Goal: Transaction & Acquisition: Purchase product/service

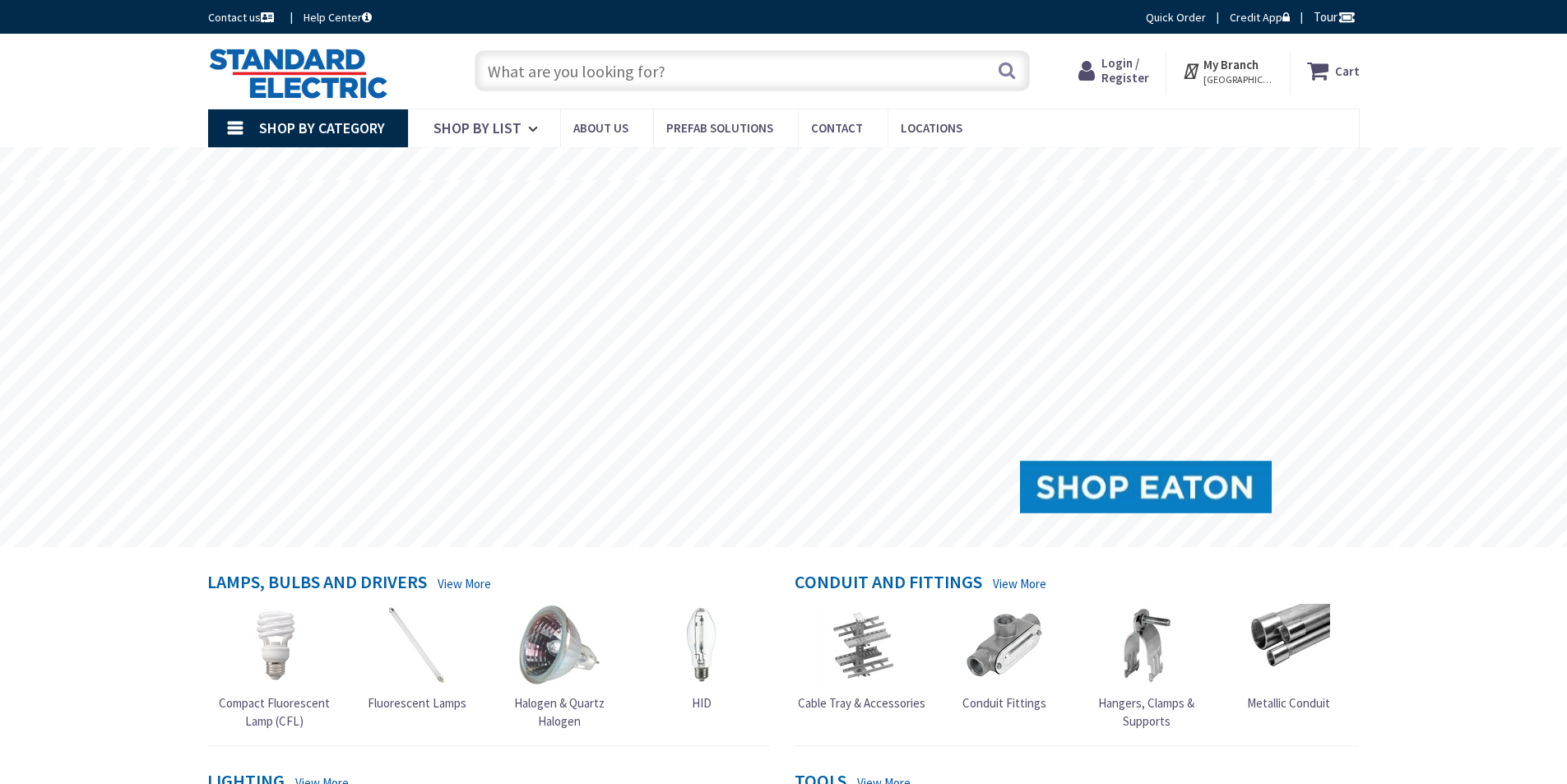
click at [1137, 66] on span "Login / Register" at bounding box center [1125, 71] width 48 height 30
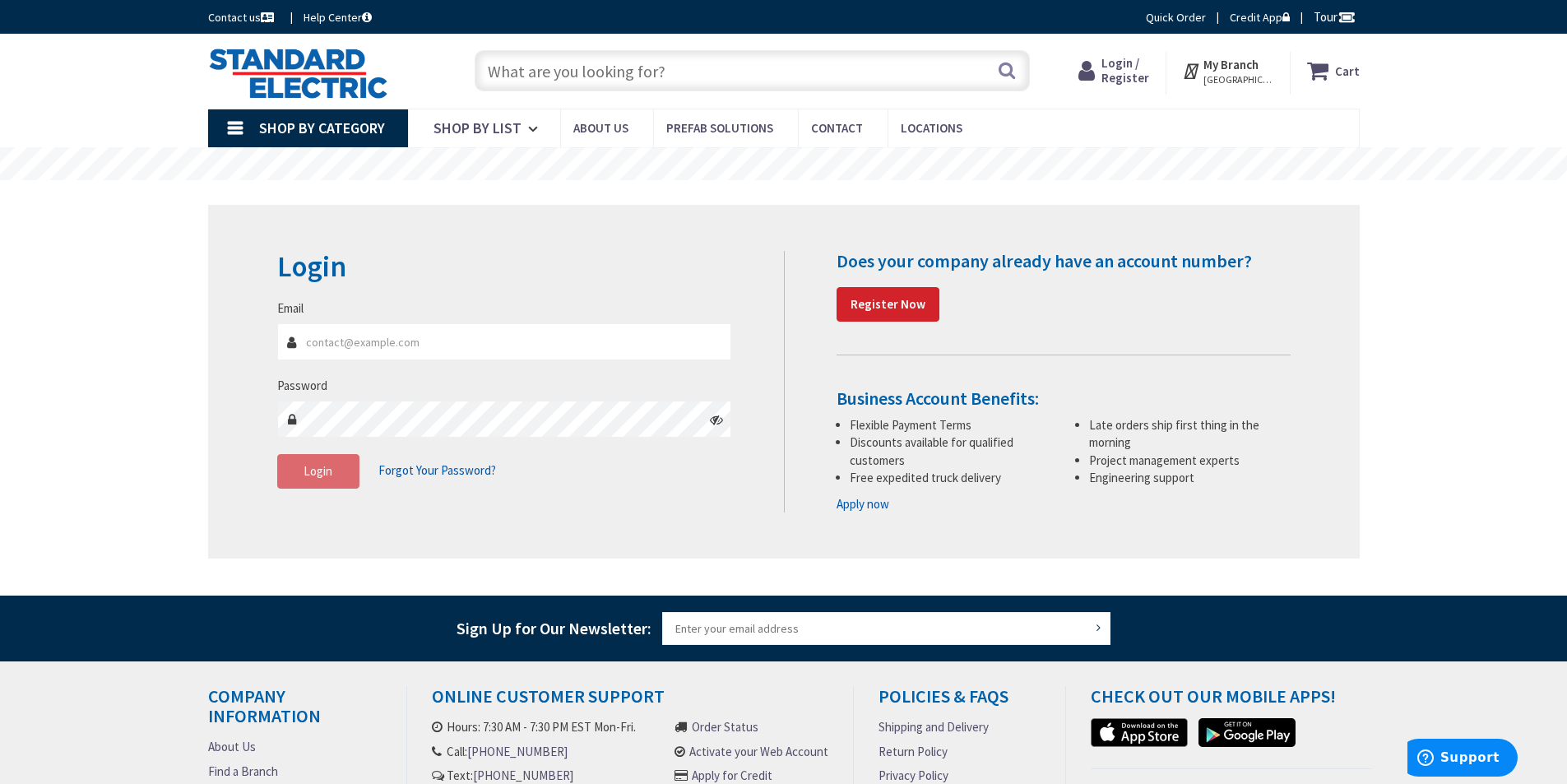
click at [459, 352] on input "Email" at bounding box center [504, 342] width 455 height 37
drag, startPoint x: 459, startPoint y: 352, endPoint x: 447, endPoint y: 365, distance: 17.7
click at [459, 351] on input "Email" at bounding box center [504, 342] width 455 height 37
click at [418, 350] on input "Email" at bounding box center [504, 342] width 455 height 37
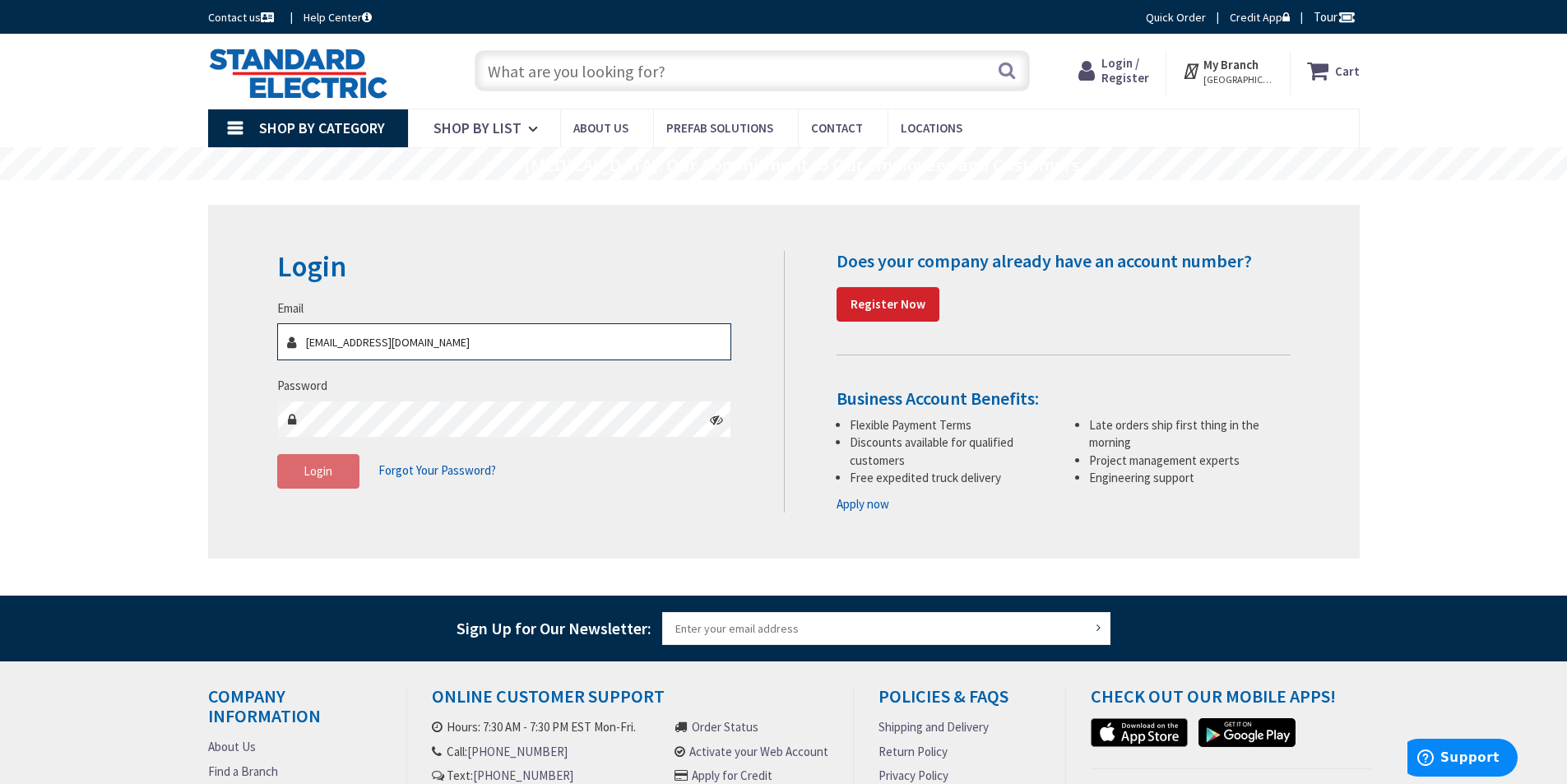
type input "[EMAIL_ADDRESS][DOMAIN_NAME]"
click at [331, 469] on span "Login" at bounding box center [318, 471] width 29 height 16
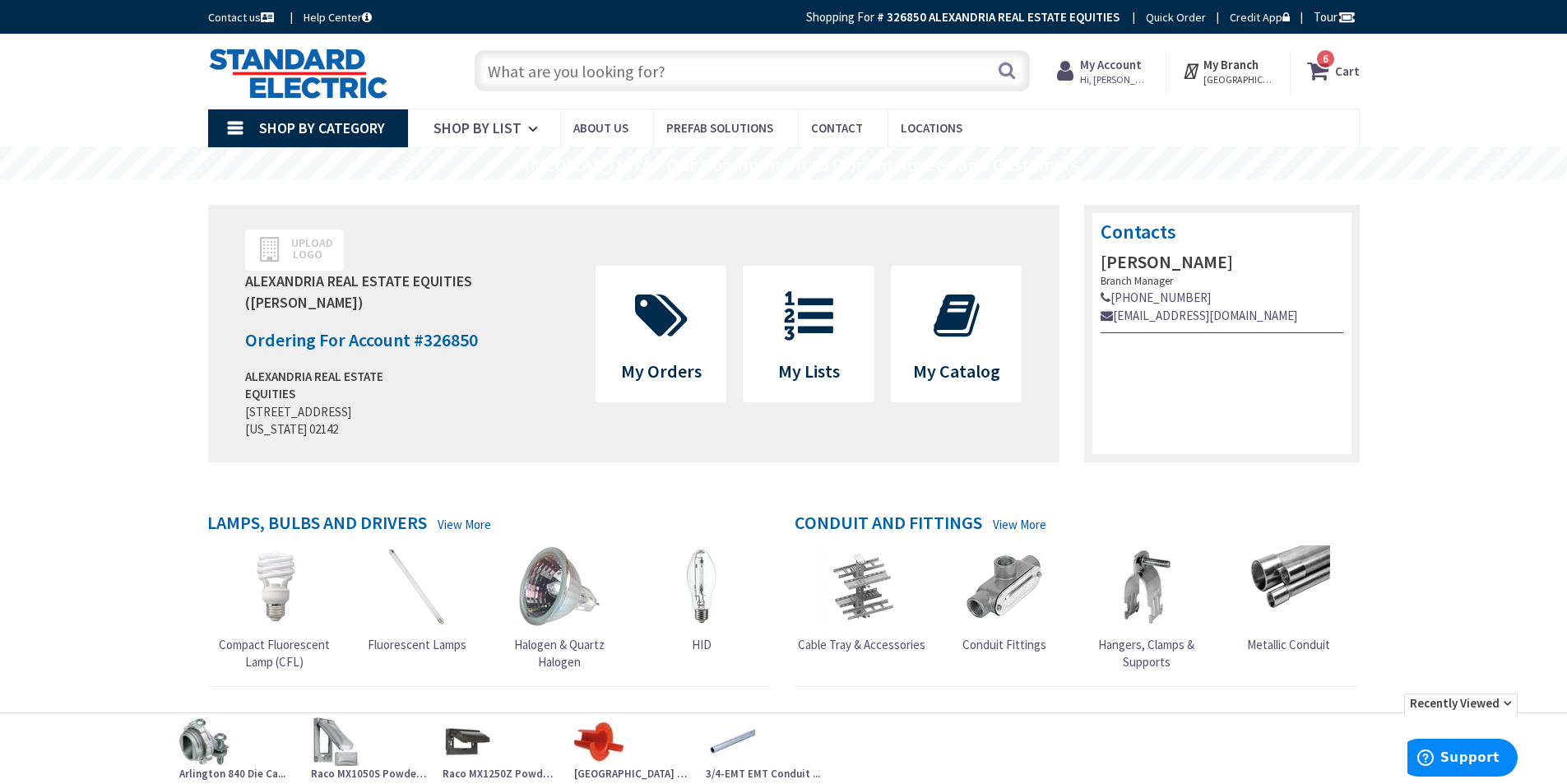
click at [1323, 63] on span "6 6 items" at bounding box center [1326, 59] width 20 height 20
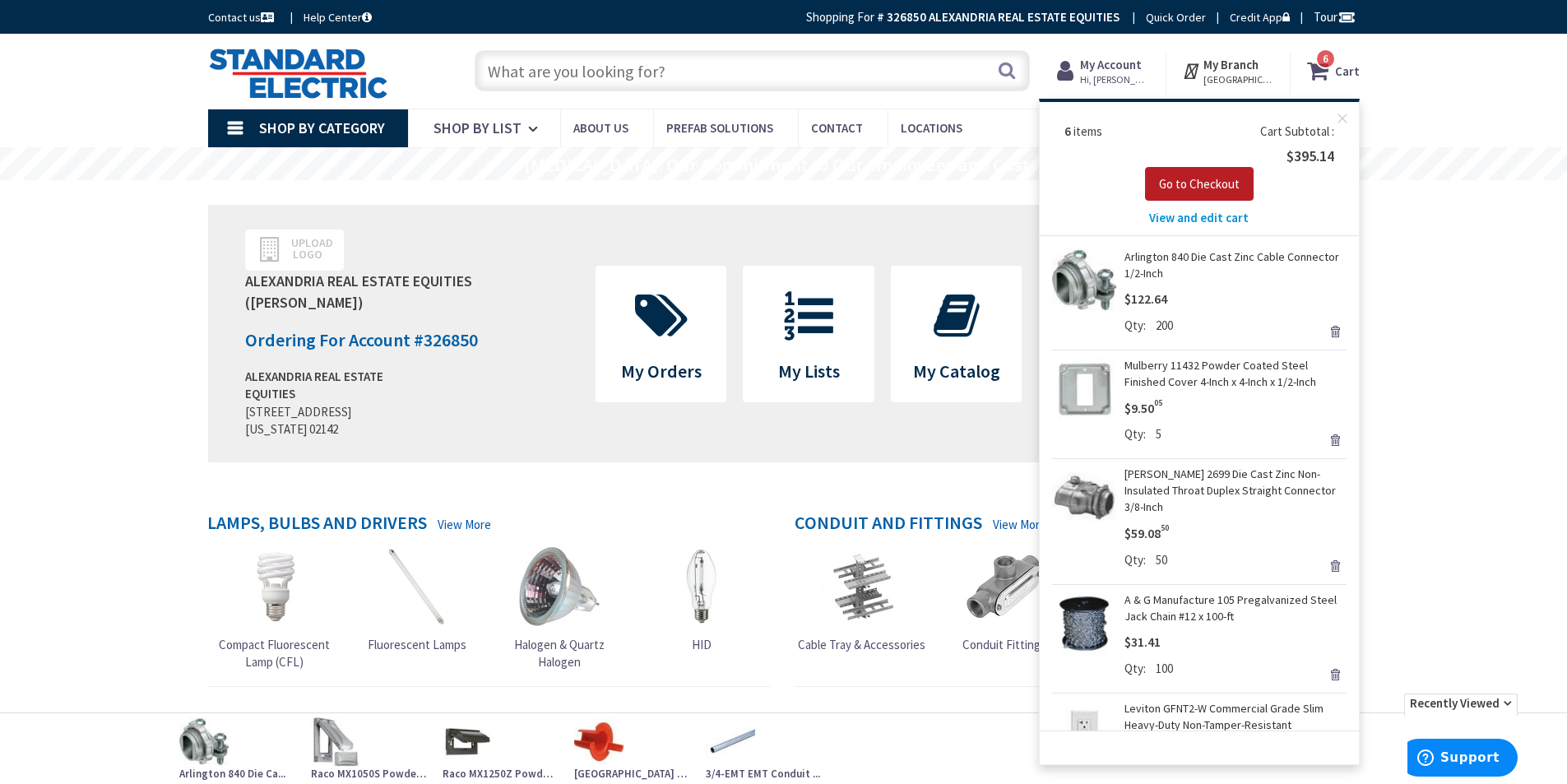
click at [1202, 181] on span "Go to Checkout" at bounding box center [1200, 183] width 81 height 16
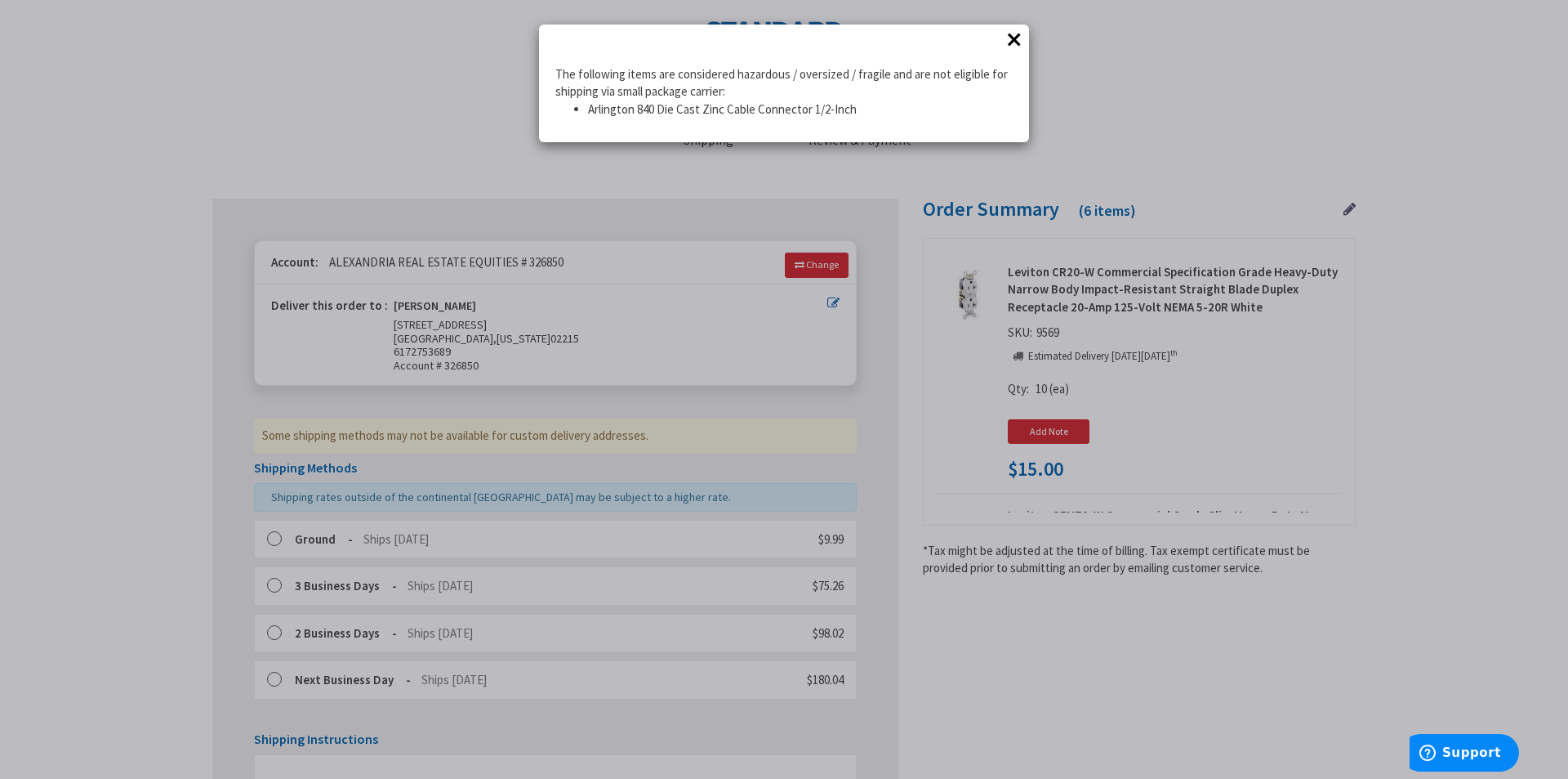
click at [1014, 37] on button "×" at bounding box center [1014, 38] width 24 height 24
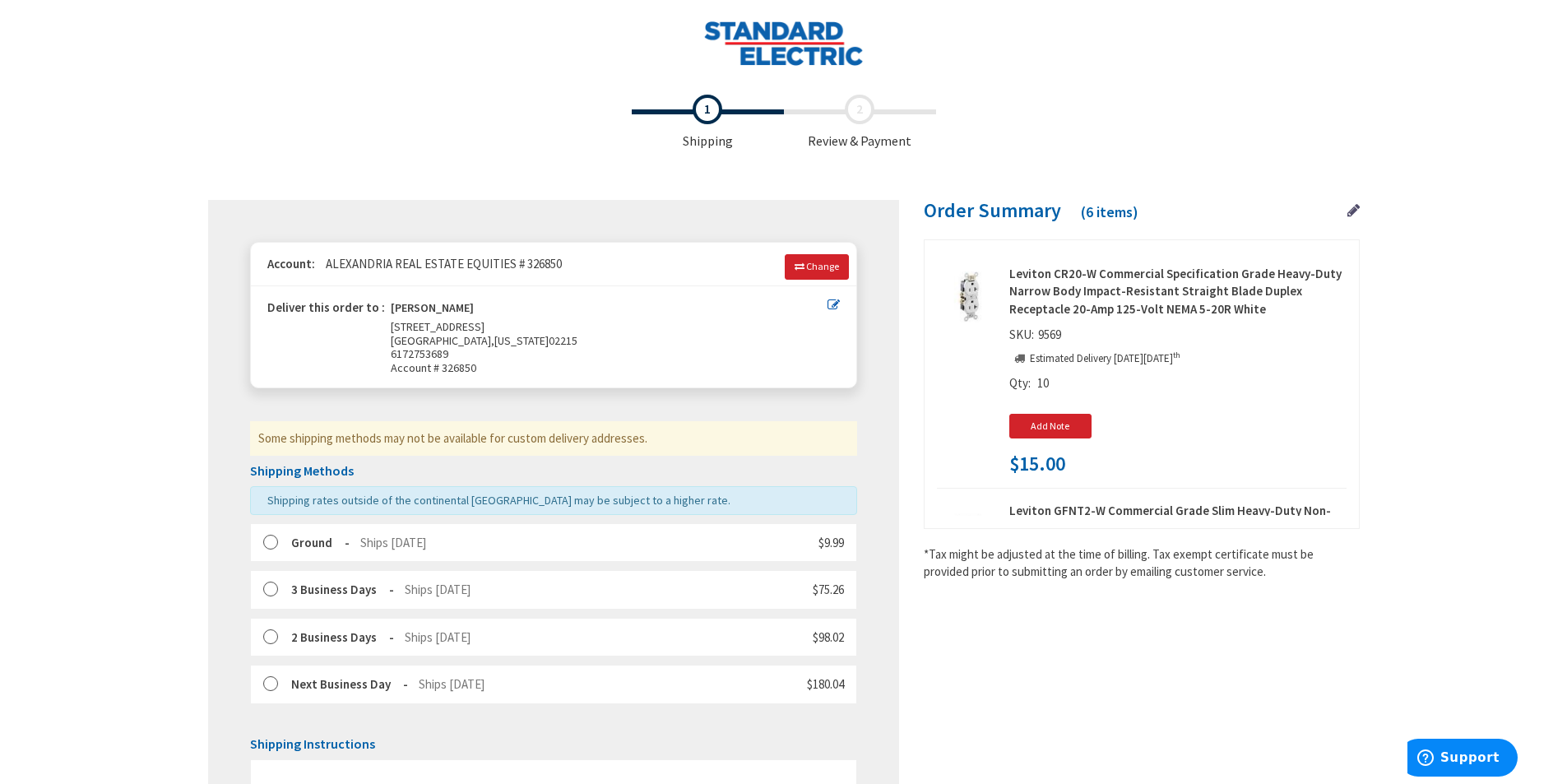
click at [759, 41] on img at bounding box center [784, 43] width 161 height 45
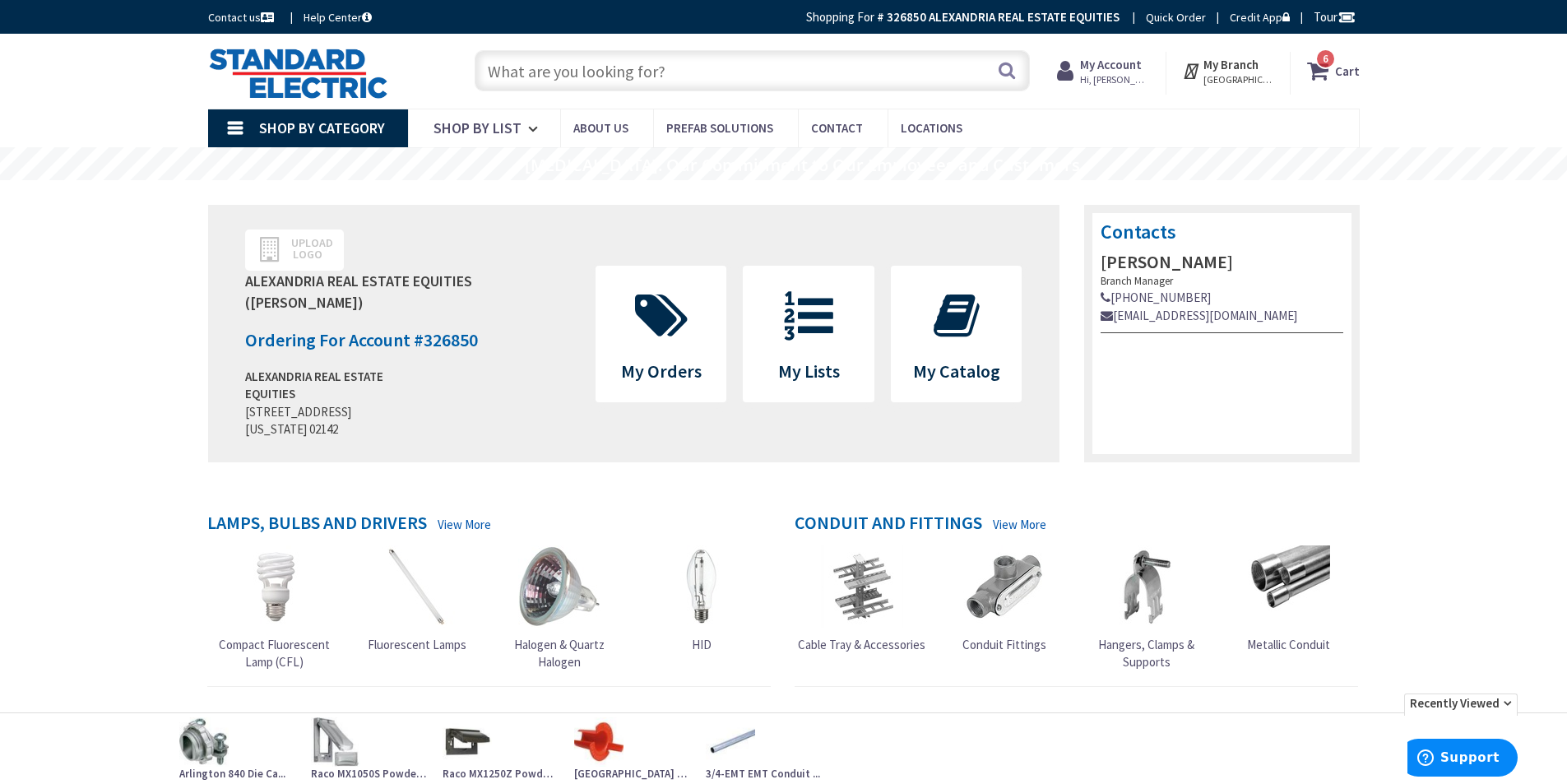
click at [1252, 67] on strong "My Branch" at bounding box center [1232, 65] width 55 height 16
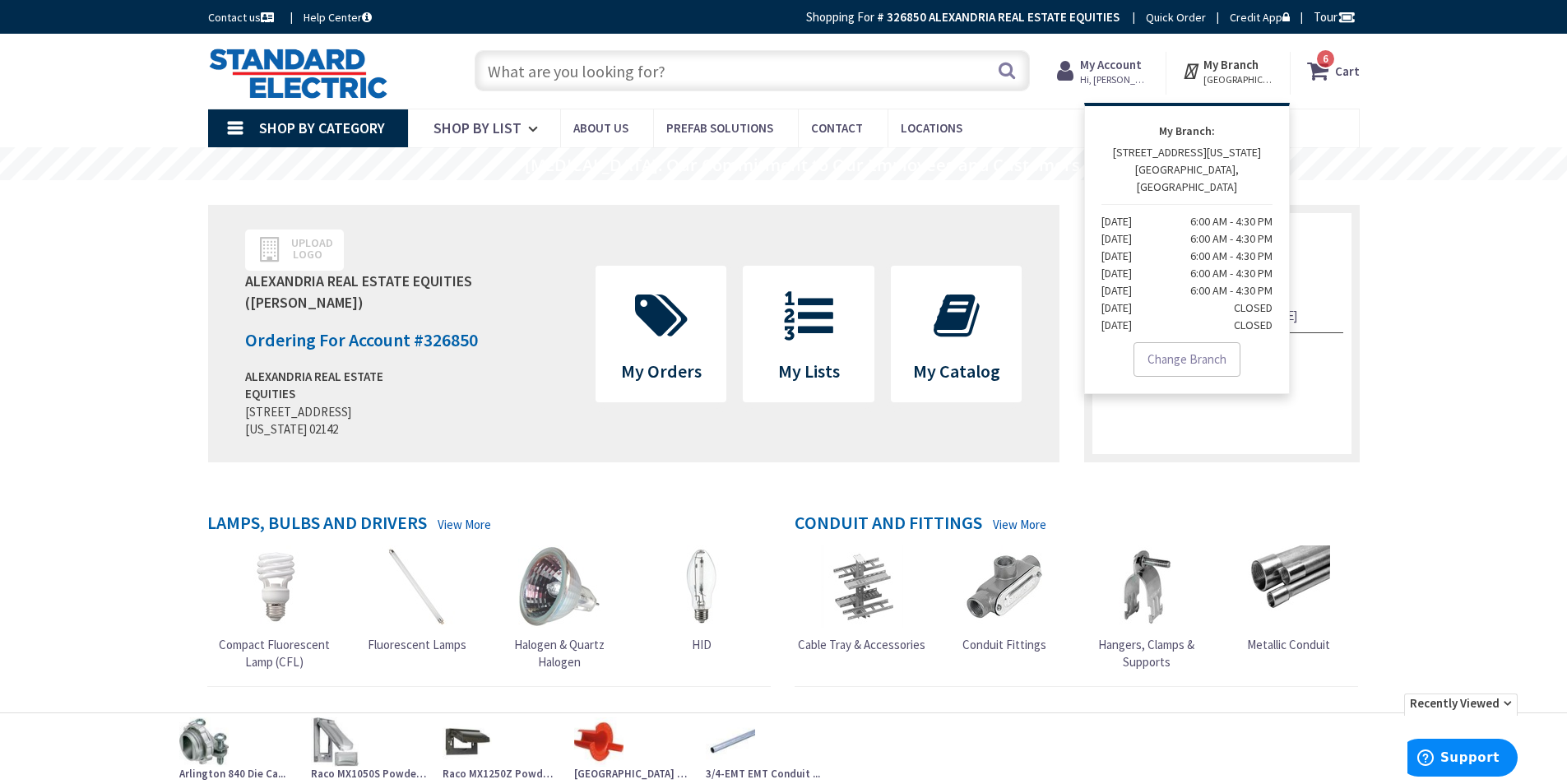
click at [1141, 61] on strong "My Account" at bounding box center [1111, 65] width 61 height 16
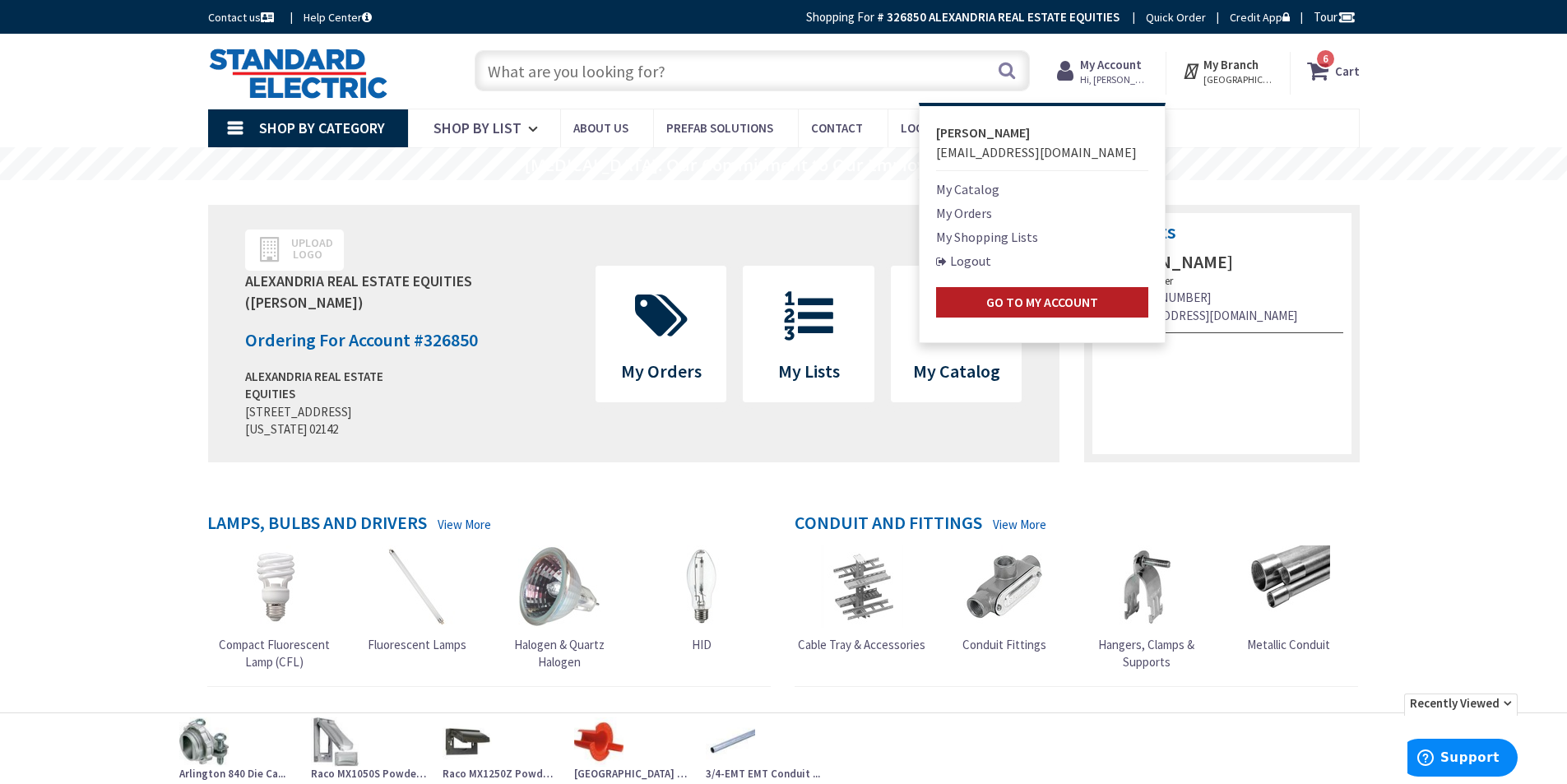
click at [1027, 303] on strong "Go to My Account" at bounding box center [1042, 302] width 112 height 17
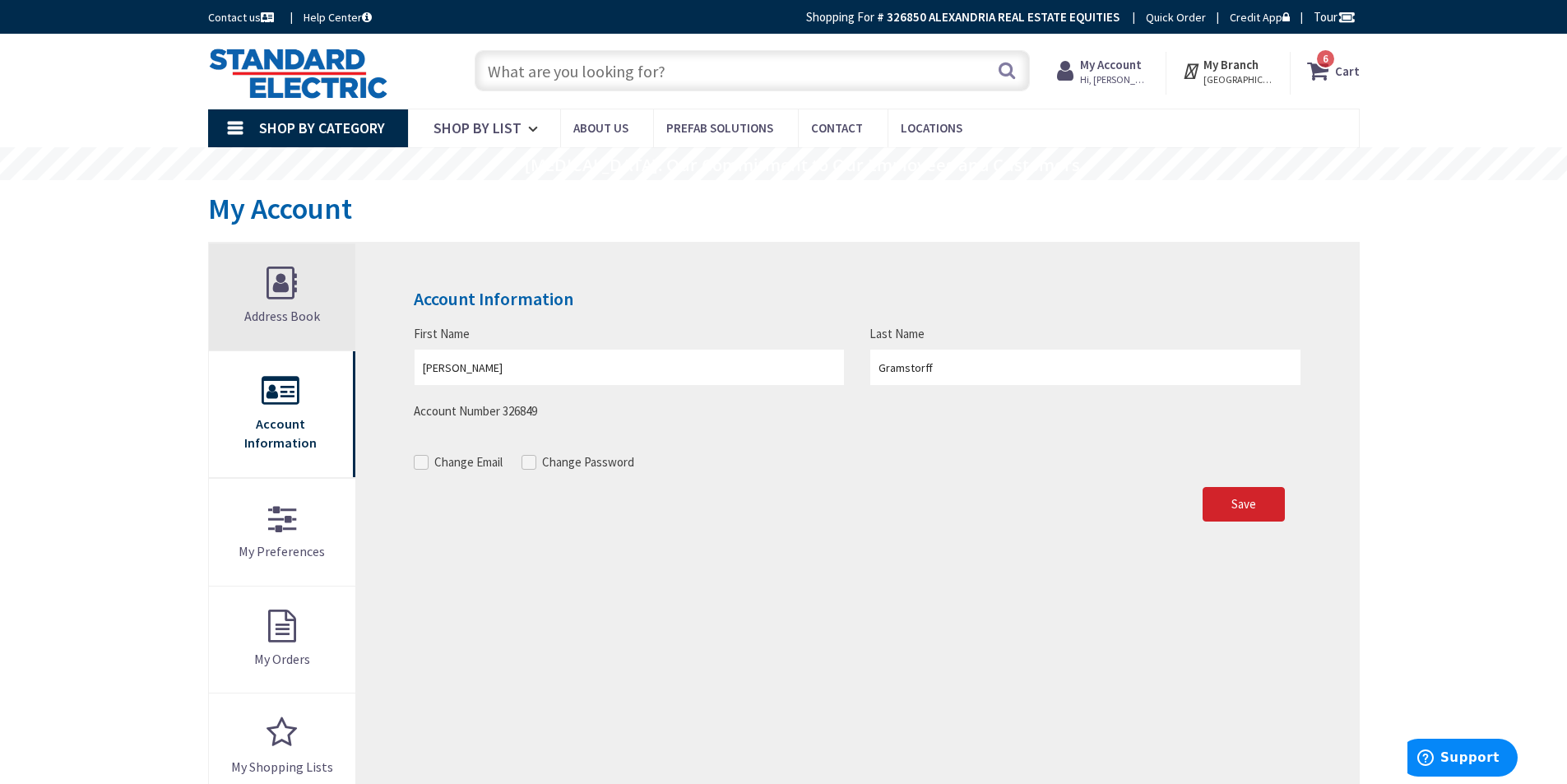
click at [298, 324] on link "Address Book" at bounding box center [282, 297] width 147 height 107
click at [291, 289] on link "Address Book" at bounding box center [282, 297] width 147 height 107
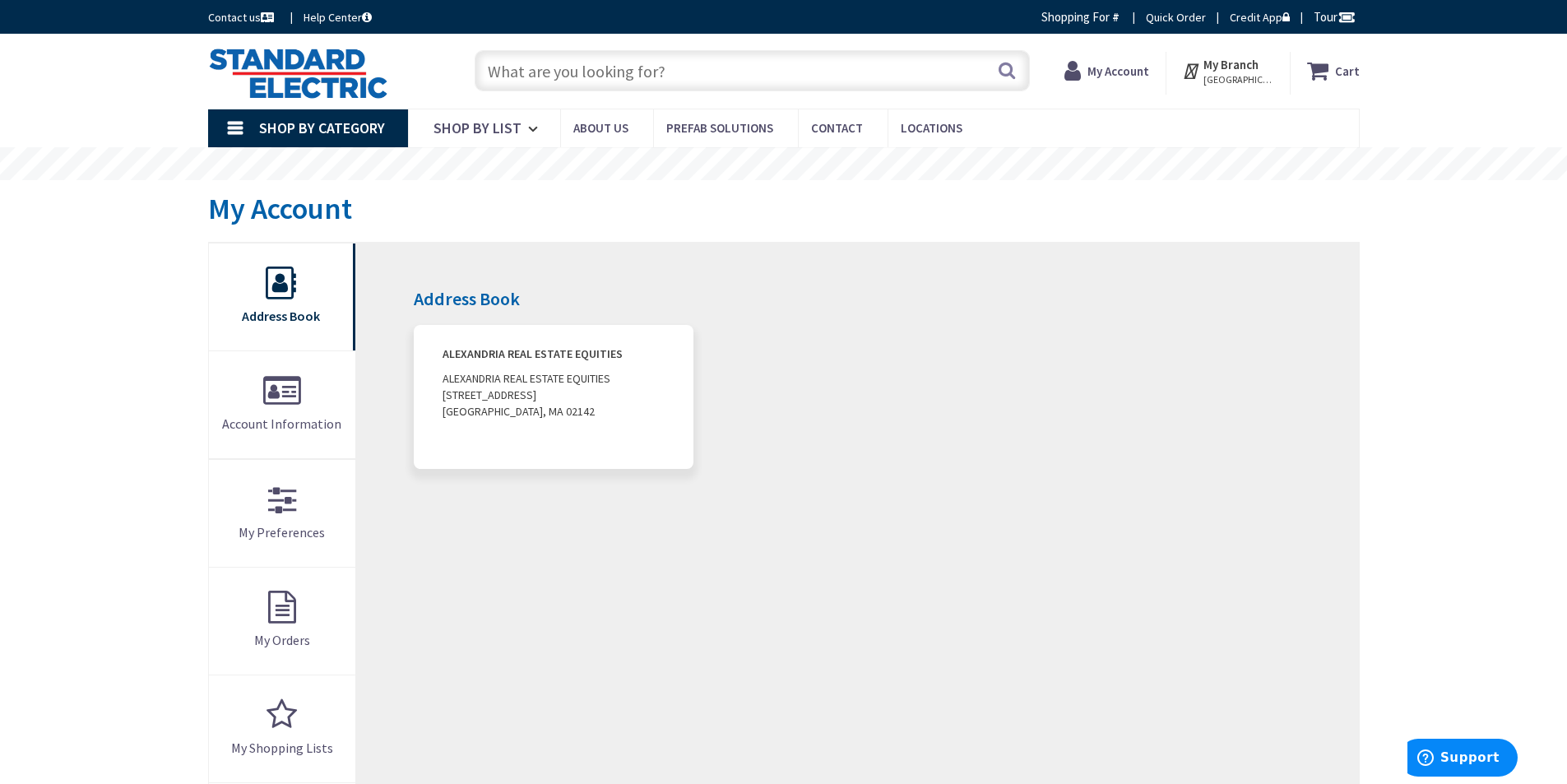
click at [542, 399] on address "ALEXANDRIA REAL ESTATE EQUITIES ALEXANDRIA REAL ESTATE EQUITIES 125 BINNEY STRE…" at bounding box center [553, 397] width 279 height 144
drag, startPoint x: 473, startPoint y: 347, endPoint x: 357, endPoint y: 366, distance: 117.5
click at [472, 347] on strong "ALEXANDRIA REAL ESTATE EQUITIES" at bounding box center [553, 354] width 221 height 17
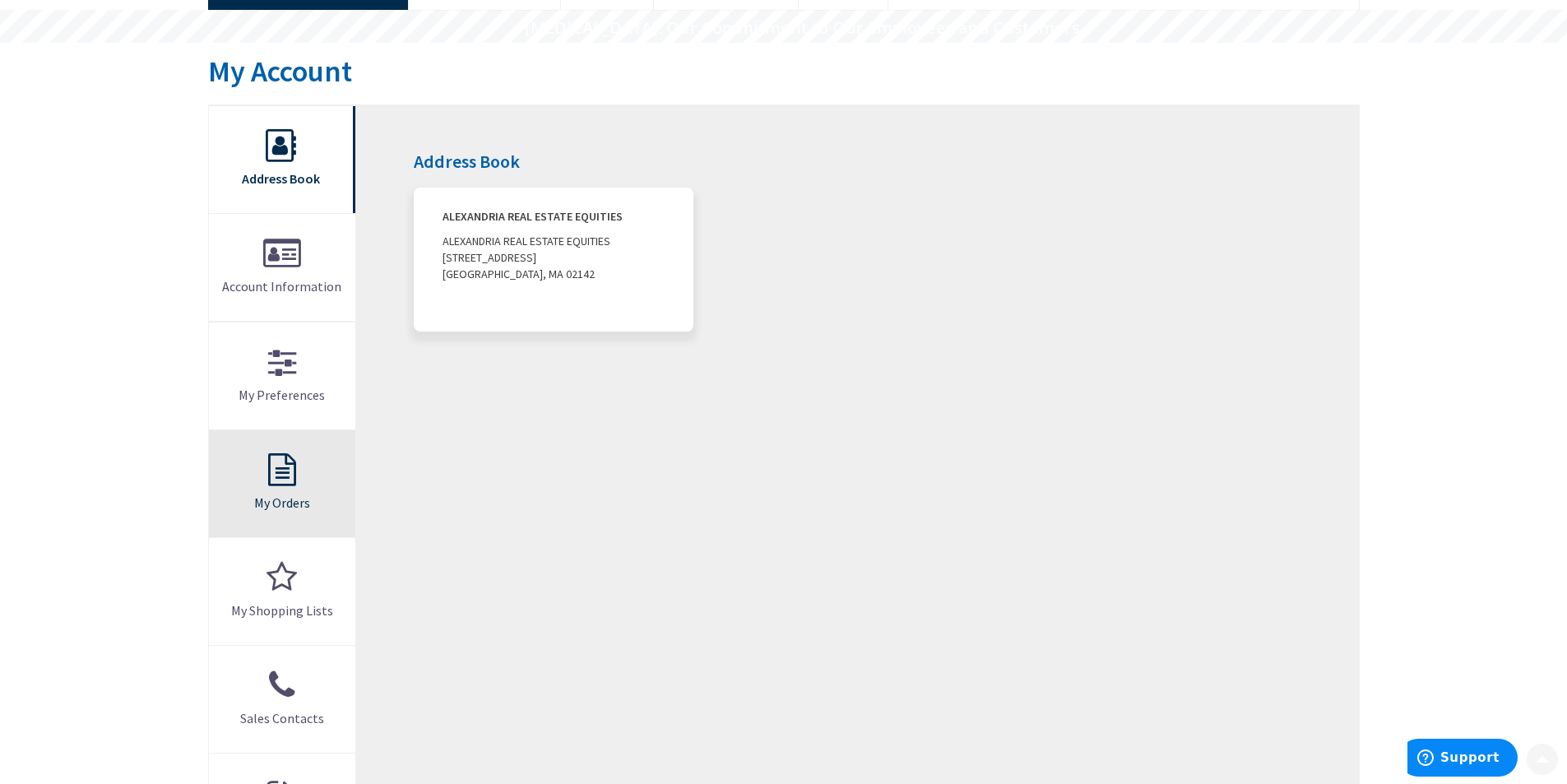
scroll to position [165, 0]
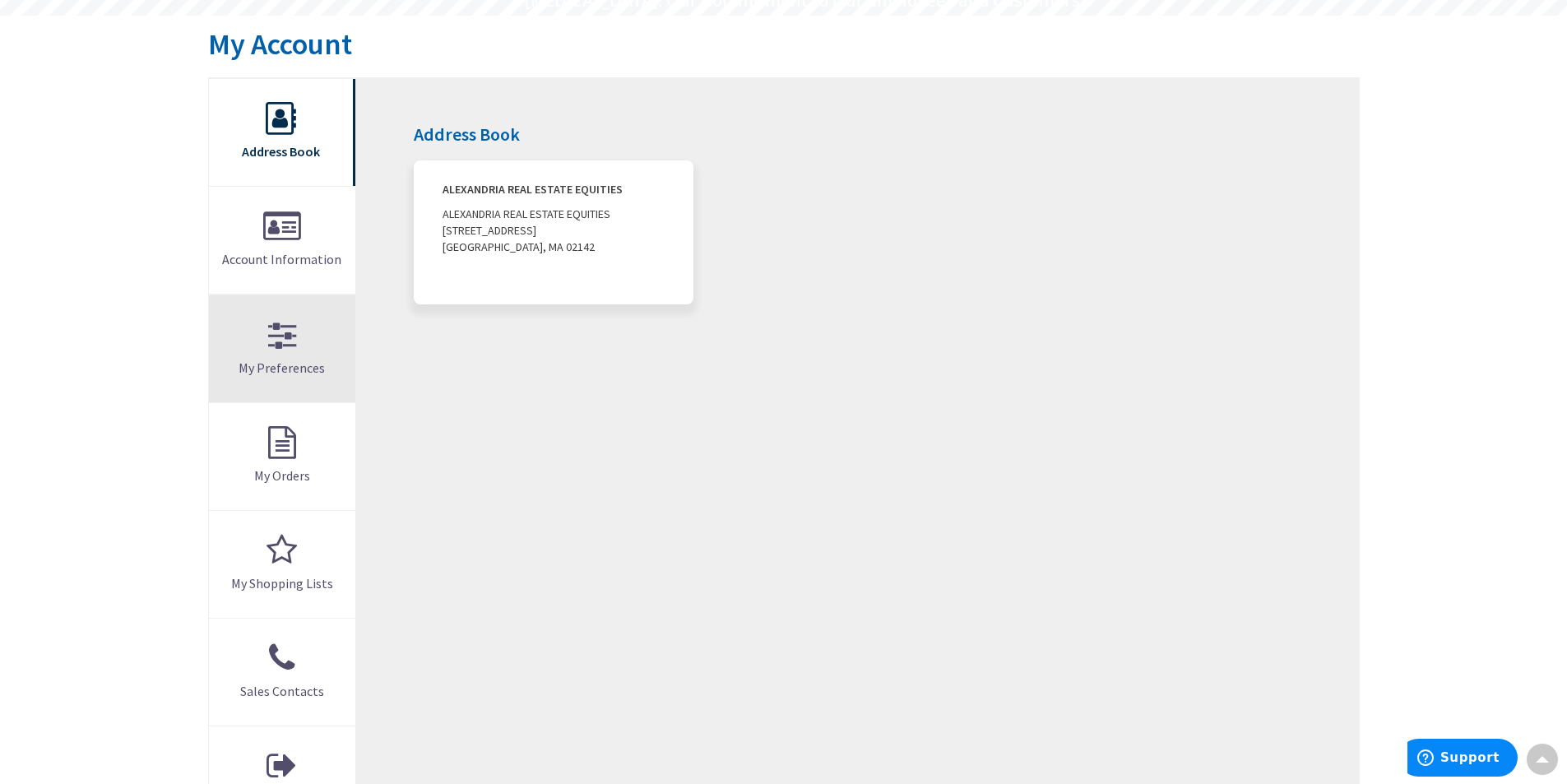
click at [282, 352] on link "My Preferences" at bounding box center [282, 348] width 147 height 107
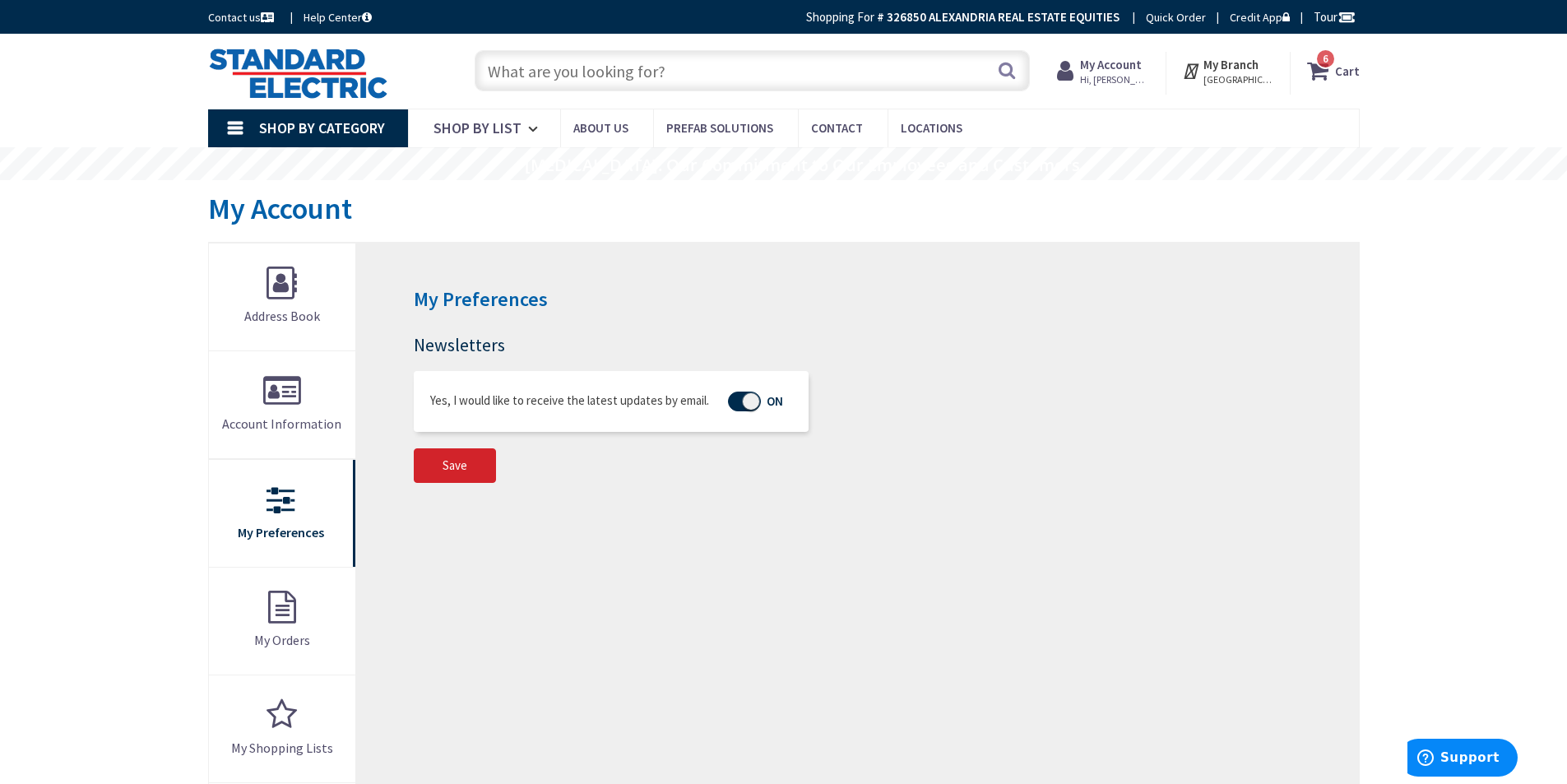
click at [1063, 16] on strong "326850 ALEXANDRIA REAL ESTATE EQUITIES" at bounding box center [1003, 17] width 233 height 16
click at [1311, 71] on icon at bounding box center [1321, 71] width 28 height 29
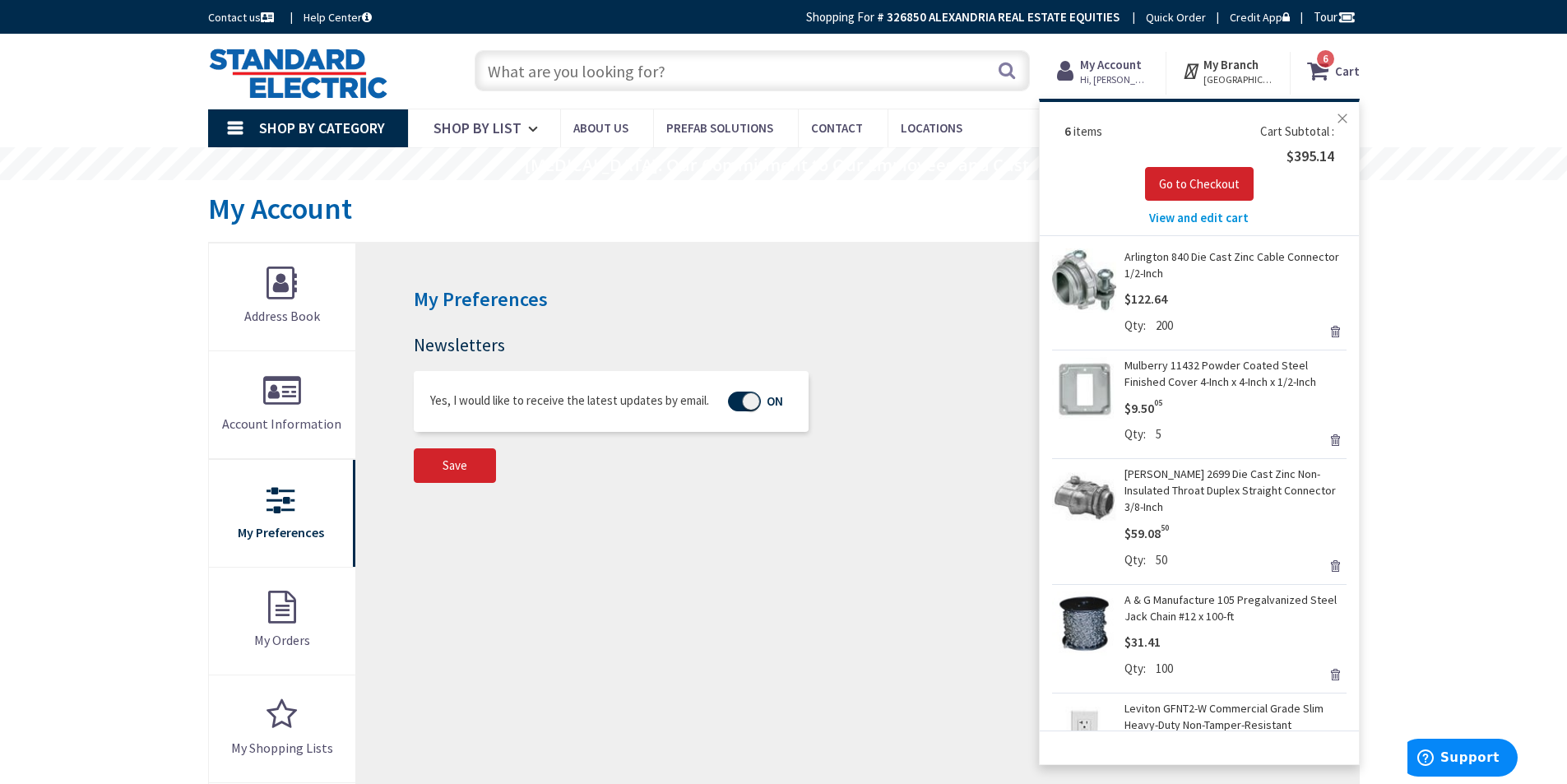
click at [1339, 120] on button "Close" at bounding box center [1343, 118] width 33 height 33
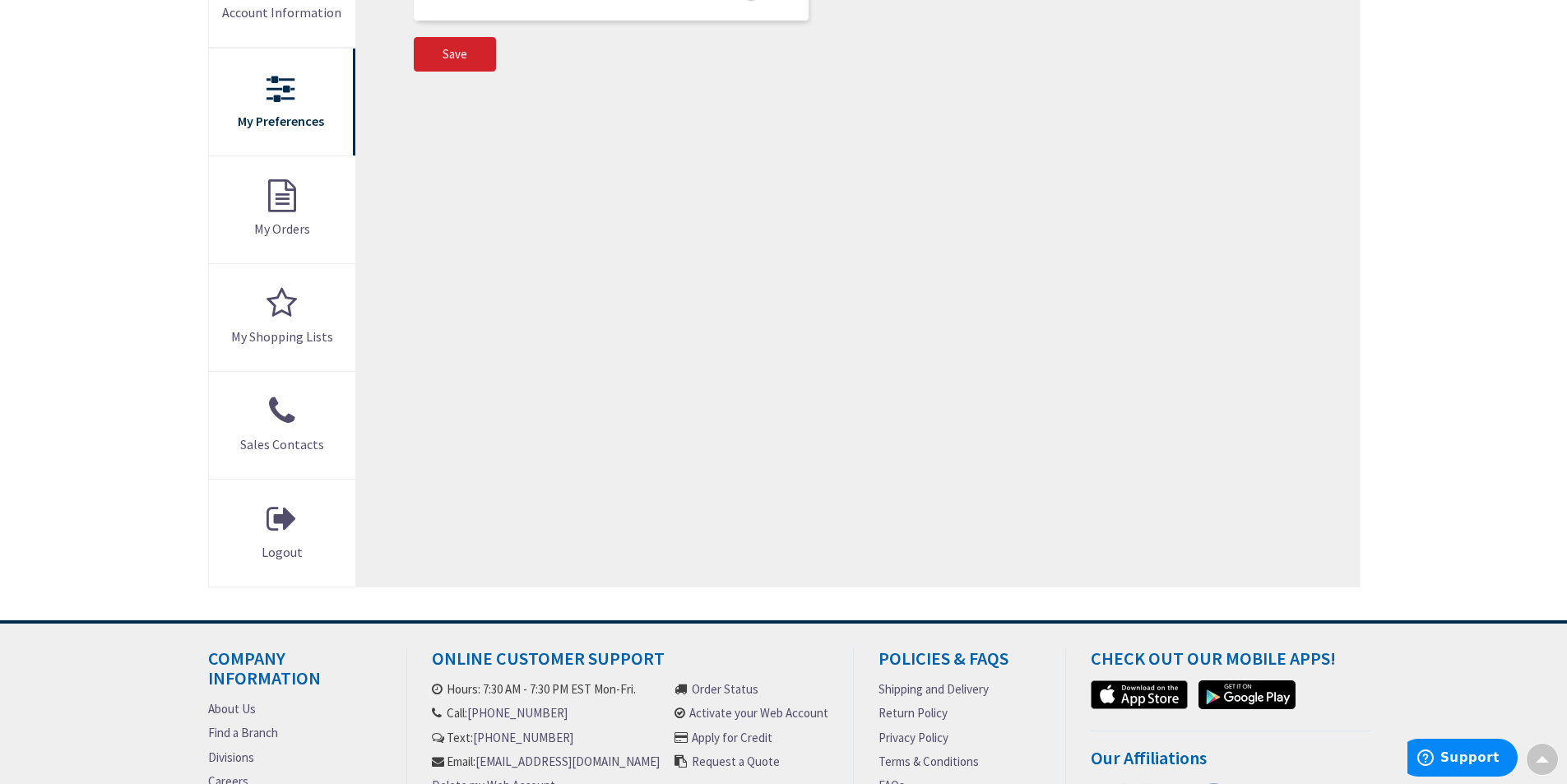
scroll to position [493, 0]
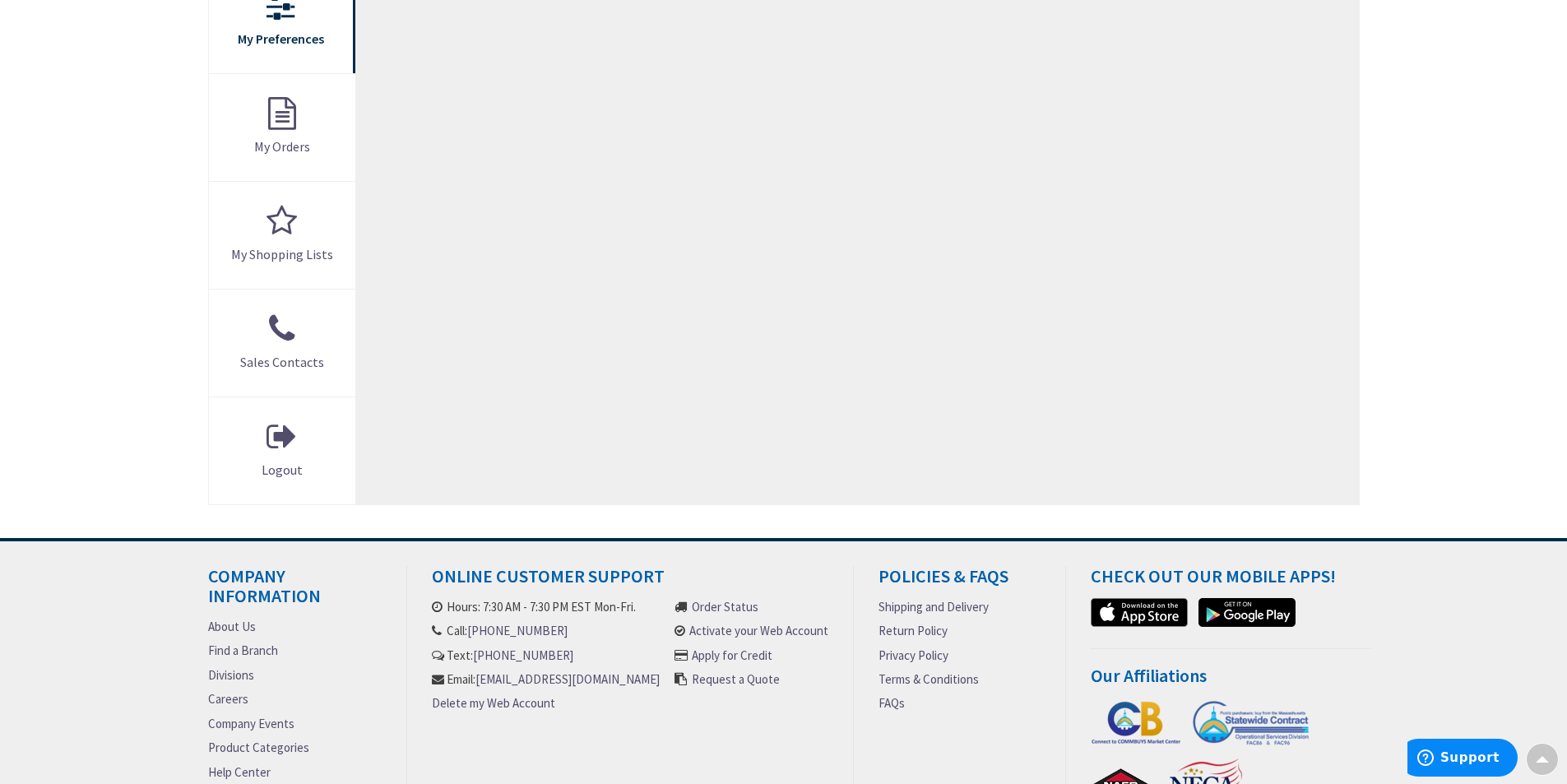
click at [788, 634] on link "Activate your Web Account" at bounding box center [758, 630] width 139 height 18
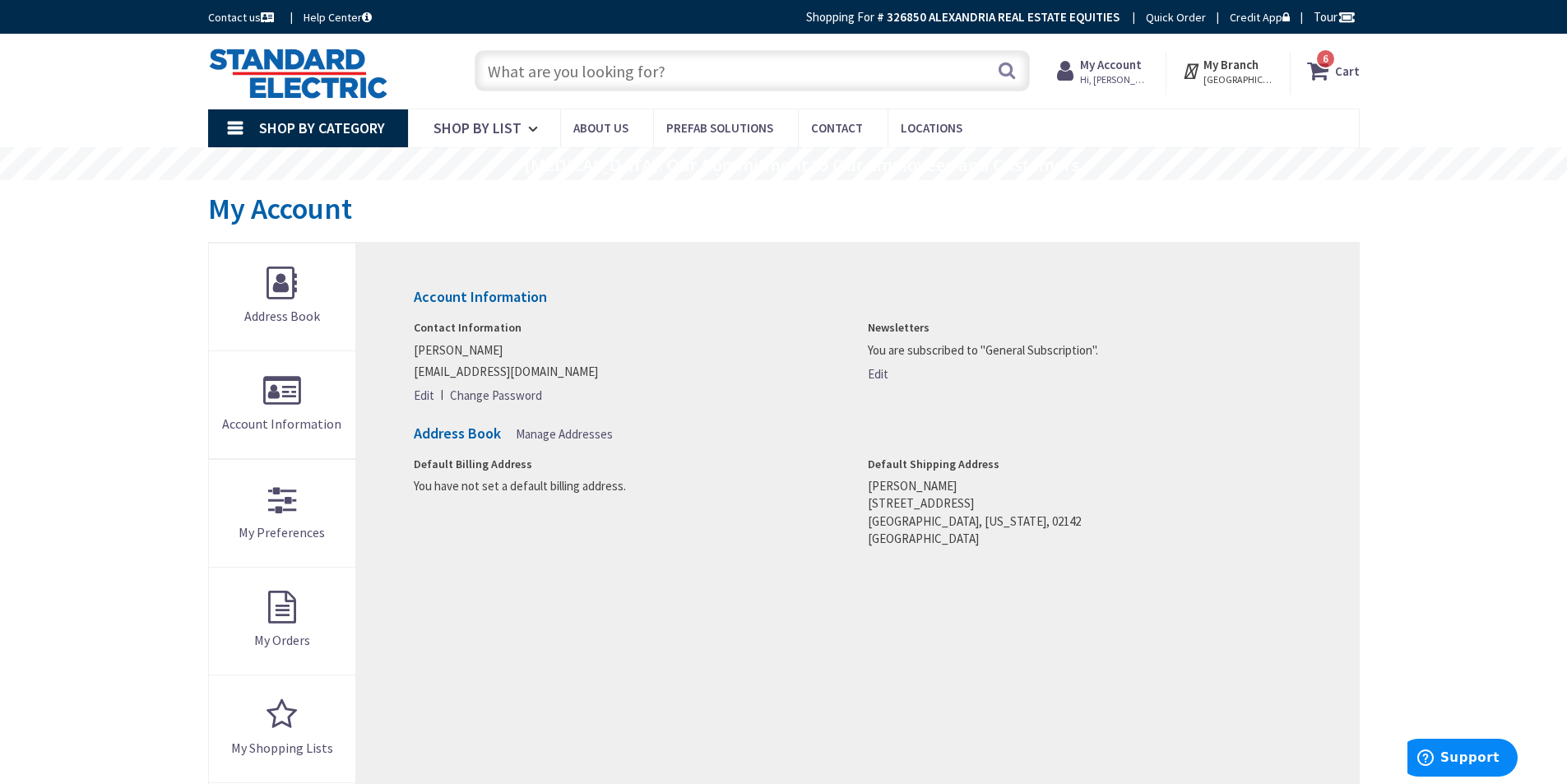
click at [572, 434] on span "Manage Addresses" at bounding box center [564, 434] width 97 height 16
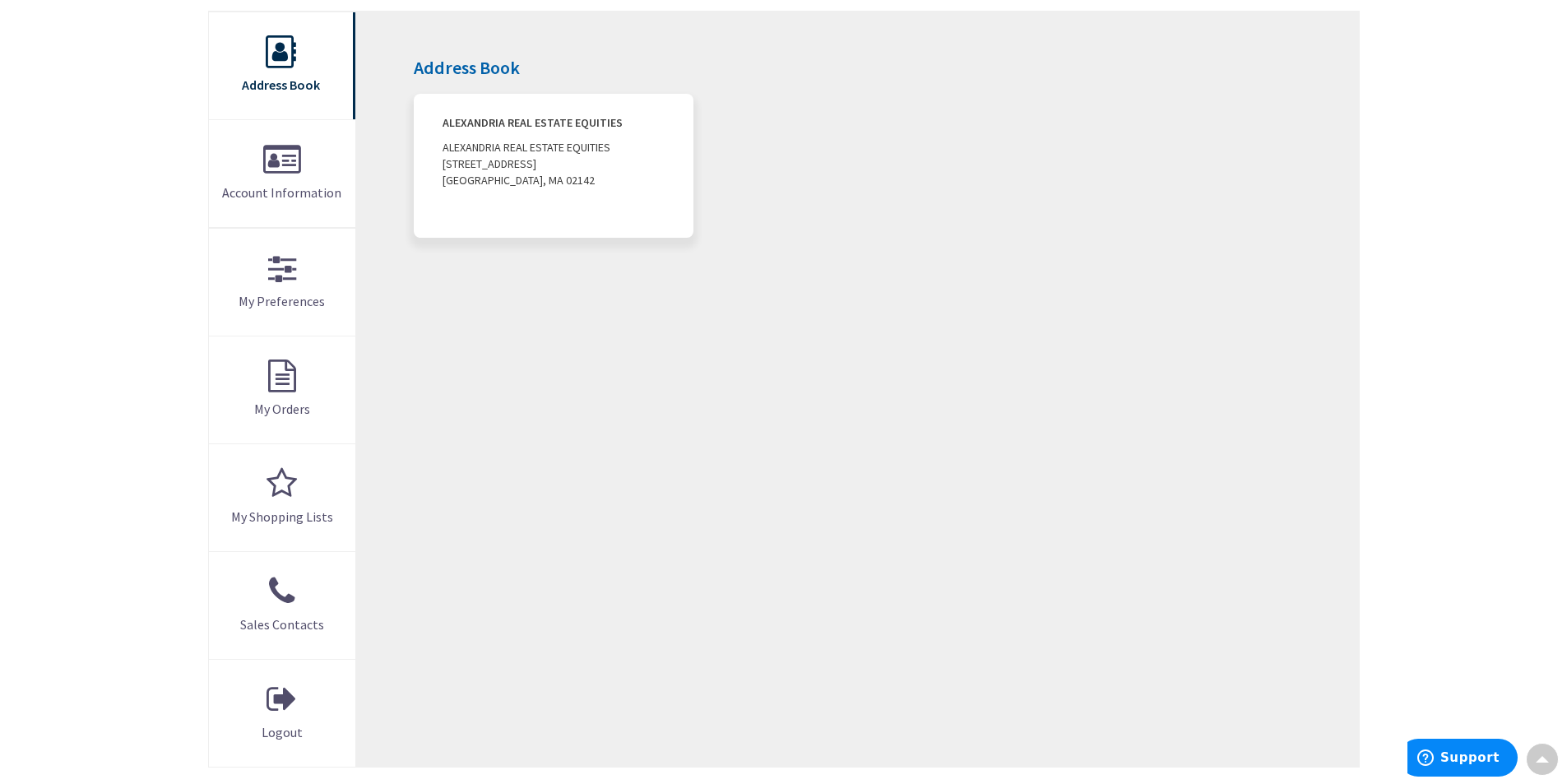
scroll to position [82, 0]
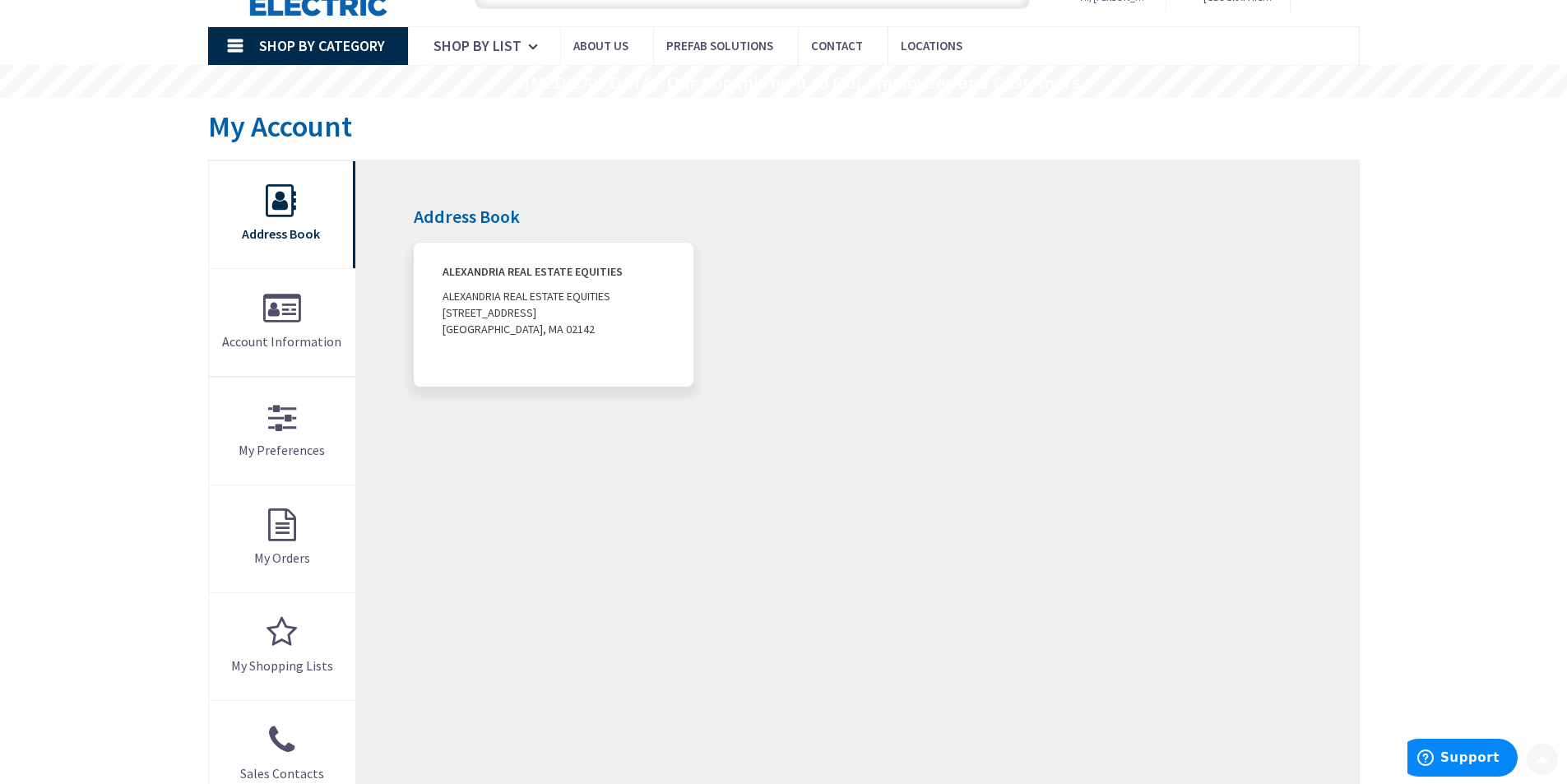
click at [517, 323] on address "ALEXANDRIA REAL ESTATE EQUITIES ALEXANDRIA REAL ESTATE EQUITIES 125 BINNEY STRE…" at bounding box center [553, 314] width 279 height 144
click at [479, 285] on address "ALEXANDRIA REAL ESTATE EQUITIES ALEXANDRIA REAL ESTATE EQUITIES 125 BINNEY STRE…" at bounding box center [553, 314] width 279 height 144
click at [483, 274] on strong "ALEXANDRIA REAL ESTATE EQUITIES" at bounding box center [553, 271] width 221 height 17
click at [457, 204] on div "Address Book ALEXANDRIA REAL ESTATE EQUITIES ALEXANDRIA REAL ESTATE EQUITIES 12…" at bounding box center [857, 538] width 1002 height 755
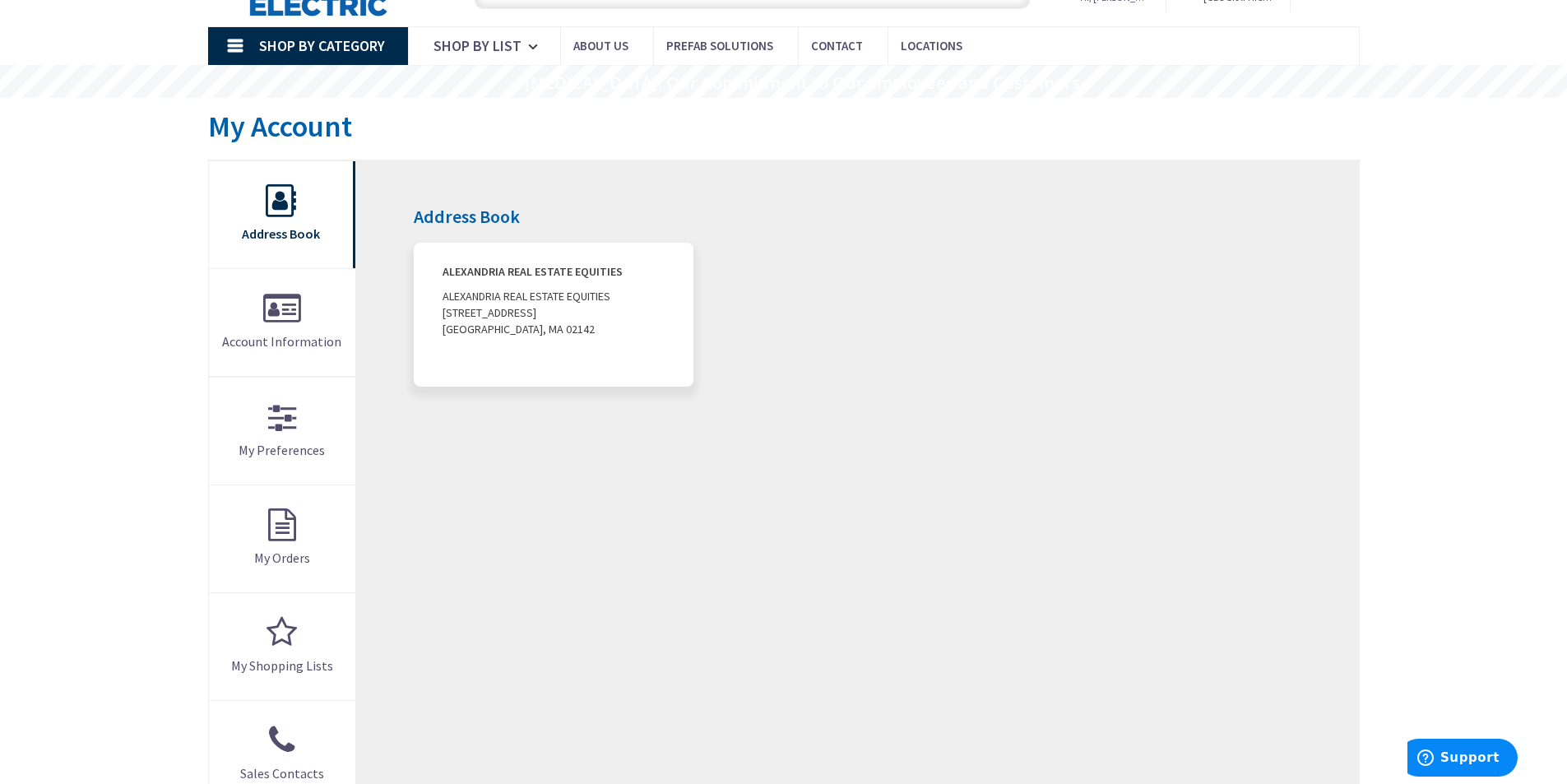
click at [456, 214] on h4 "Address Book" at bounding box center [857, 216] width 887 height 19
click at [458, 259] on address "ALEXANDRIA REAL ESTATE EQUITIES ALEXANDRIA REAL ESTATE EQUITIES 125 BINNEY STRE…" at bounding box center [553, 314] width 279 height 144
click at [472, 275] on strong "ALEXANDRIA REAL ESTATE EQUITIES" at bounding box center [553, 271] width 221 height 17
click at [474, 275] on strong "ALEXANDRIA REAL ESTATE EQUITIES" at bounding box center [553, 271] width 221 height 17
click at [605, 297] on address "ALEXANDRIA REAL ESTATE EQUITIES ALEXANDRIA REAL ESTATE EQUITIES 125 BINNEY STRE…" at bounding box center [553, 314] width 279 height 144
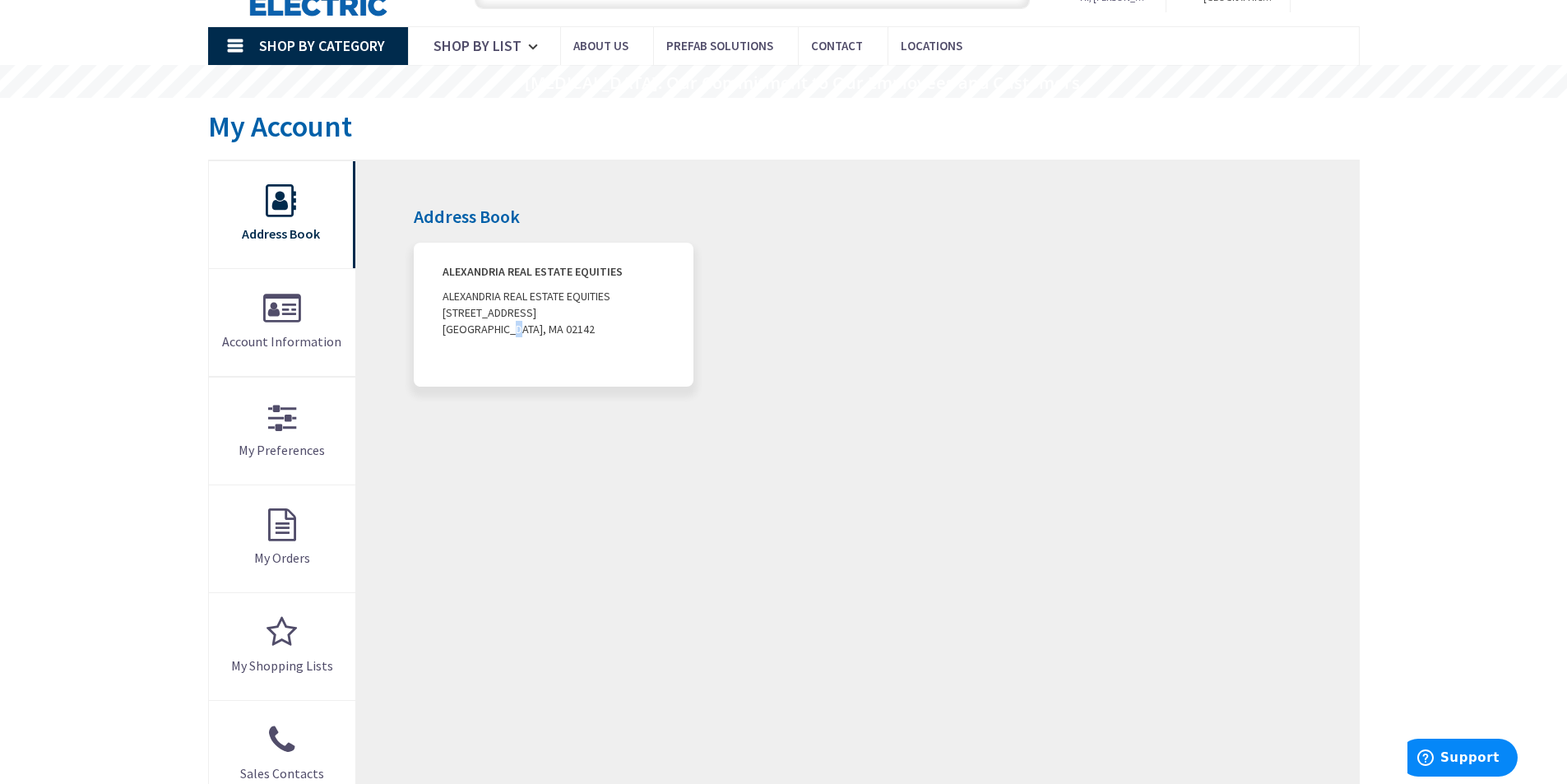
click at [517, 328] on address "ALEXANDRIA REAL ESTATE EQUITIES ALEXANDRIA REAL ESTATE EQUITIES 125 BINNEY STRE…" at bounding box center [553, 314] width 279 height 144
click at [521, 307] on address "ALEXANDRIA REAL ESTATE EQUITIES ALEXANDRIA REAL ESTATE EQUITIES 125 BINNEY STRE…" at bounding box center [553, 314] width 279 height 144
click at [290, 198] on link "Address Book" at bounding box center [282, 214] width 147 height 107
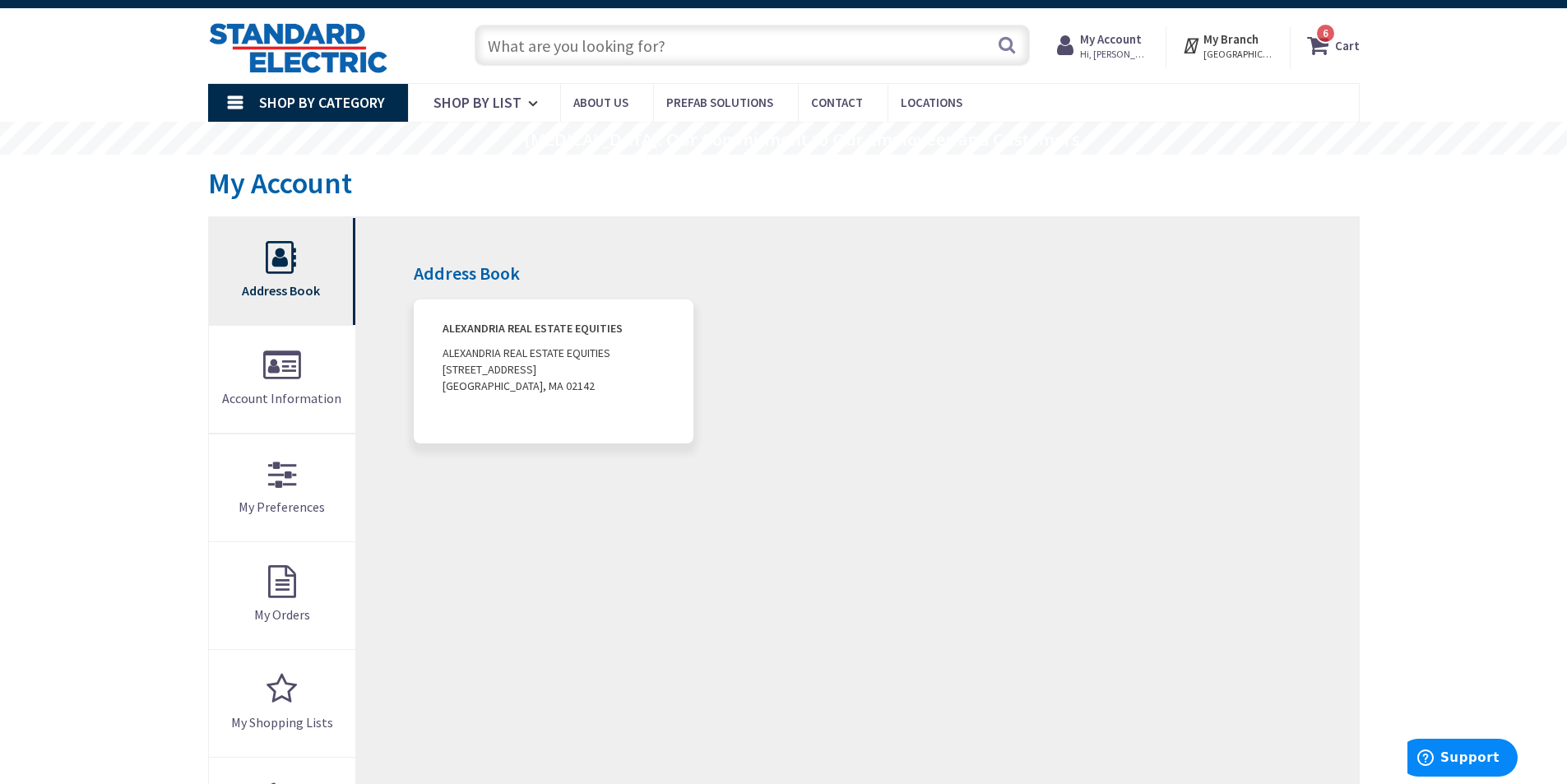
scroll to position [0, 0]
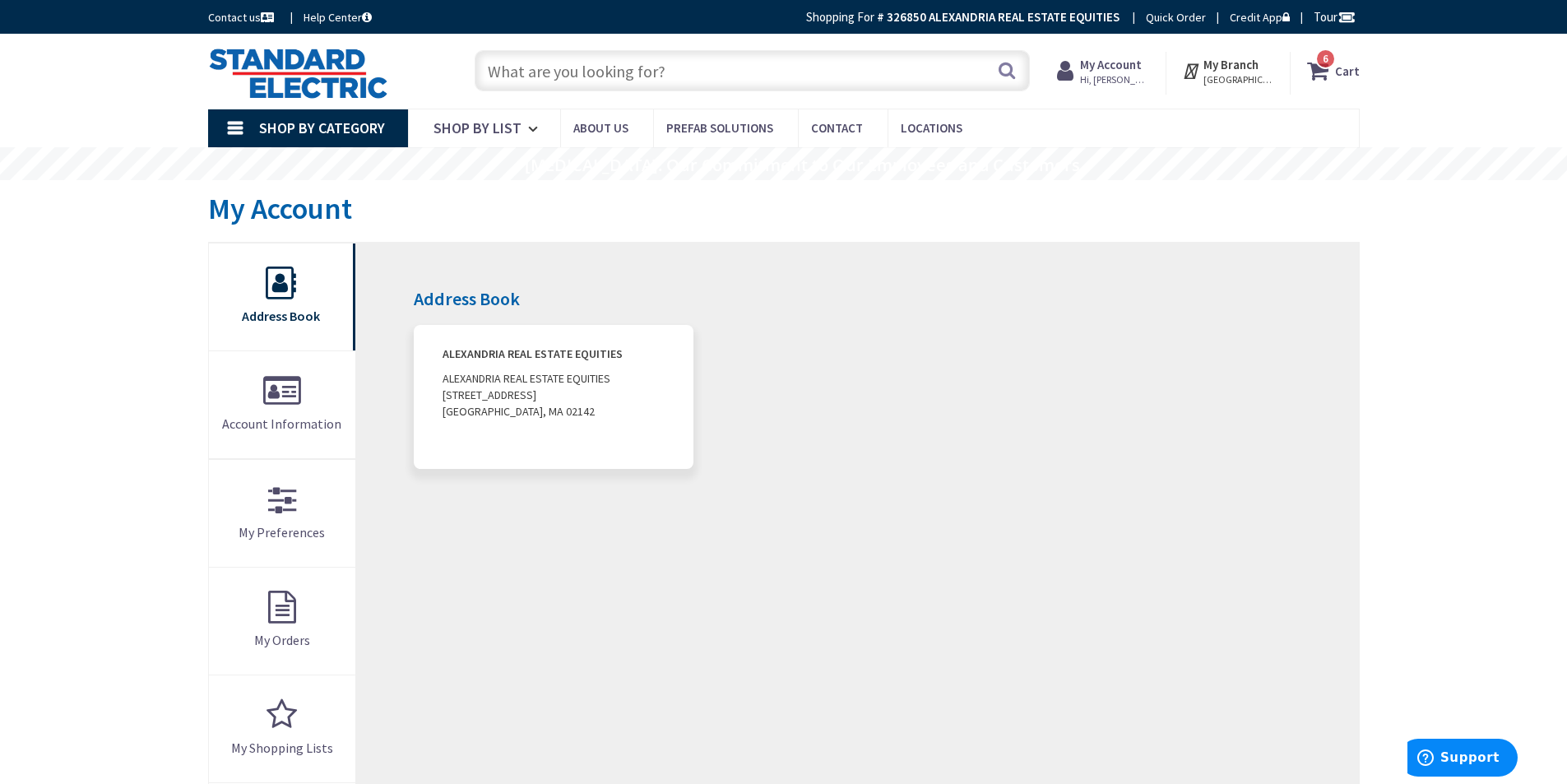
click at [319, 62] on img at bounding box center [298, 73] width 180 height 51
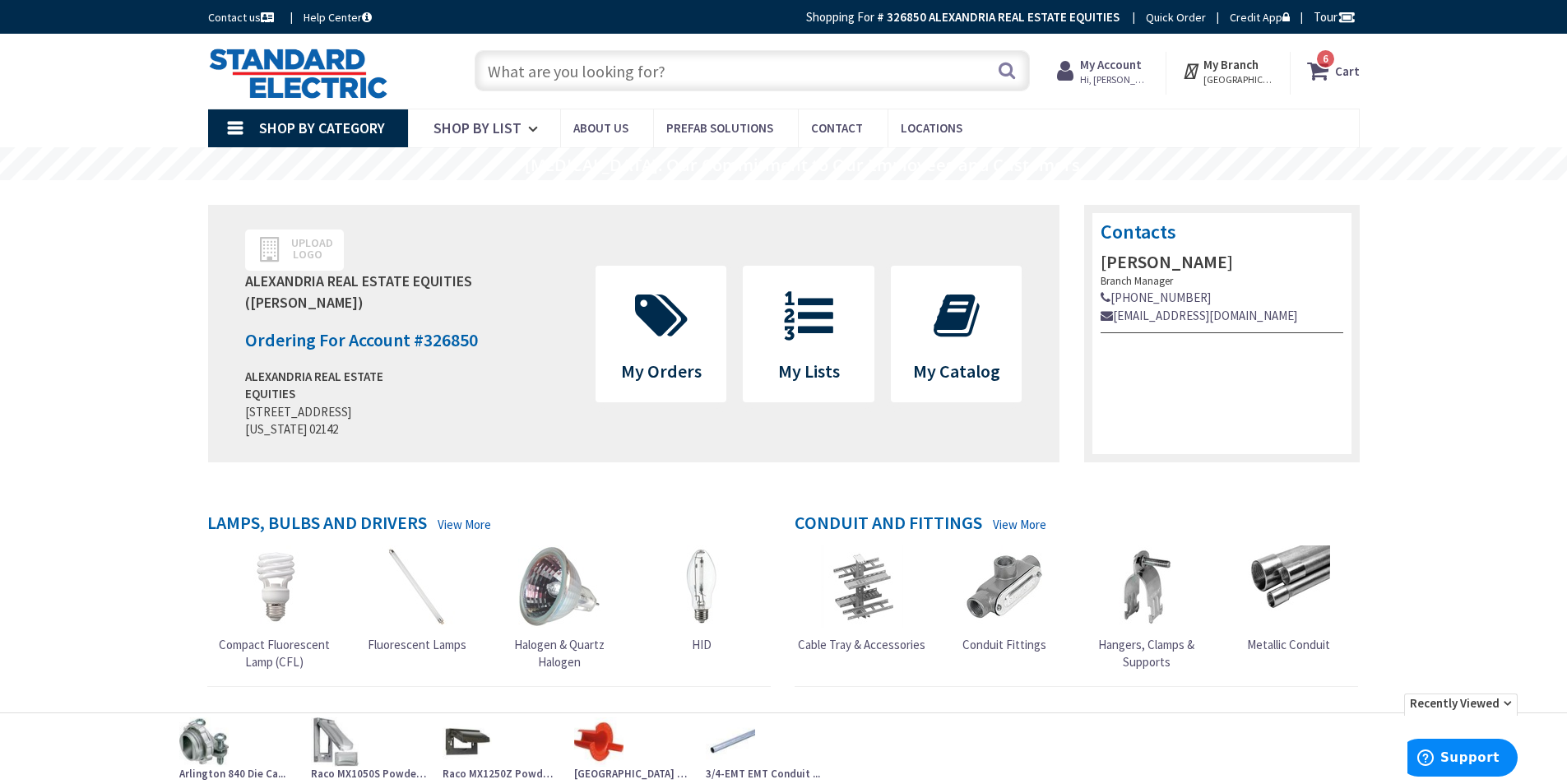
click at [1327, 67] on span "6 6 items" at bounding box center [1326, 59] width 20 height 20
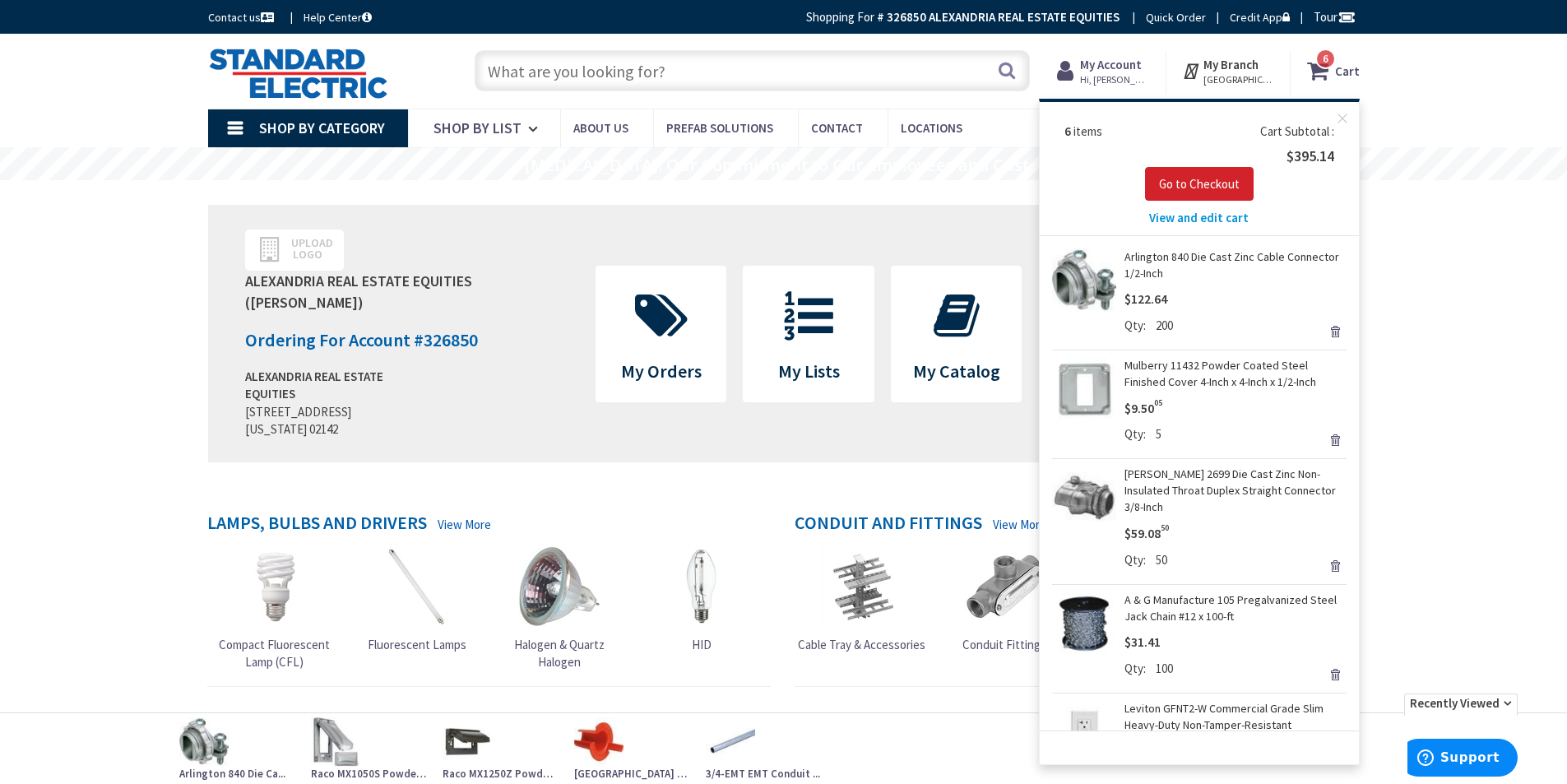
click at [1208, 213] on span "View and edit cart" at bounding box center [1199, 218] width 99 height 16
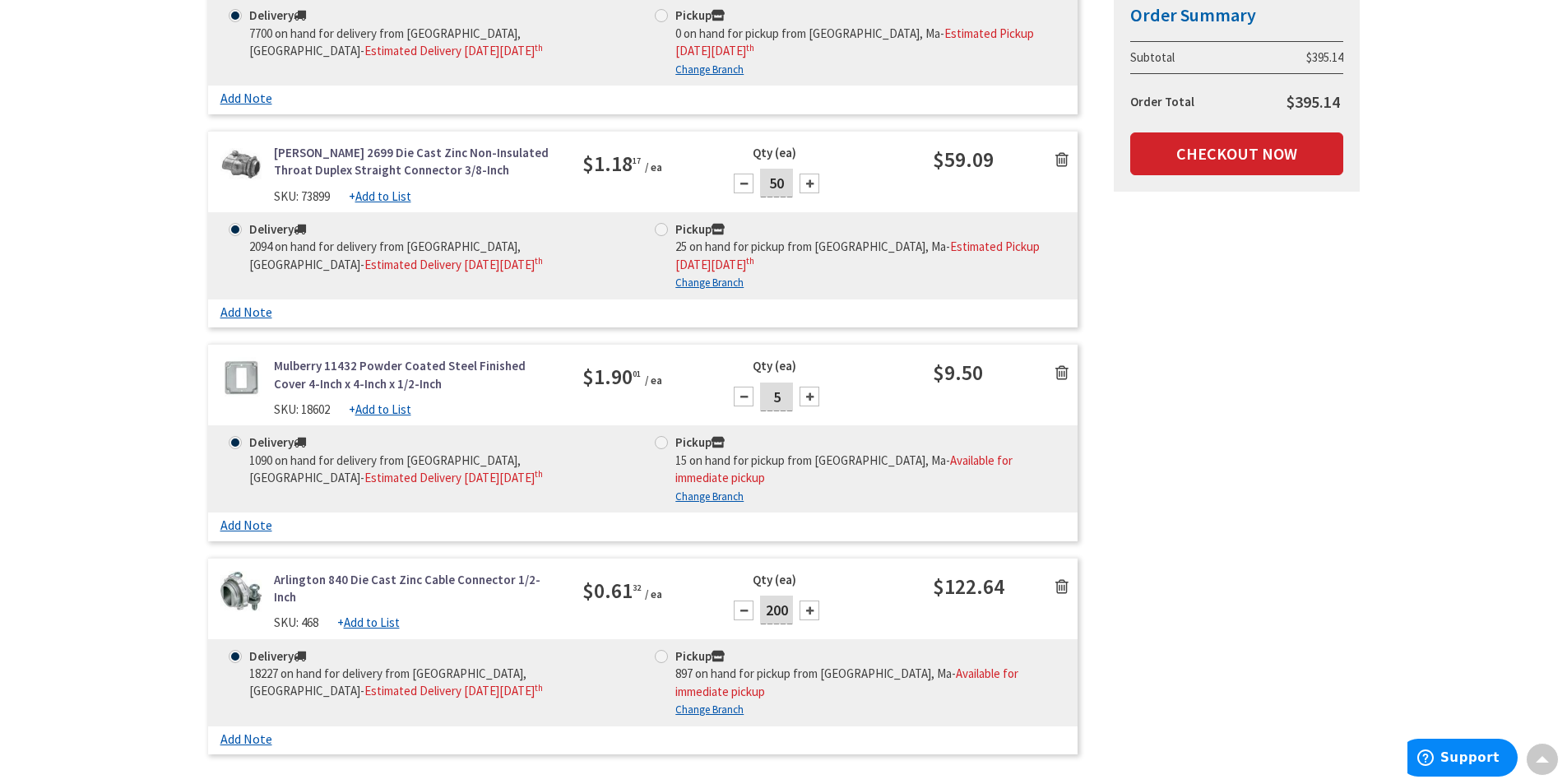
scroll to position [987, 0]
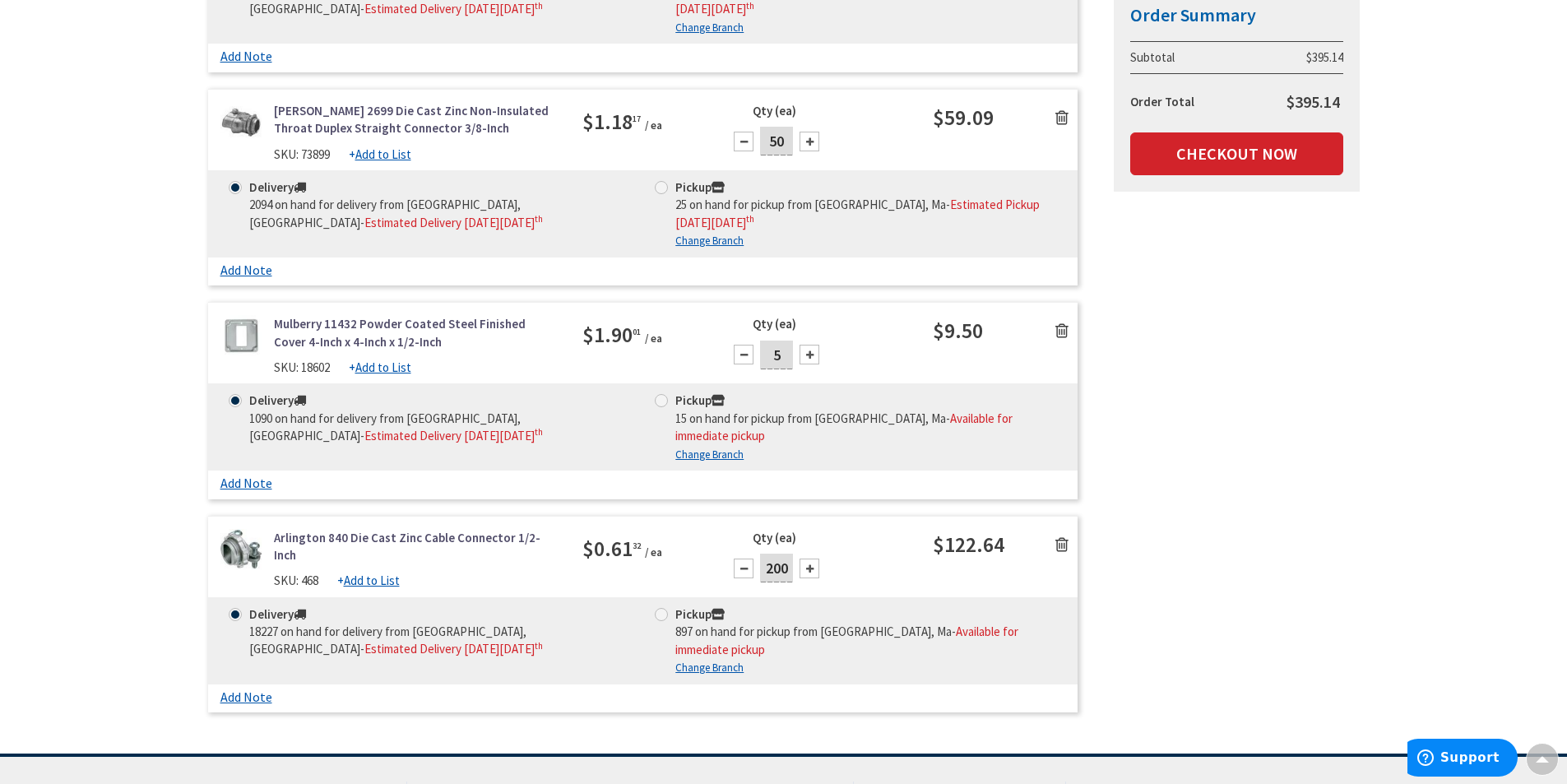
click at [746, 559] on div at bounding box center [743, 568] width 19 height 19
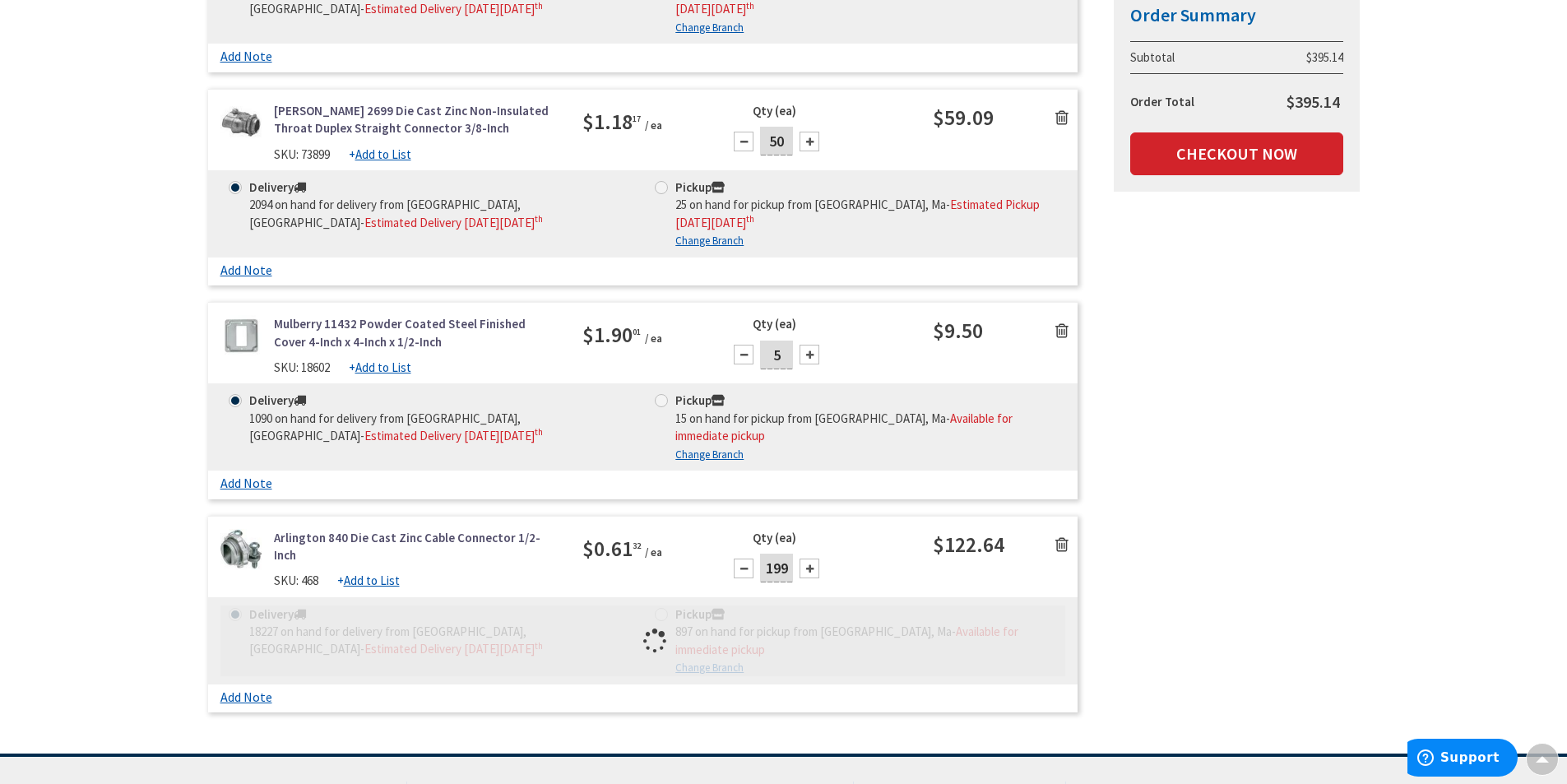
click at [789, 554] on input "199" at bounding box center [776, 568] width 33 height 29
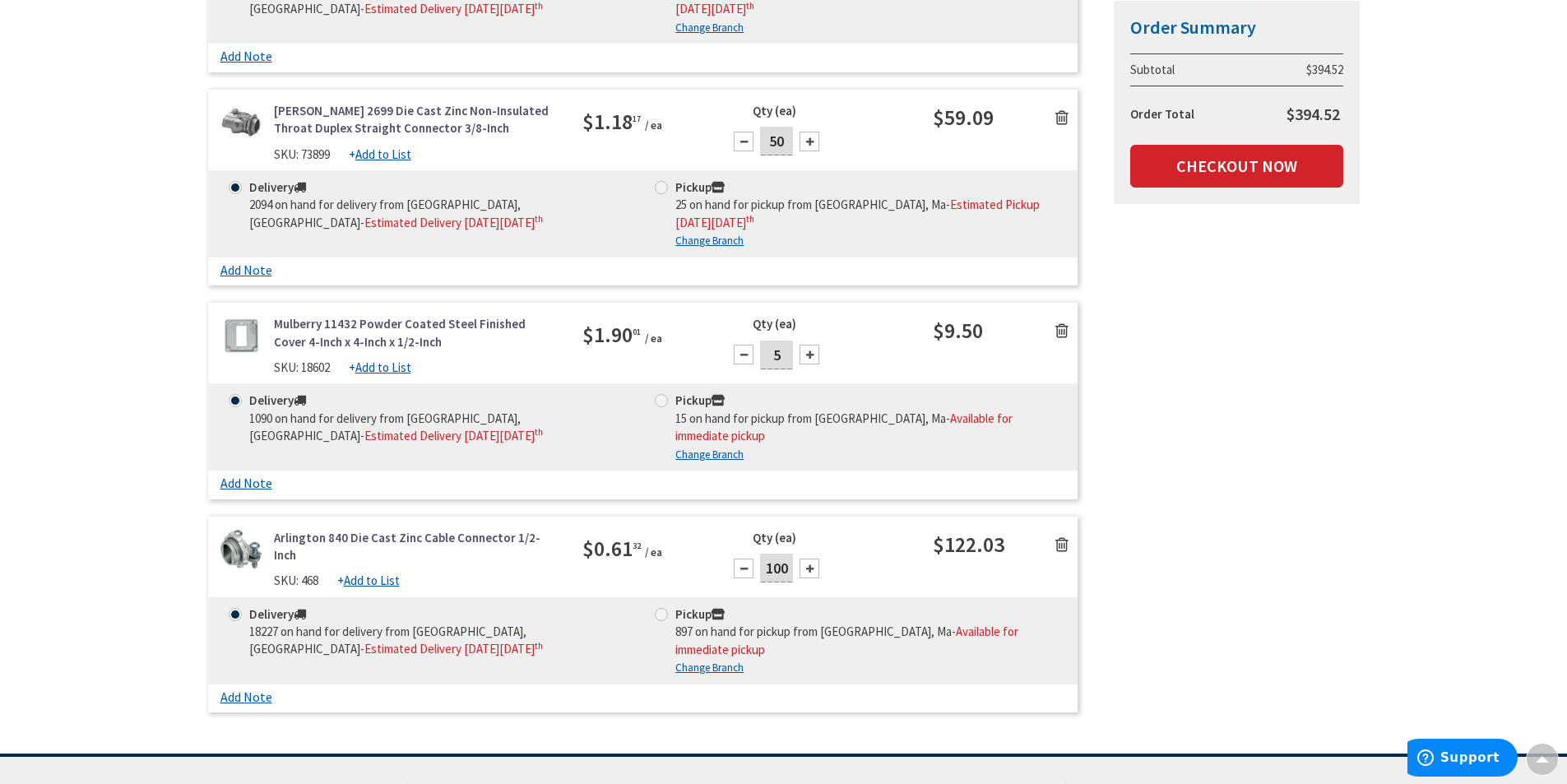
type input "100"
click at [684, 529] on div "$0.61 32 / ea" at bounding box center [642, 548] width 120 height 39
click at [523, 640] on span "Estimated Delivery on Monday, October 6 th" at bounding box center [454, 648] width 178 height 16
click at [244, 608] on input "Delivery 18227 on hand for delivery from Stoughton, Ma - Estimated Delivery on …" at bounding box center [238, 613] width 11 height 11
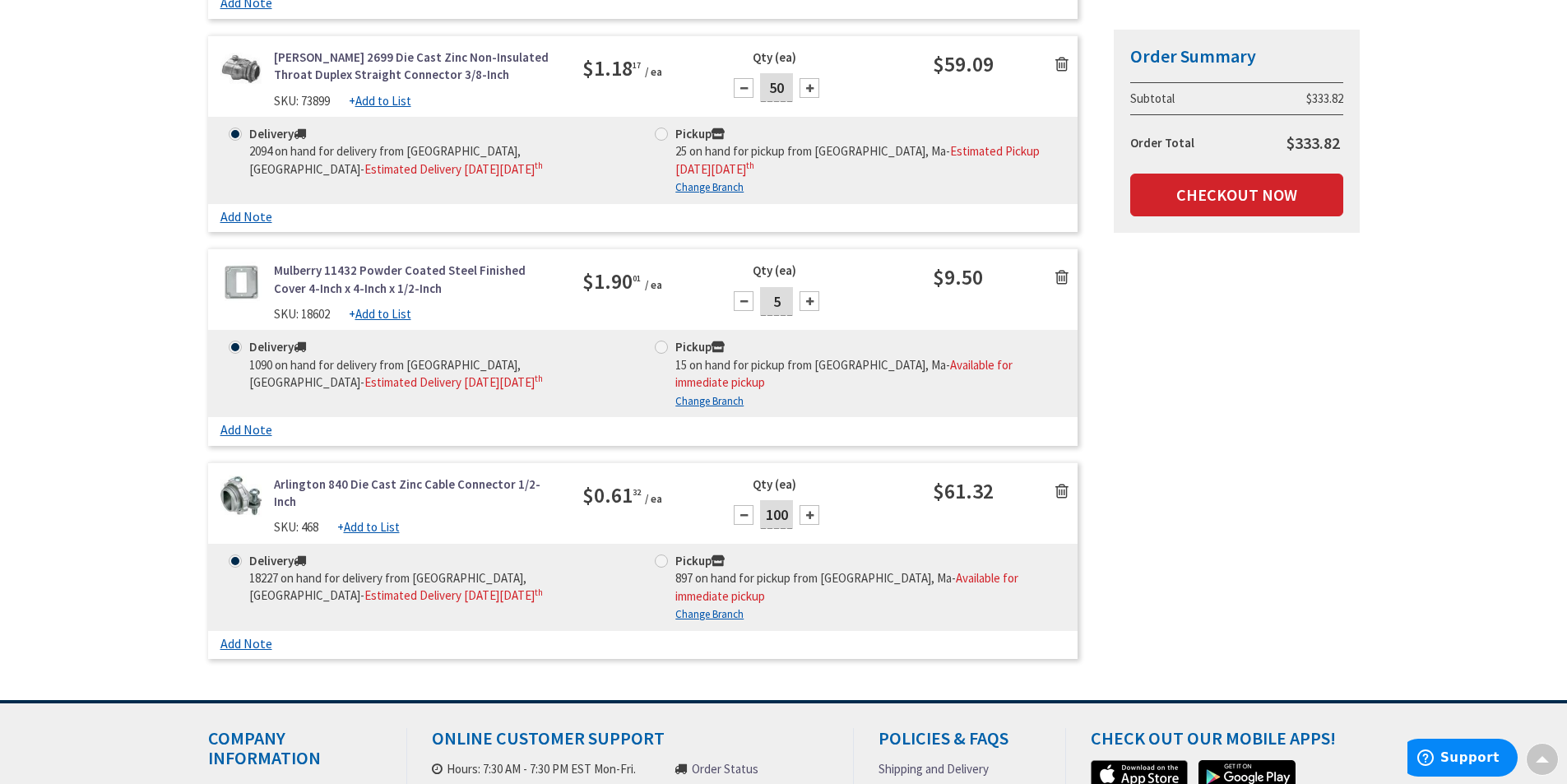
scroll to position [1069, 0]
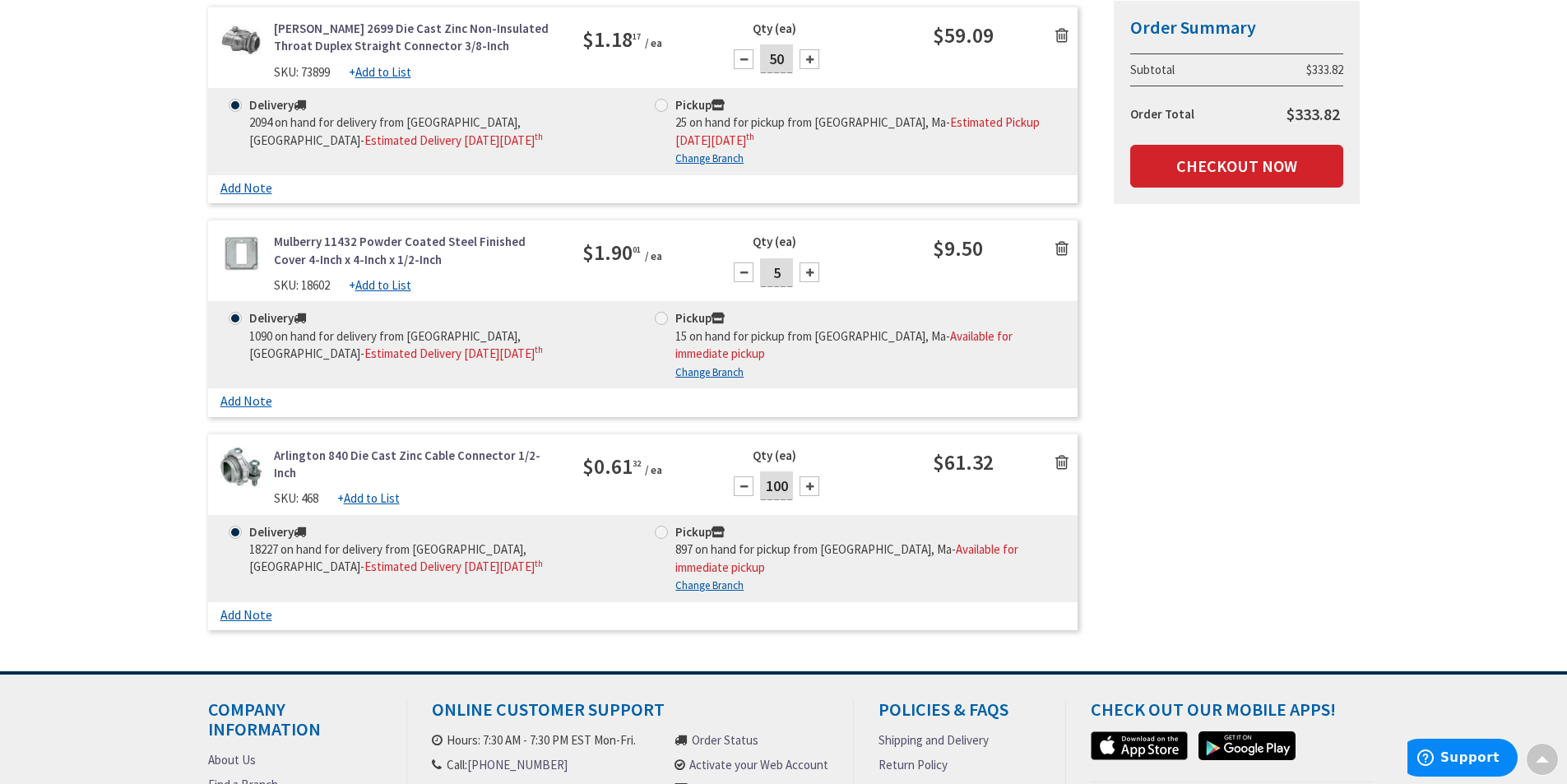
click at [312, 541] on span "18227 on hand for delivery from Stoughton, Ma" at bounding box center [388, 557] width 277 height 33
click at [244, 526] on input "Delivery 18227 on hand for delivery from Stoughton, Ma - Estimated Delivery on …" at bounding box center [238, 531] width 11 height 11
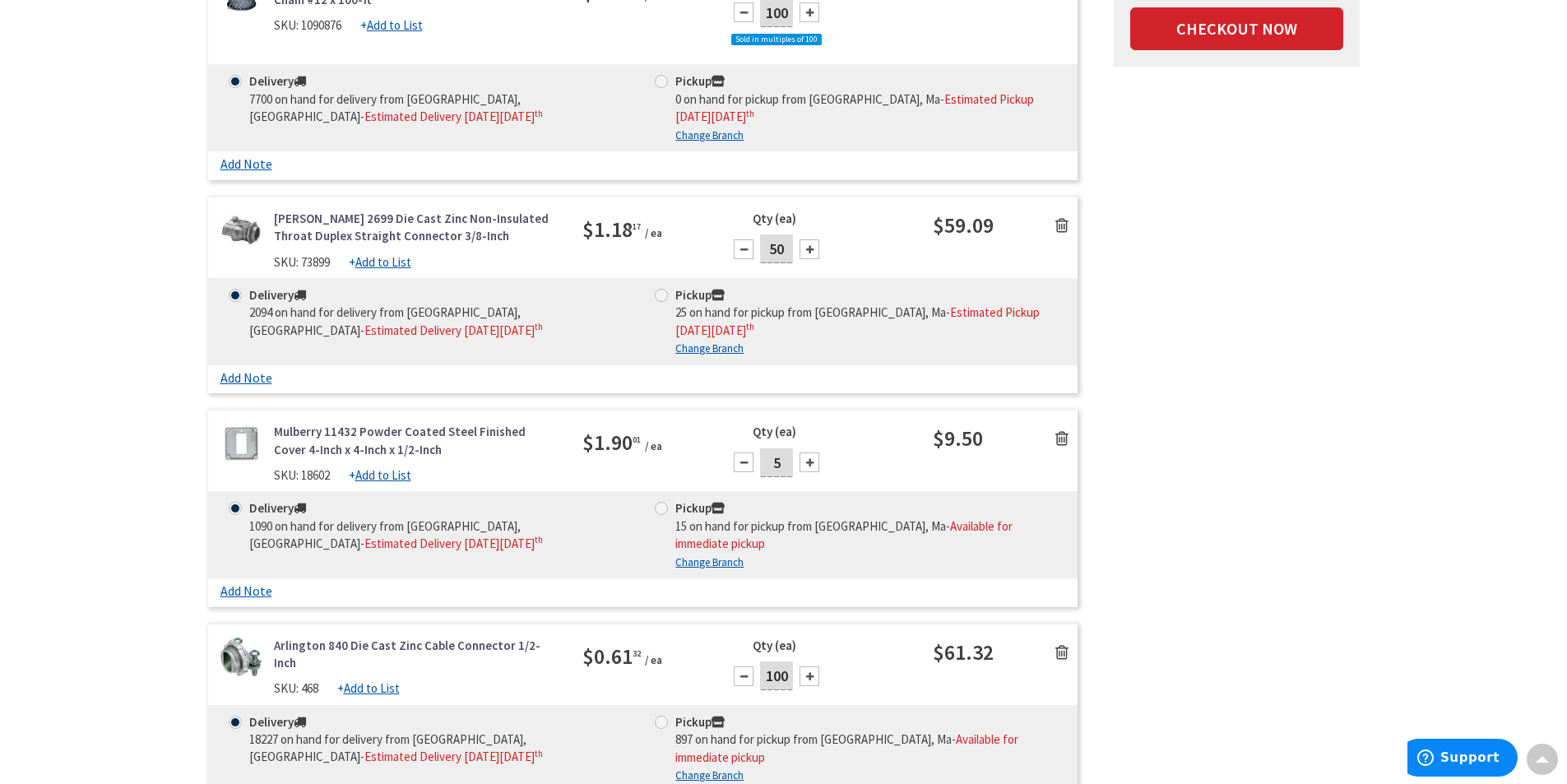
scroll to position [905, 0]
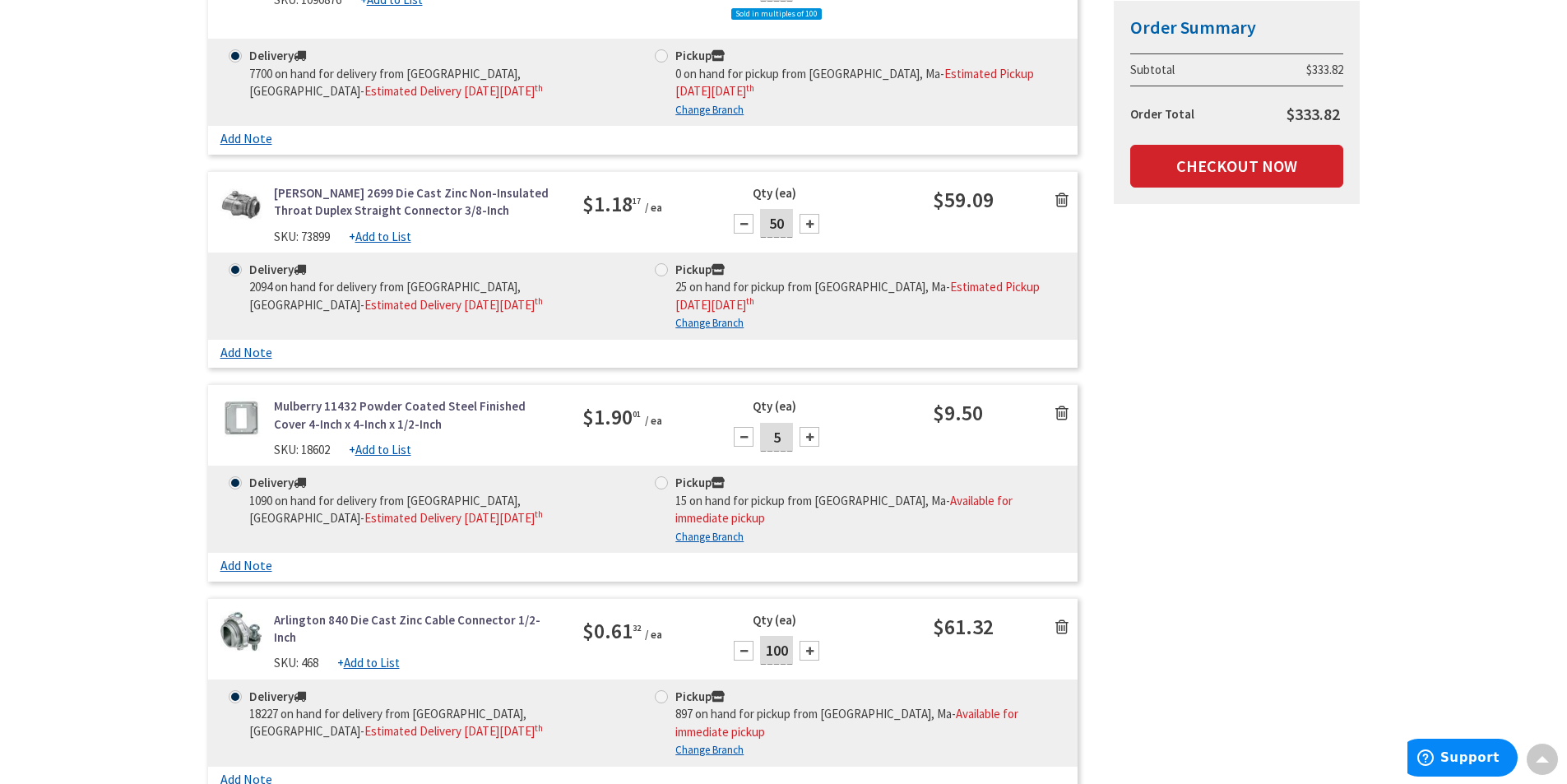
click at [382, 611] on link "Arlington 840 Die Cast Zinc Cable Connector 1/2-Inch" at bounding box center [416, 629] width 285 height 35
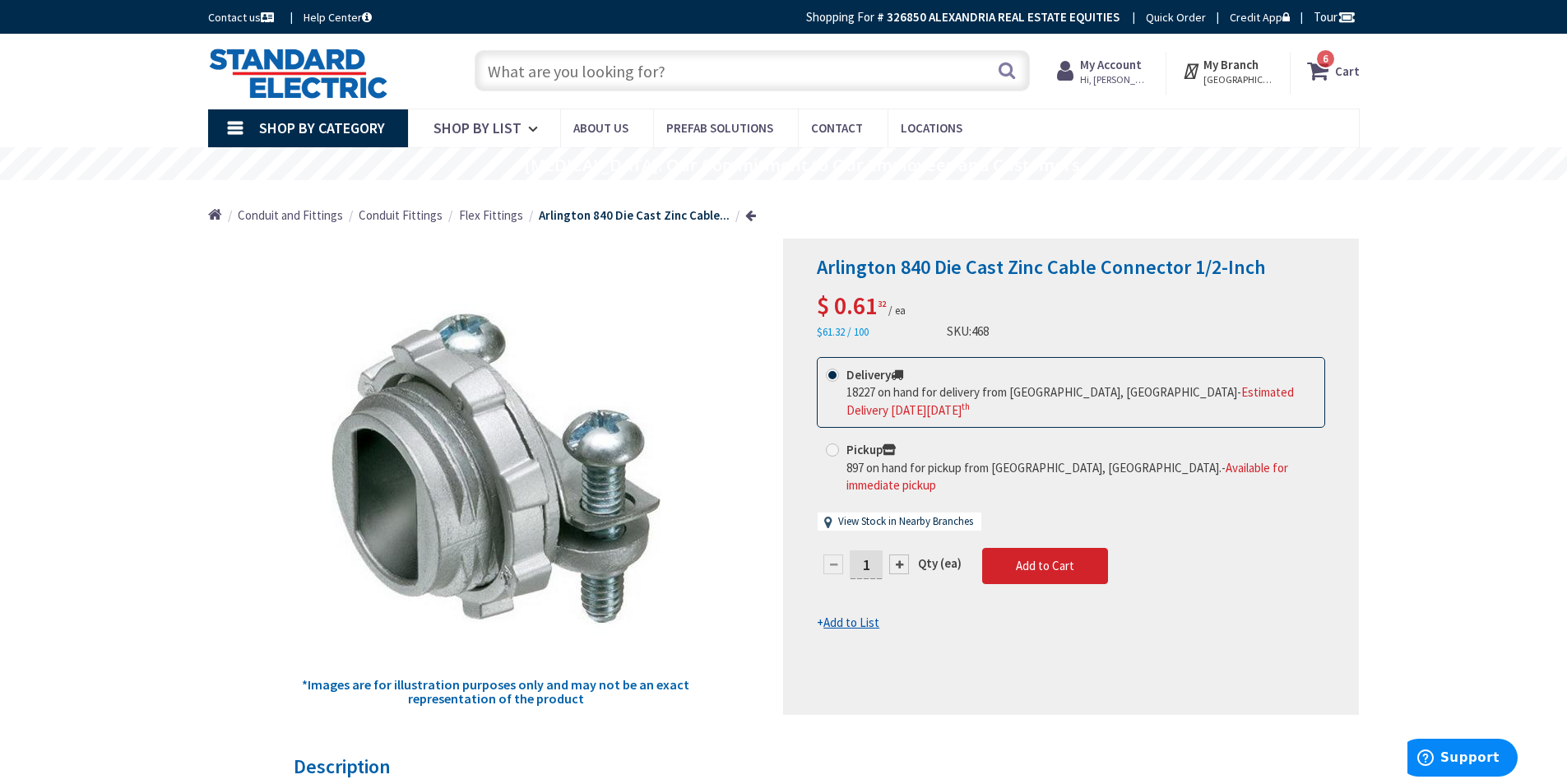
click at [1202, 71] on icon at bounding box center [1192, 71] width 21 height 29
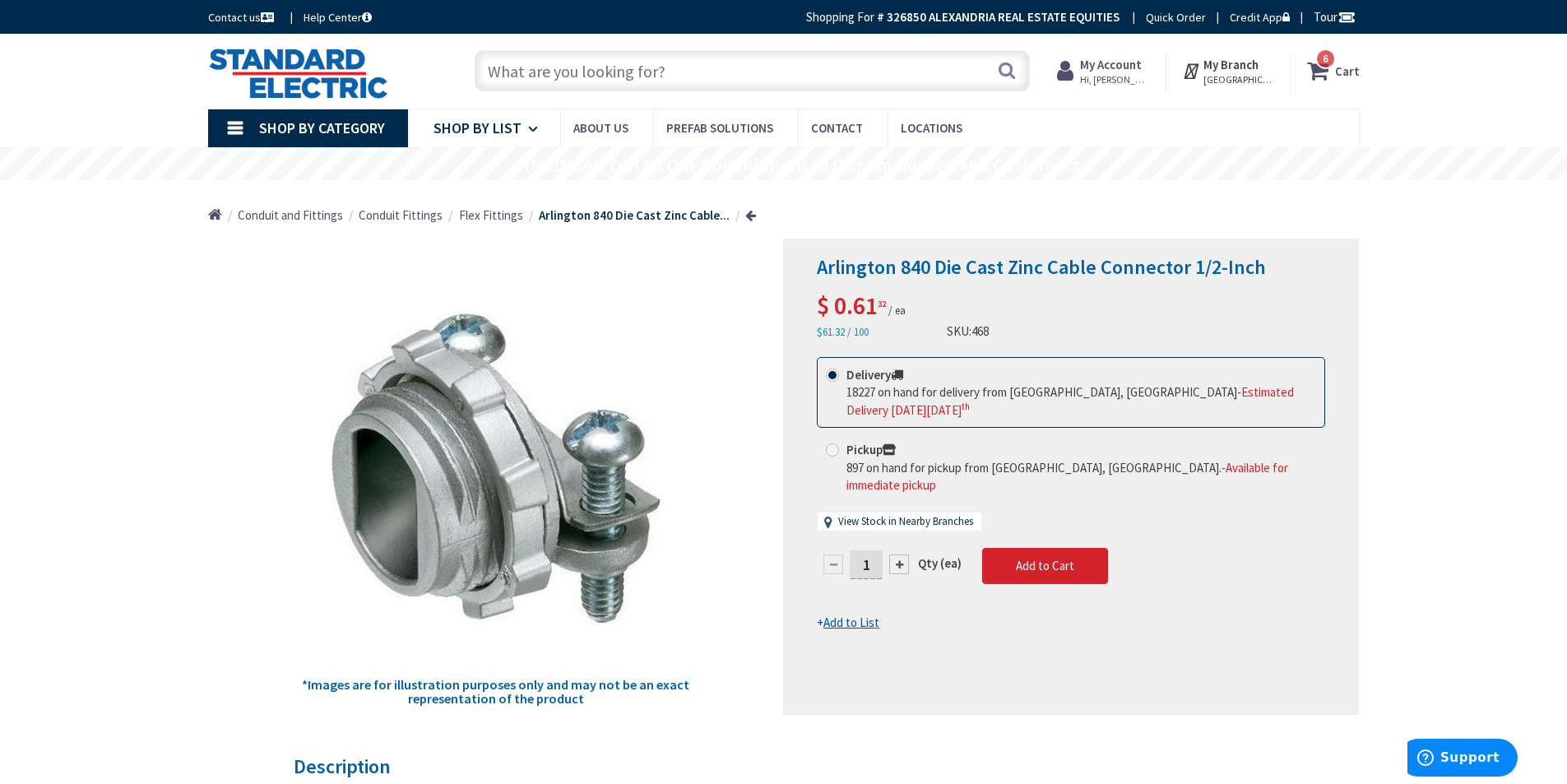
click at [504, 132] on span "Shop By List" at bounding box center [477, 128] width 88 height 19
click at [335, 134] on span "Shop By Category" at bounding box center [322, 128] width 126 height 19
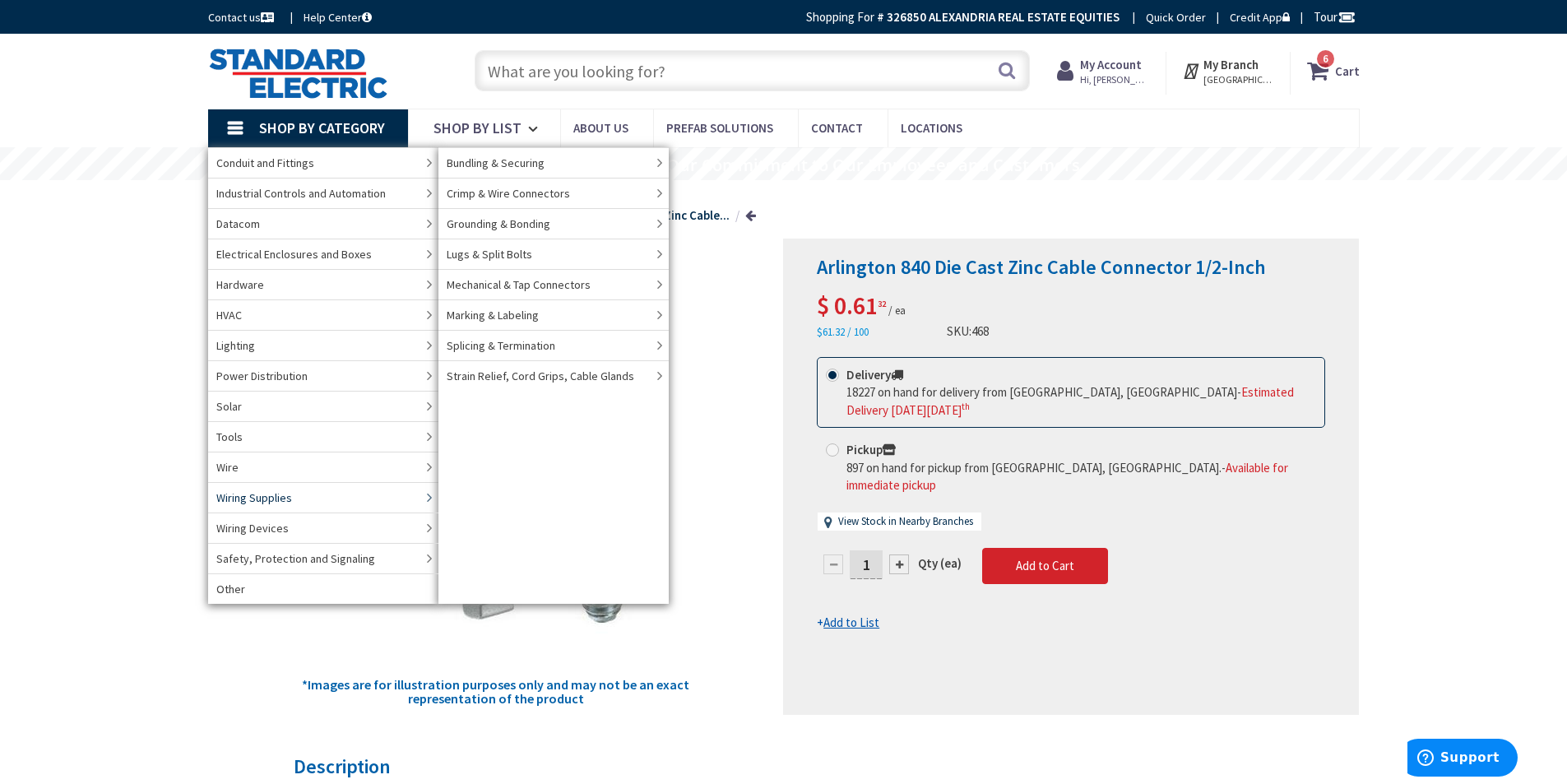
click at [293, 495] on link "Wiring Supplies" at bounding box center [324, 497] width 230 height 30
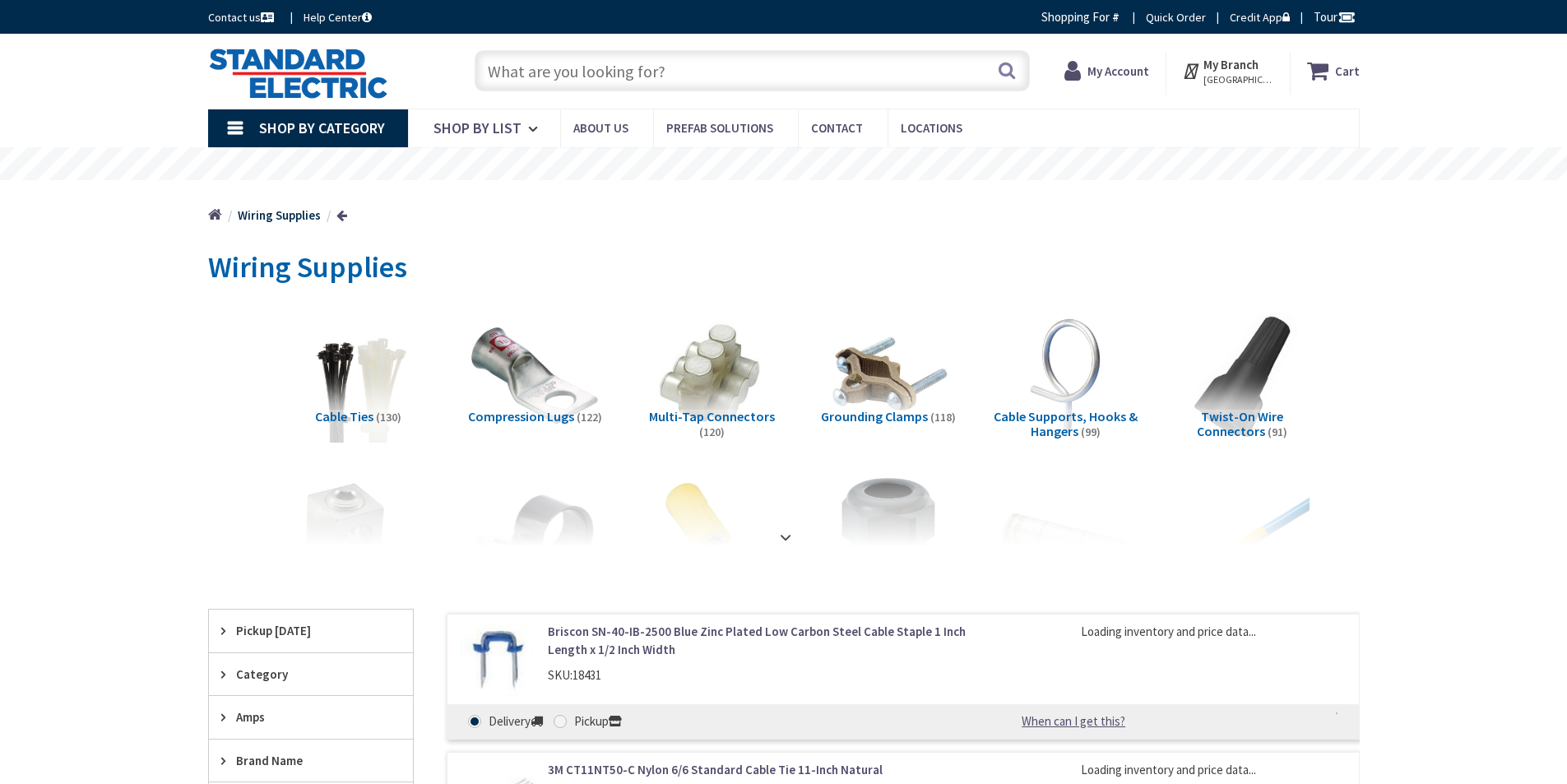
click at [324, 123] on span "Shop By Category" at bounding box center [322, 128] width 126 height 19
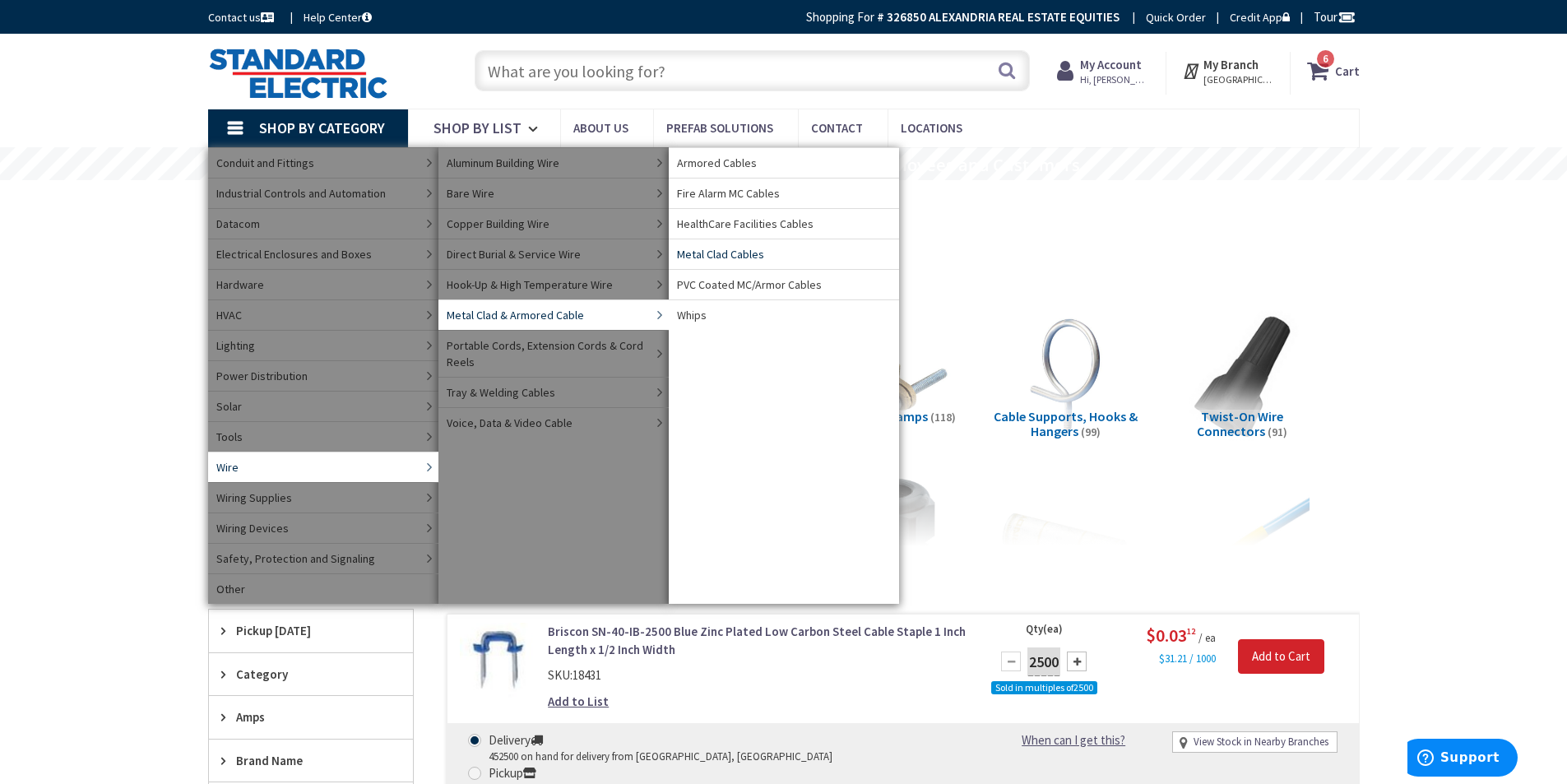
click at [725, 253] on span "Metal Clad Cables" at bounding box center [720, 255] width 87 height 17
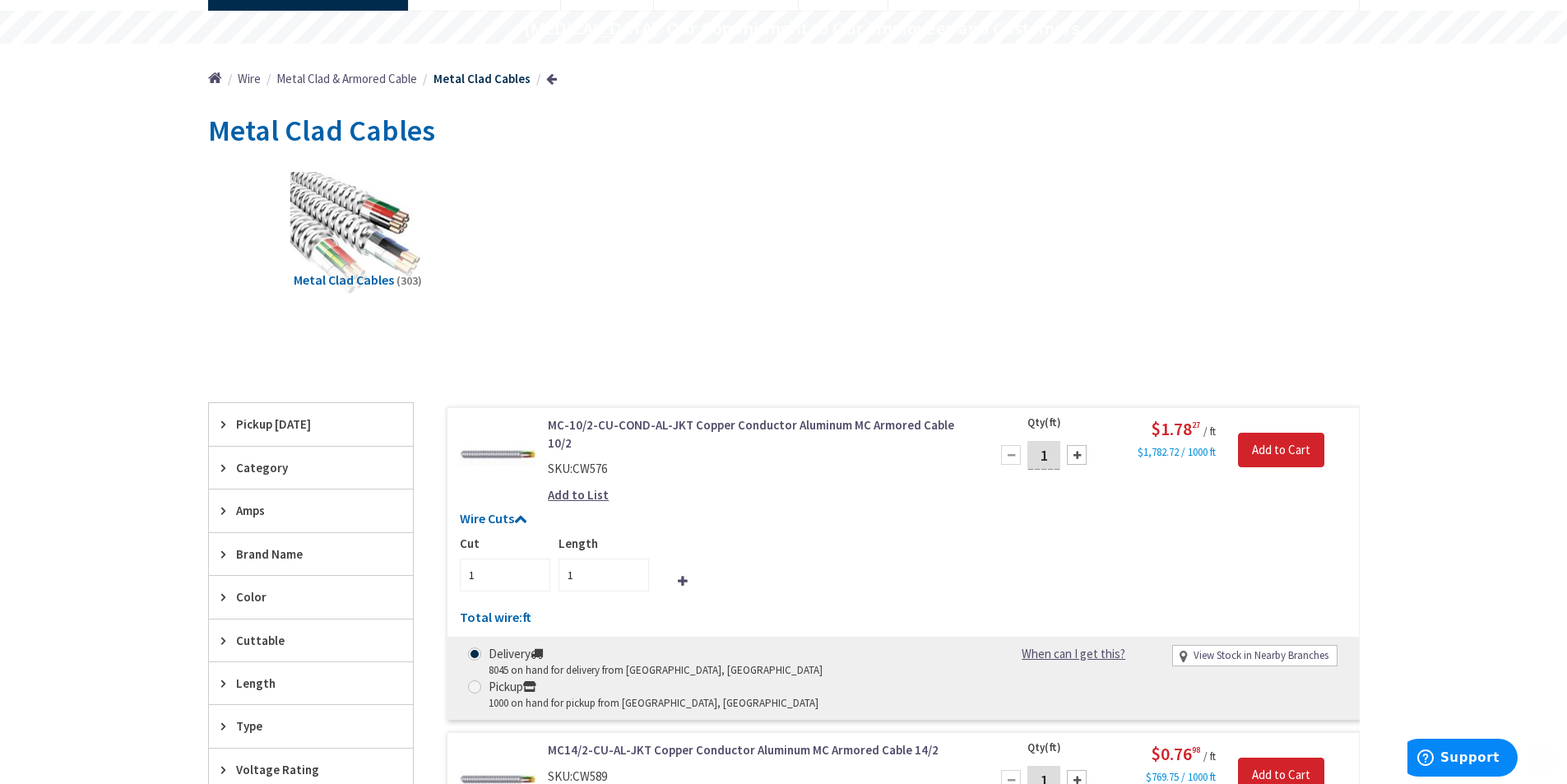
scroll to position [329, 0]
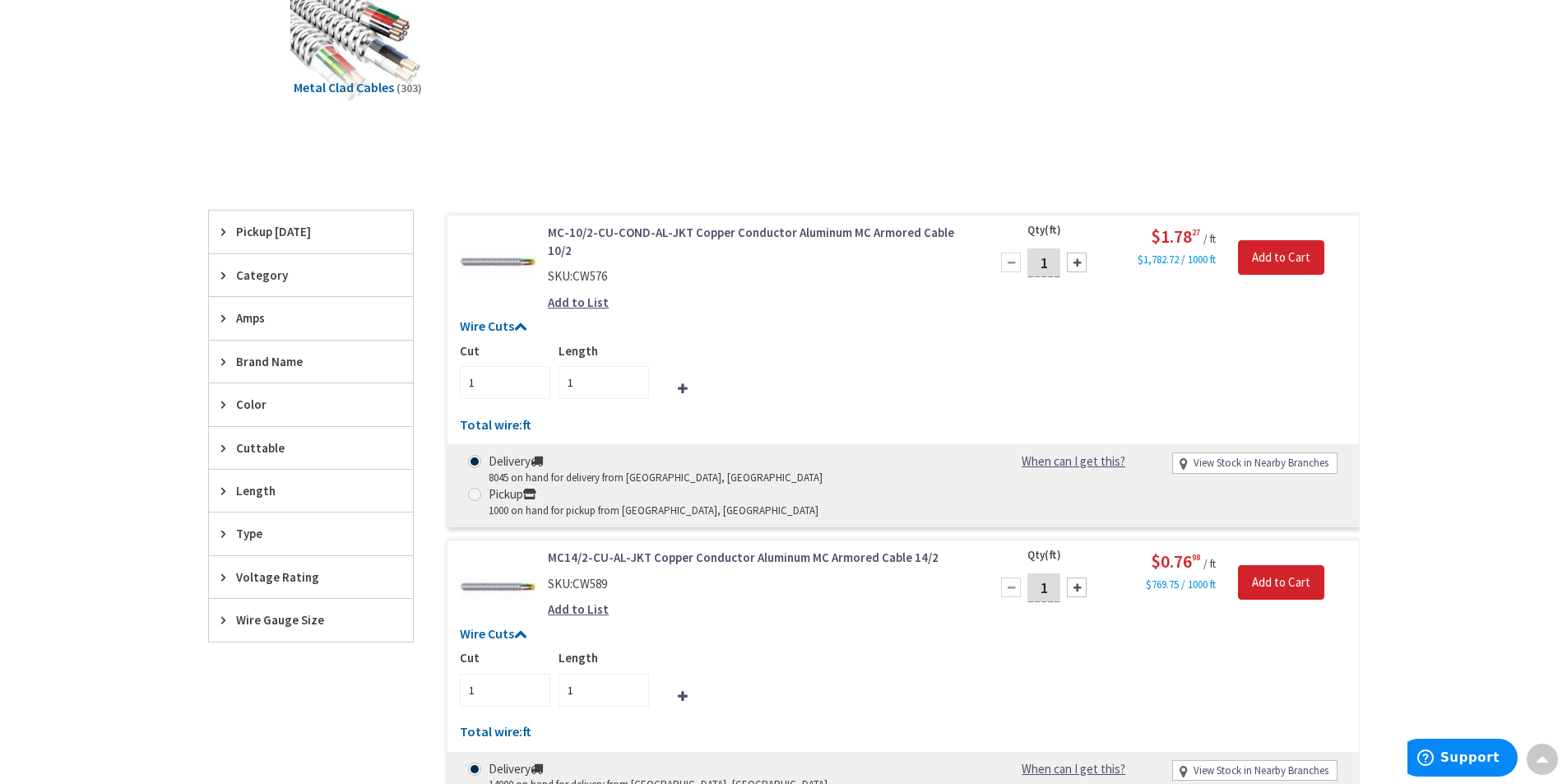
click at [263, 618] on span "Wire Gauge Size" at bounding box center [303, 619] width 135 height 18
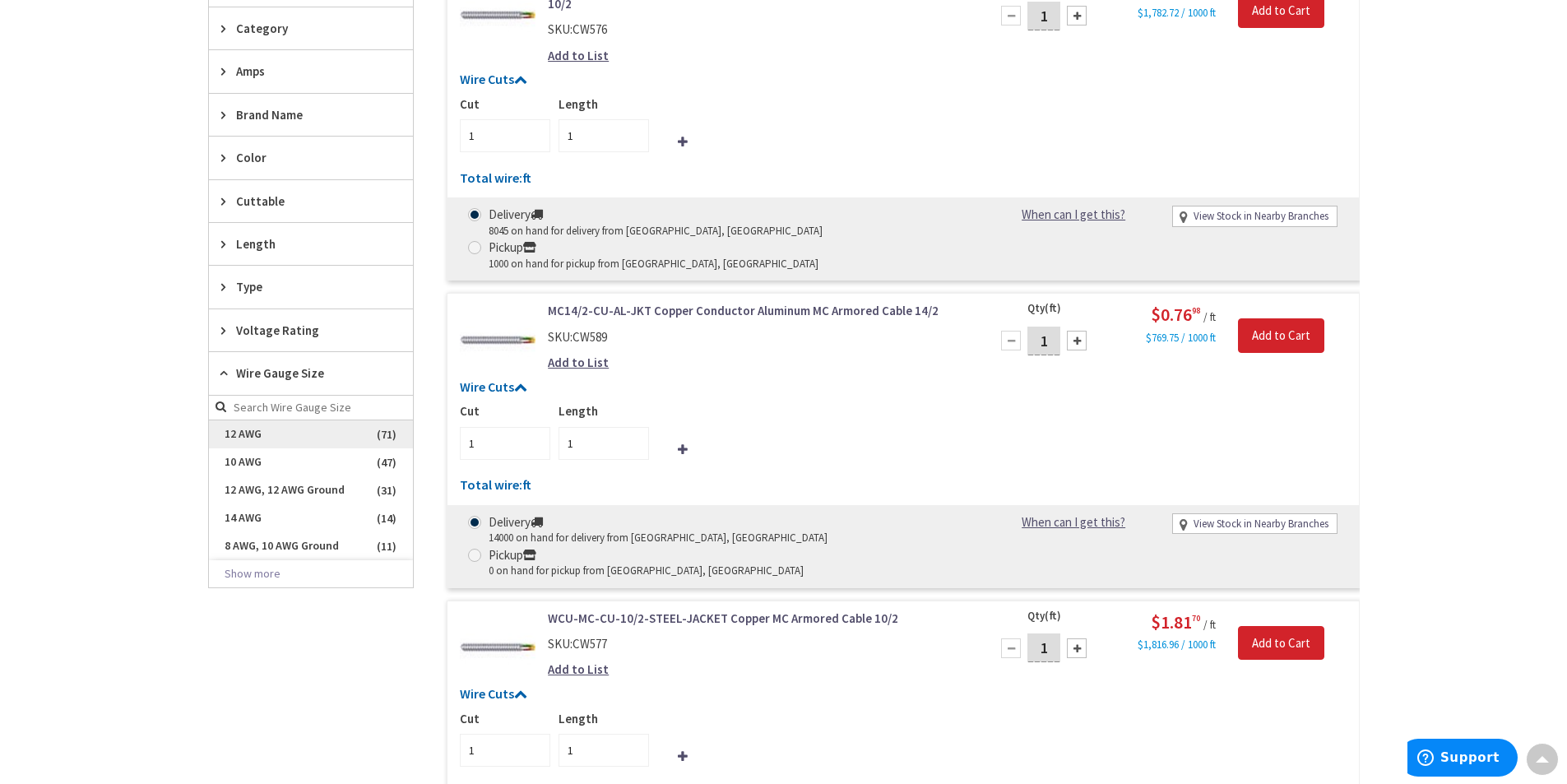
click at [251, 435] on span "12 AWG" at bounding box center [311, 434] width 204 height 28
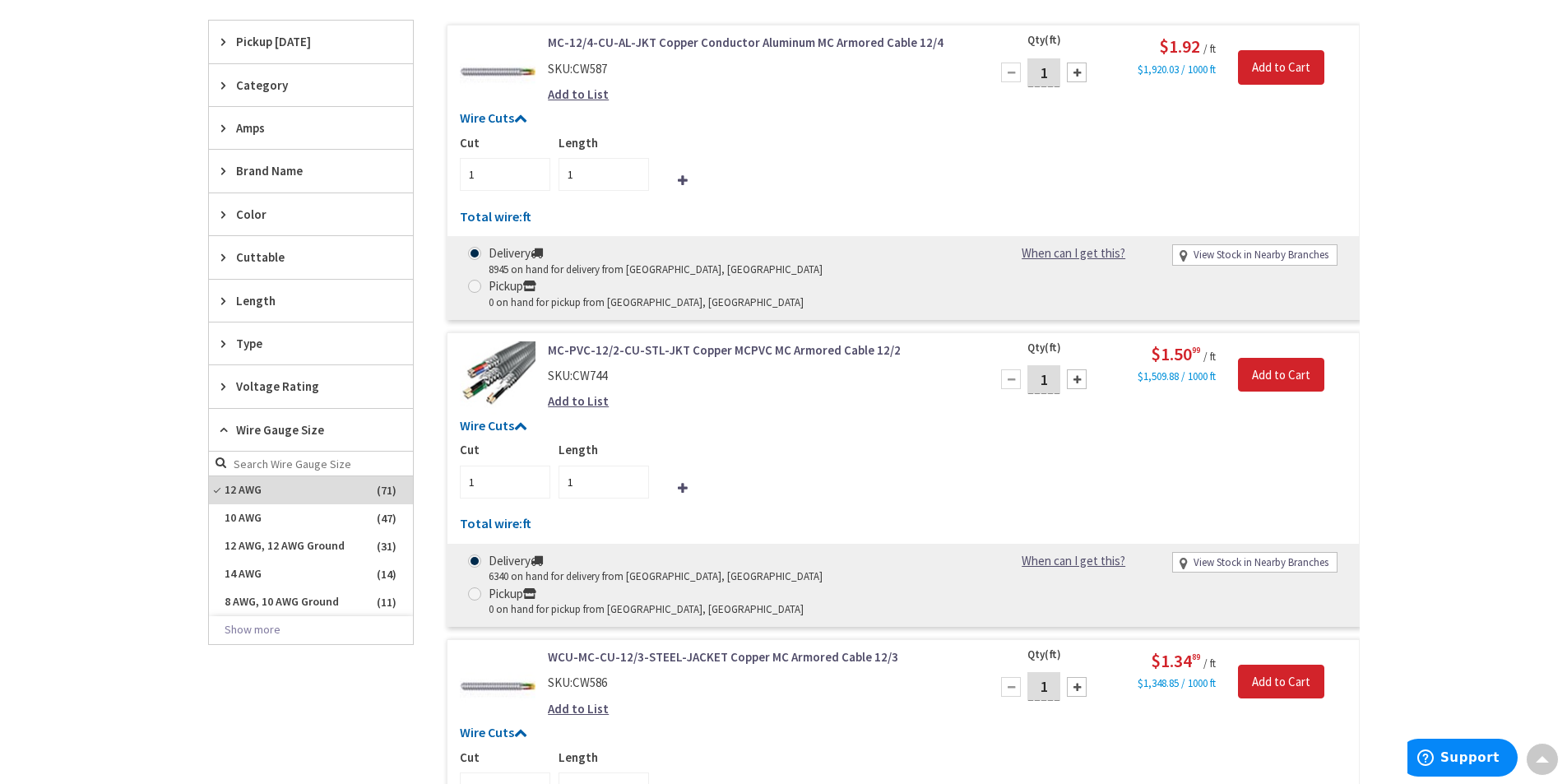
scroll to position [426, 0]
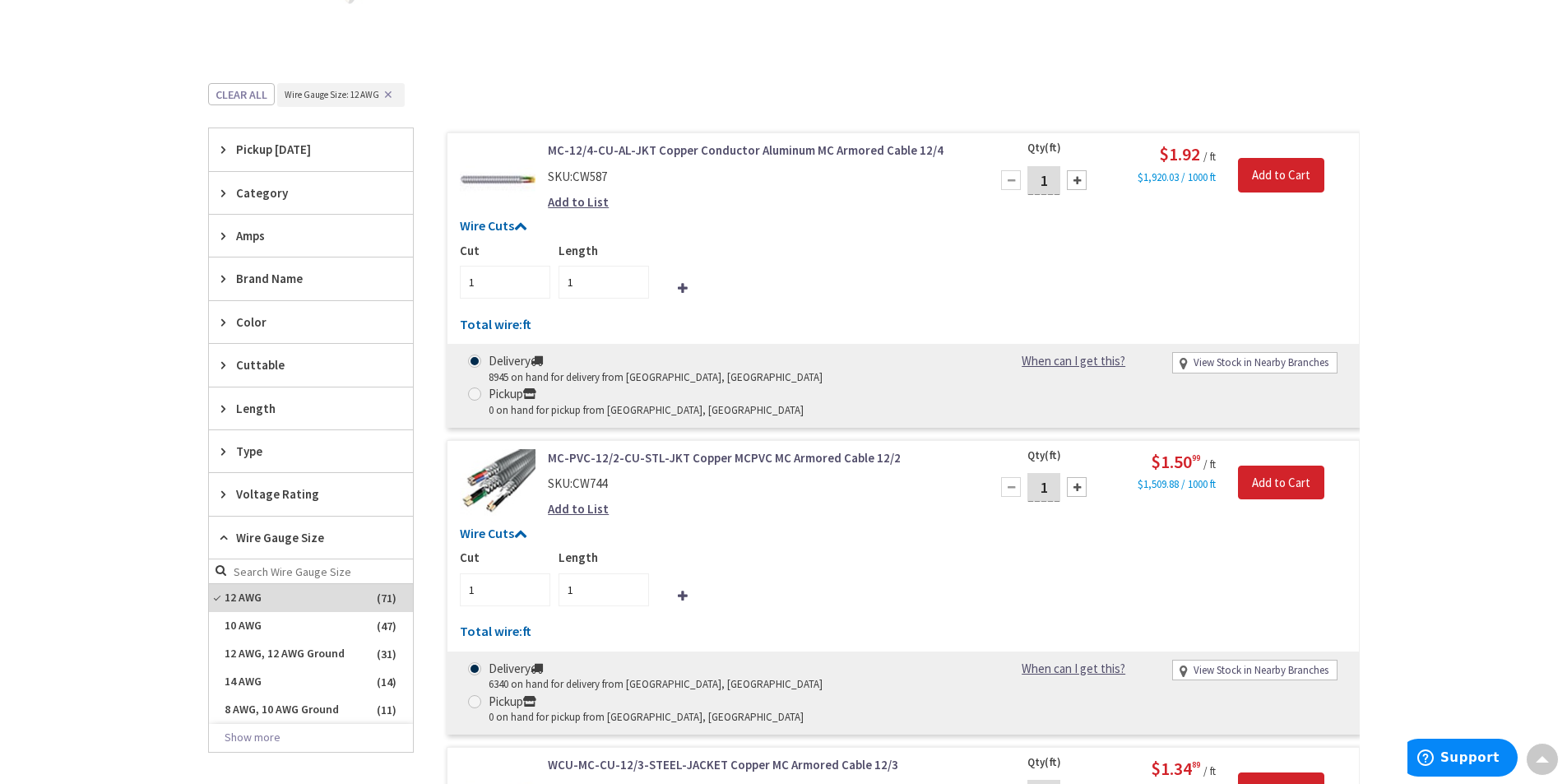
click at [299, 534] on span "Wire Gauge Size" at bounding box center [303, 537] width 135 height 18
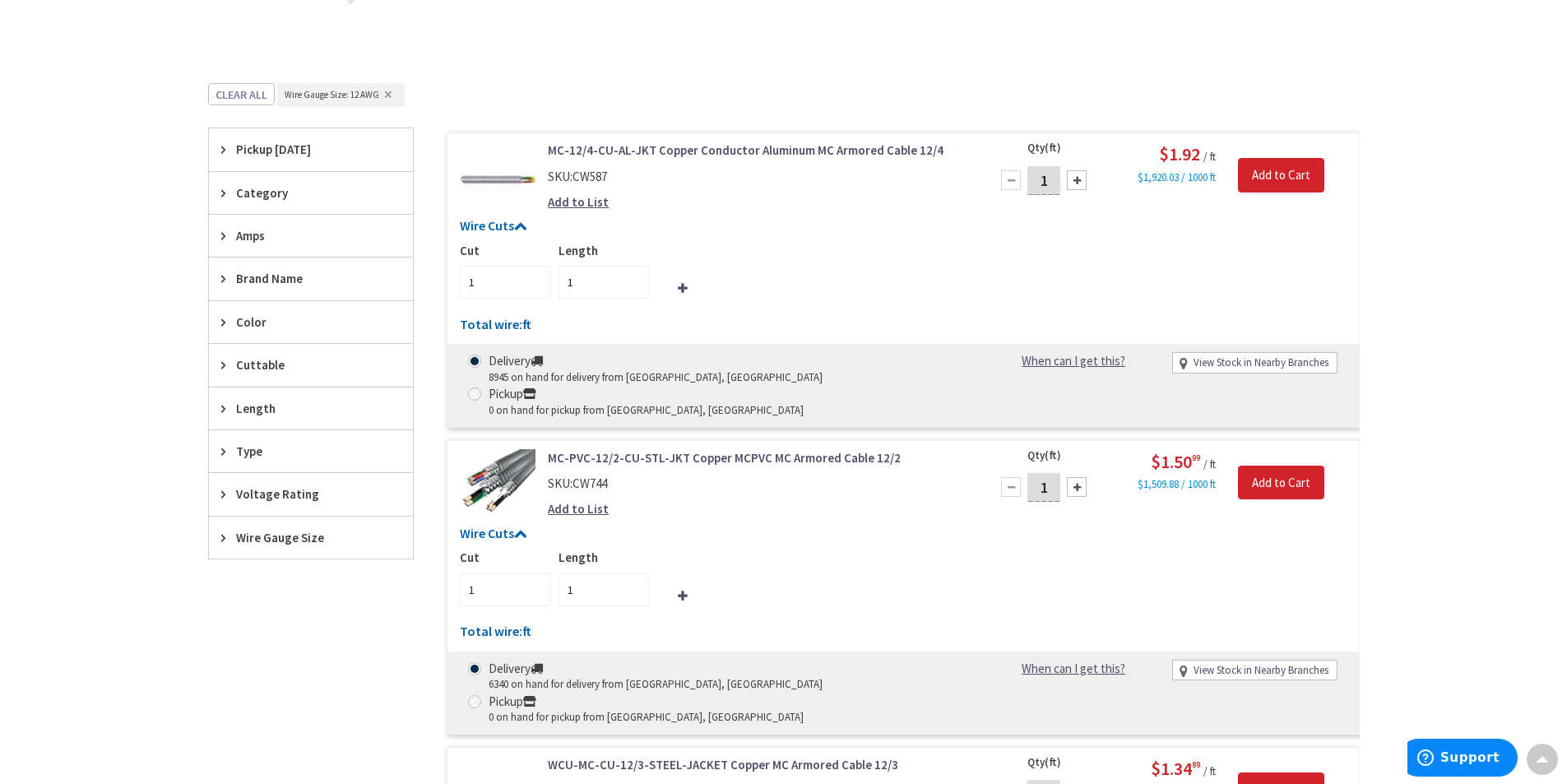
click at [280, 322] on span "Color" at bounding box center [303, 322] width 135 height 18
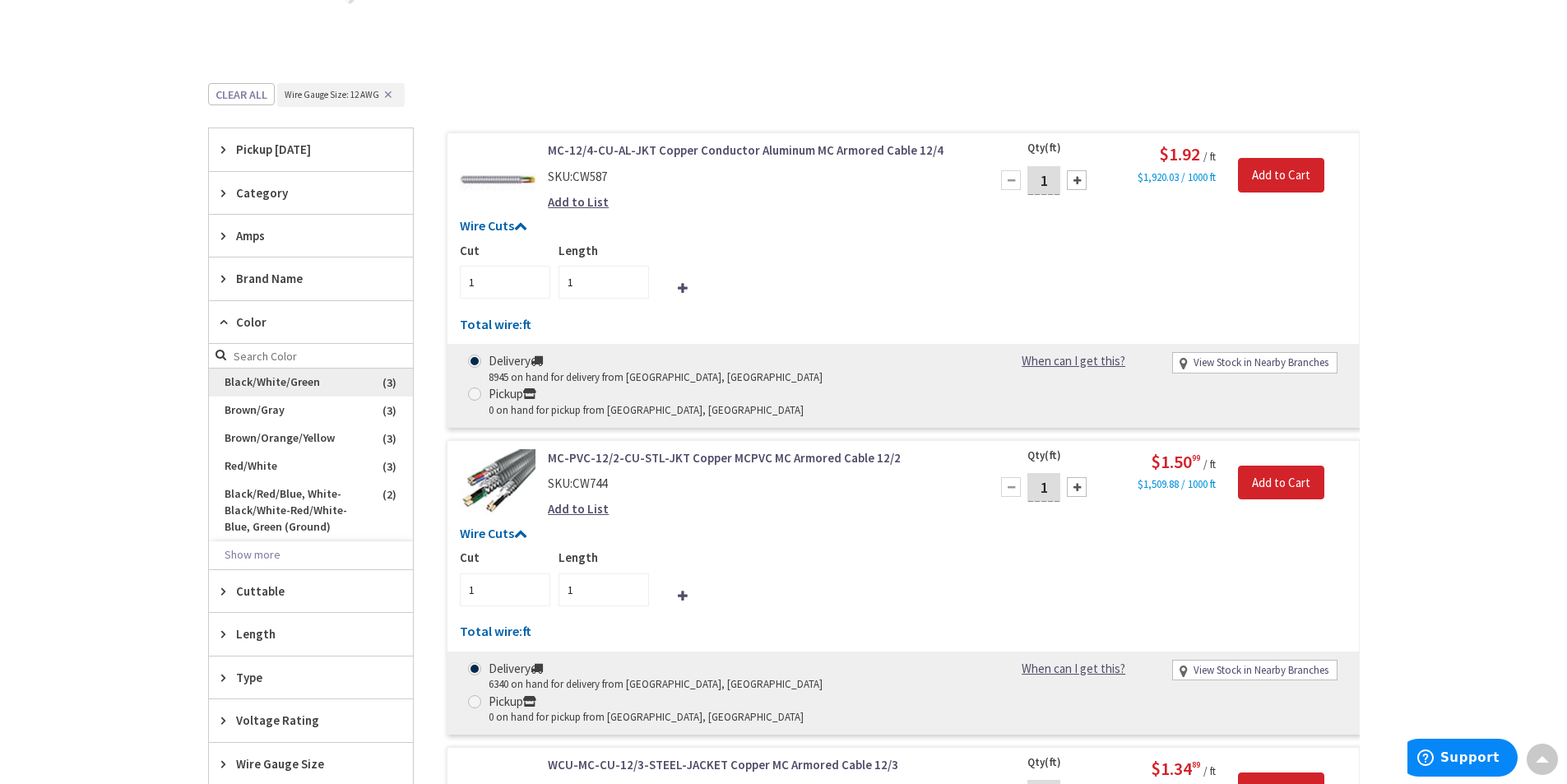
click at [287, 385] on span "Black/White/Green" at bounding box center [311, 381] width 204 height 28
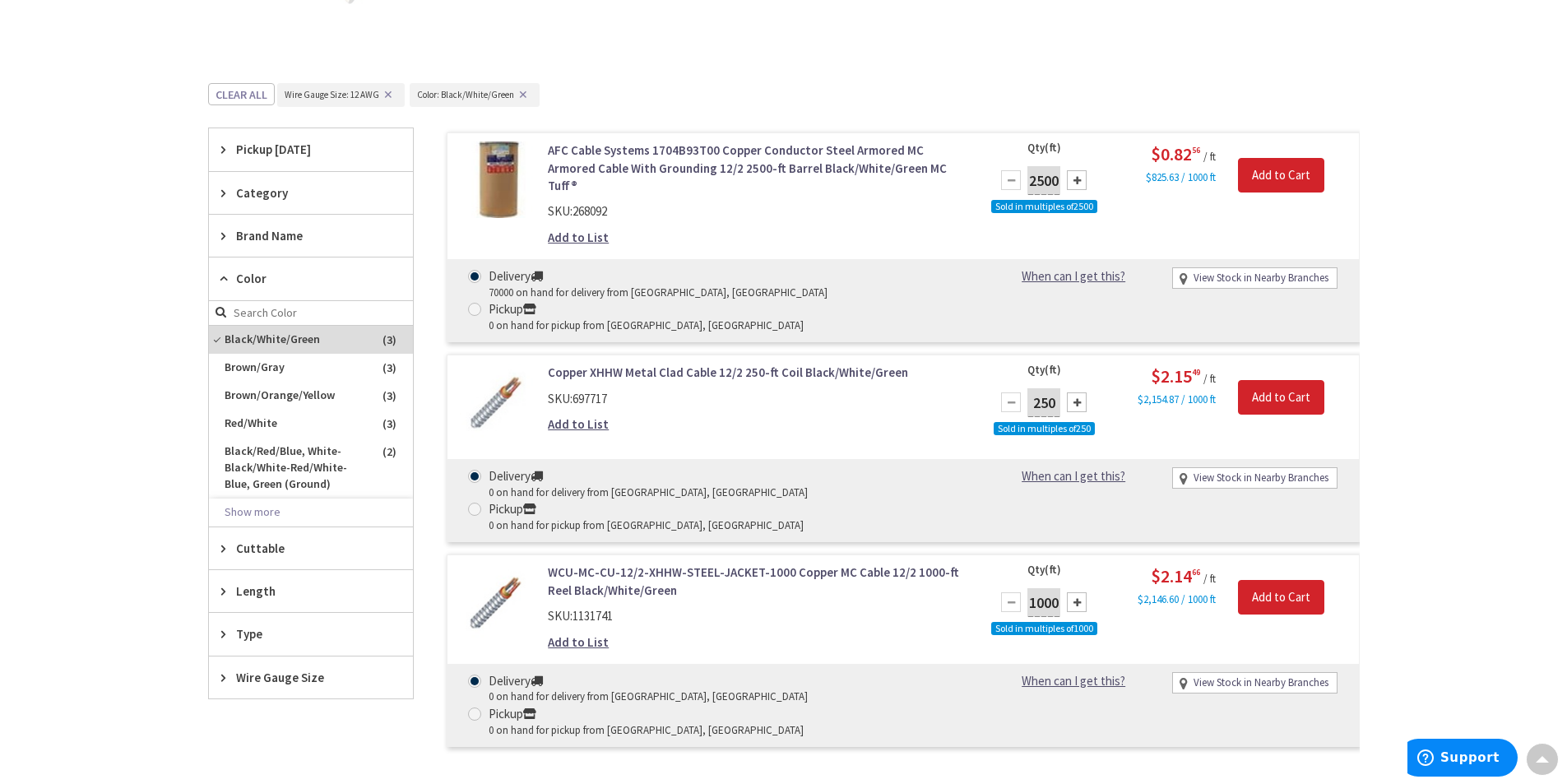
scroll to position [344, 0]
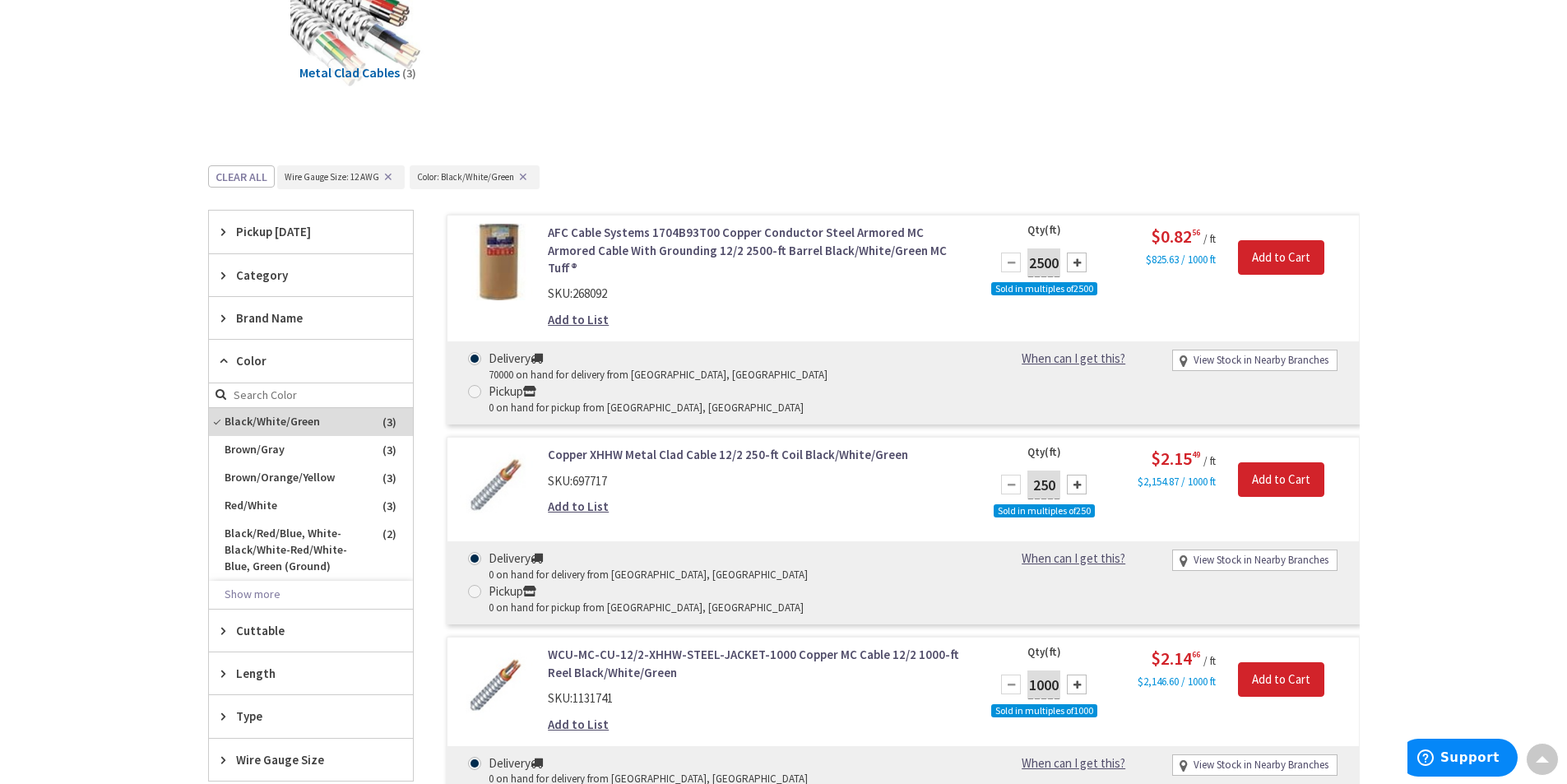
click at [679, 445] on link "Copper XHHW Metal Clad Cable 12/2 250-ft Coil Black/White/Green" at bounding box center [757, 454] width 419 height 18
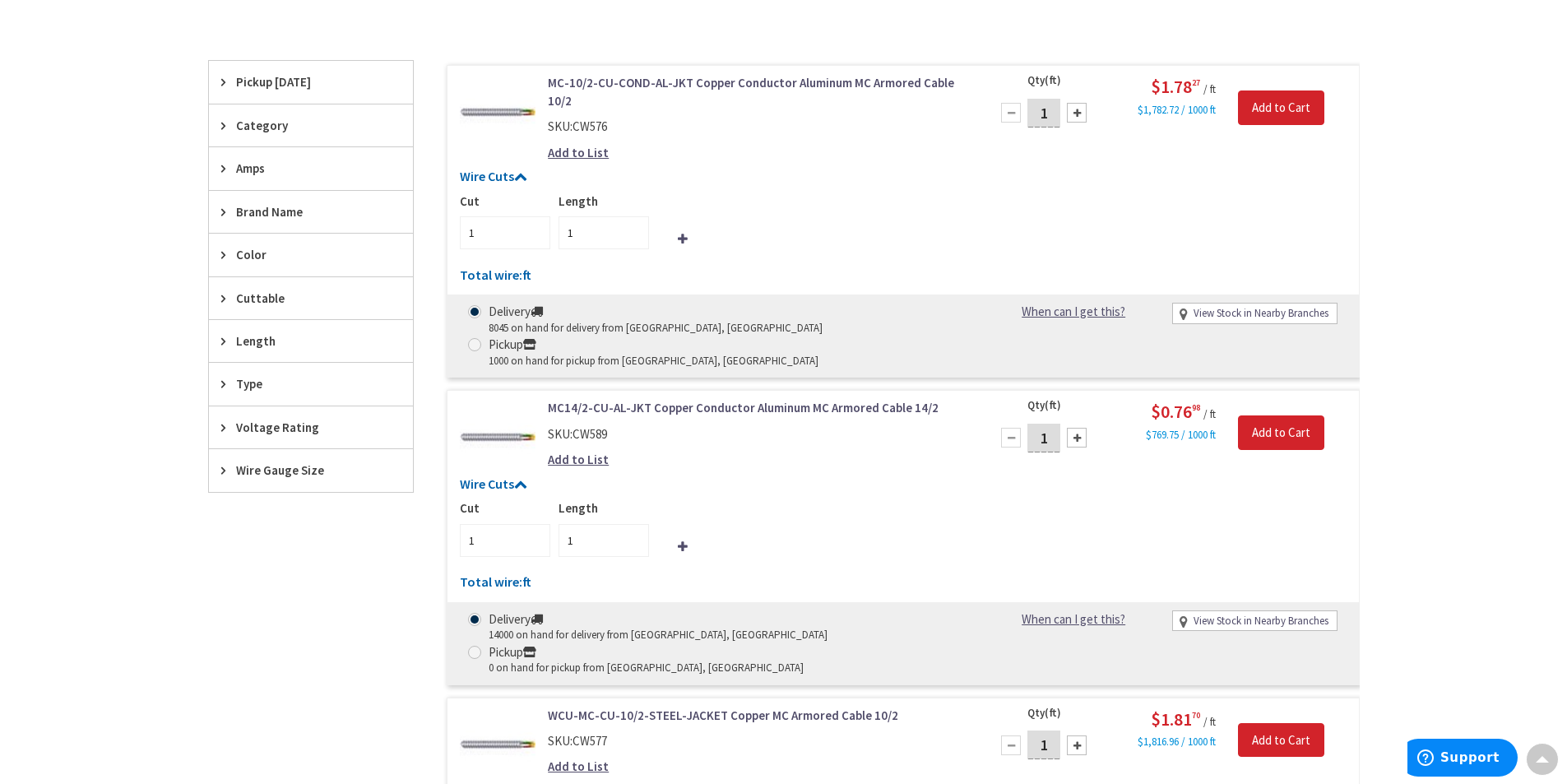
click at [314, 479] on span "Wire Gauge Size" at bounding box center [303, 470] width 135 height 18
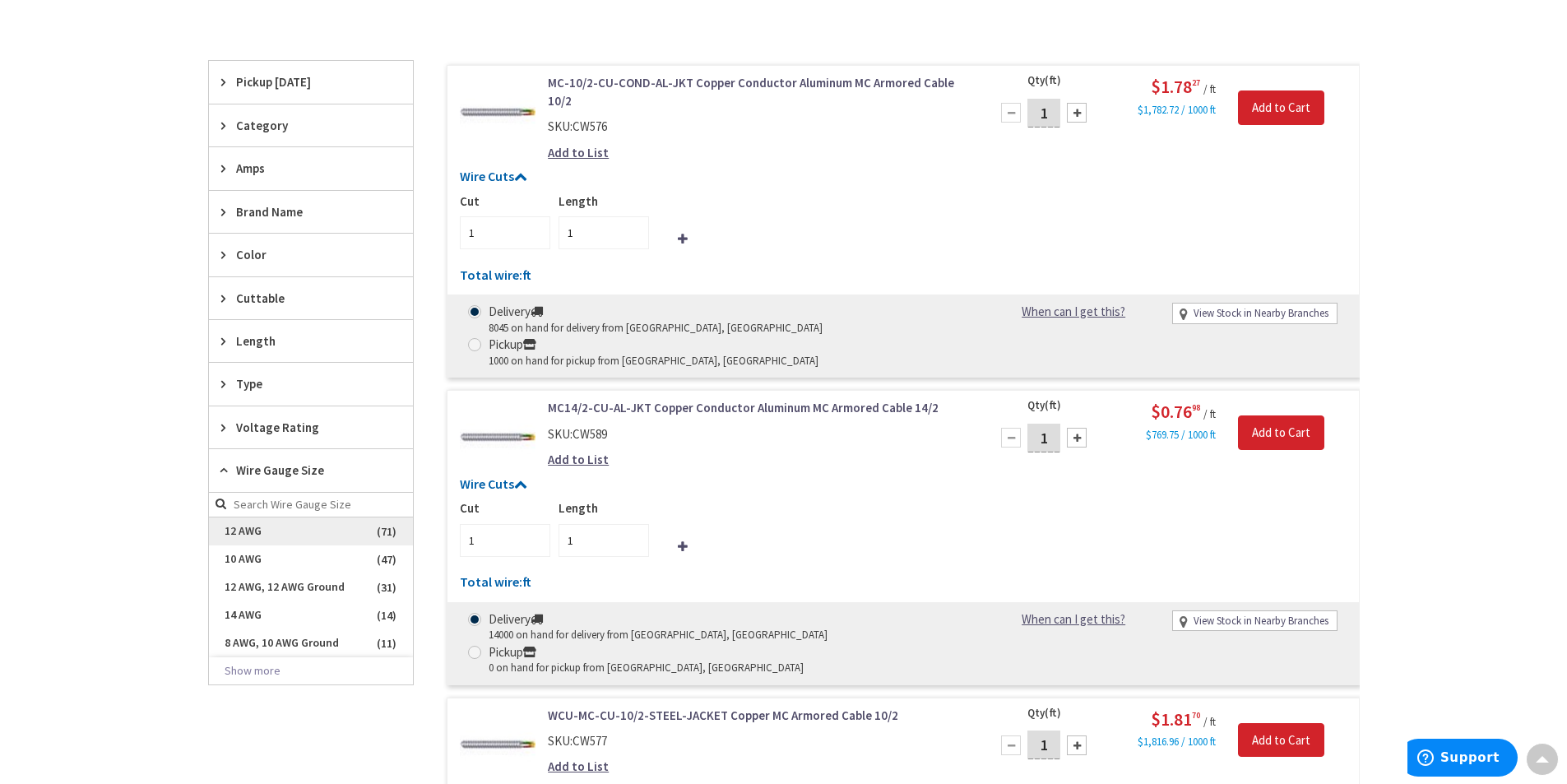
click at [257, 534] on span "12 AWG" at bounding box center [311, 531] width 204 height 28
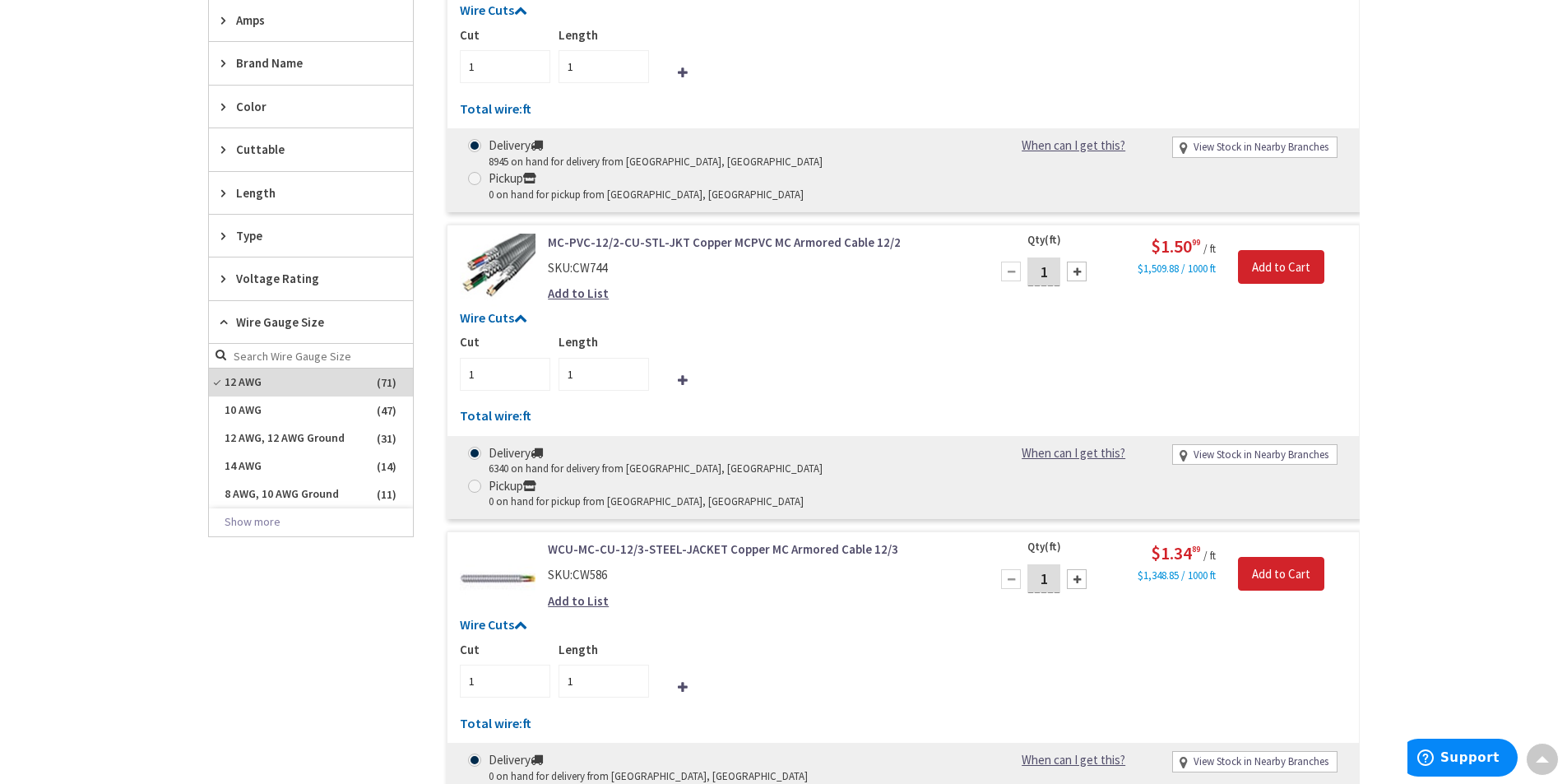
scroll to position [643, 0]
click at [710, 539] on link "WCU-MC-CU-12/3-STEEL-JACKET Copper MC Armored Cable 12/3" at bounding box center [757, 547] width 419 height 18
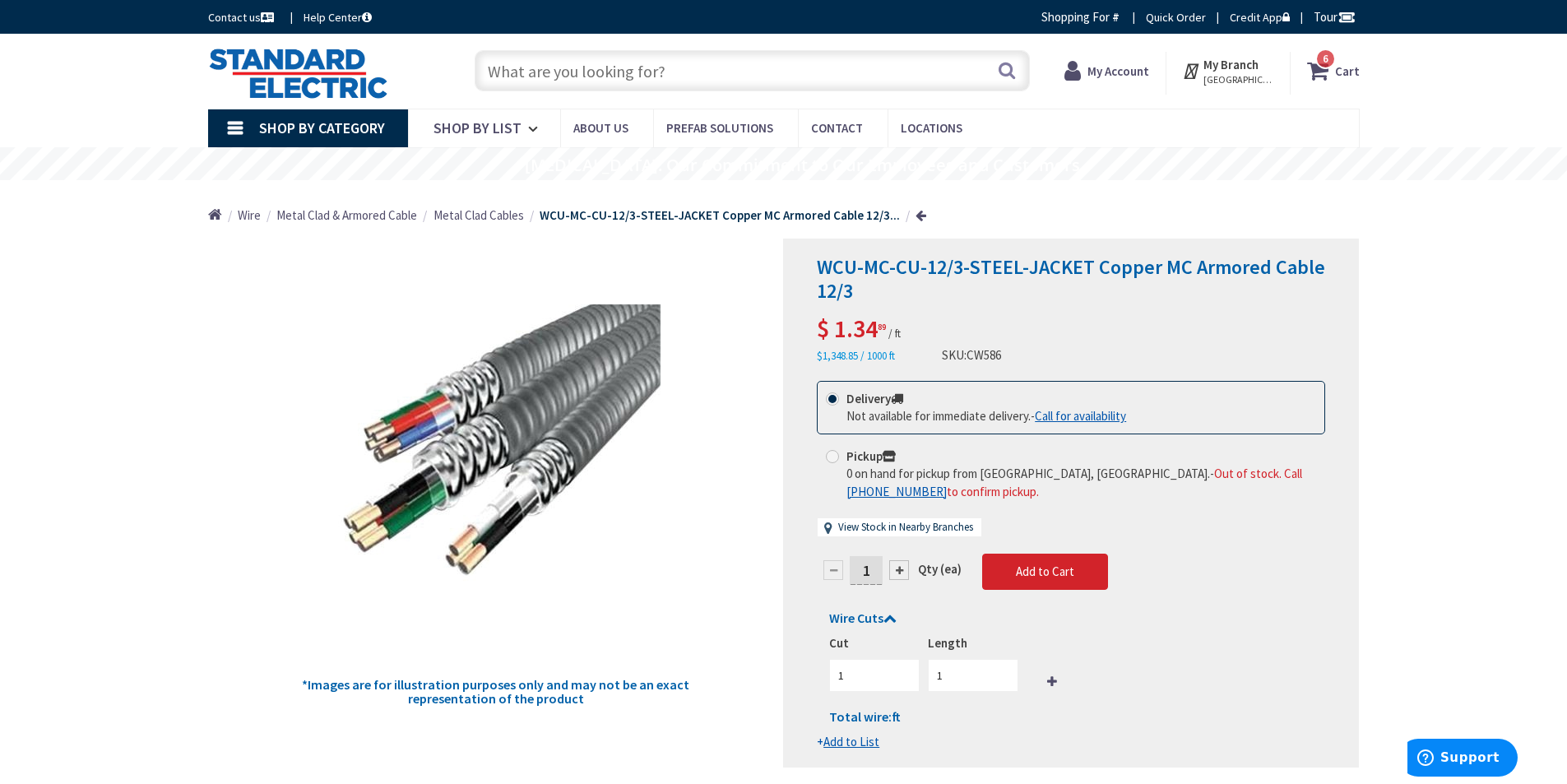
scroll to position [82, 0]
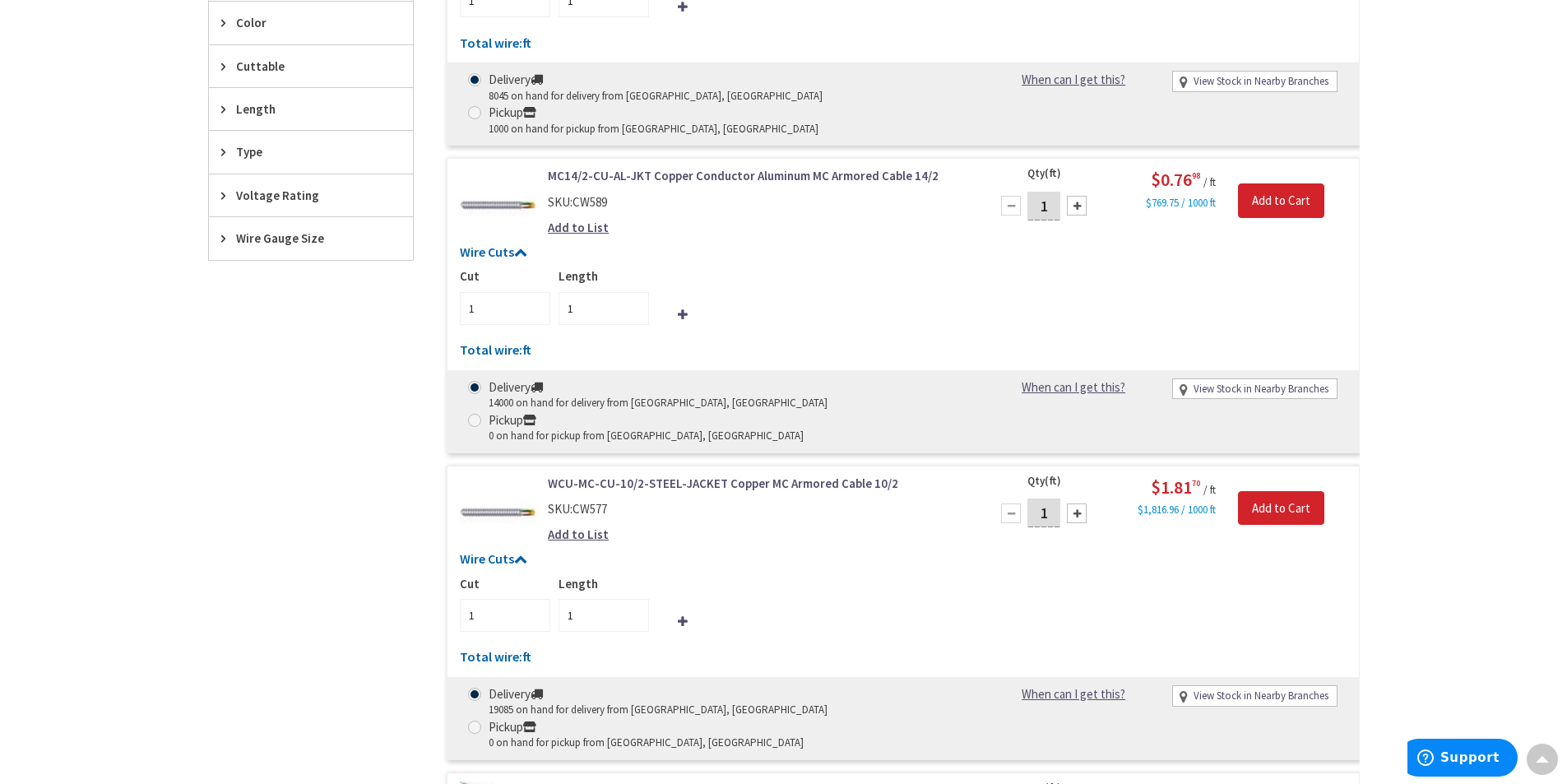
scroll to position [464, 0]
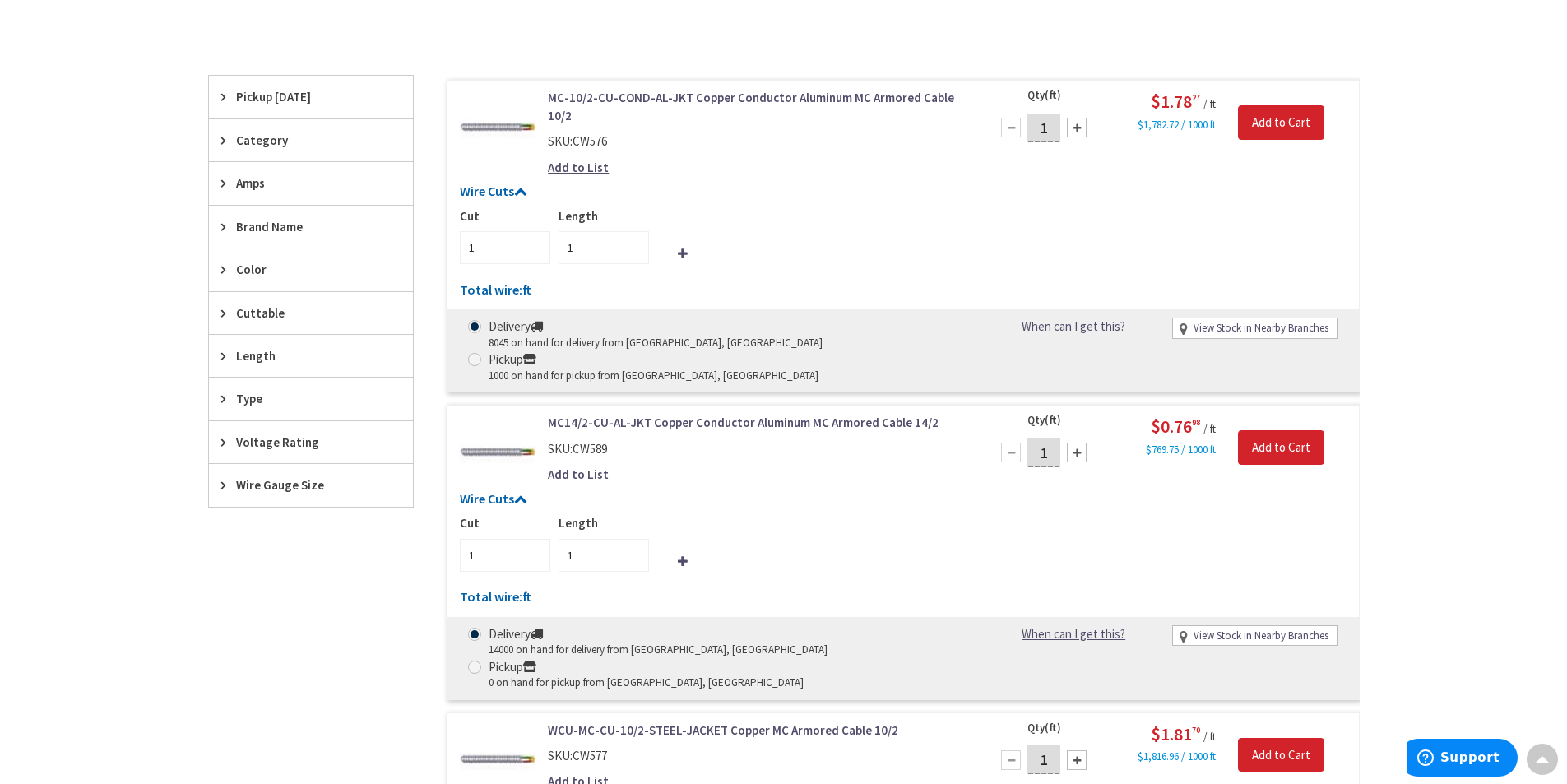
click at [282, 476] on span "Wire Gauge Size" at bounding box center [303, 485] width 135 height 18
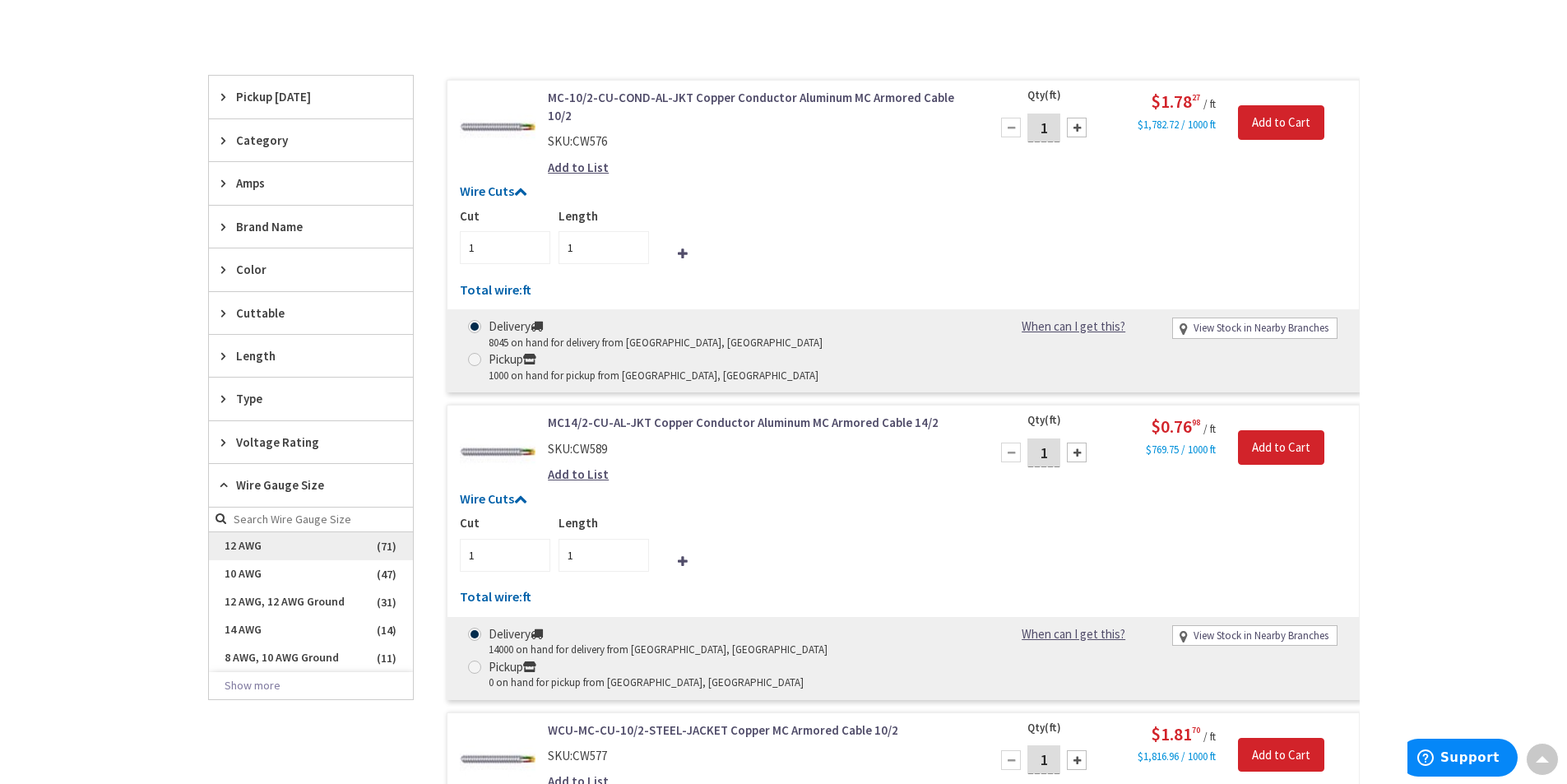
click at [301, 546] on span "12 AWG" at bounding box center [311, 545] width 204 height 28
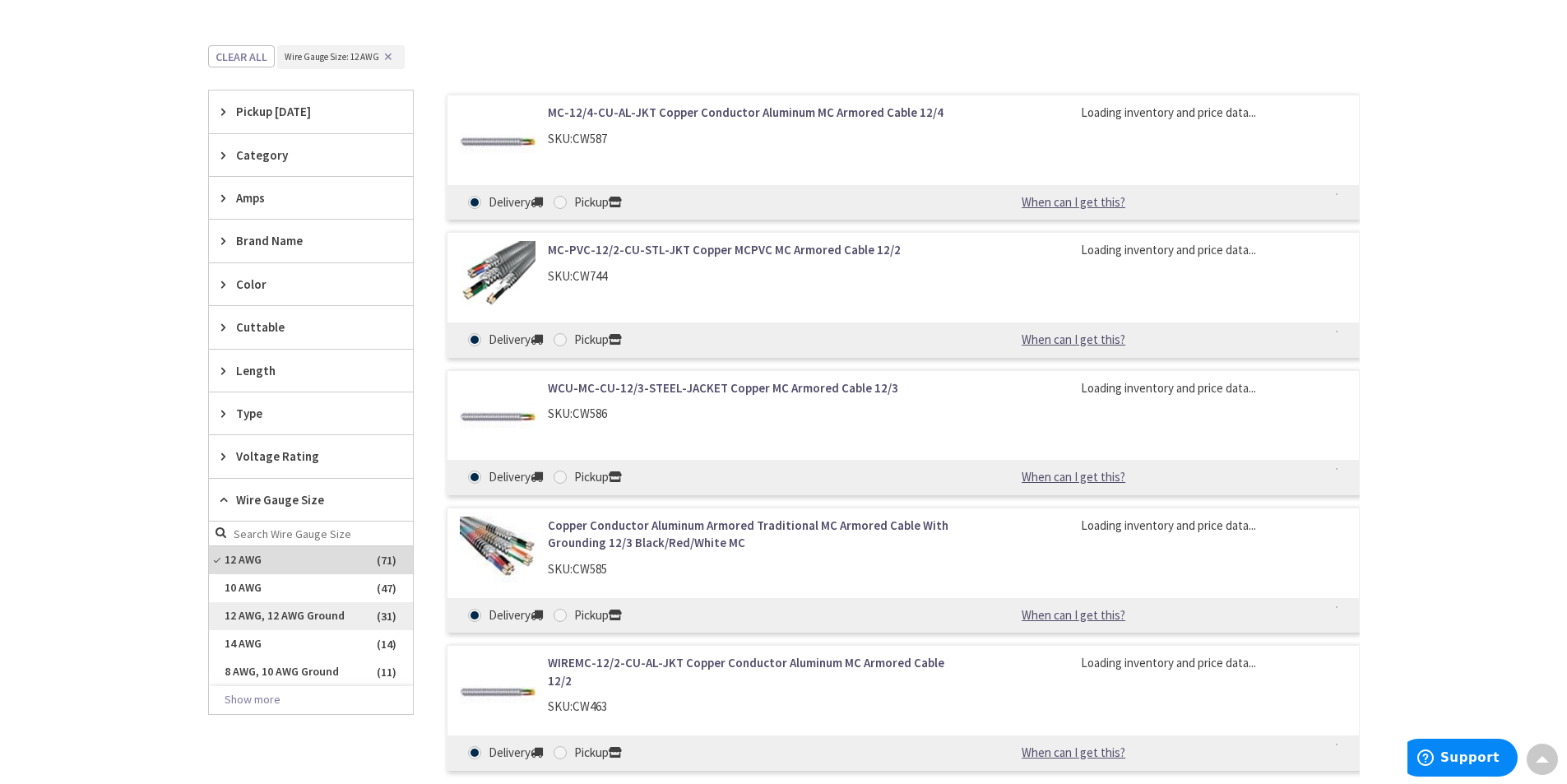
click at [319, 618] on span "12 AWG, 12 AWG Ground" at bounding box center [311, 615] width 204 height 28
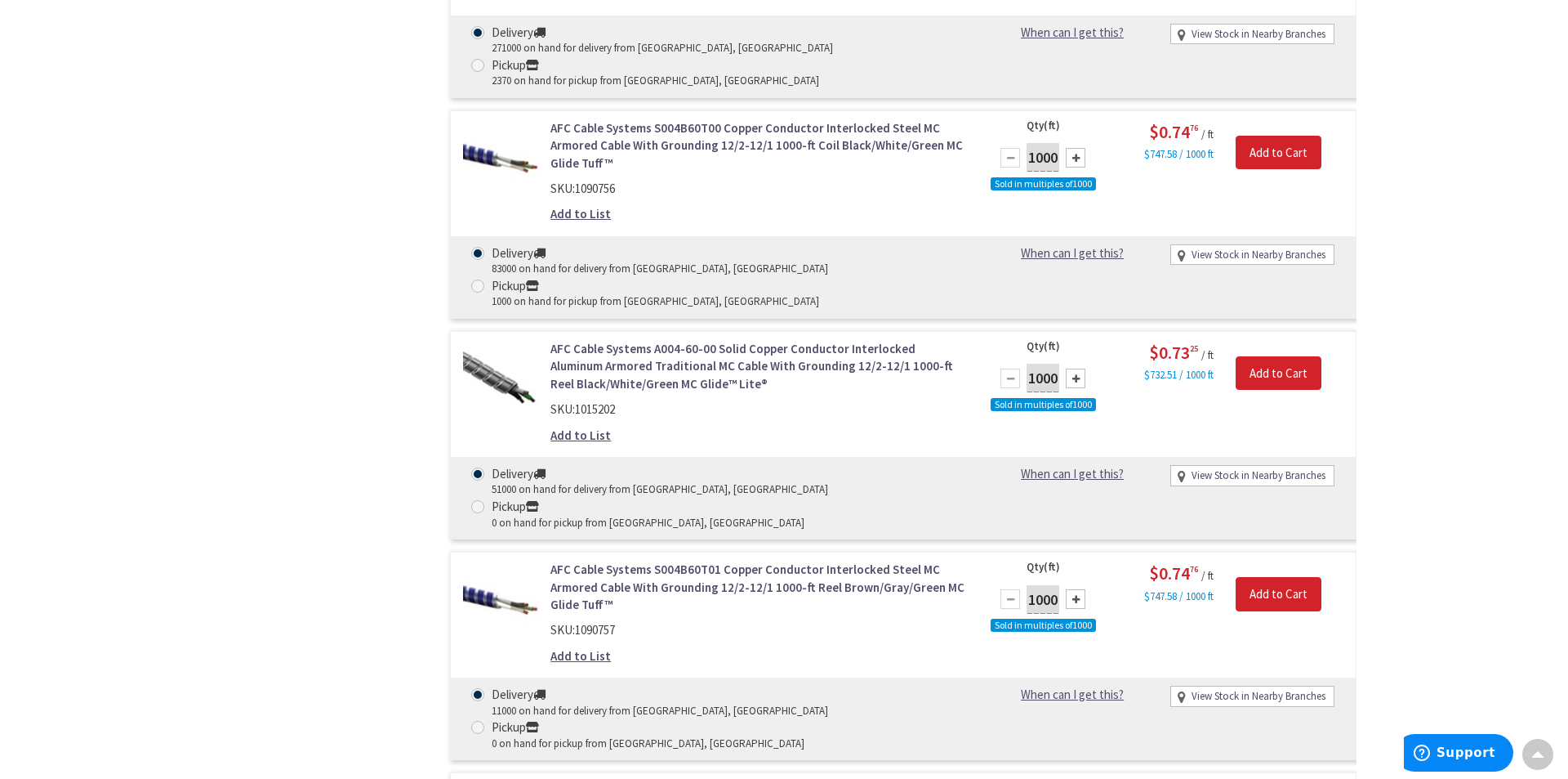
scroll to position [2177, 0]
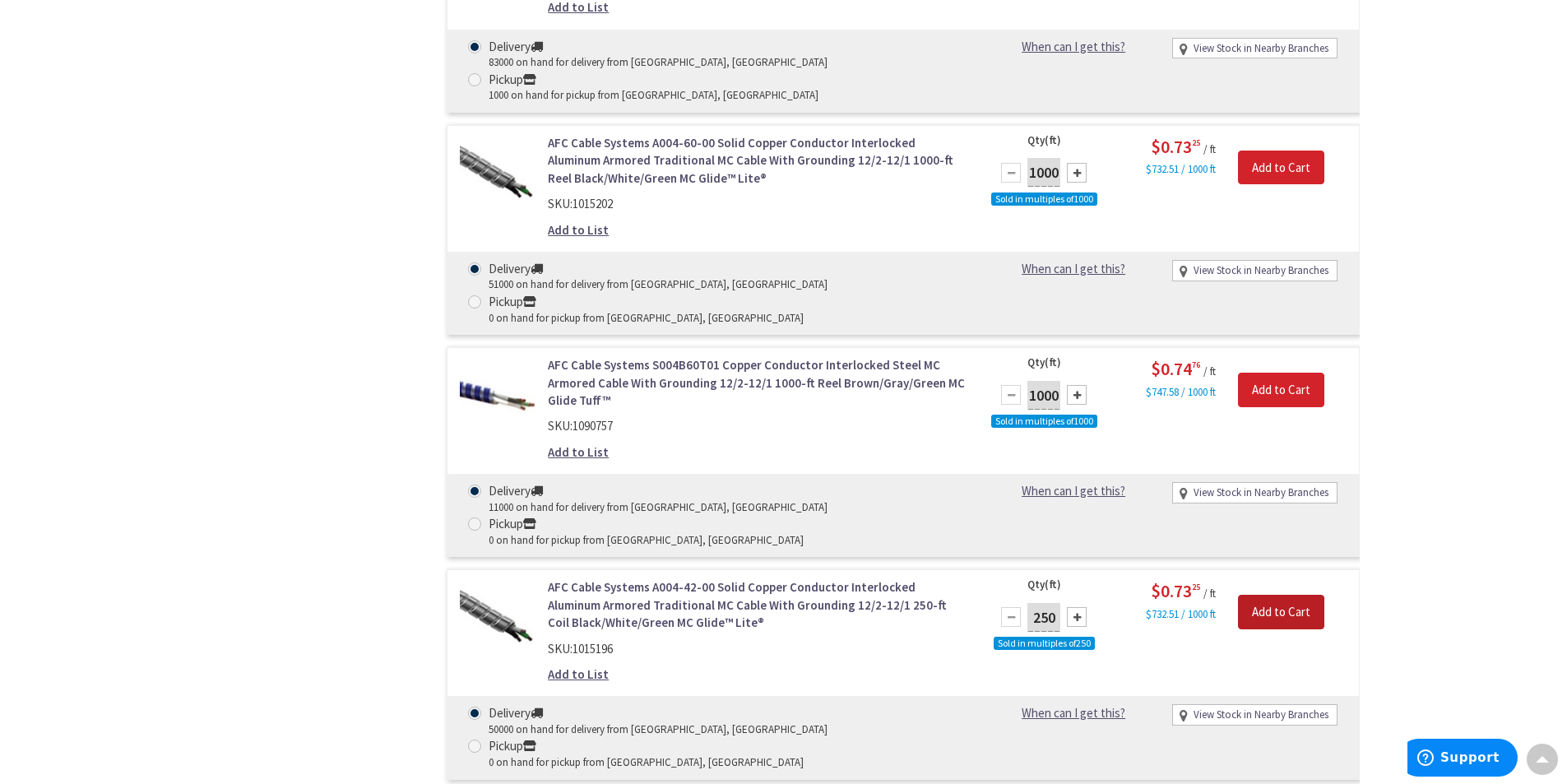
click at [1279, 595] on input "Add to Cart" at bounding box center [1281, 612] width 87 height 34
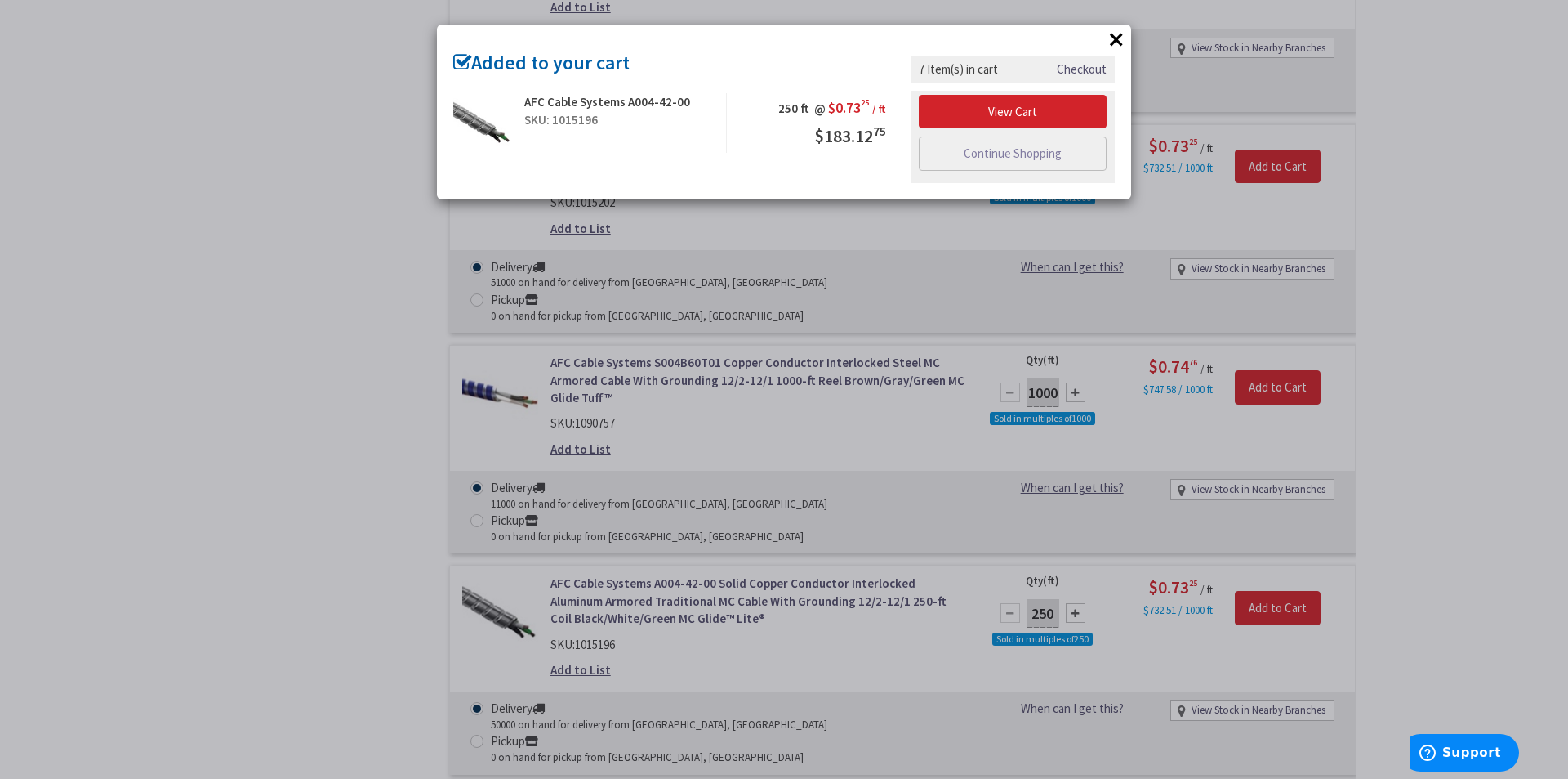
click at [1076, 71] on link "Checkout" at bounding box center [1081, 68] width 50 height 18
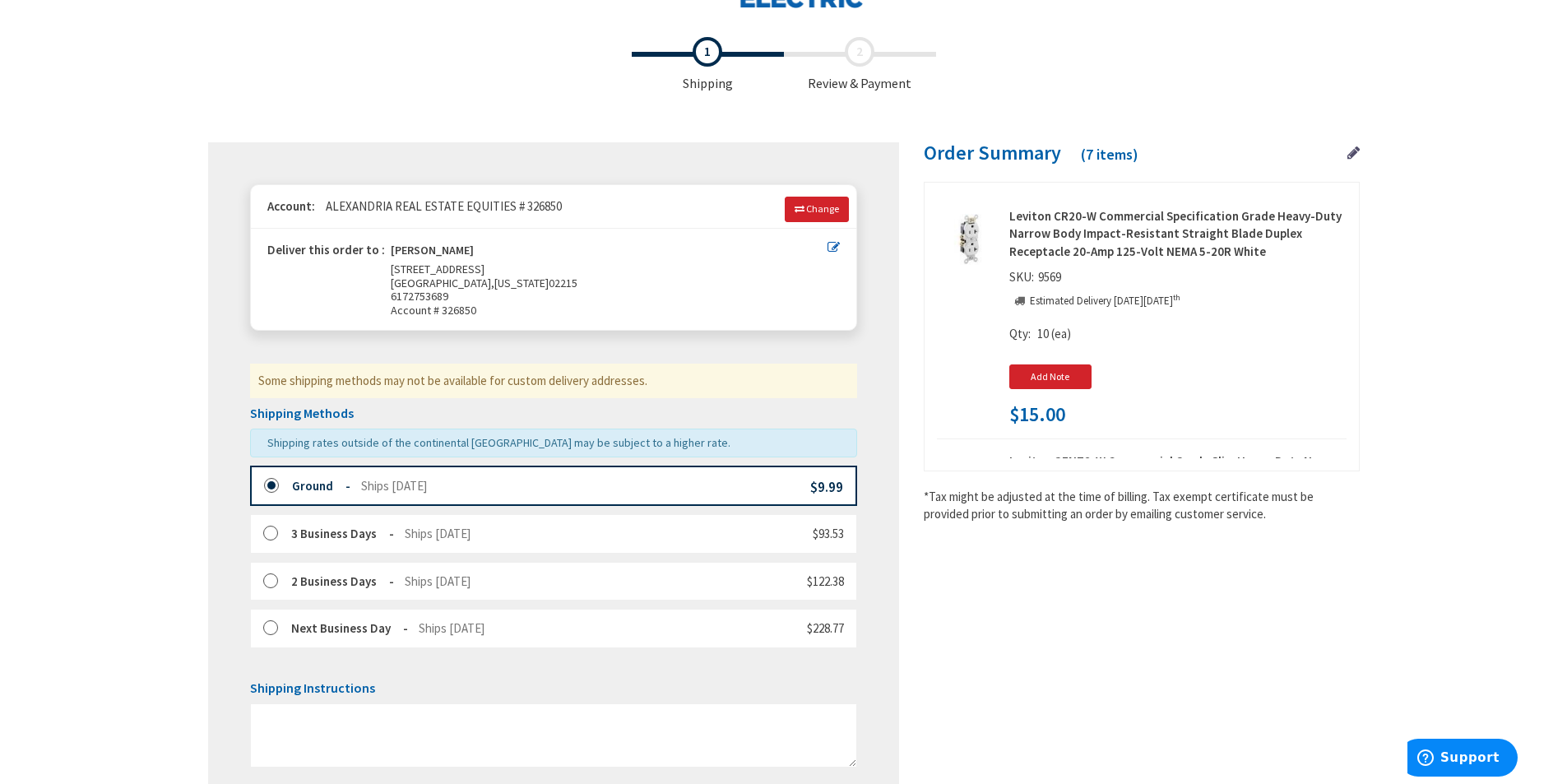
scroll to position [82, 0]
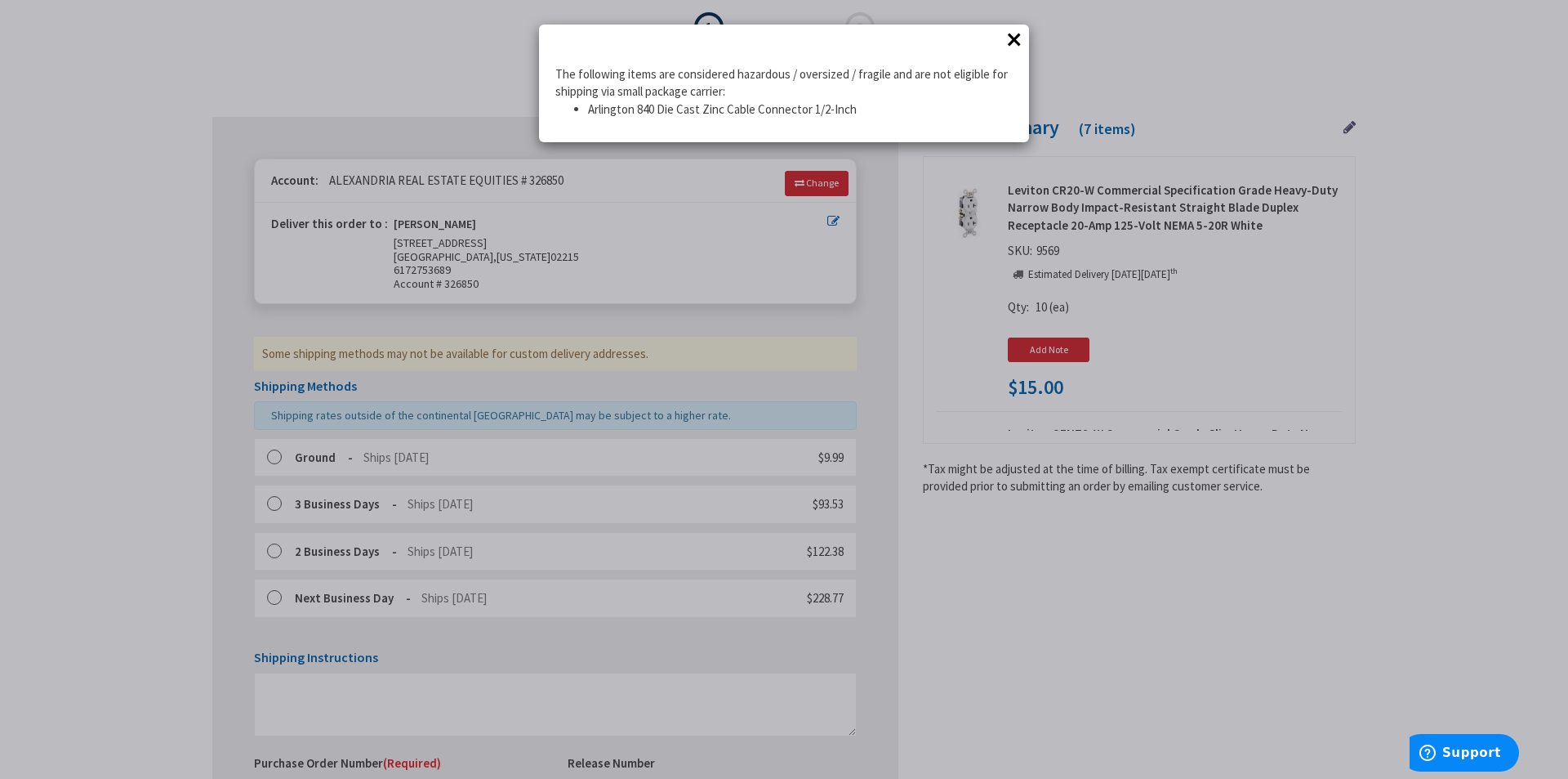
click at [1012, 35] on button "×" at bounding box center [1014, 38] width 24 height 24
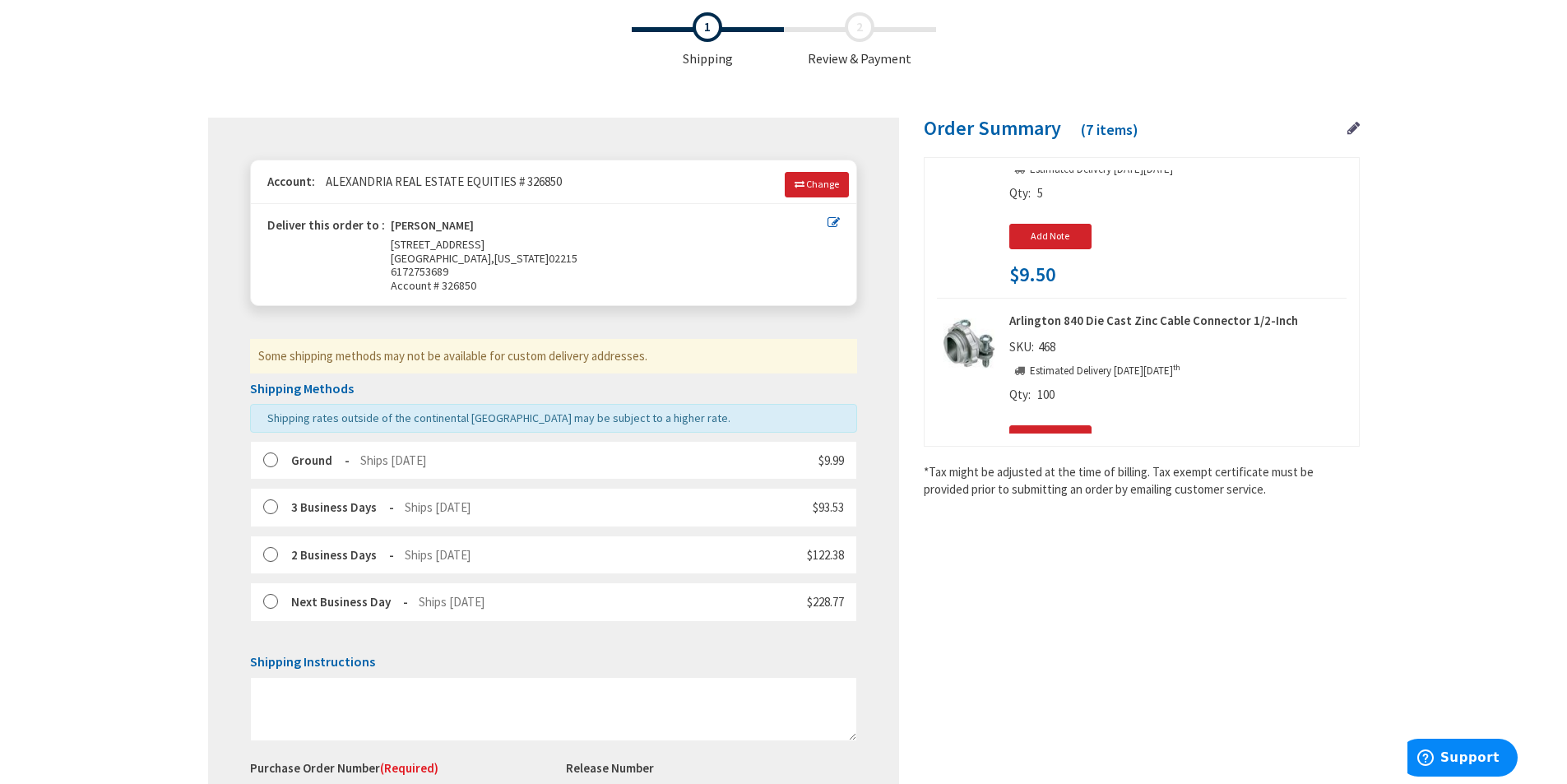
scroll to position [987, 0]
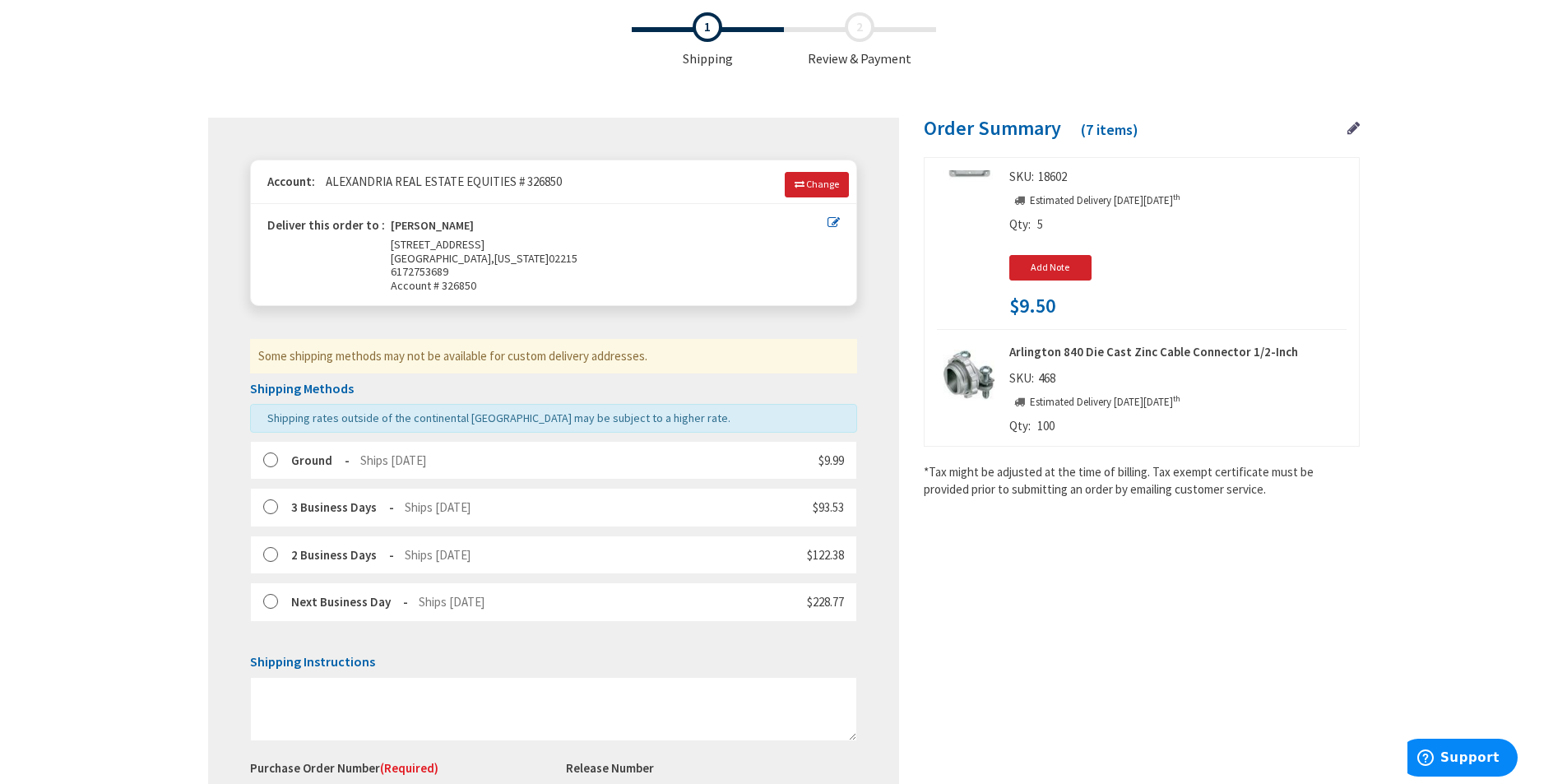
click at [1352, 125] on icon at bounding box center [1353, 129] width 13 height 15
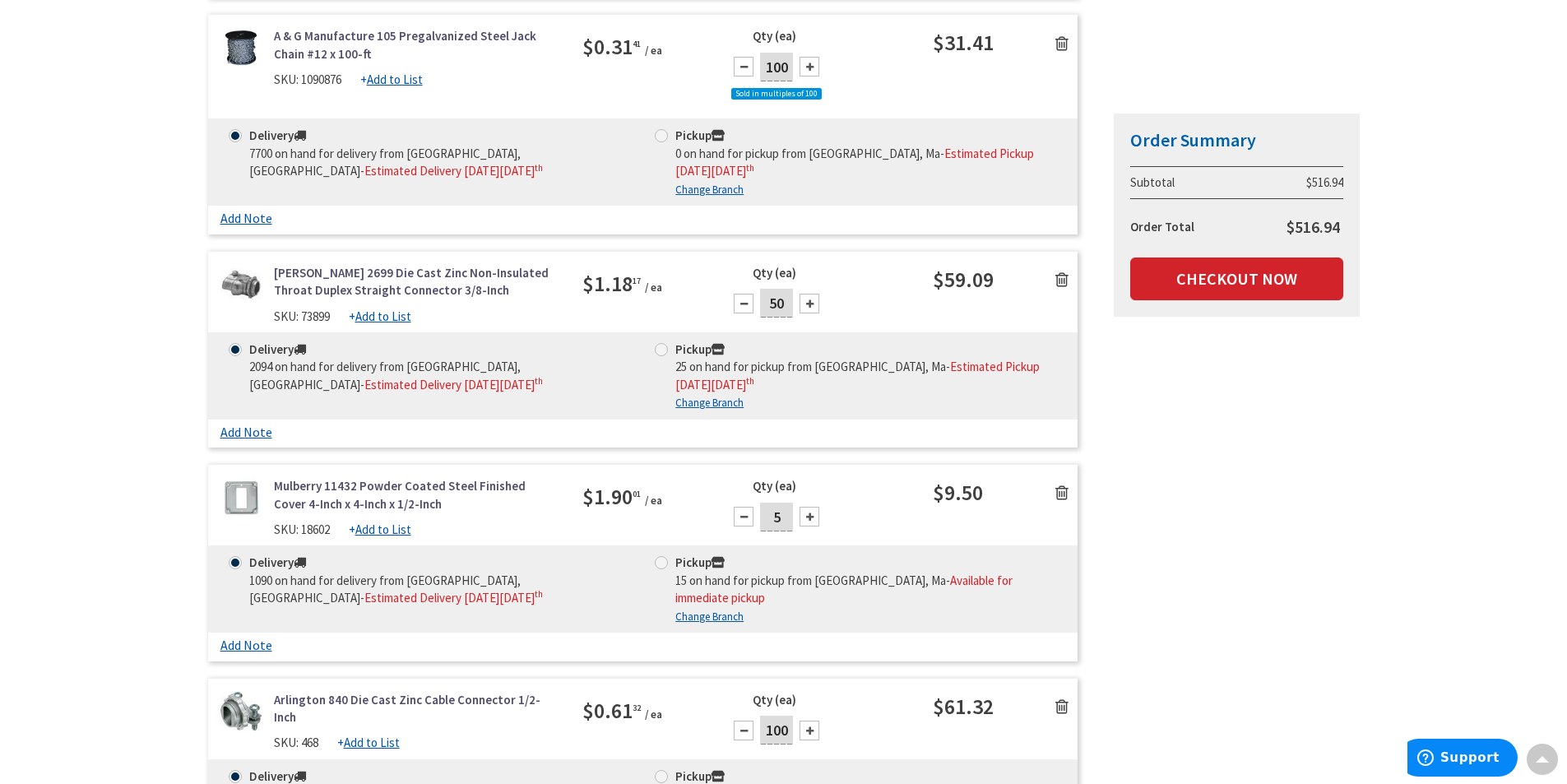
scroll to position [987, 0]
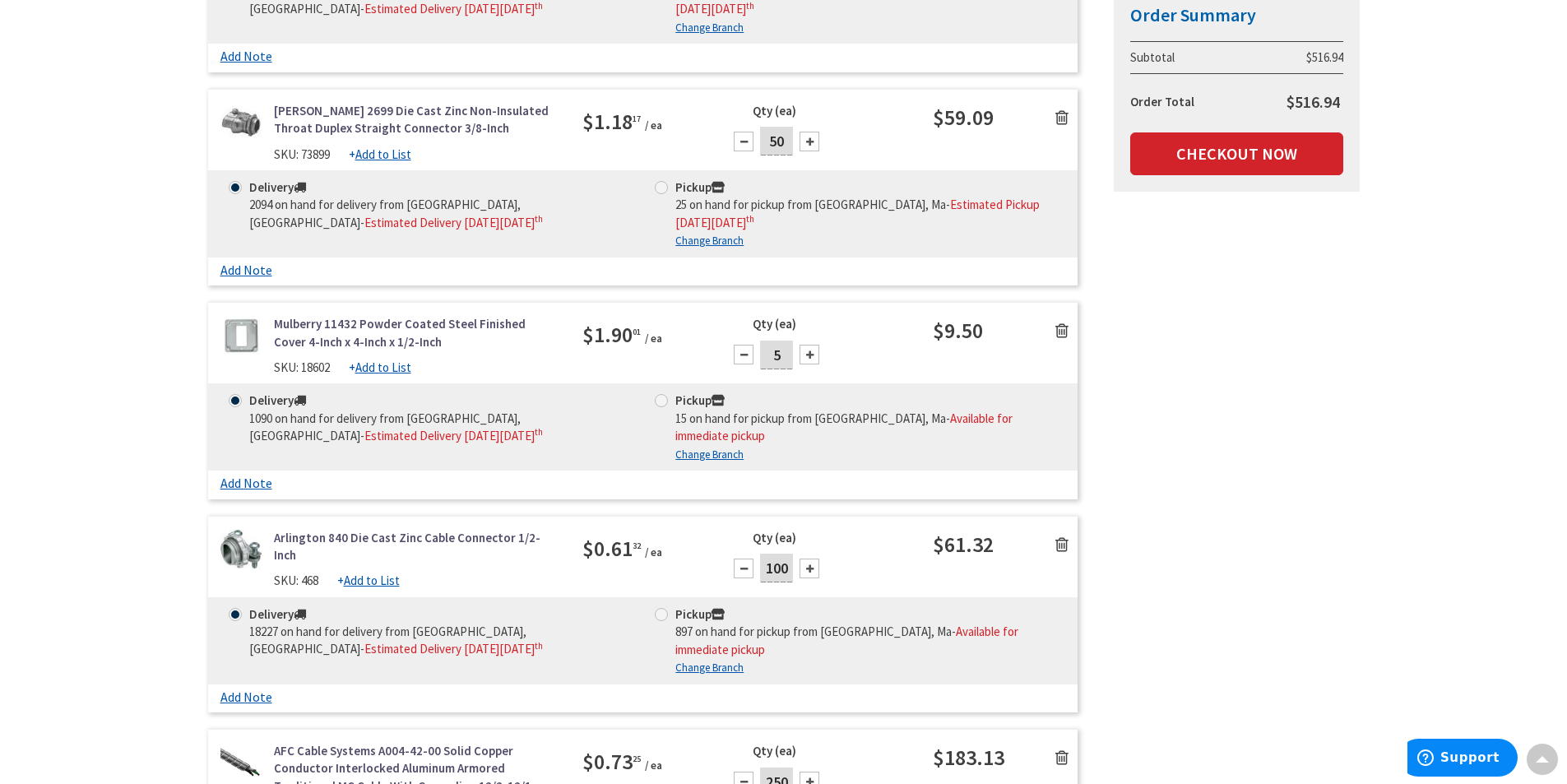
click at [1063, 536] on icon at bounding box center [1063, 545] width 13 height 17
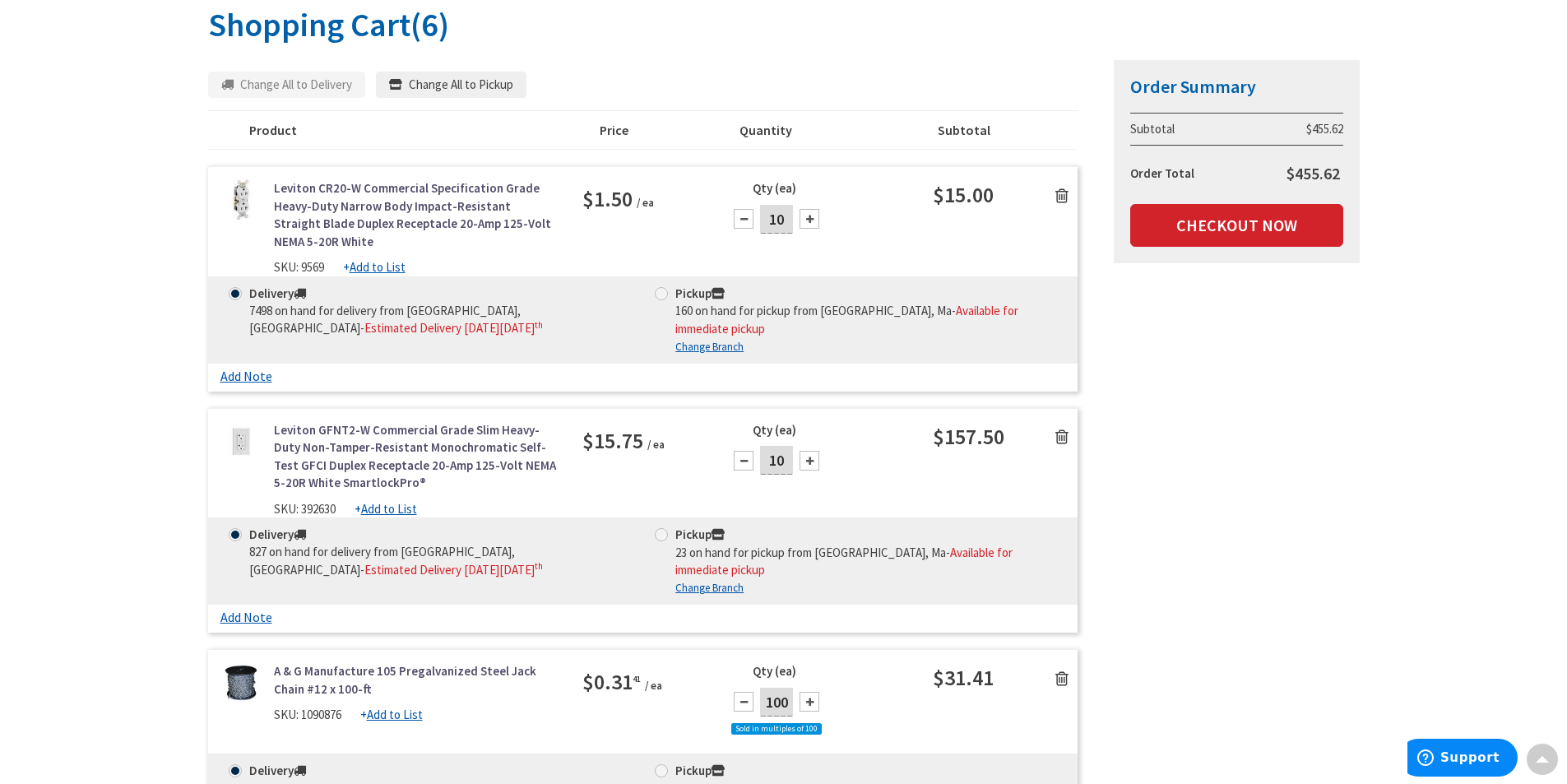
scroll to position [0, 0]
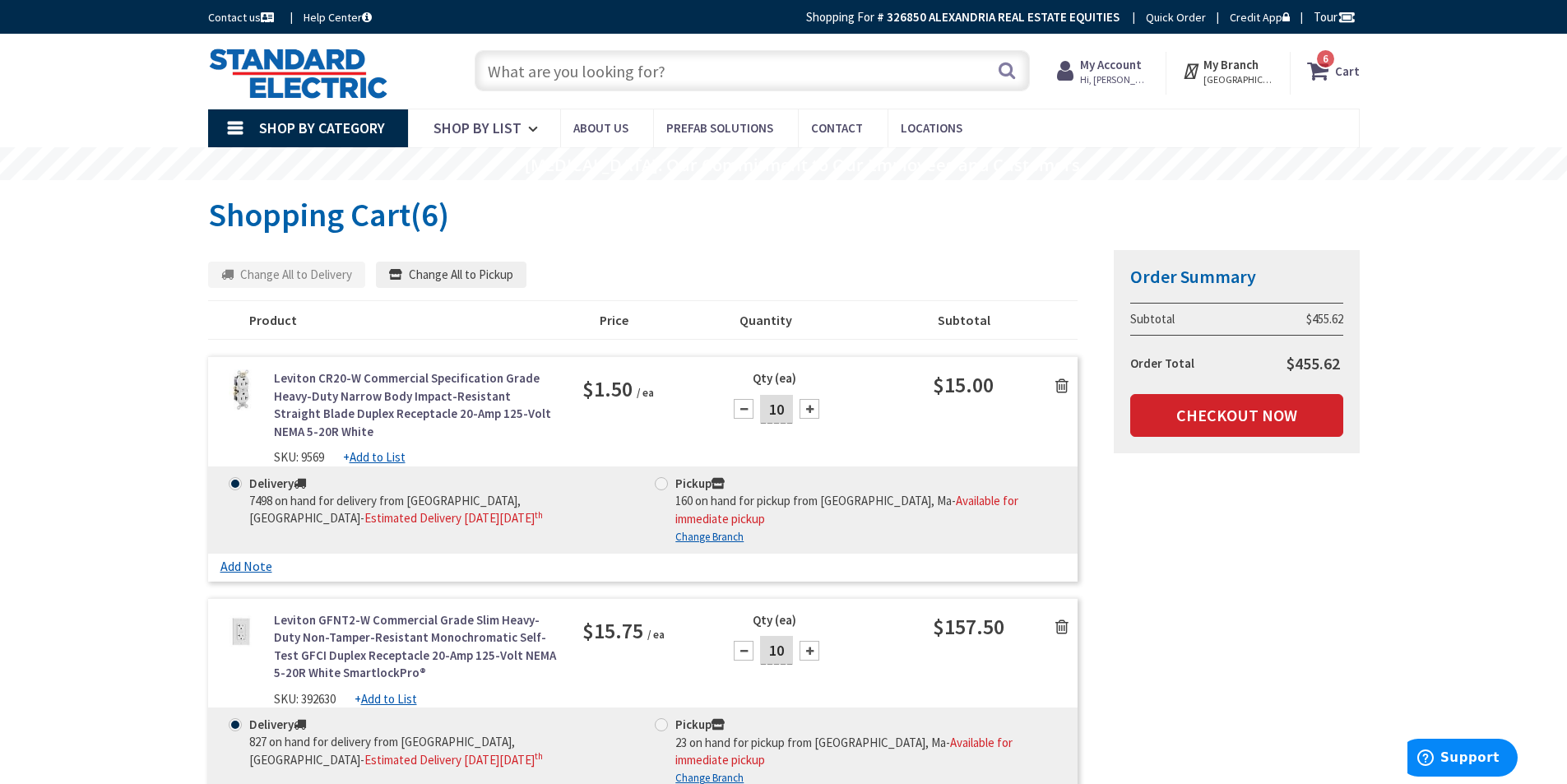
click at [542, 58] on input "text" at bounding box center [752, 71] width 556 height 41
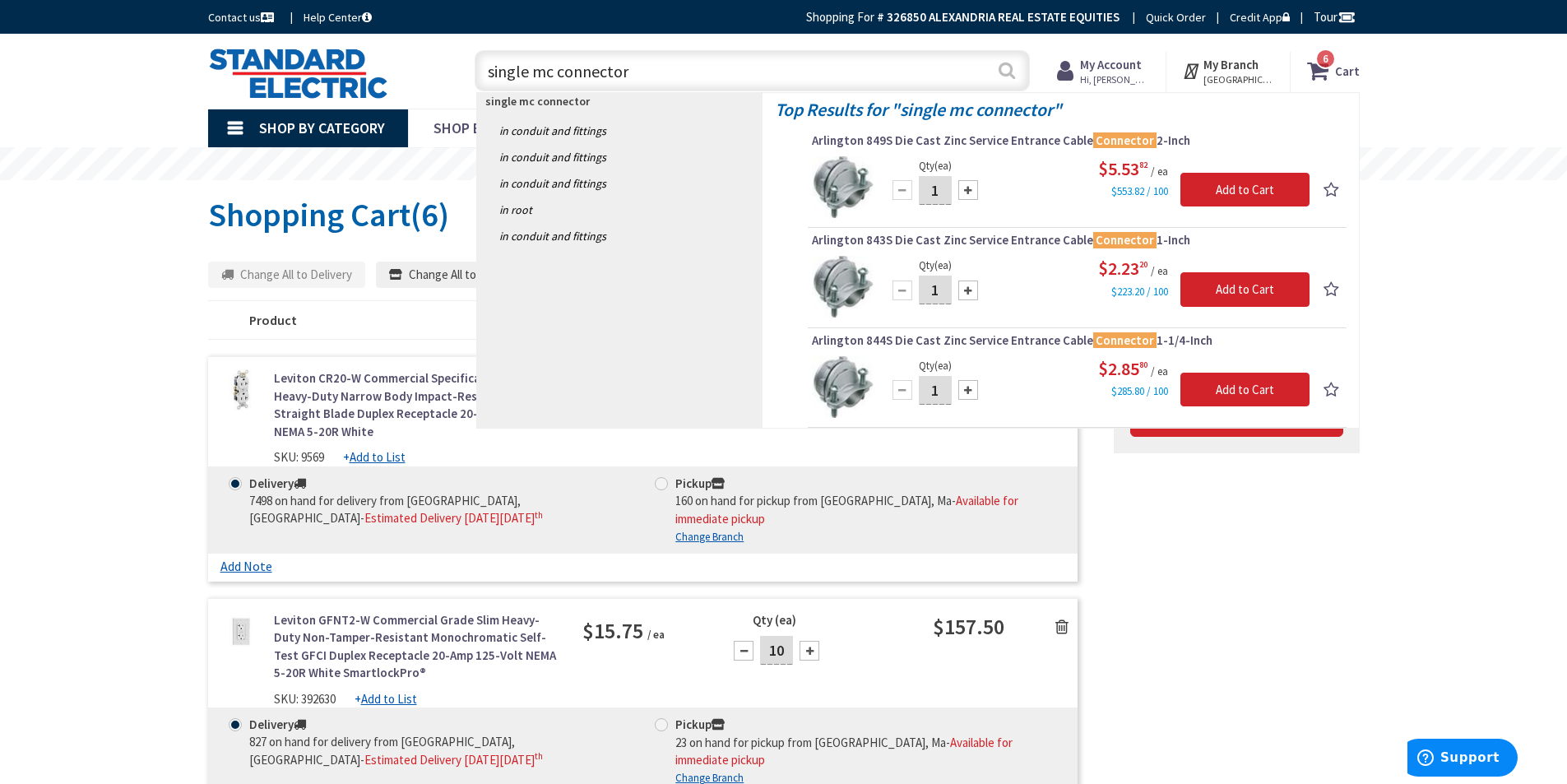
type input "single mc connector"
click at [1002, 68] on button "Search" at bounding box center [1006, 71] width 21 height 37
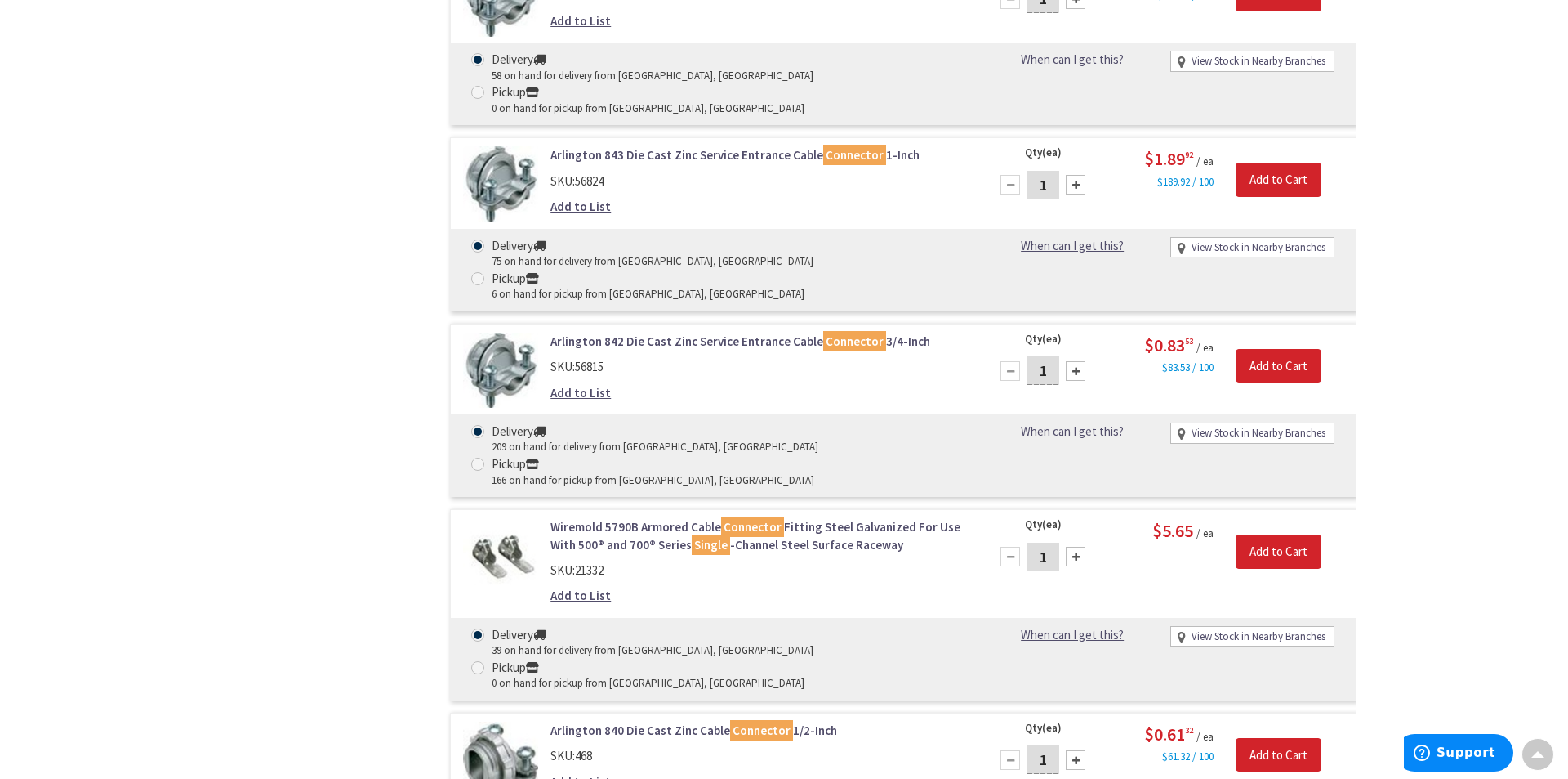
scroll to position [1471, 0]
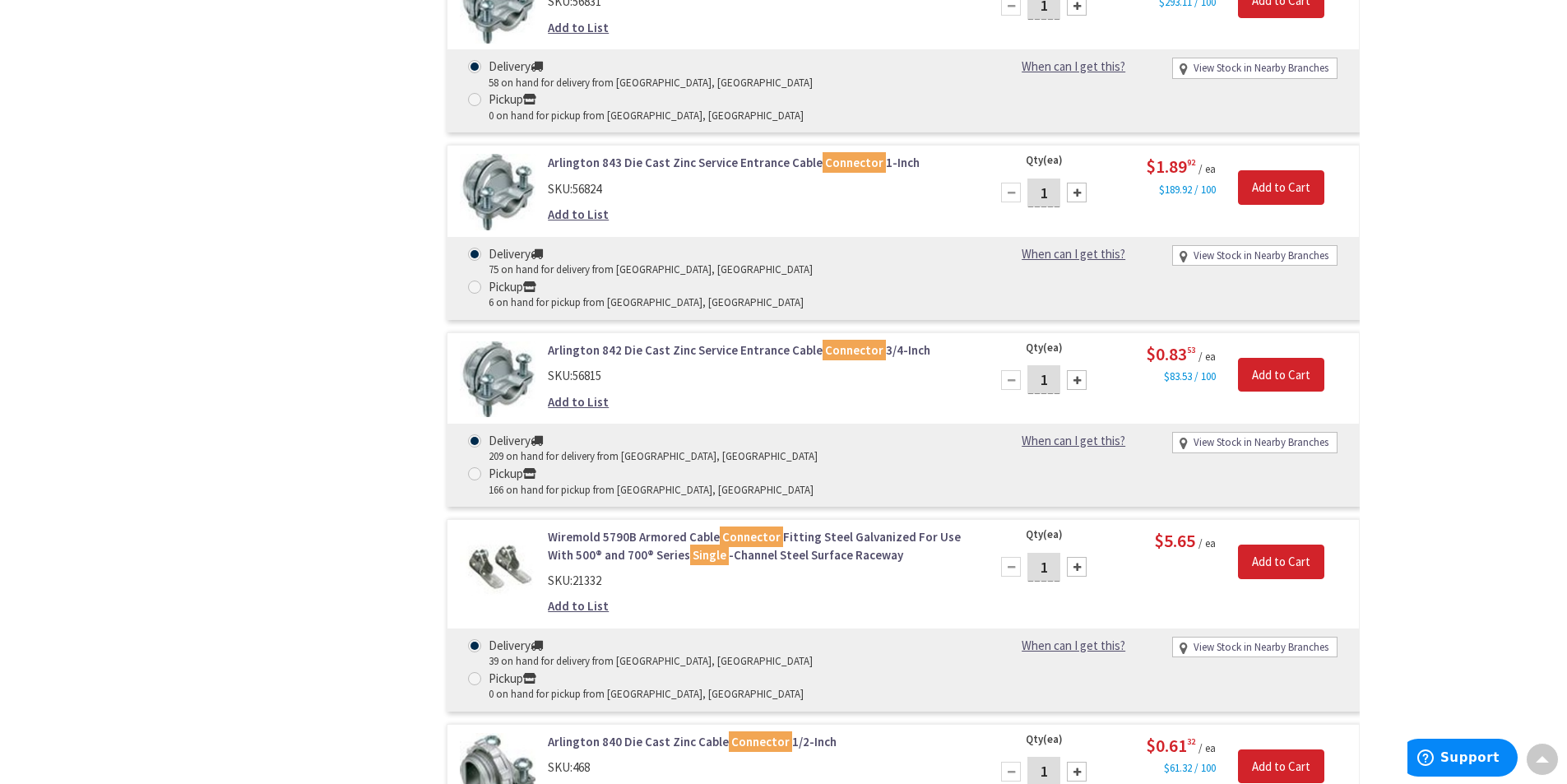
click at [1042, 756] on input "1" at bounding box center [1043, 771] width 33 height 29
click at [1055, 756] on input "1" at bounding box center [1043, 771] width 33 height 29
type input "100"
click at [1283, 750] on input "Add to Cart" at bounding box center [1281, 766] width 87 height 34
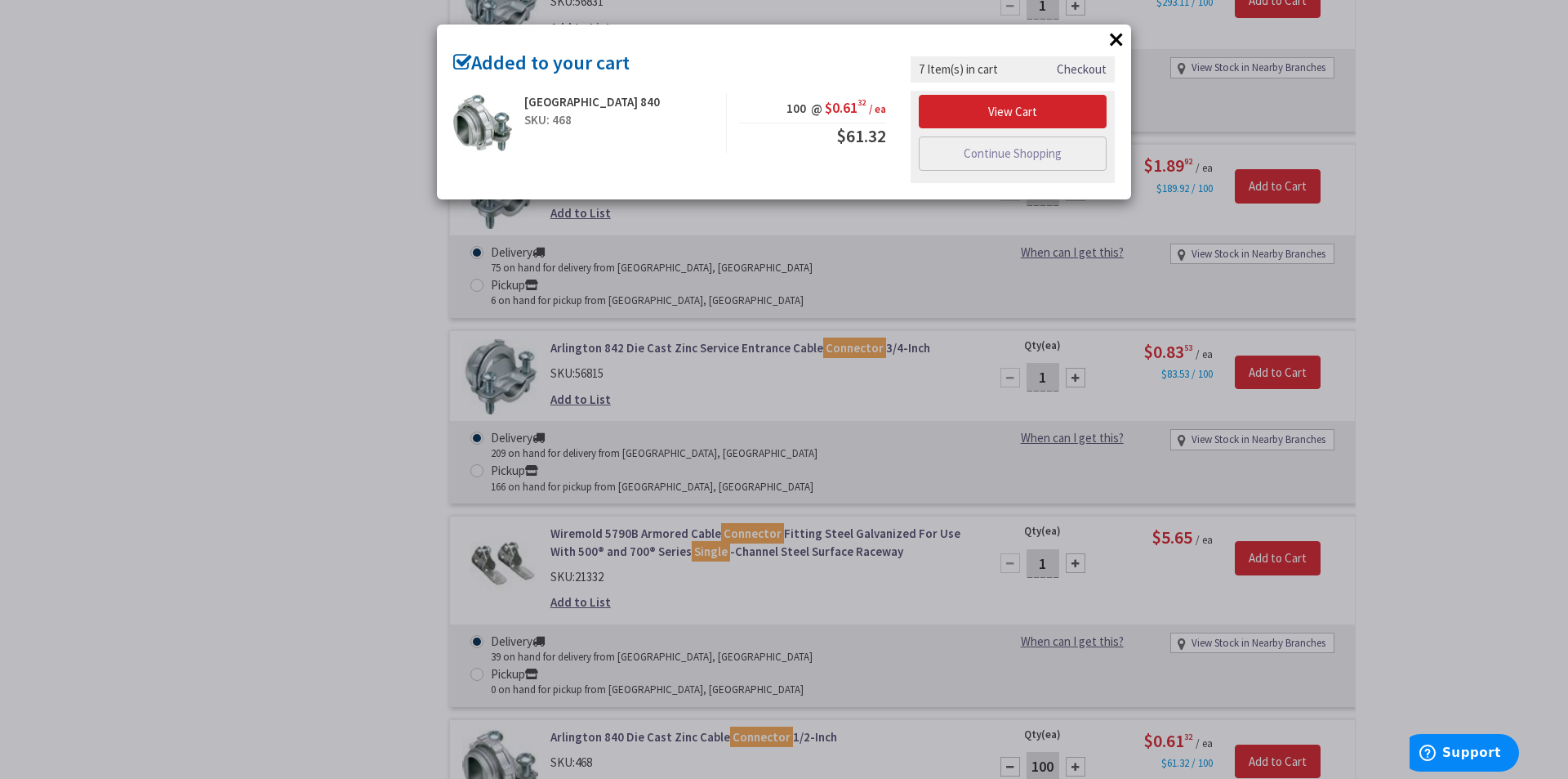
click at [1117, 37] on button "×" at bounding box center [1116, 38] width 24 height 24
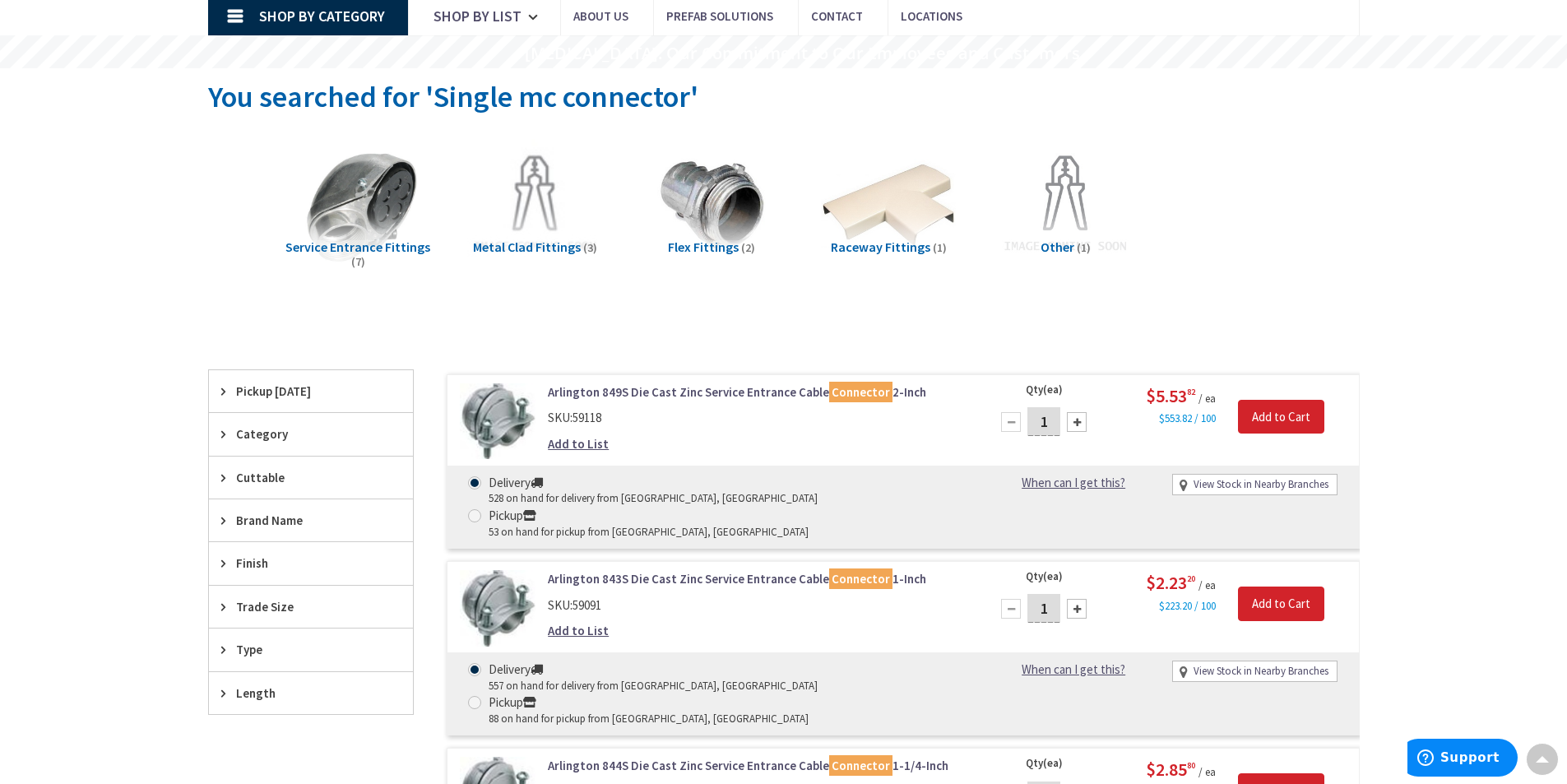
scroll to position [0, 0]
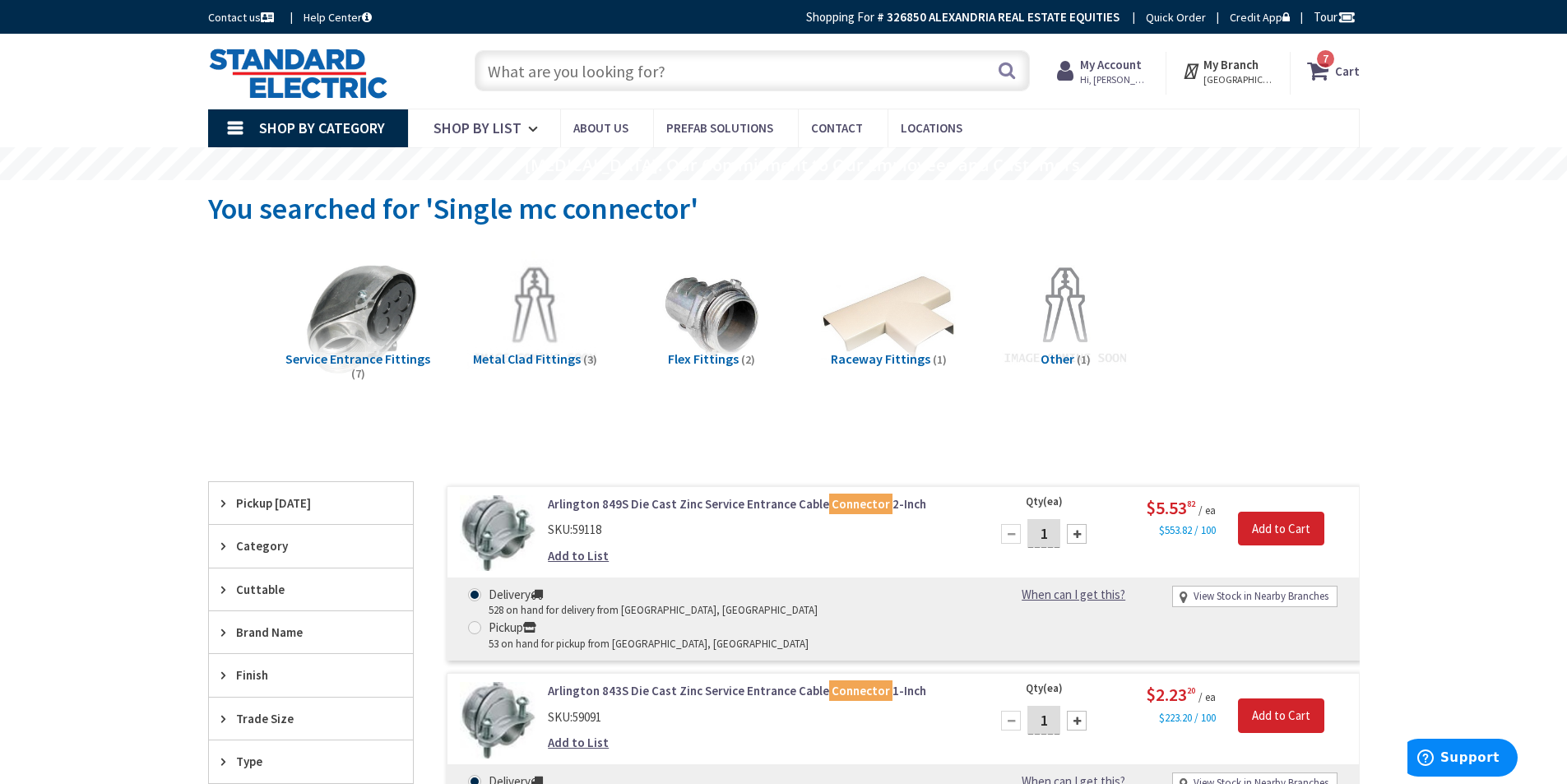
click at [616, 73] on input "text" at bounding box center [752, 71] width 556 height 41
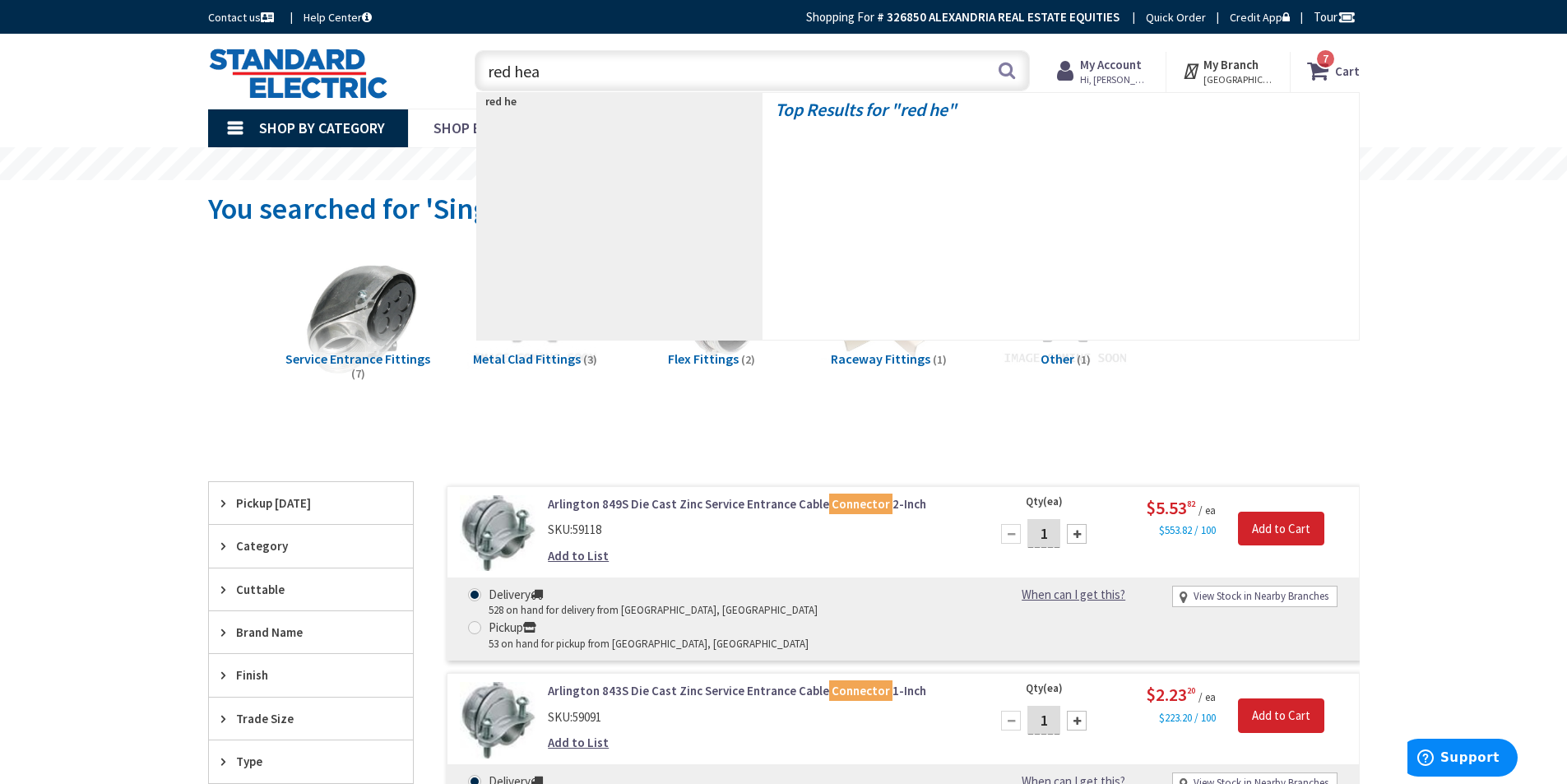
type input "red head"
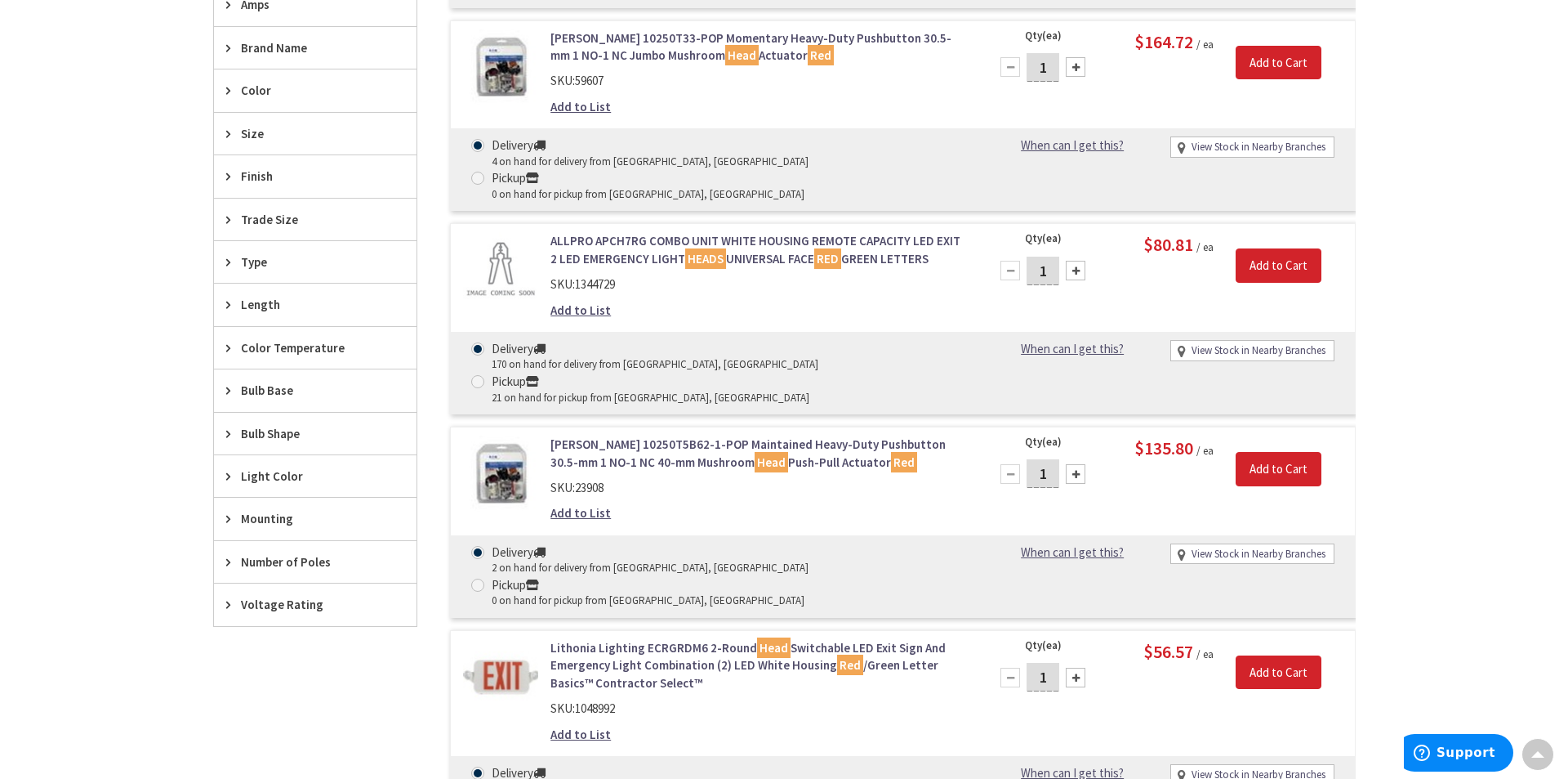
scroll to position [408, 0]
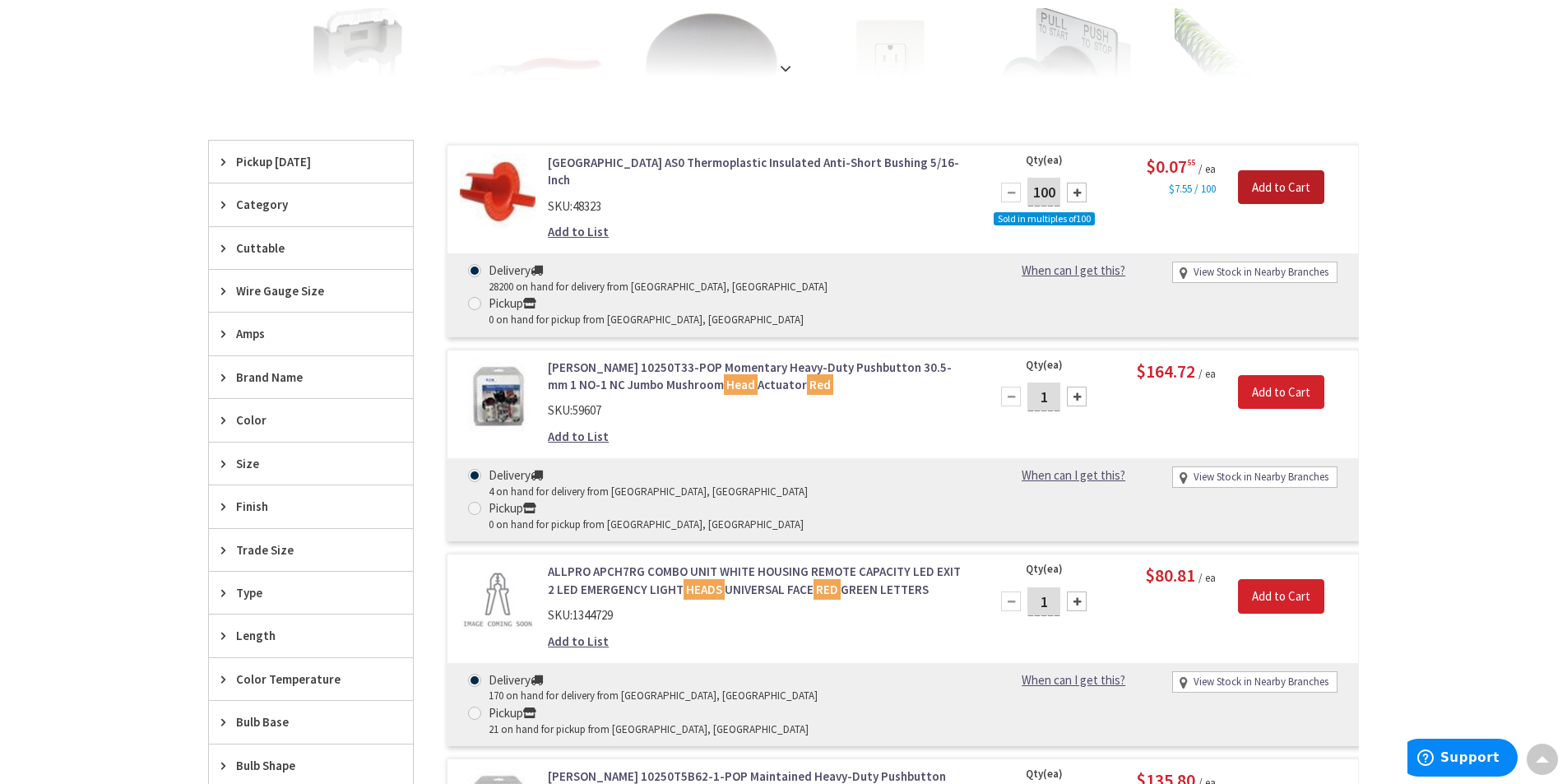
click at [1248, 195] on input "Add to Cart" at bounding box center [1281, 187] width 87 height 34
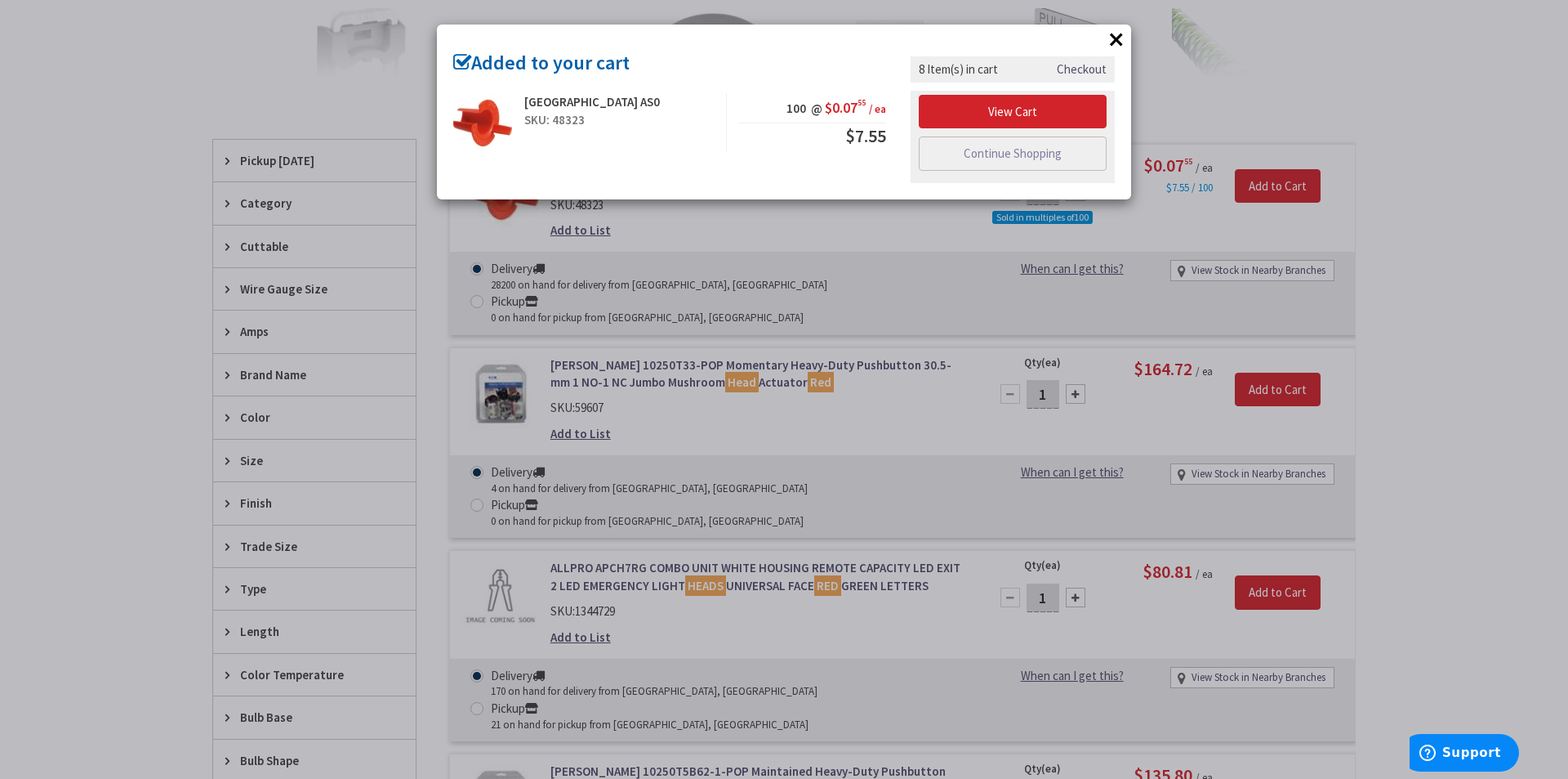
click at [1082, 68] on link "Checkout" at bounding box center [1081, 68] width 50 height 18
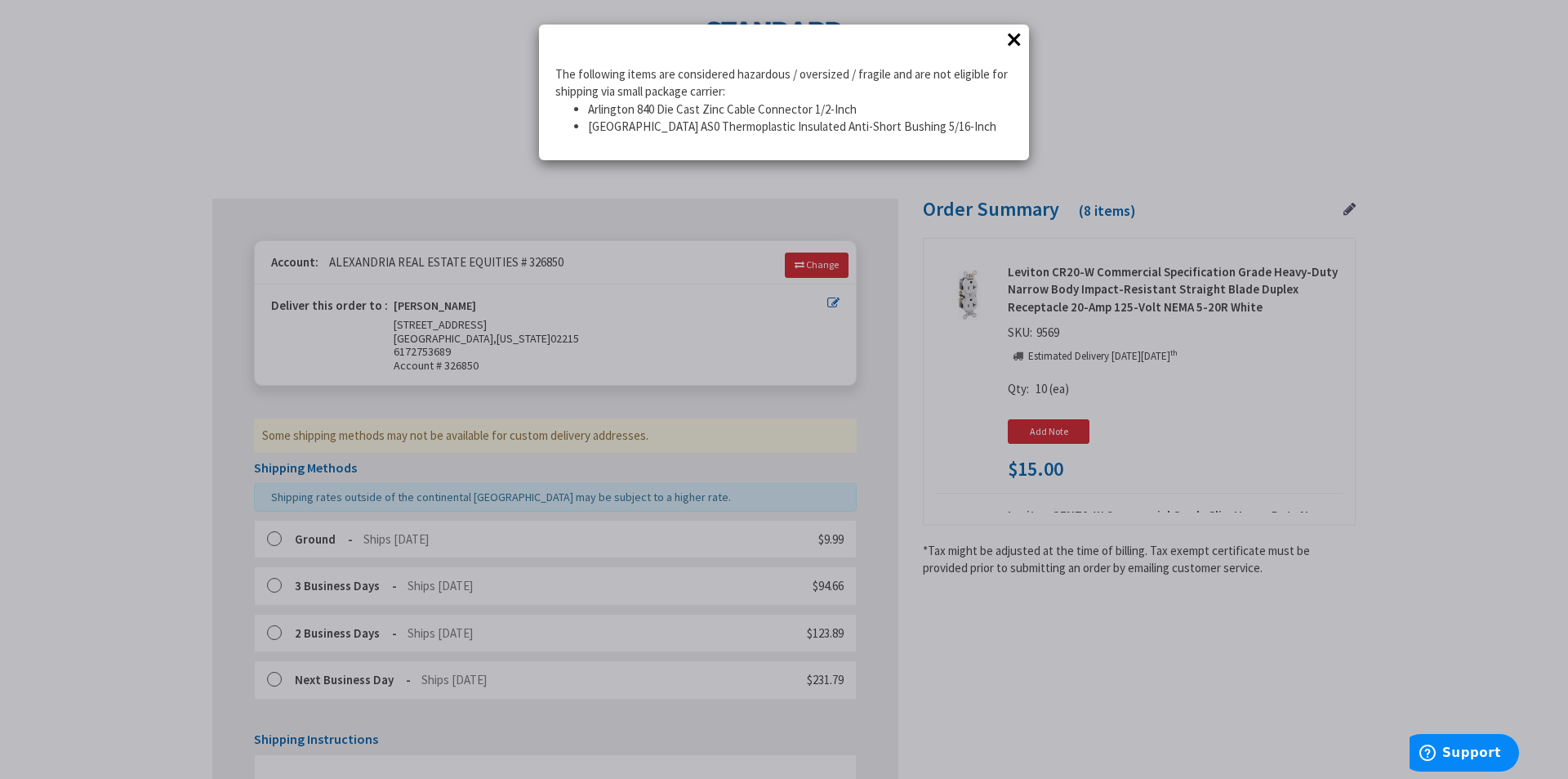
click at [1016, 41] on button "×" at bounding box center [1014, 38] width 24 height 24
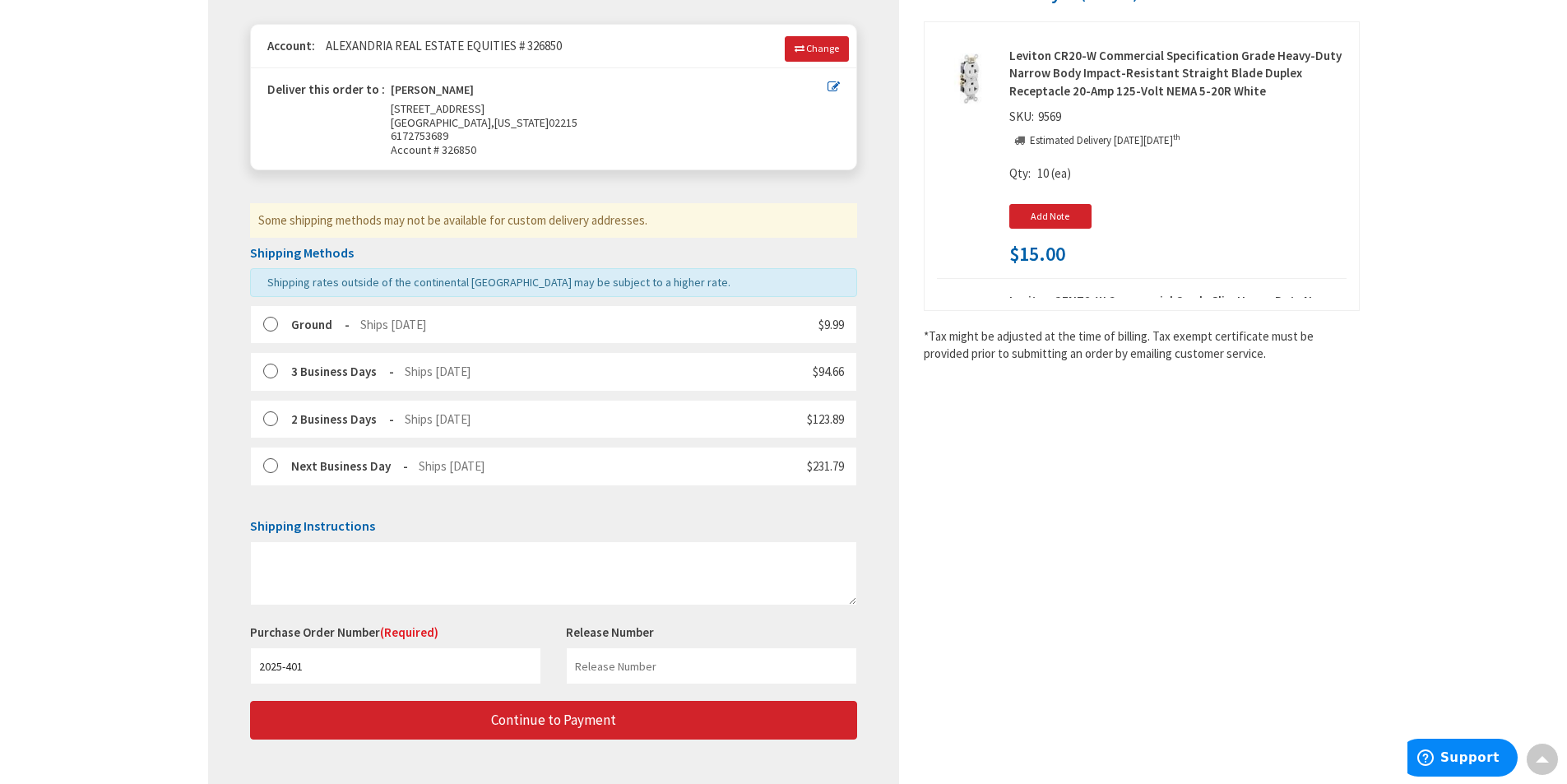
scroll to position [247, 0]
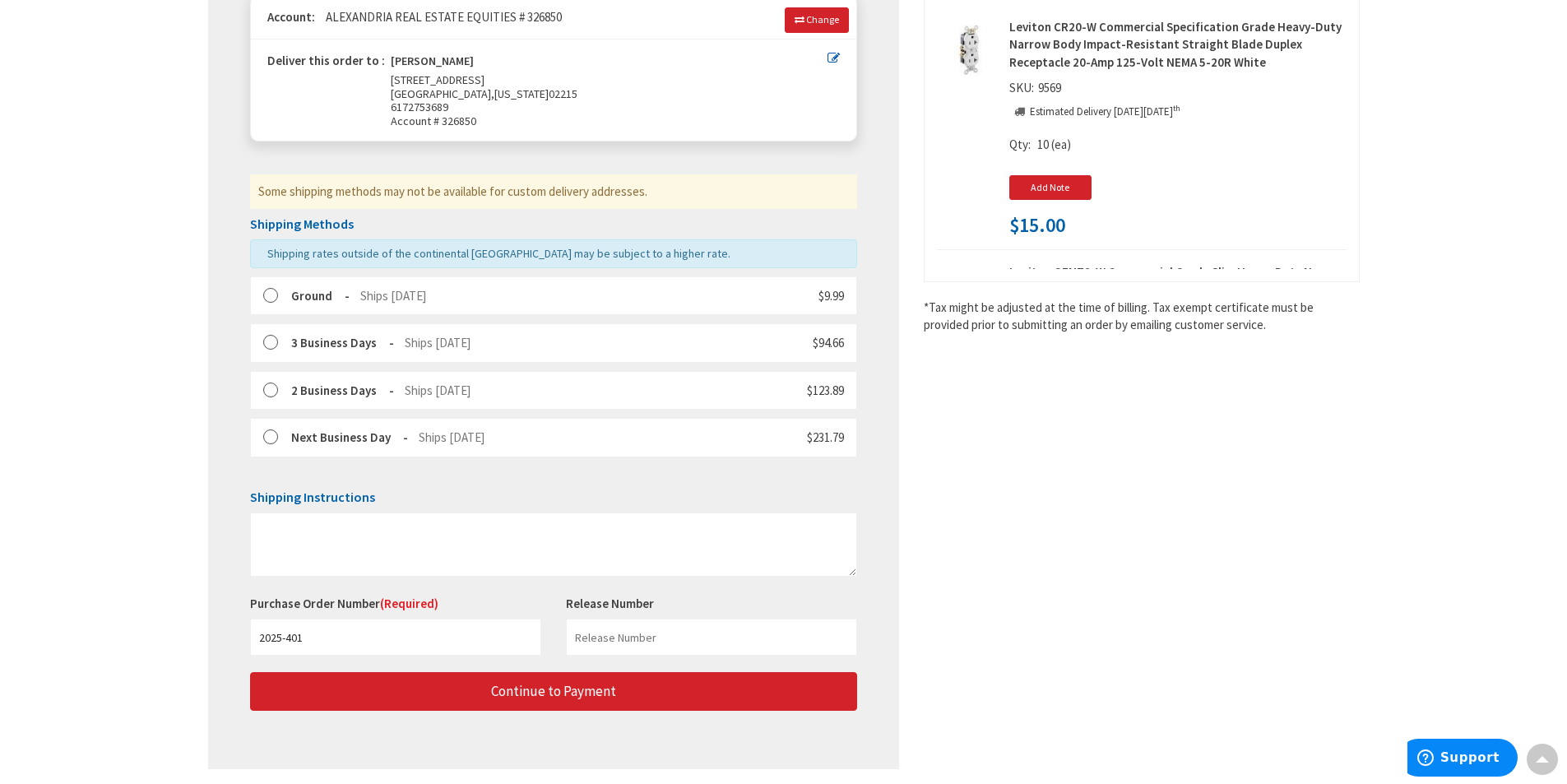
click at [270, 433] on label at bounding box center [276, 438] width 25 height 17
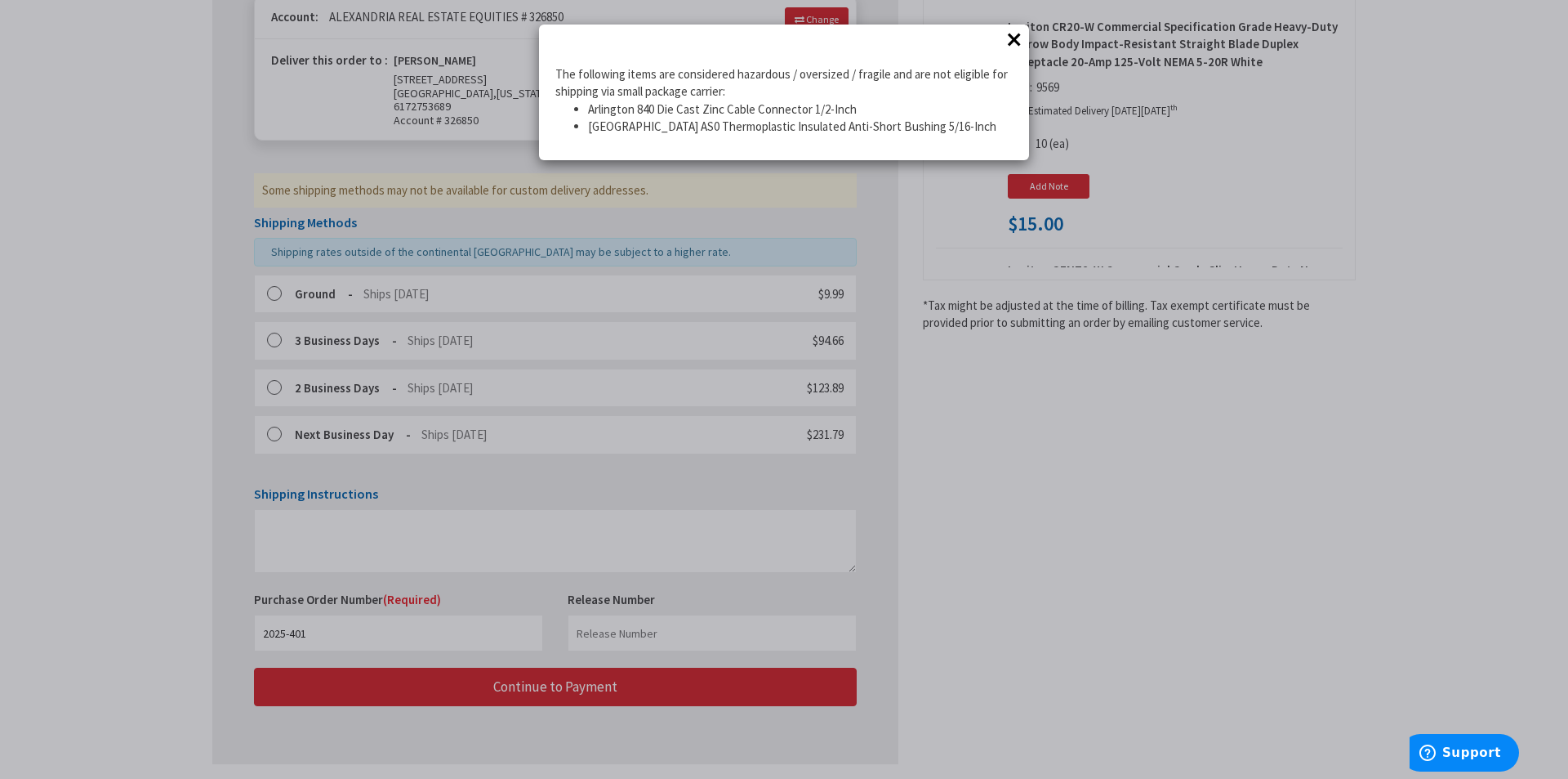
click at [294, 402] on div "× The following items are considered hazardous / oversized / fragile and are no…" at bounding box center [784, 389] width 1568 height 779
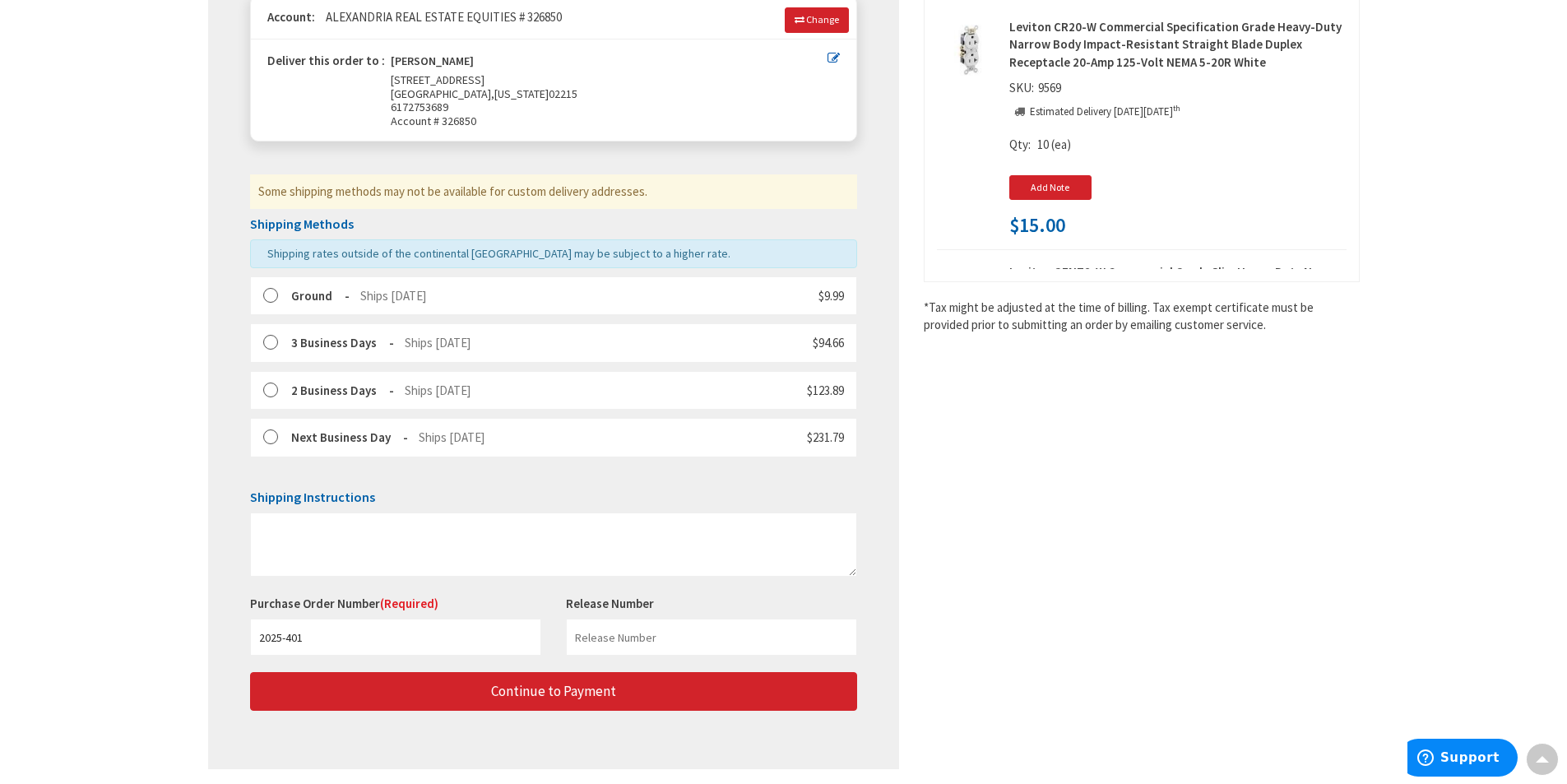
click at [282, 387] on label at bounding box center [276, 391] width 25 height 17
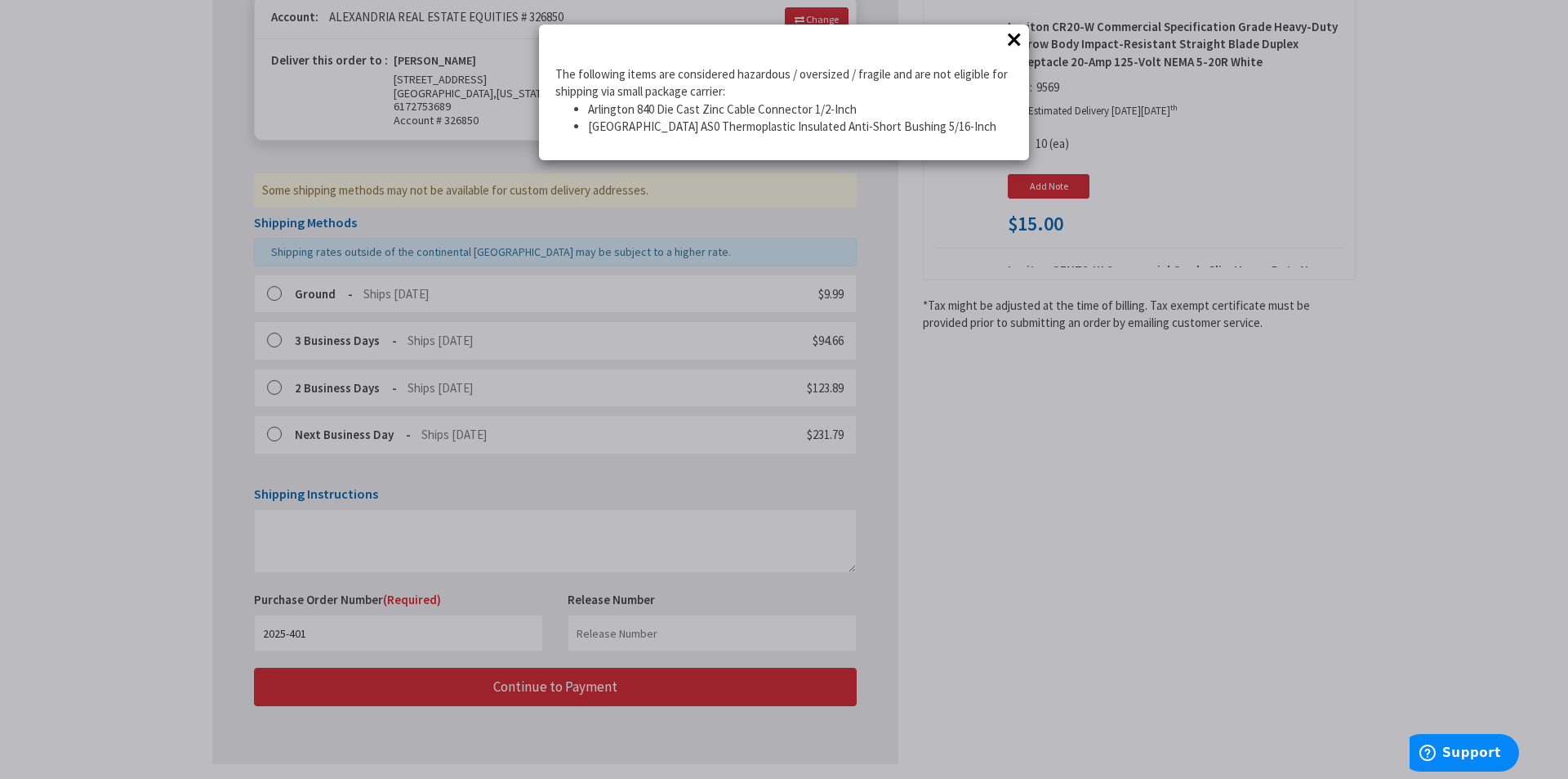
click at [290, 362] on div "× The following items are considered hazardous / oversized / fragile and are no…" at bounding box center [784, 389] width 1568 height 779
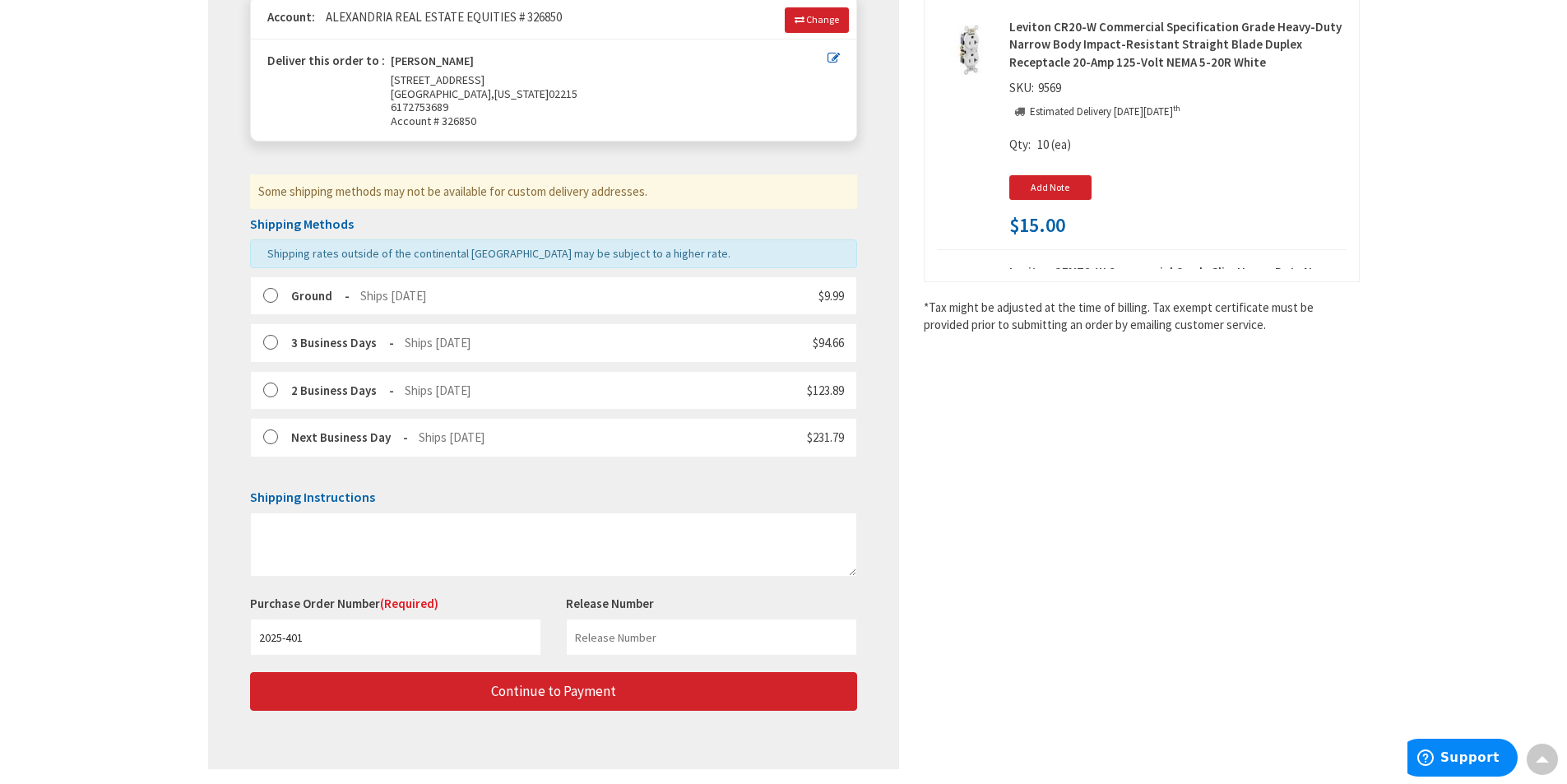
click at [268, 292] on label at bounding box center [276, 297] width 25 height 17
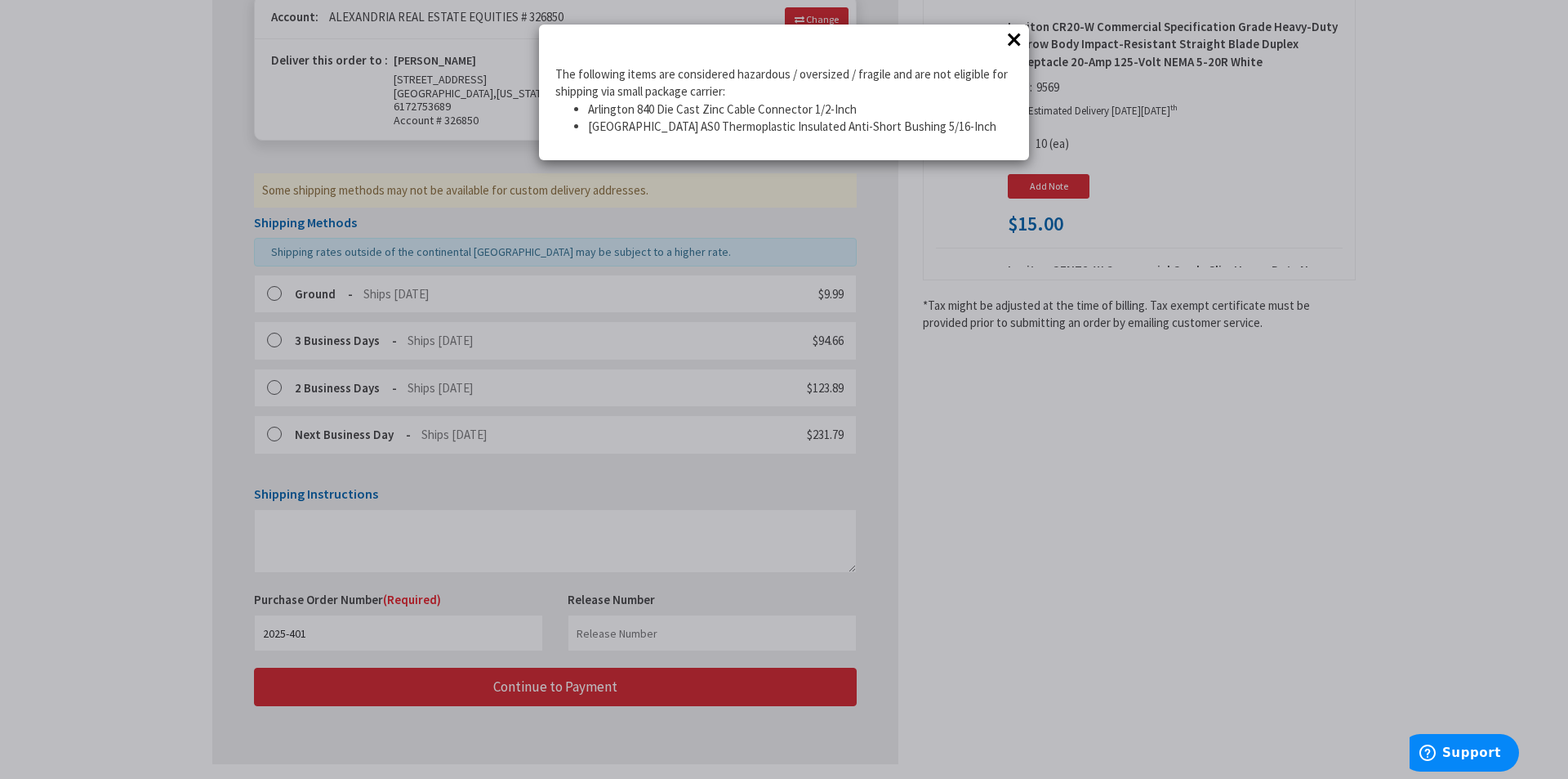
click at [333, 315] on div "× The following items are considered hazardous / oversized / fragile and are no…" at bounding box center [784, 389] width 1568 height 779
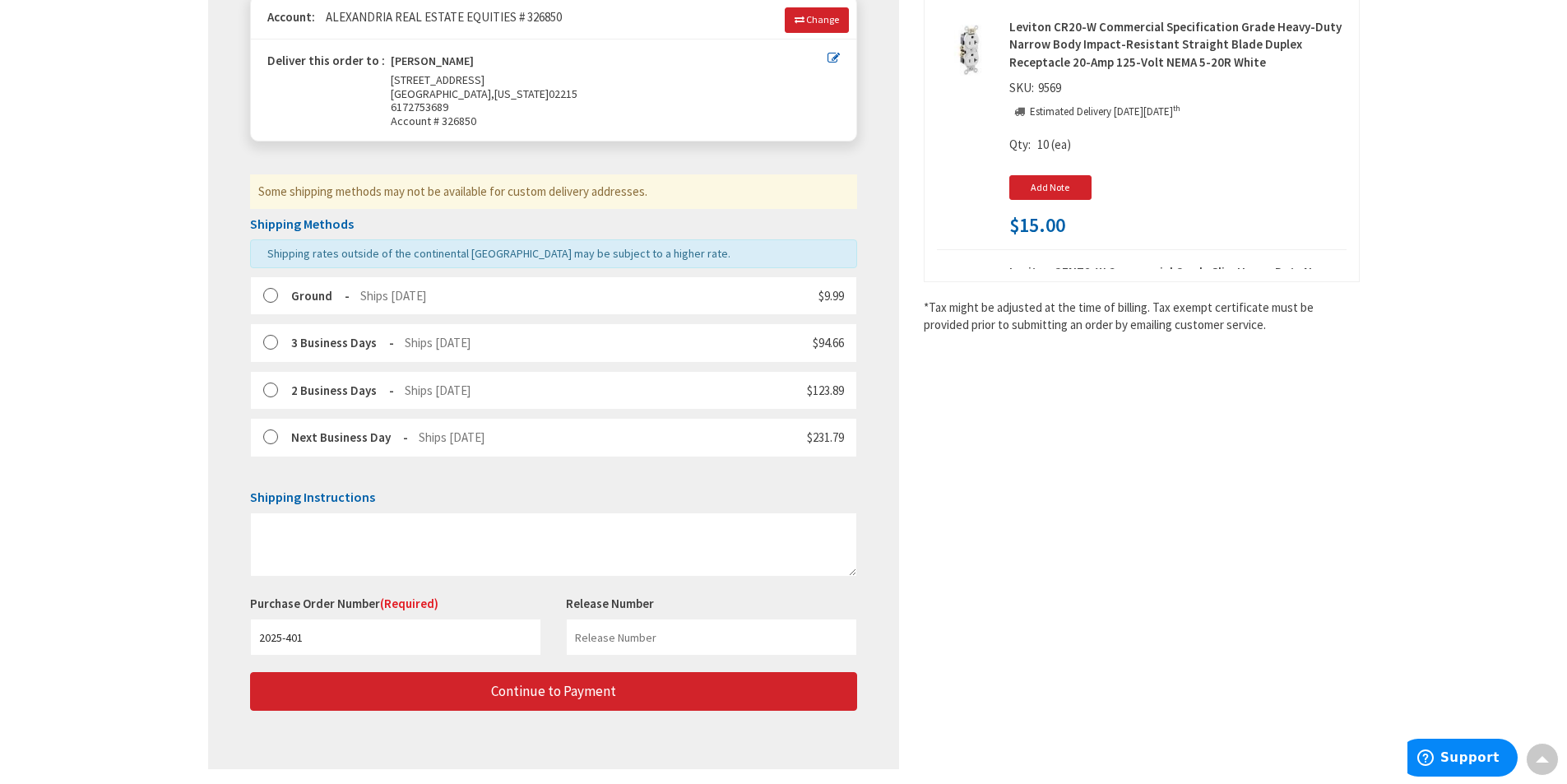
click at [482, 192] on div "Some shipping methods may not be available for custom delivery addresses." at bounding box center [554, 191] width 607 height 34
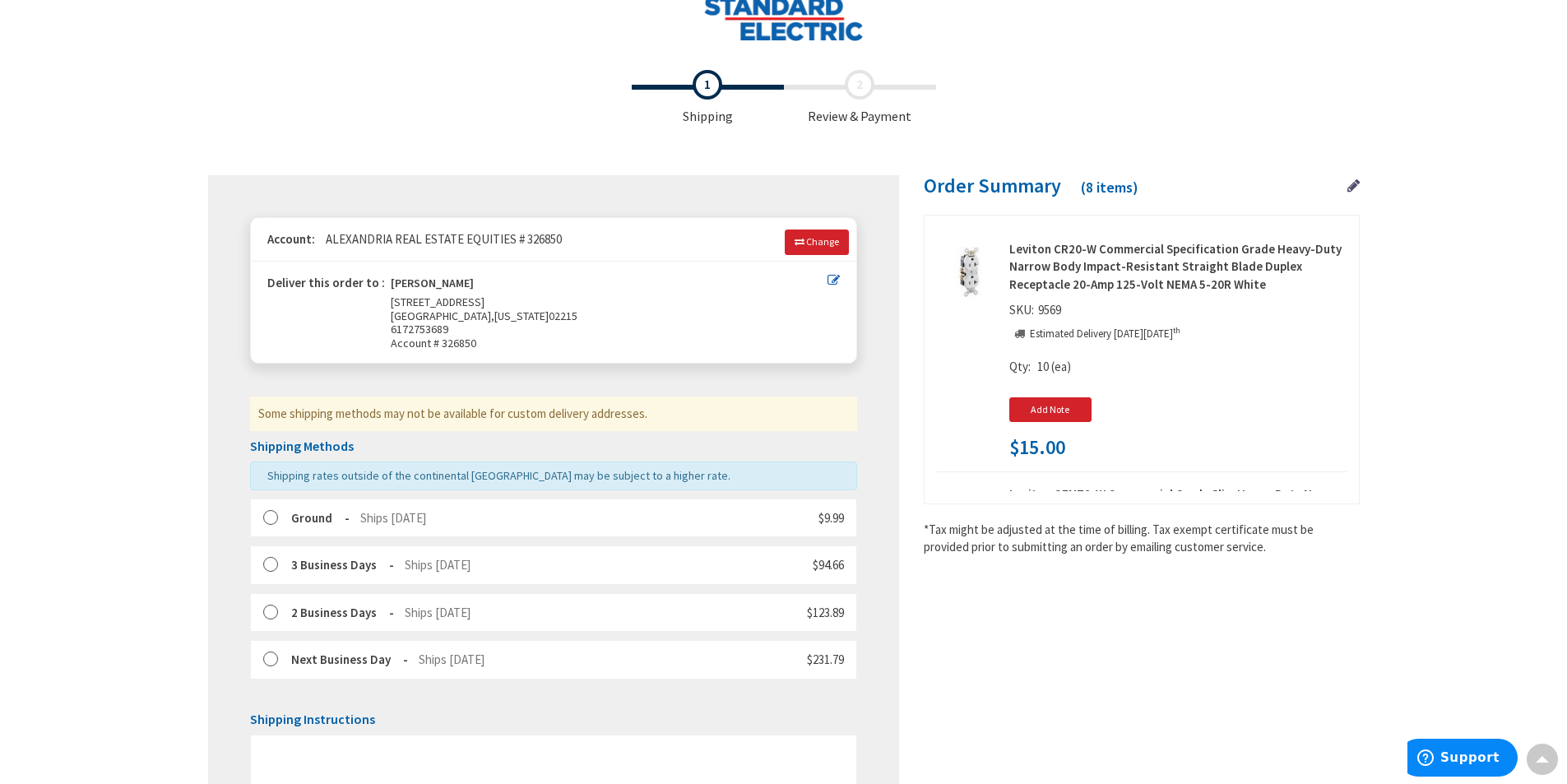
scroll to position [0, 0]
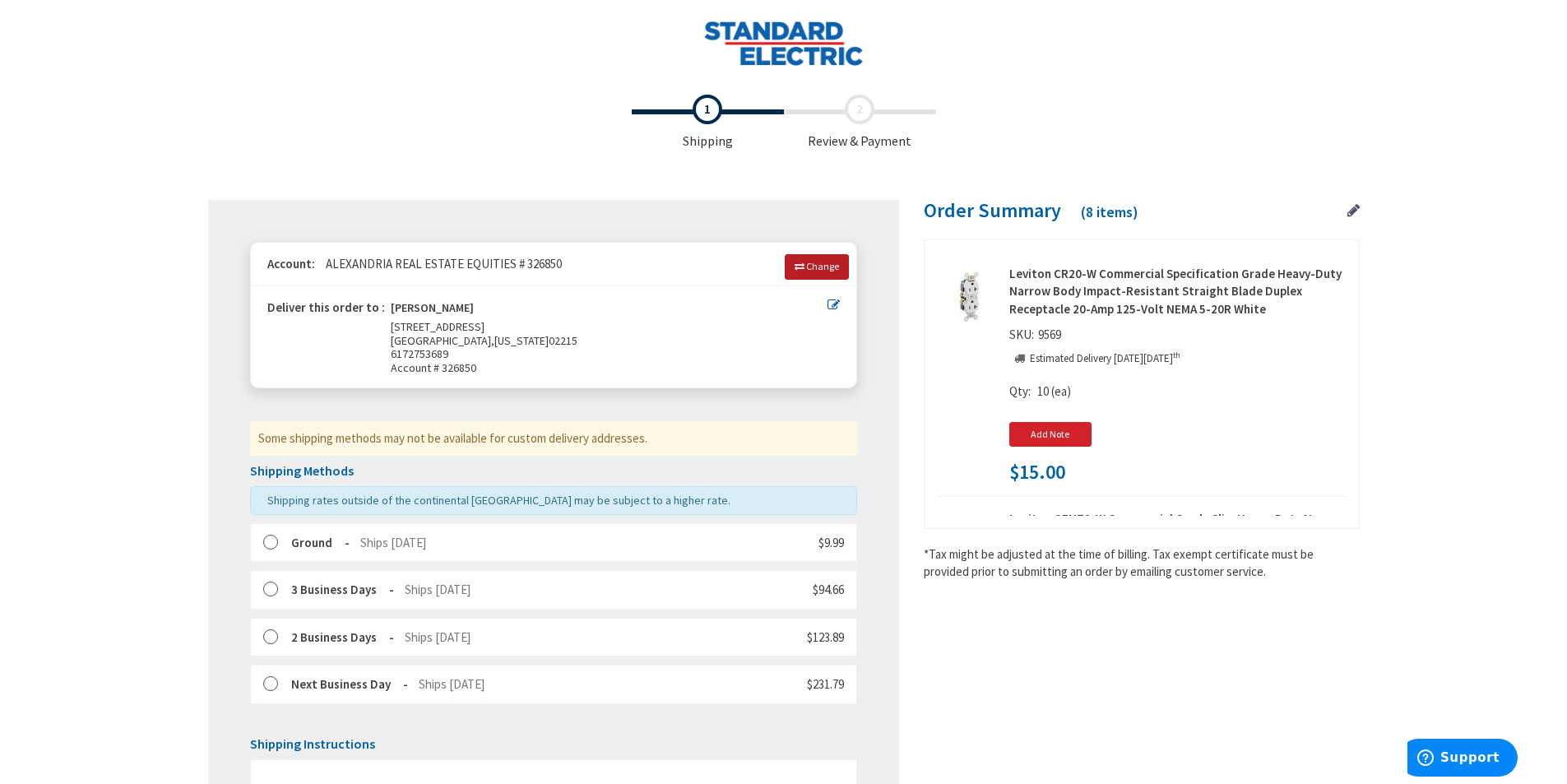
click at [804, 275] on link "Change" at bounding box center [817, 266] width 64 height 24
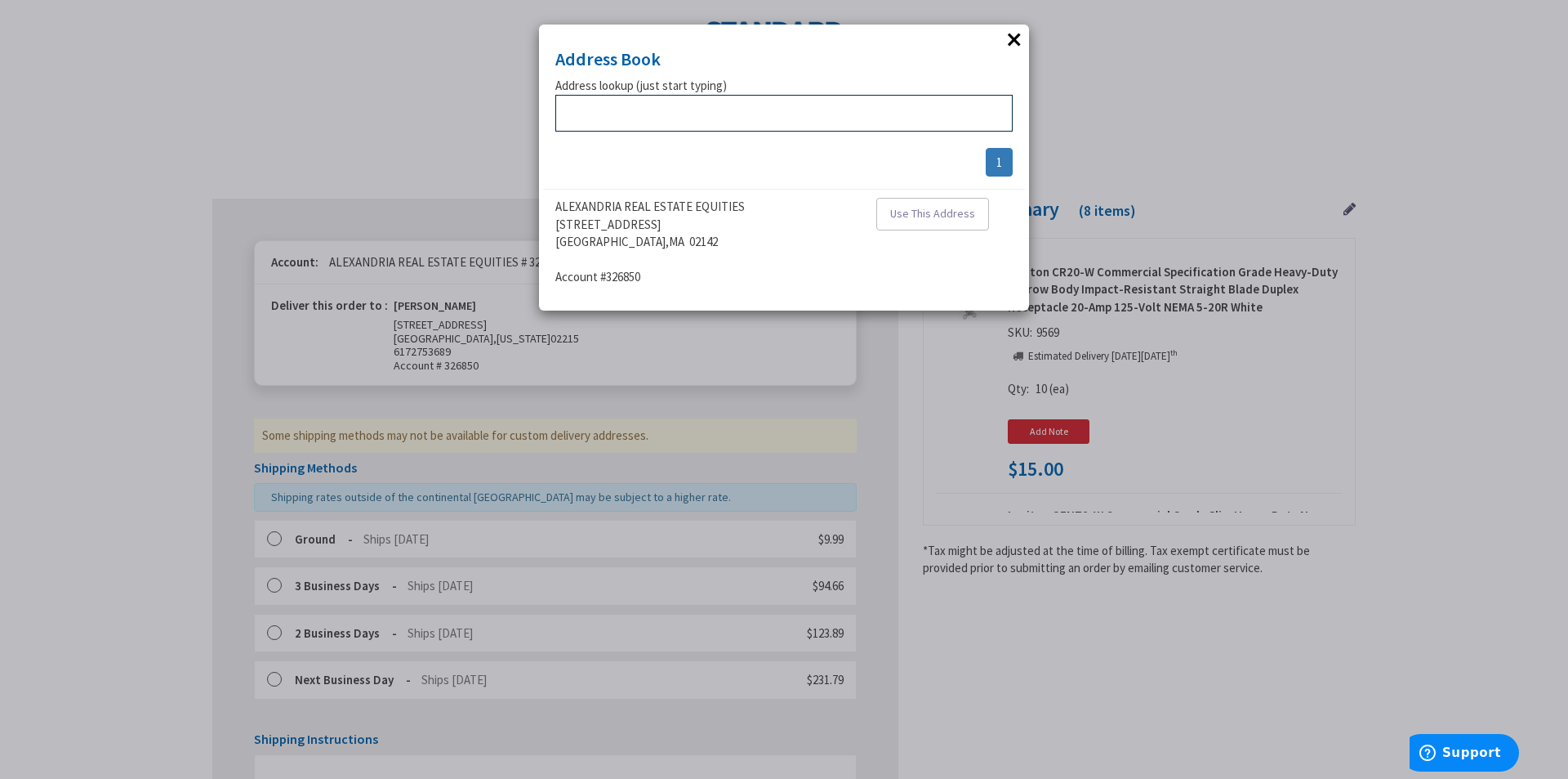
click at [672, 121] on input "text" at bounding box center [784, 114] width 457 height 37
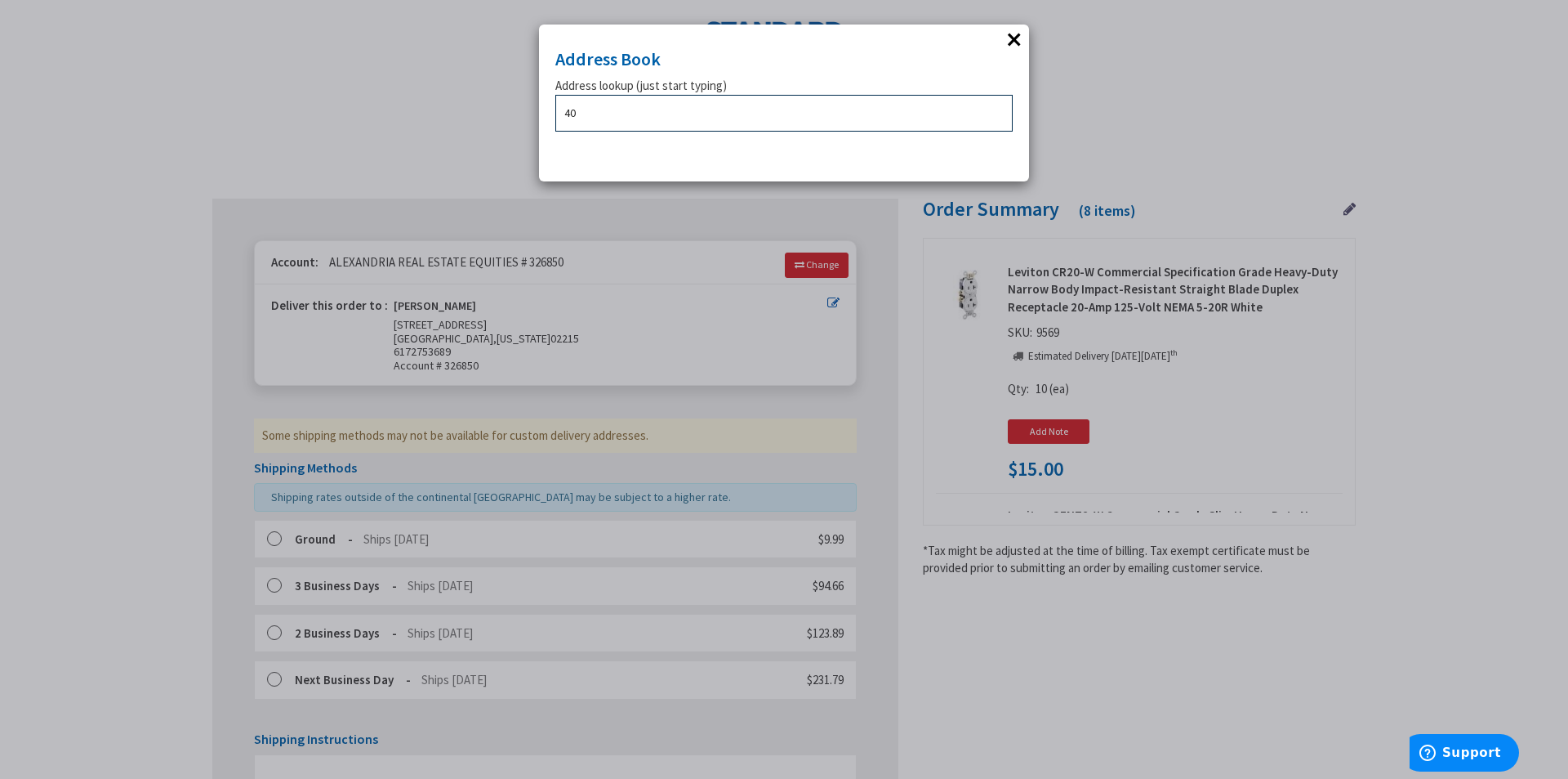
type input "4"
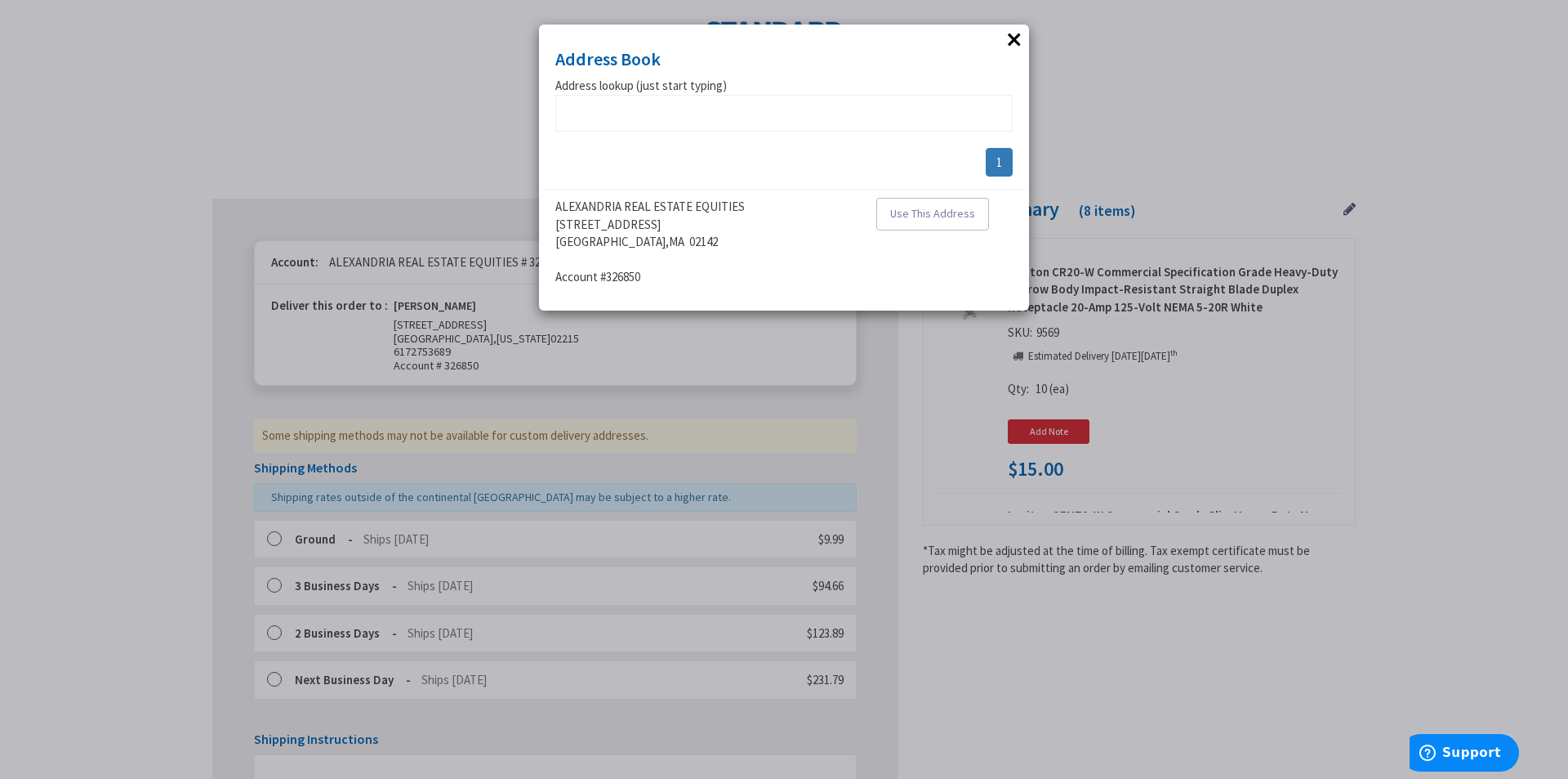
click at [723, 132] on div "addrlookuperror Address lookup (just start typing) 1 ALEXANDRIA REAL ESTATE EQU…" at bounding box center [784, 185] width 457 height 216
click at [710, 115] on input "text" at bounding box center [784, 114] width 457 height 37
click at [1007, 41] on button "×" at bounding box center [1014, 38] width 24 height 24
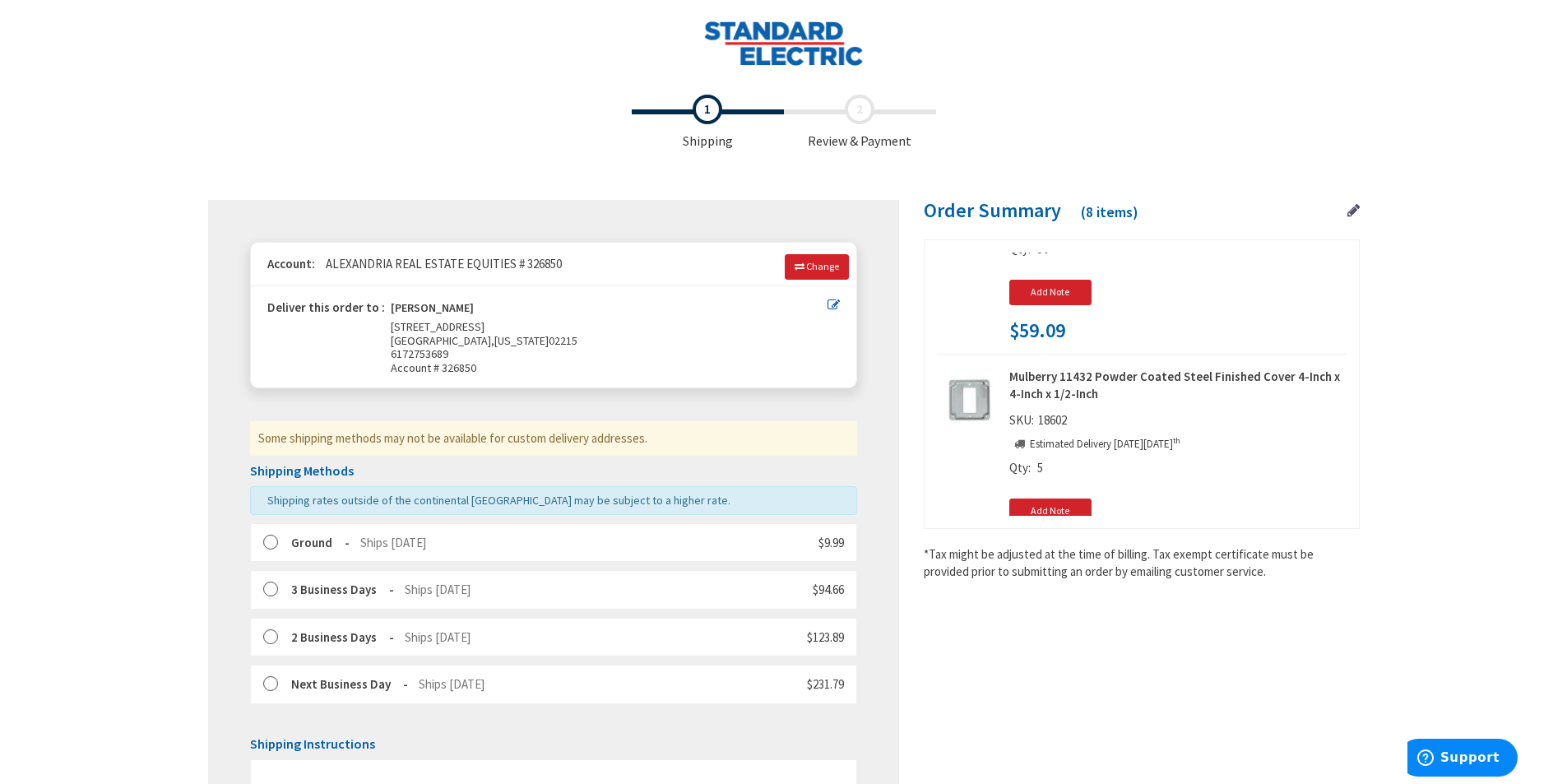
scroll to position [659, 0]
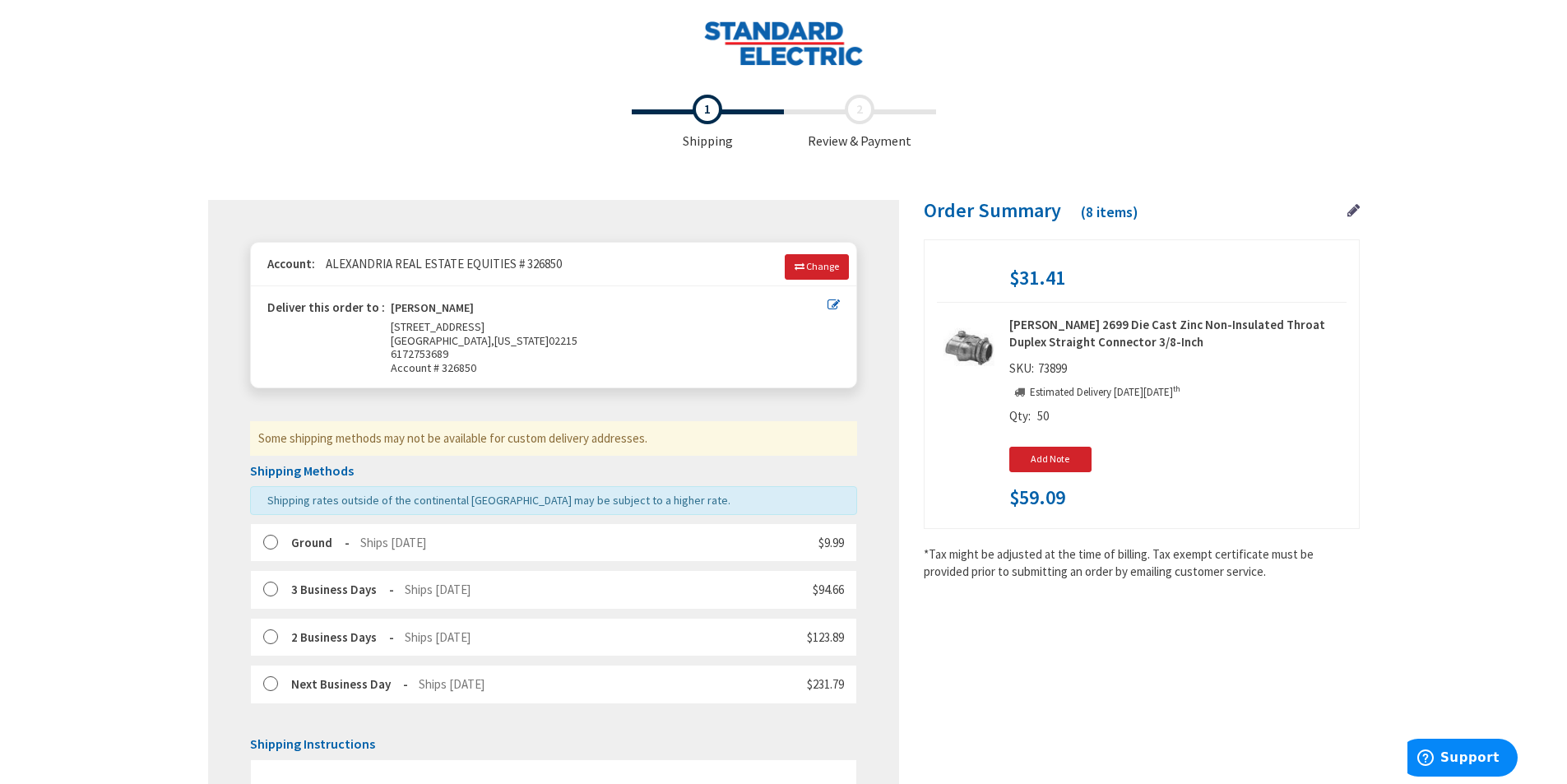
click at [277, 540] on label at bounding box center [276, 543] width 25 height 17
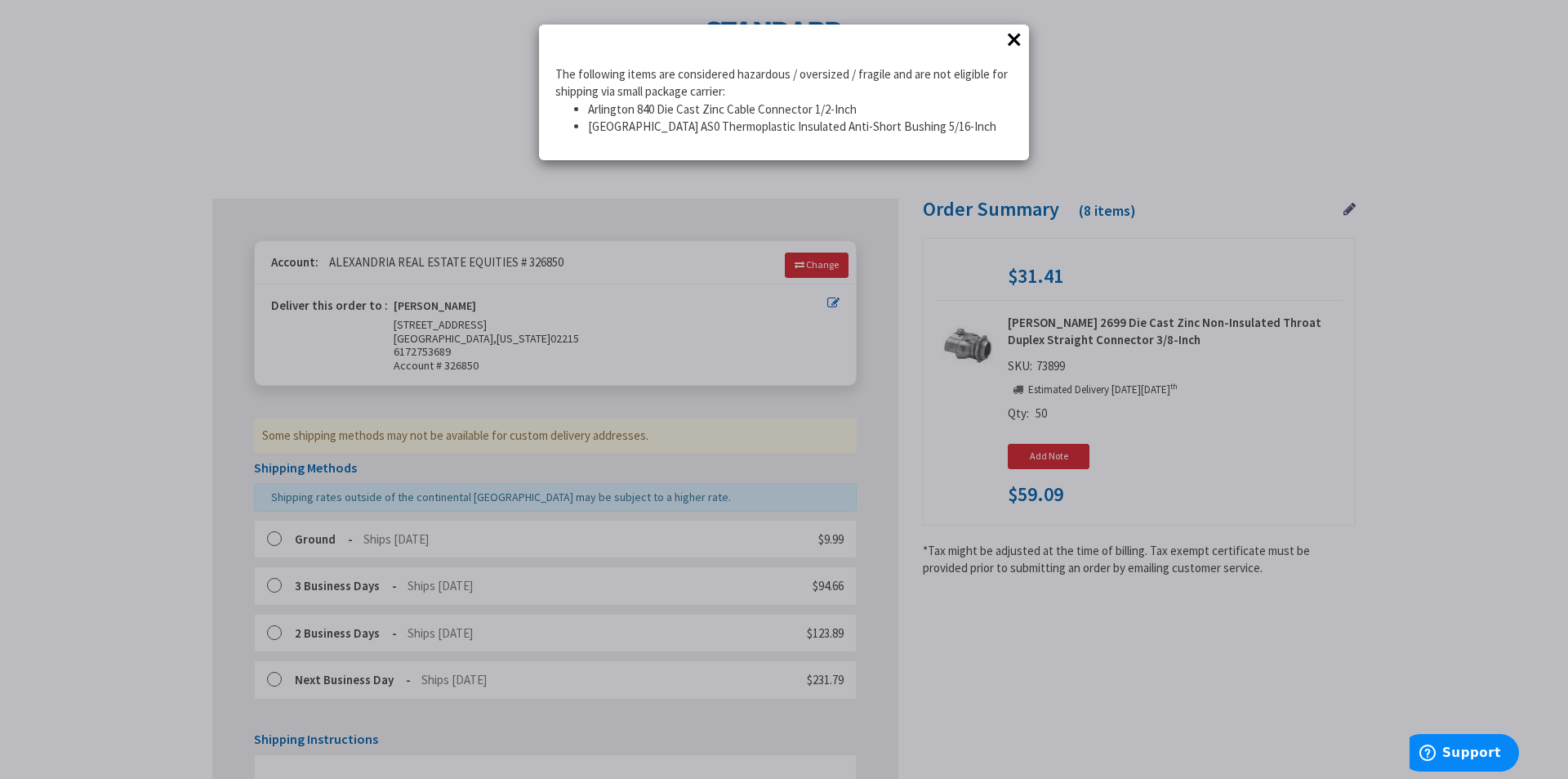
click at [1011, 35] on button "×" at bounding box center [1014, 38] width 24 height 24
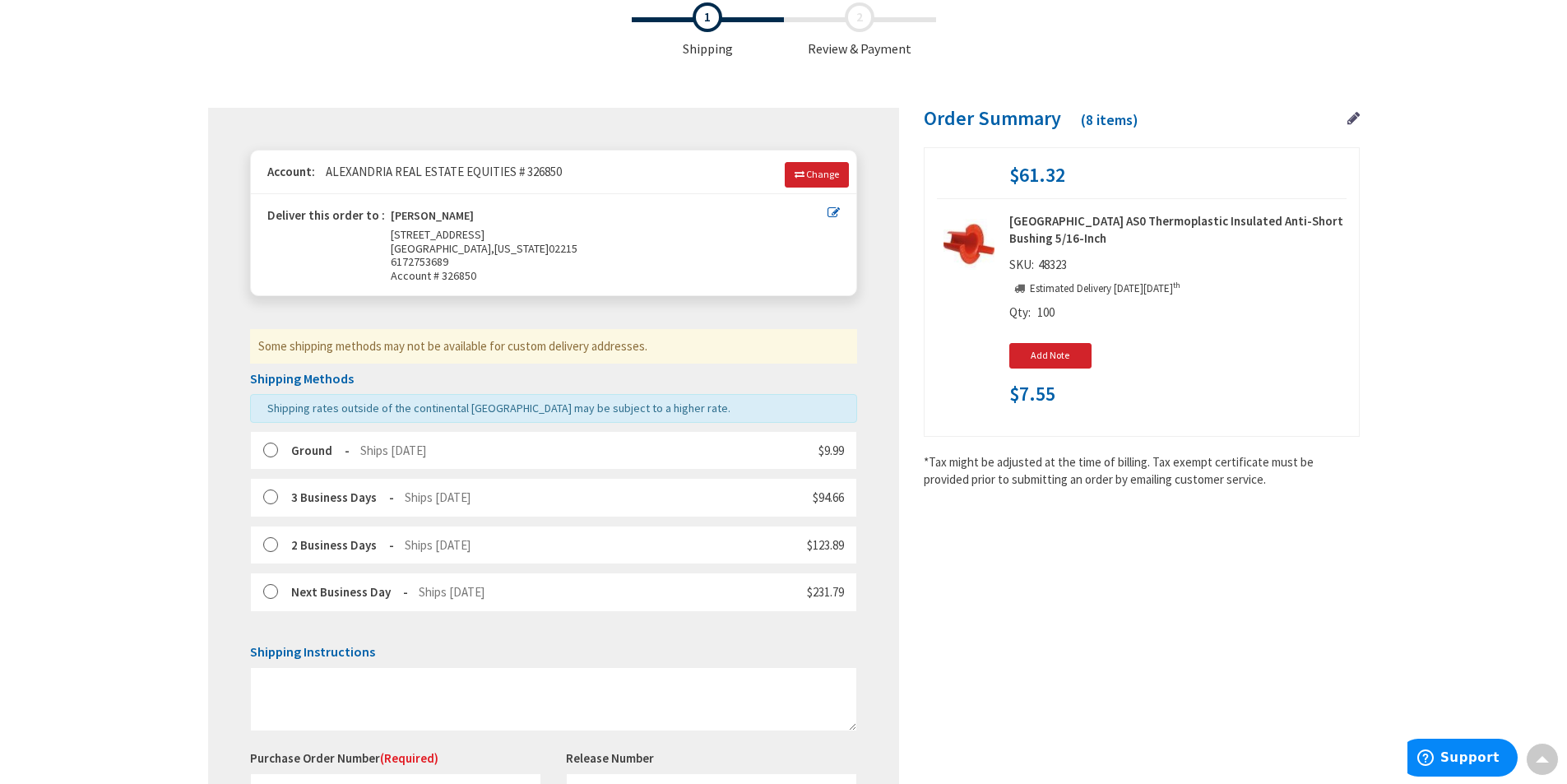
scroll to position [0, 0]
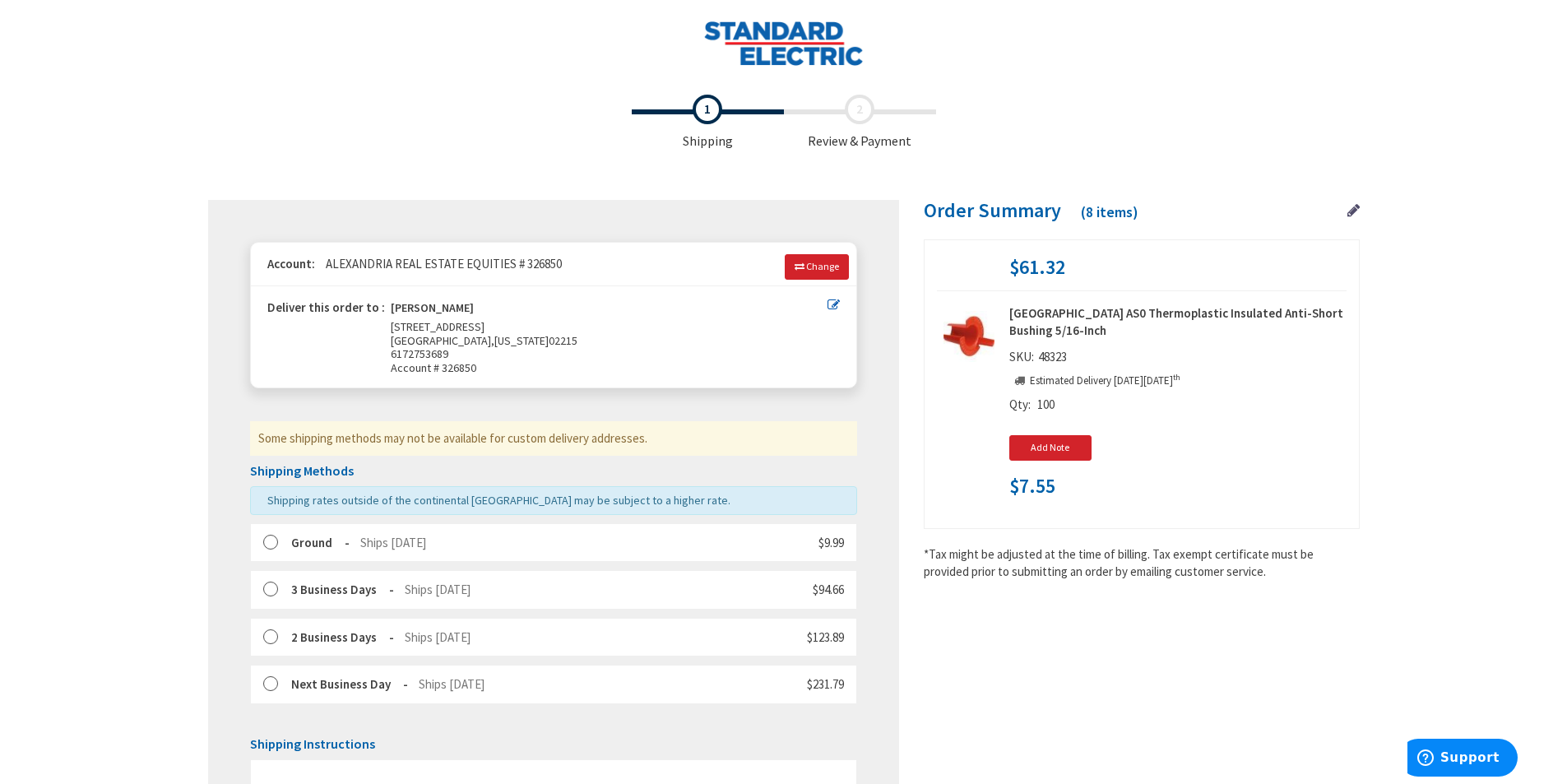
click at [1045, 322] on strong "[GEOGRAPHIC_DATA] AS0 Thermoplastic Insulated Anti-Short Bushing 5/16-Inch" at bounding box center [1178, 322] width 337 height 35
click at [1137, 309] on strong "[GEOGRAPHIC_DATA] AS0 Thermoplastic Insulated Anti-Short Bushing 5/16-Inch" at bounding box center [1178, 322] width 337 height 35
click at [1058, 363] on span "48323" at bounding box center [1053, 356] width 37 height 16
drag, startPoint x: 1040, startPoint y: 407, endPoint x: 1051, endPoint y: 406, distance: 11.0
click at [1041, 407] on span "100" at bounding box center [1046, 404] width 18 height 16
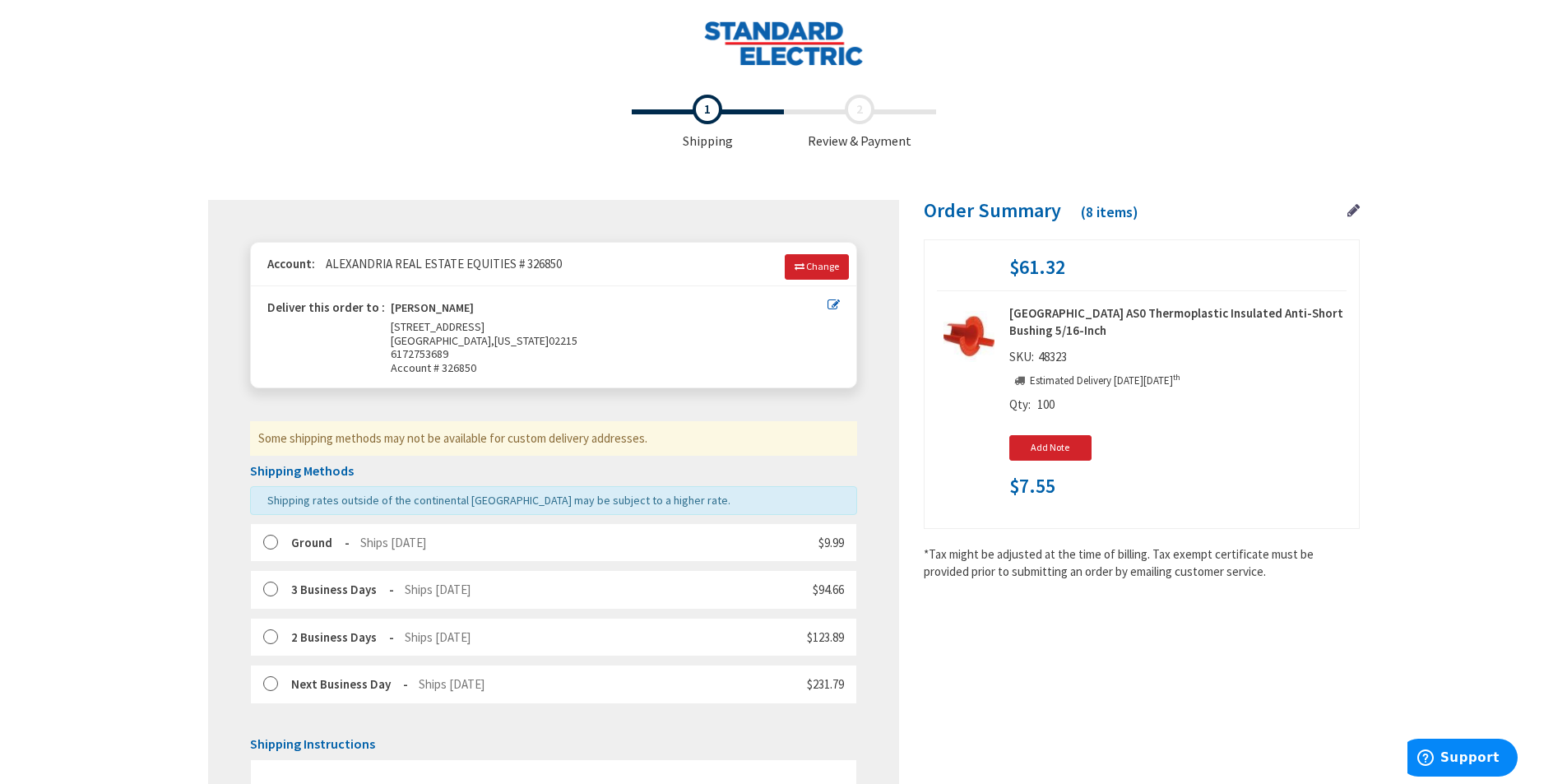
click at [1189, 422] on div "Qty 100 Add Note Note $7.55" at bounding box center [1178, 444] width 337 height 113
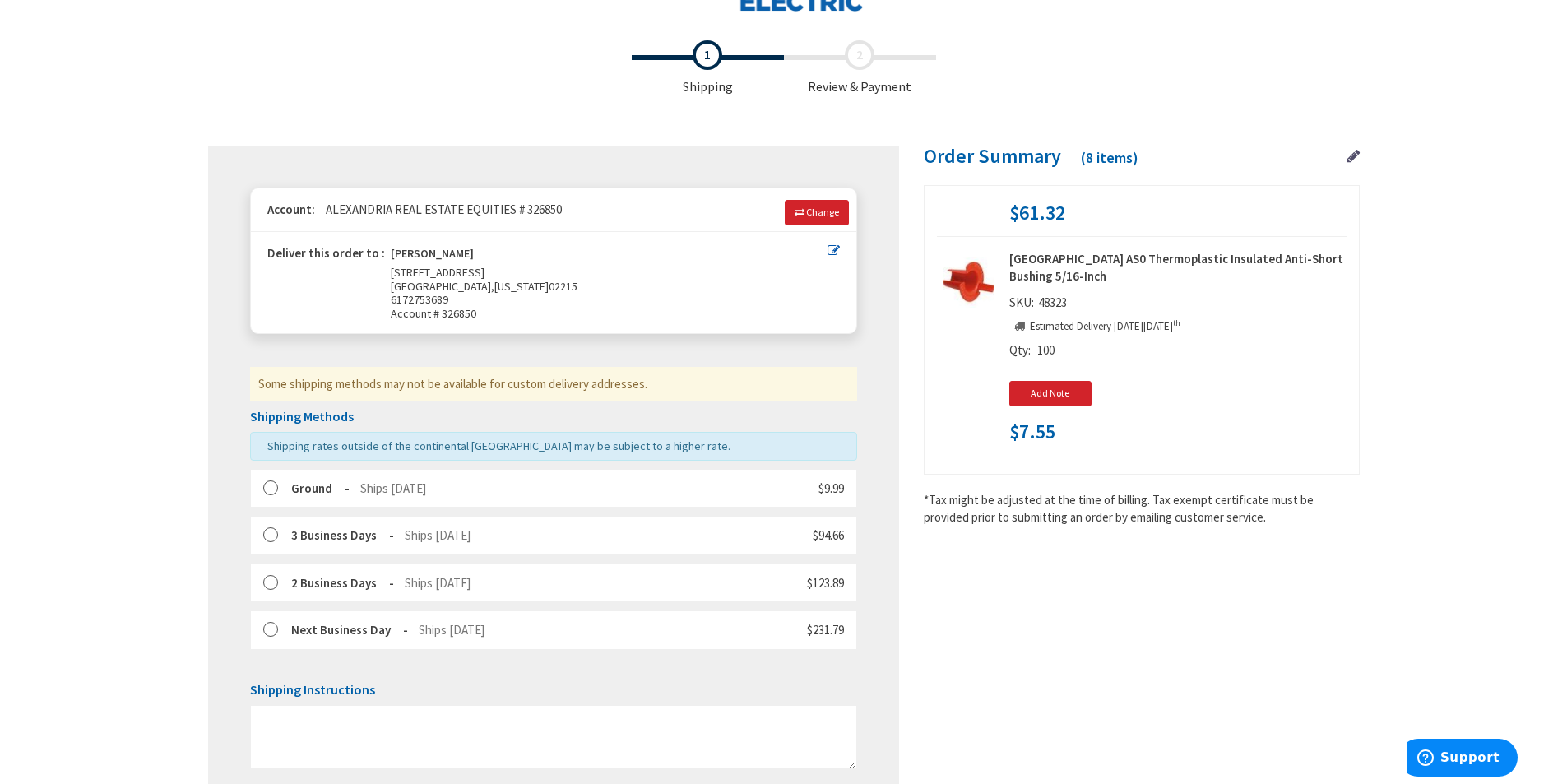
scroll to position [82, 0]
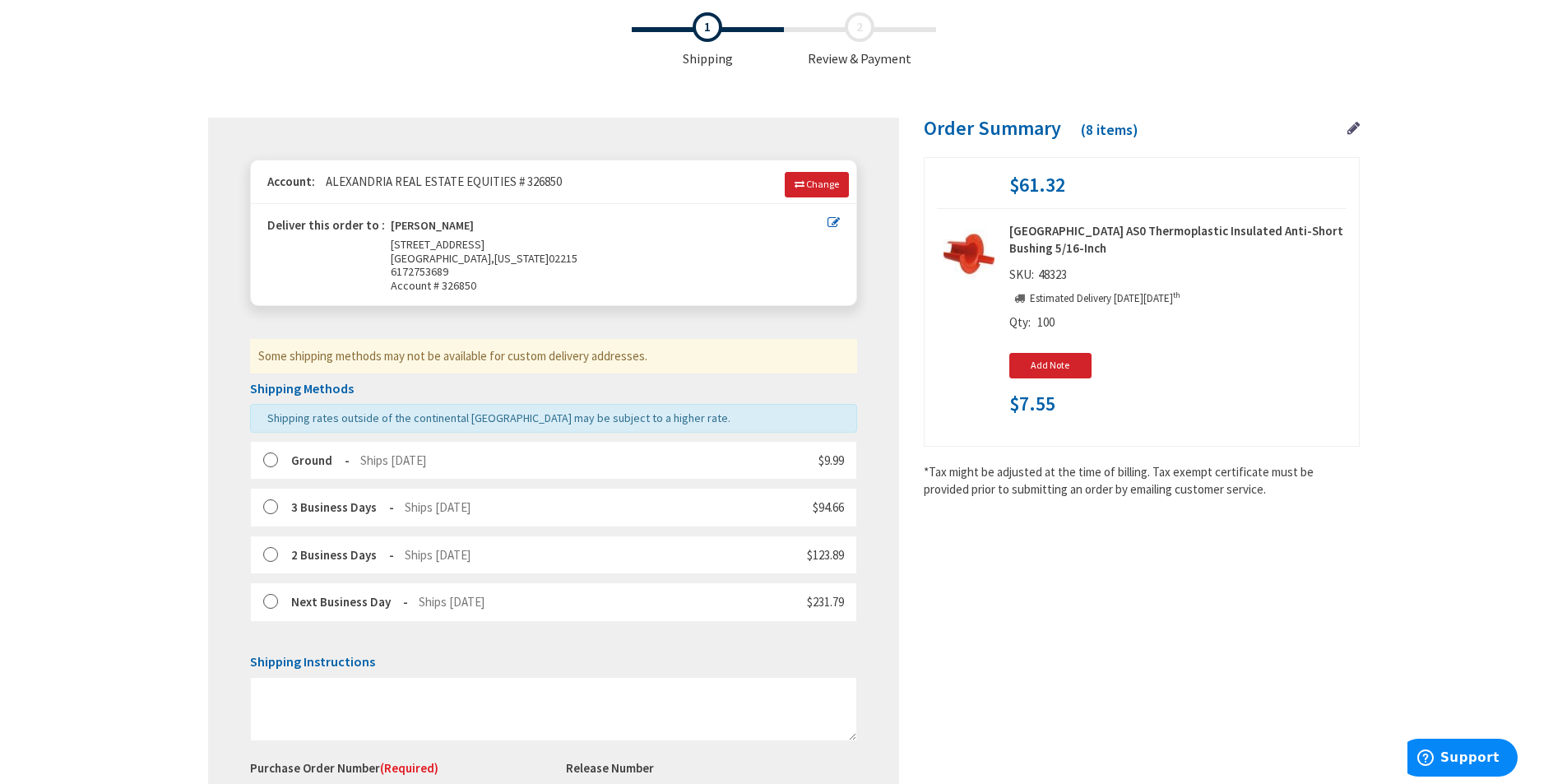
click at [277, 456] on label at bounding box center [276, 460] width 25 height 17
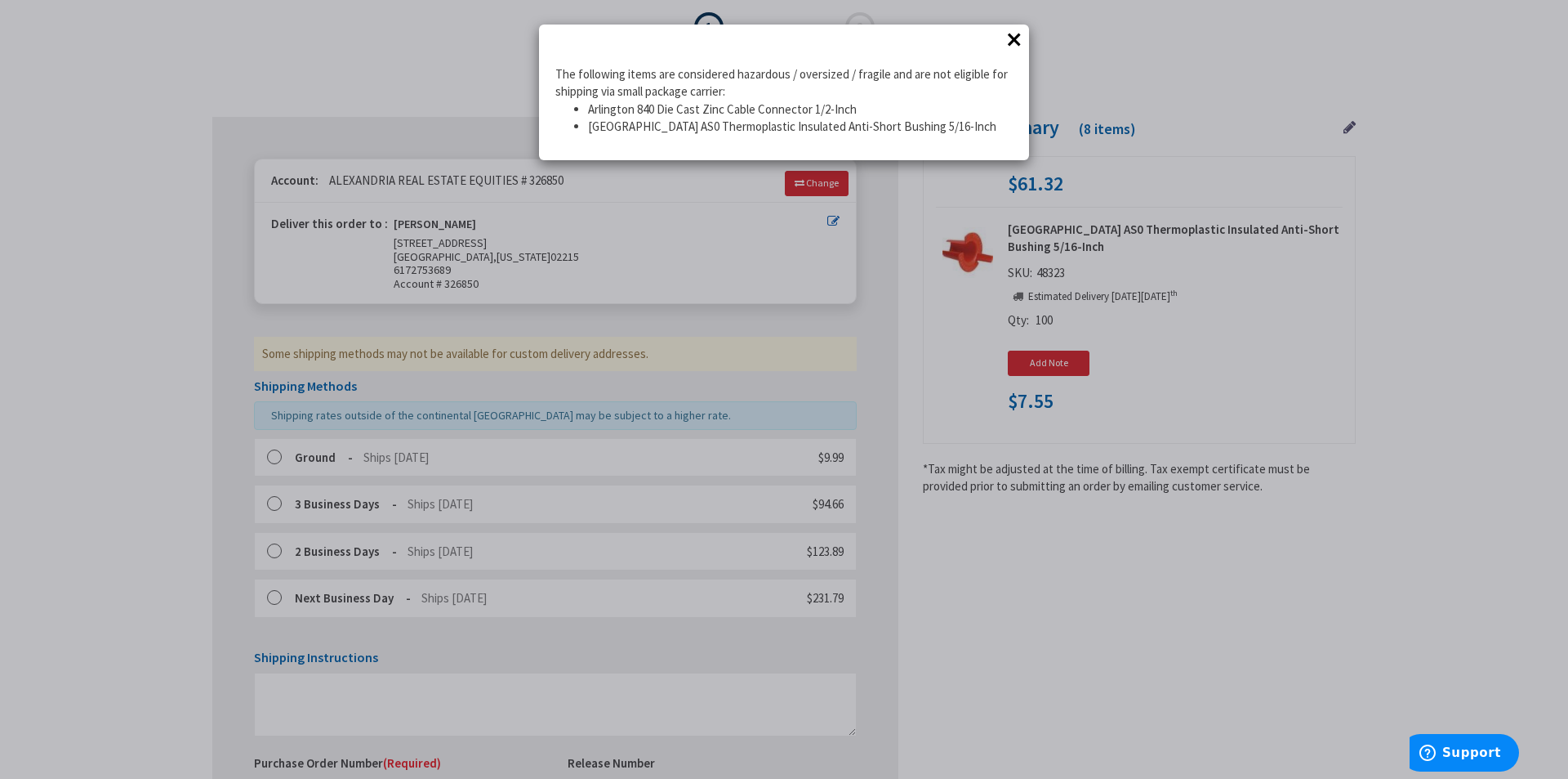
click at [1007, 42] on button "×" at bounding box center [1014, 38] width 24 height 24
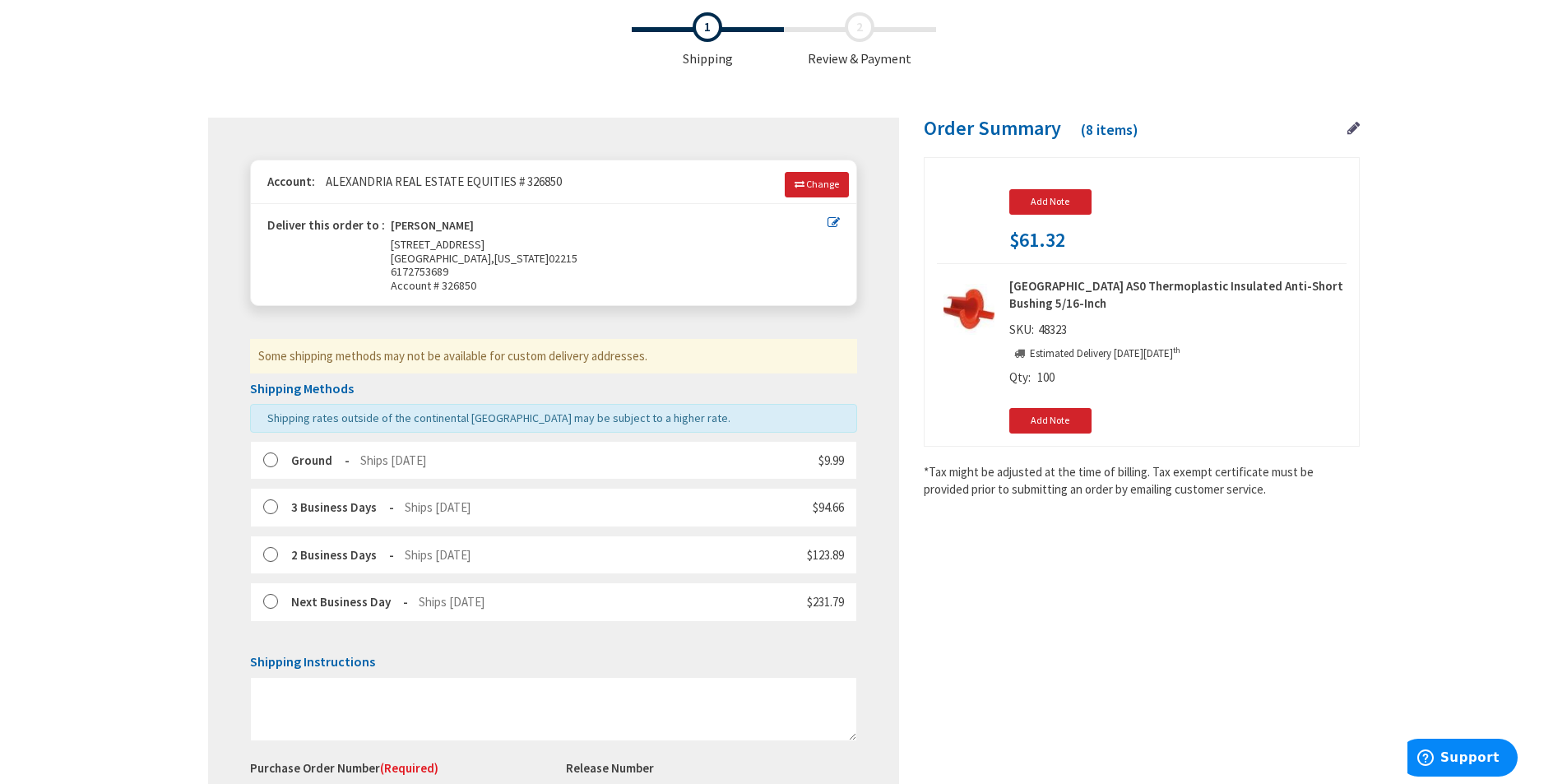
scroll to position [1481, 0]
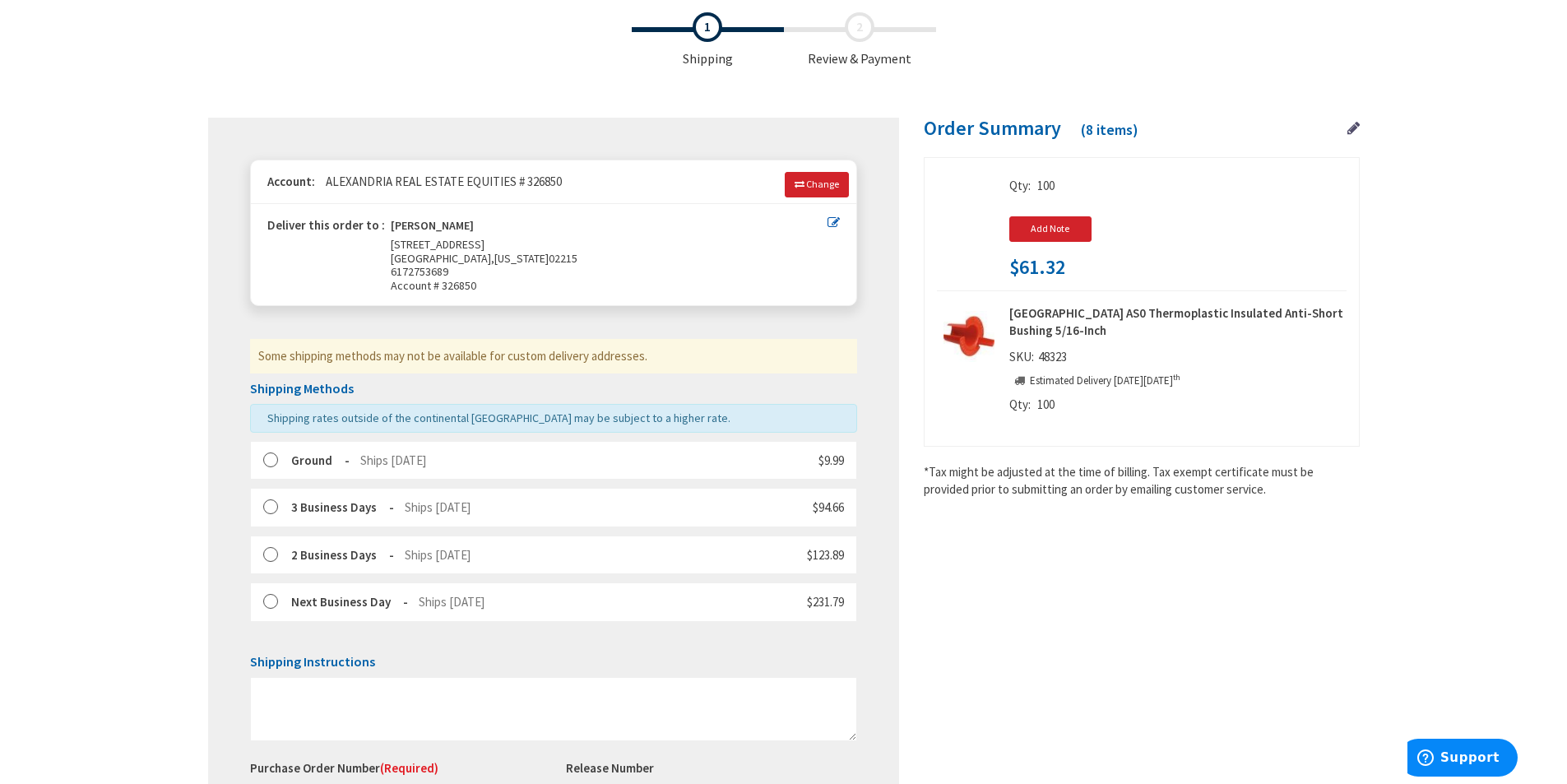
click at [1363, 134] on main "Checkout Shipping Review & Payment Estimated Total $534.48 8 Some items in your…" at bounding box center [784, 503] width 1234 height 999
click at [1356, 131] on icon at bounding box center [1353, 129] width 13 height 15
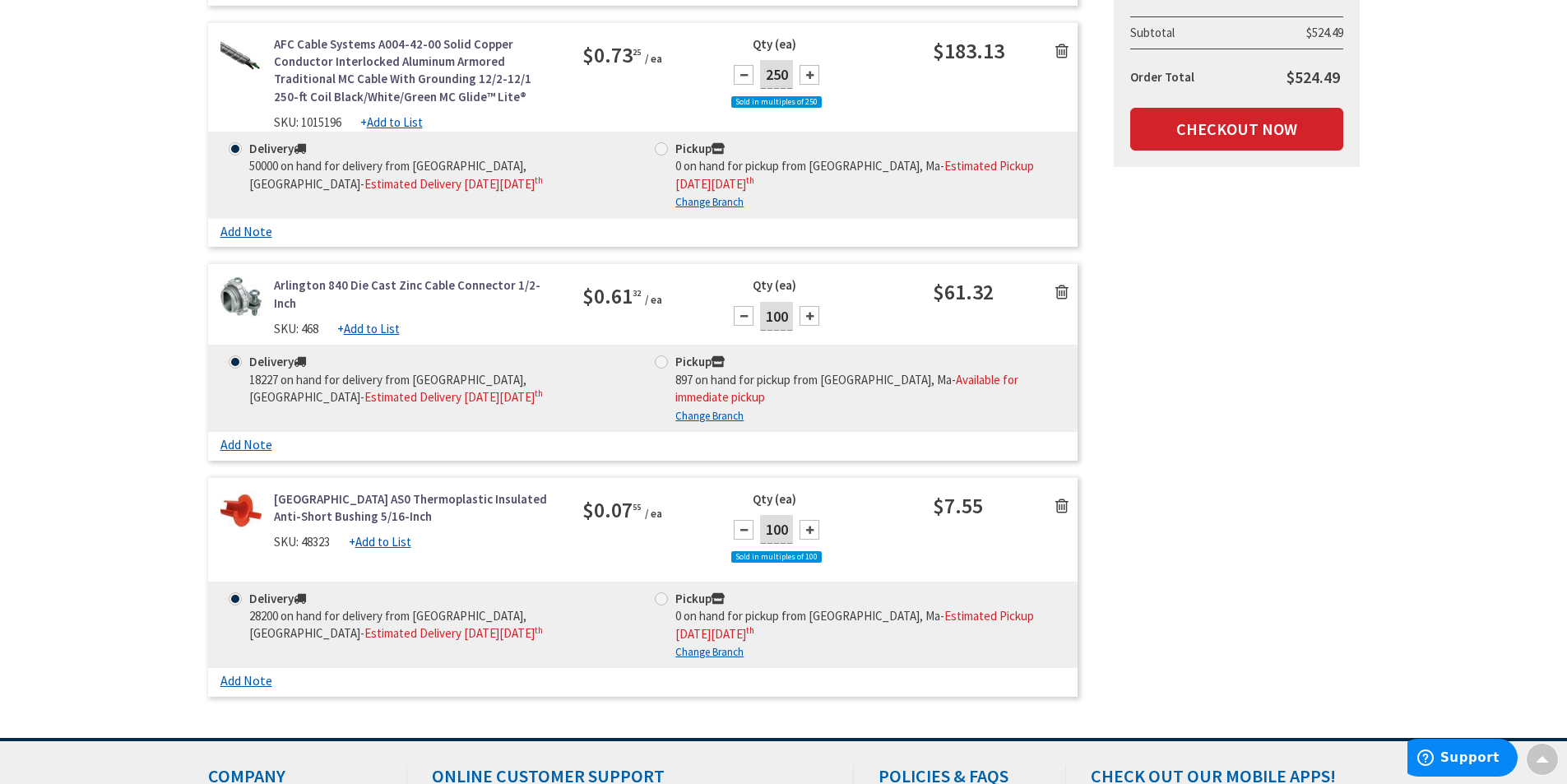
scroll to position [1644, 0]
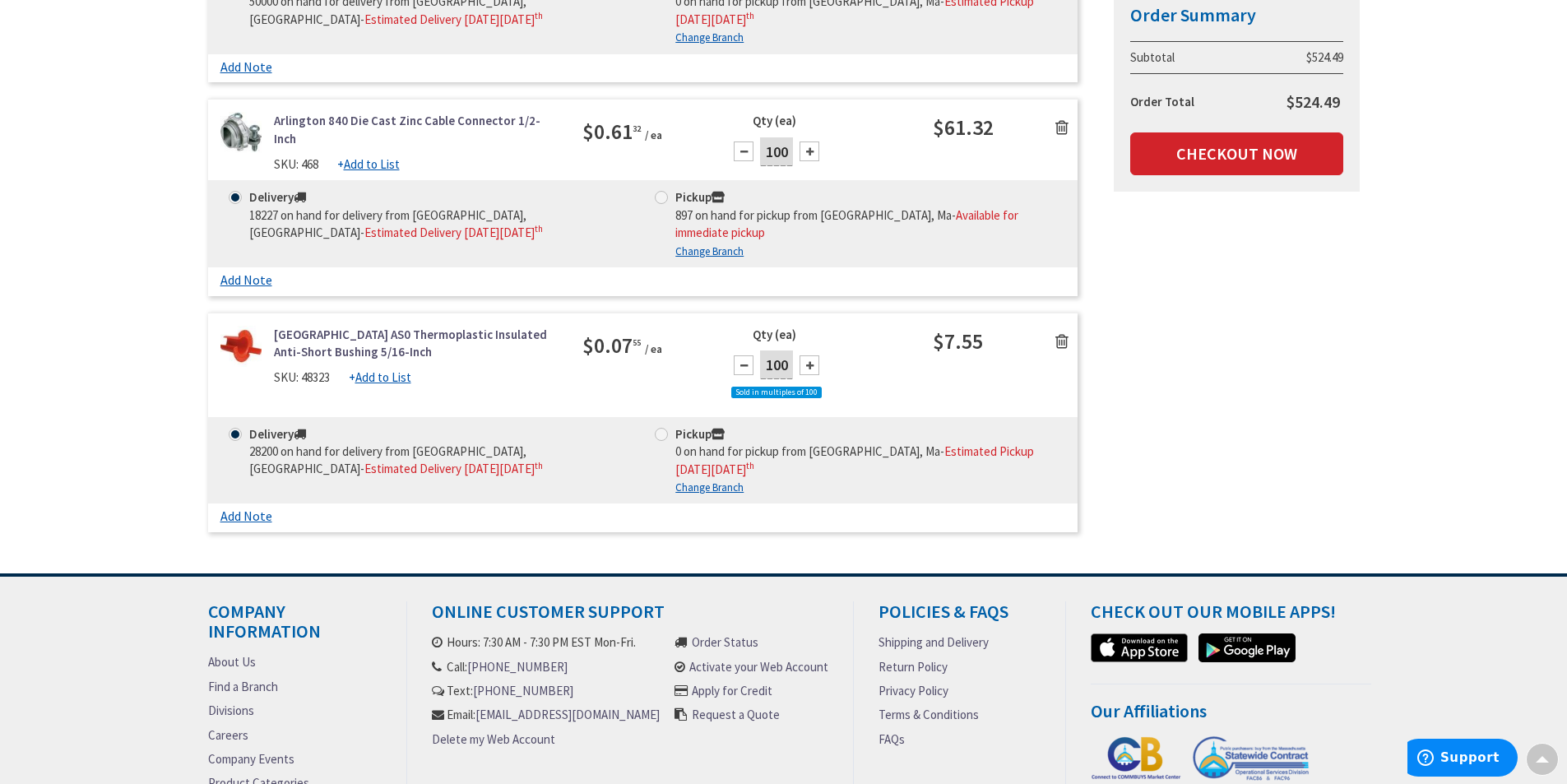
click at [840, 326] on div "Qty (ea) 100 Sold in multiples of 100" at bounding box center [823, 371] width 217 height 92
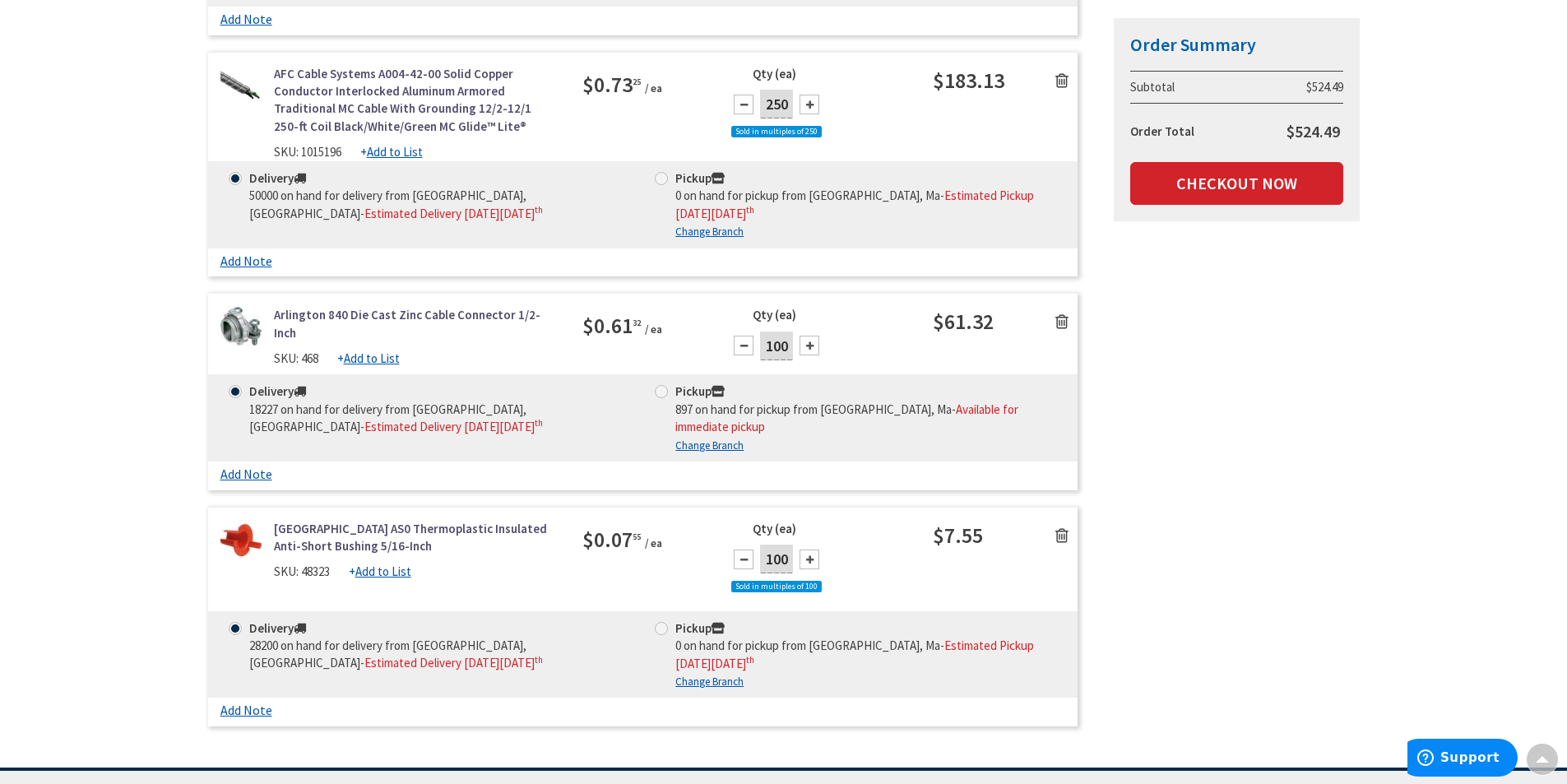
scroll to position [1481, 0]
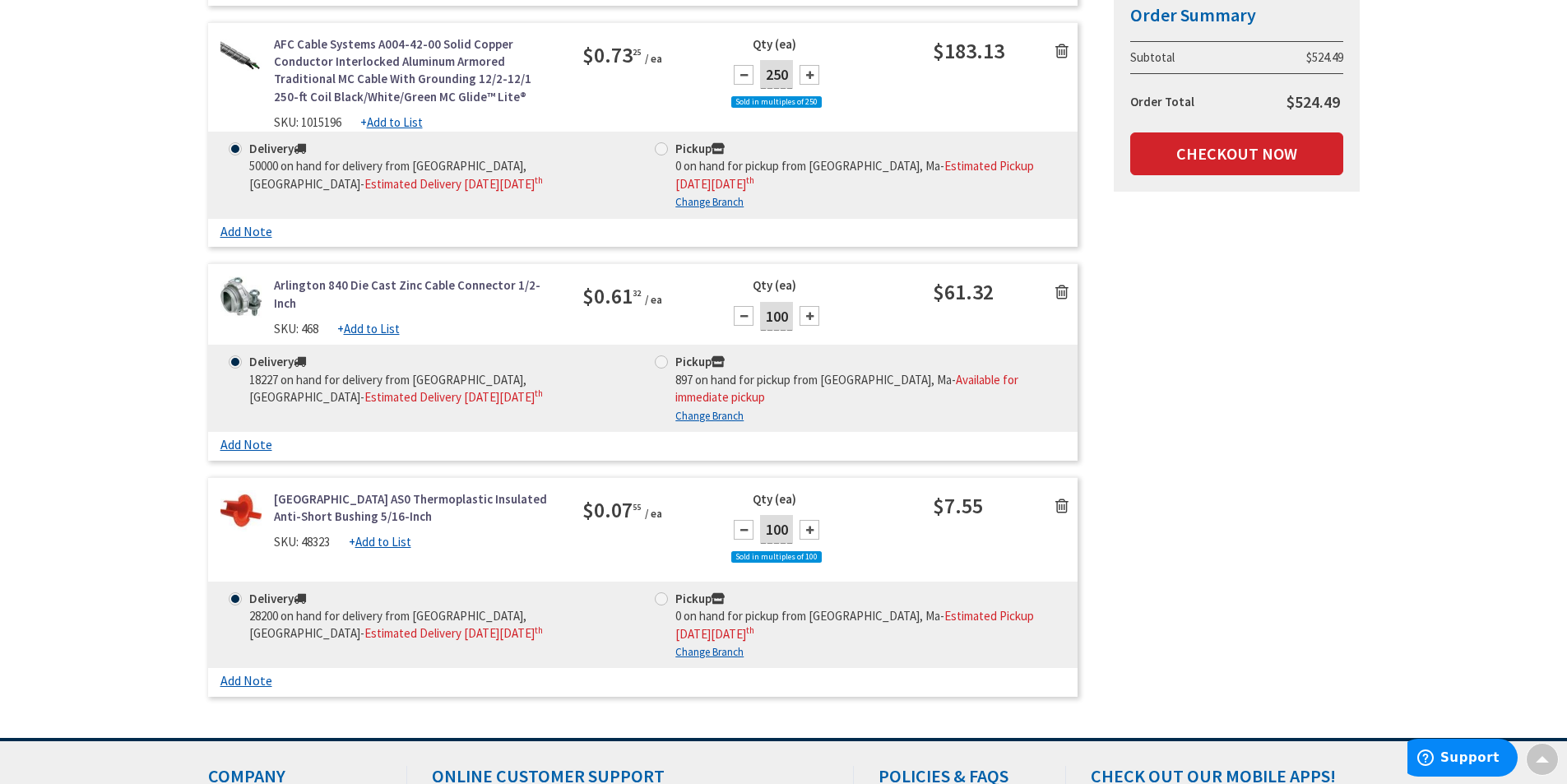
click at [507, 625] on span "Estimated Delivery on Monday, October 6 th" at bounding box center [454, 633] width 178 height 16
click at [244, 593] on input "Delivery 28200 on hand for delivery from Stoughton, Ma - Estimated Delivery on …" at bounding box center [238, 598] width 11 height 11
click at [507, 625] on span "Estimated Delivery on Monday, October 6 th" at bounding box center [454, 633] width 178 height 16
click at [244, 593] on input "Delivery 28200 on hand for delivery from Stoughton, Ma - Estimated Delivery on …" at bounding box center [238, 598] width 11 height 11
click at [508, 625] on span "Estimated Delivery on Monday, October 6 th" at bounding box center [454, 633] width 178 height 16
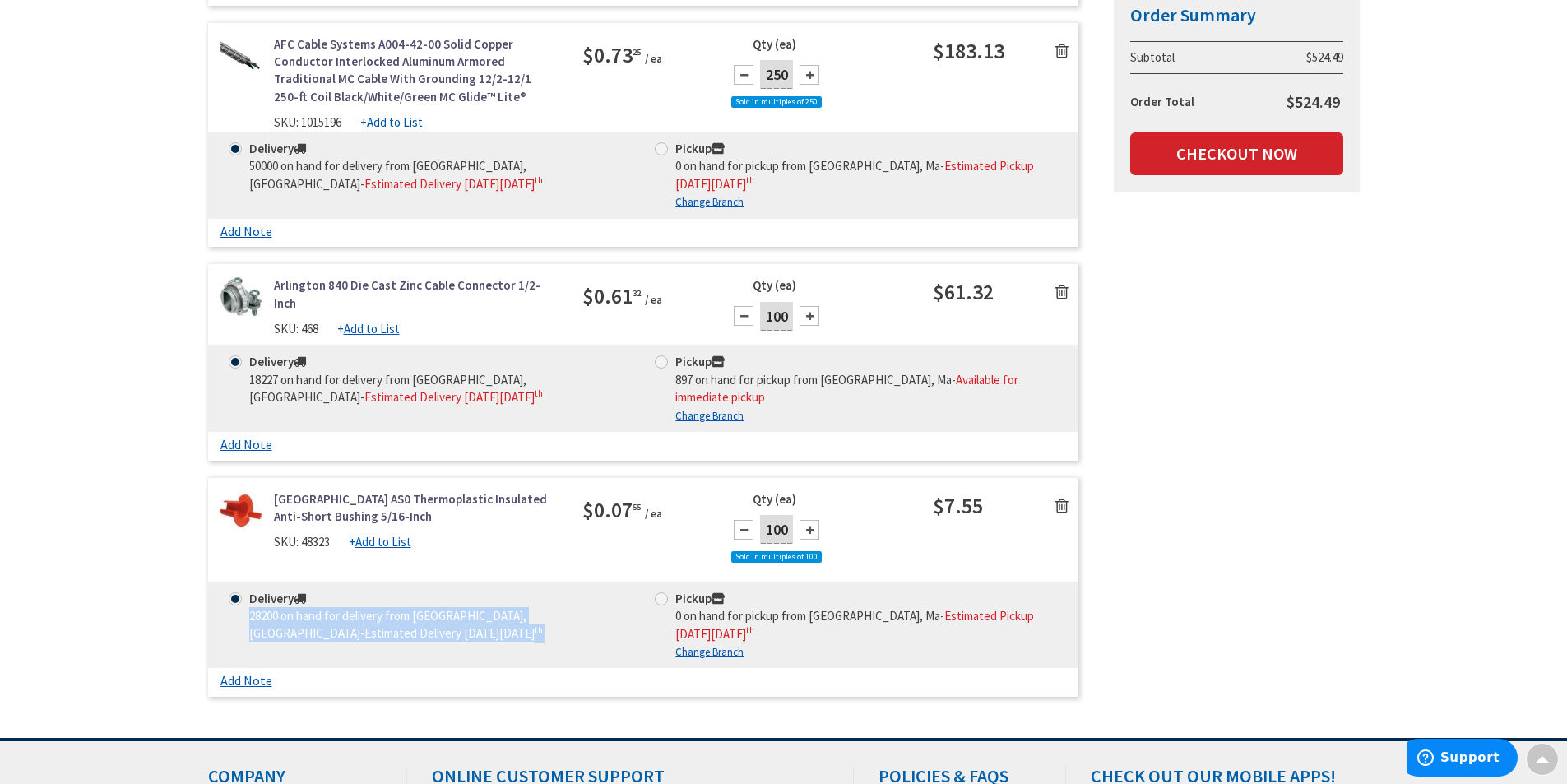
click at [244, 593] on input "Delivery 28200 on hand for delivery from Stoughton, Ma - Estimated Delivery on …" at bounding box center [238, 598] width 11 height 11
click at [671, 590] on label "Pickup 0 on hand for pickup from Boston, Ma - Estimated Pickup on Monday, Octob…" at bounding box center [856, 616] width 403 height 53
click at [670, 593] on input "Pickup 0 on hand for pickup from Boston, Ma - Estimated Pickup on Monday, Octob…" at bounding box center [664, 598] width 11 height 11
radio input "true"
click at [678, 345] on div "Delivery 18227 on hand for delivery from Stoughton, Ma - Estimated Delivery on …" at bounding box center [643, 388] width 870 height 87
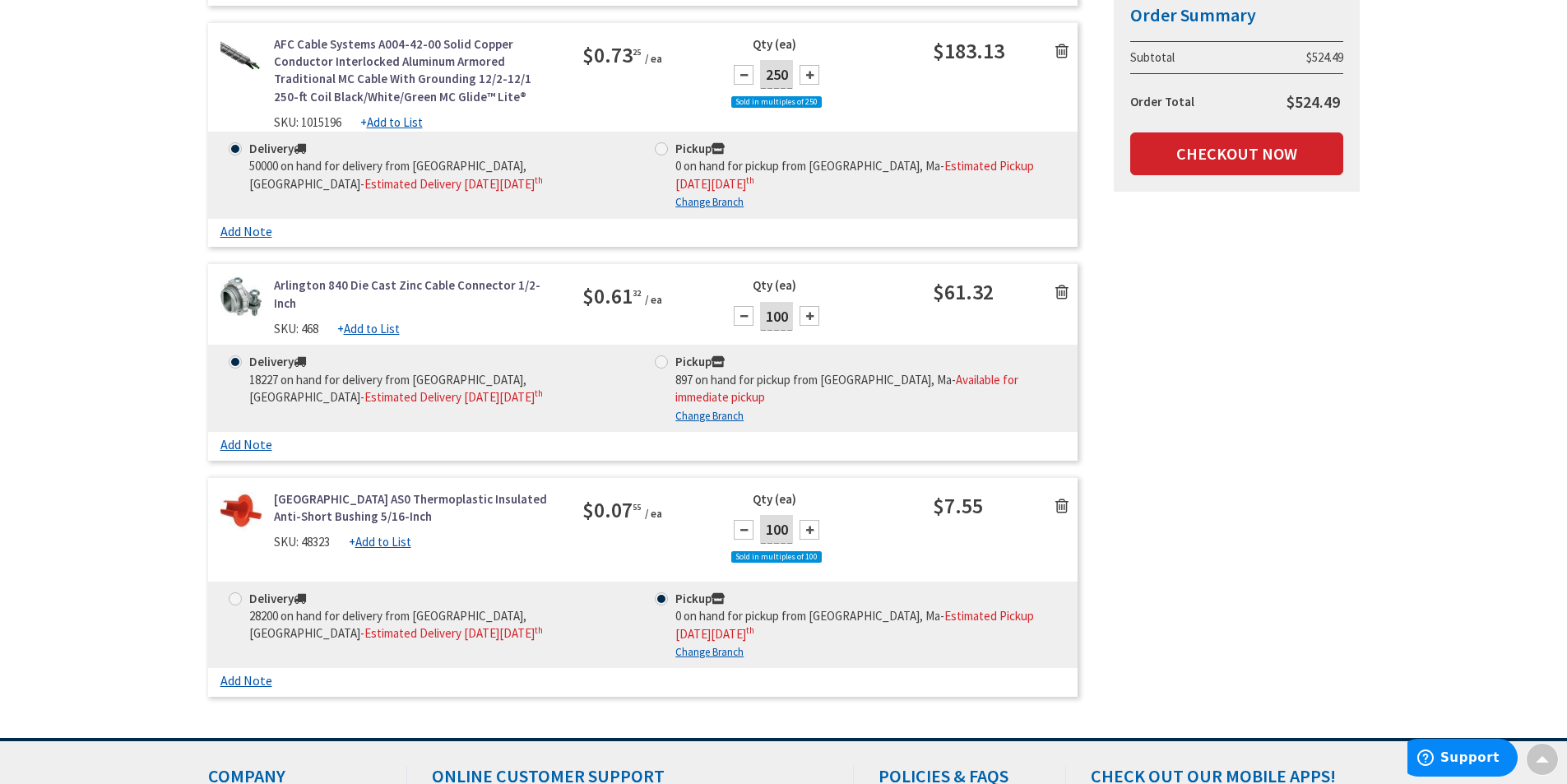
click at [673, 353] on label "Pickup 897 on hand for pickup from Boston, Ma - Available for immediate pickup" at bounding box center [856, 379] width 403 height 53
click at [670, 356] on input "Pickup 897 on hand for pickup from Boston, Ma - Available for immediate pickup" at bounding box center [664, 361] width 11 height 11
radio input "true"
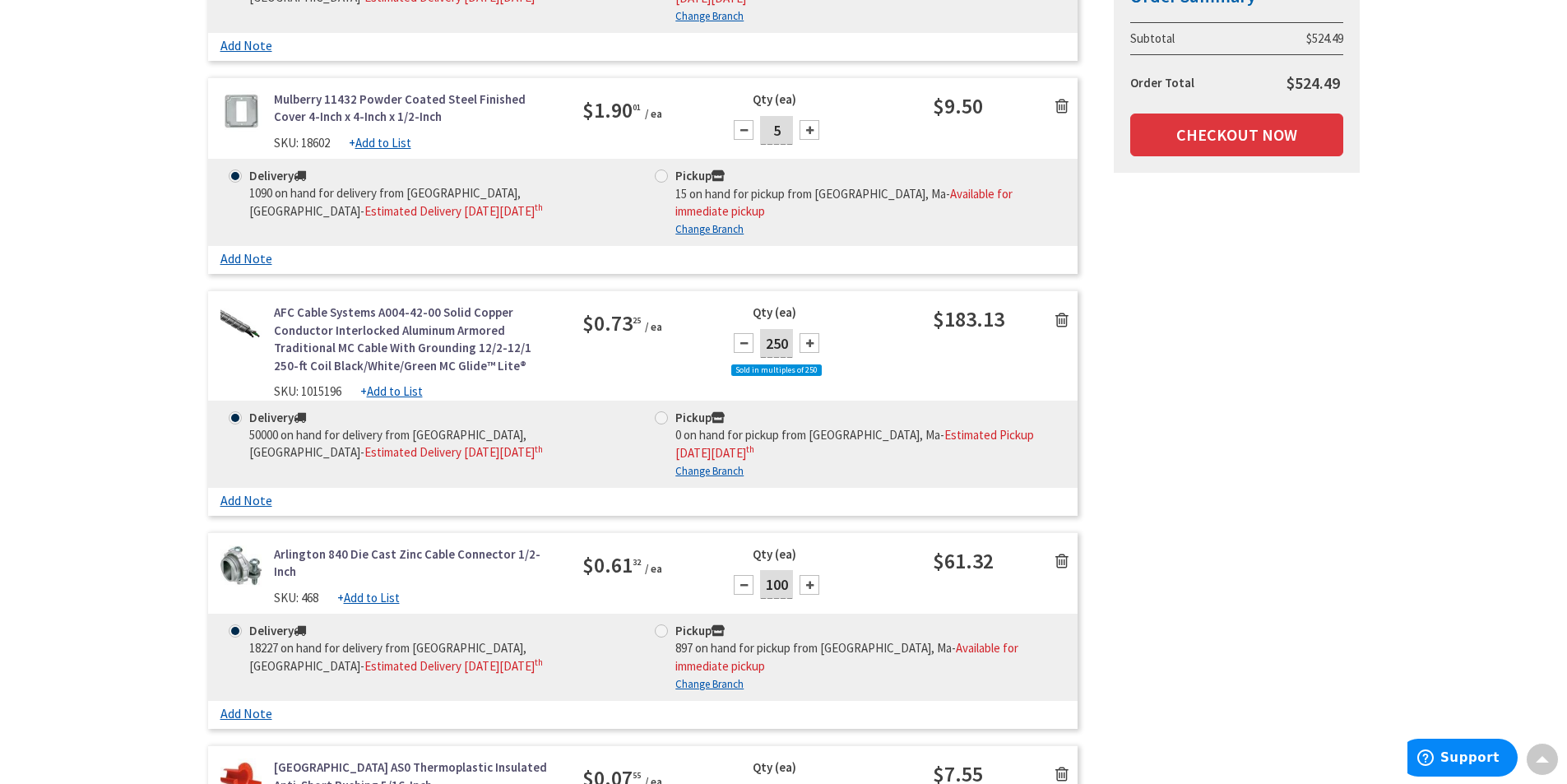
scroll to position [1234, 0]
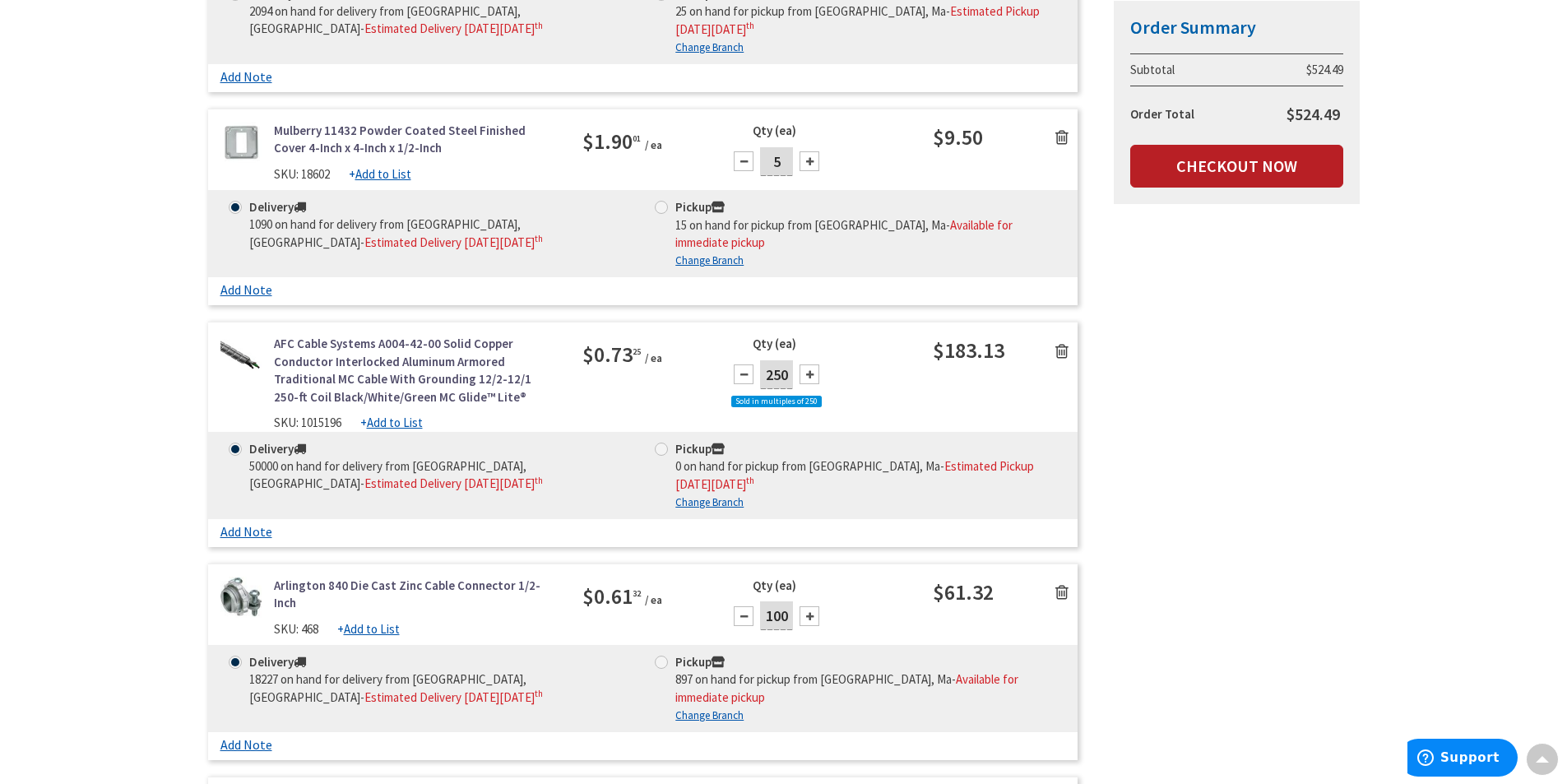
click at [1223, 171] on link "Checkout Now" at bounding box center [1237, 166] width 213 height 43
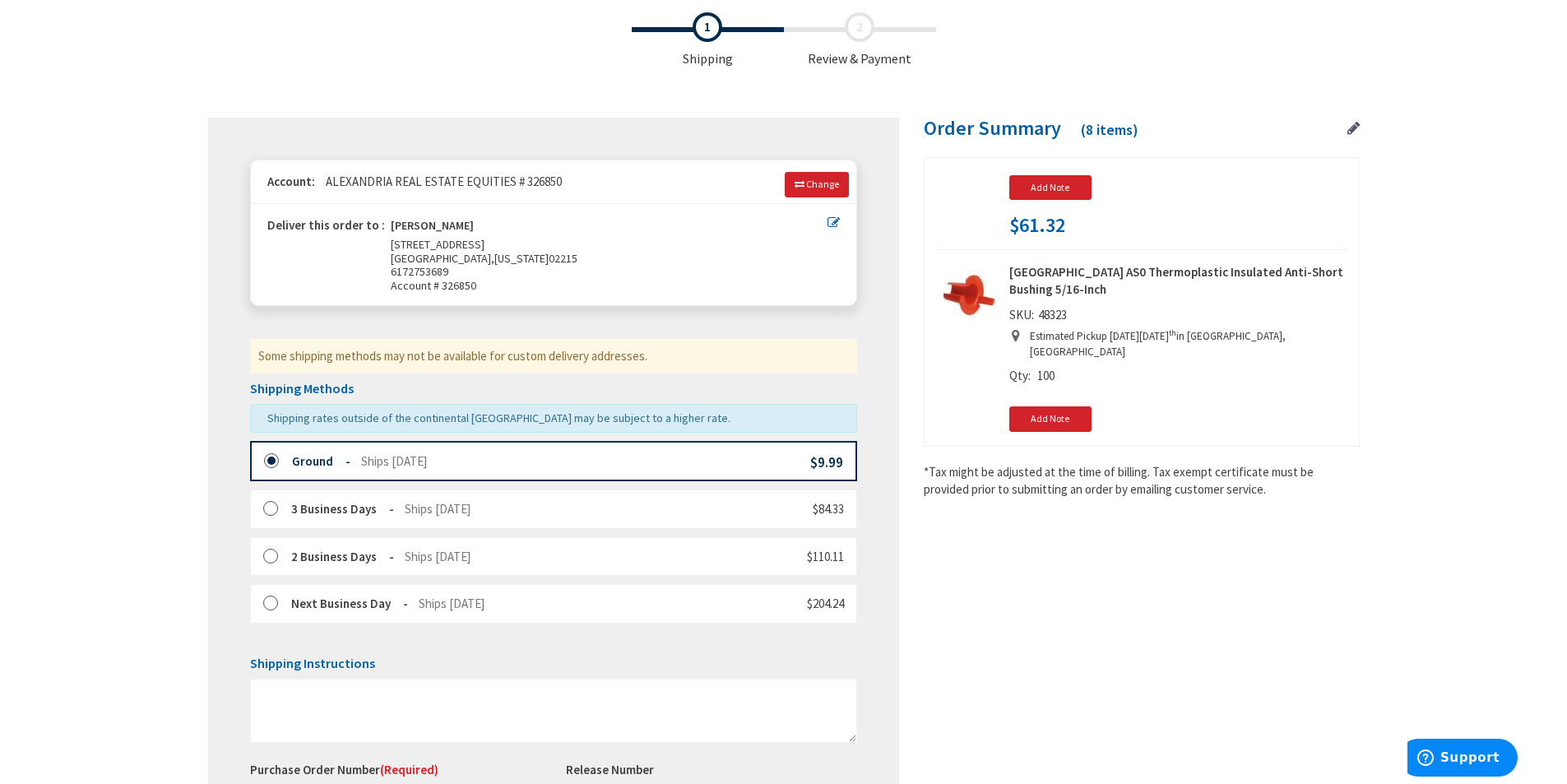
scroll to position [1563, 0]
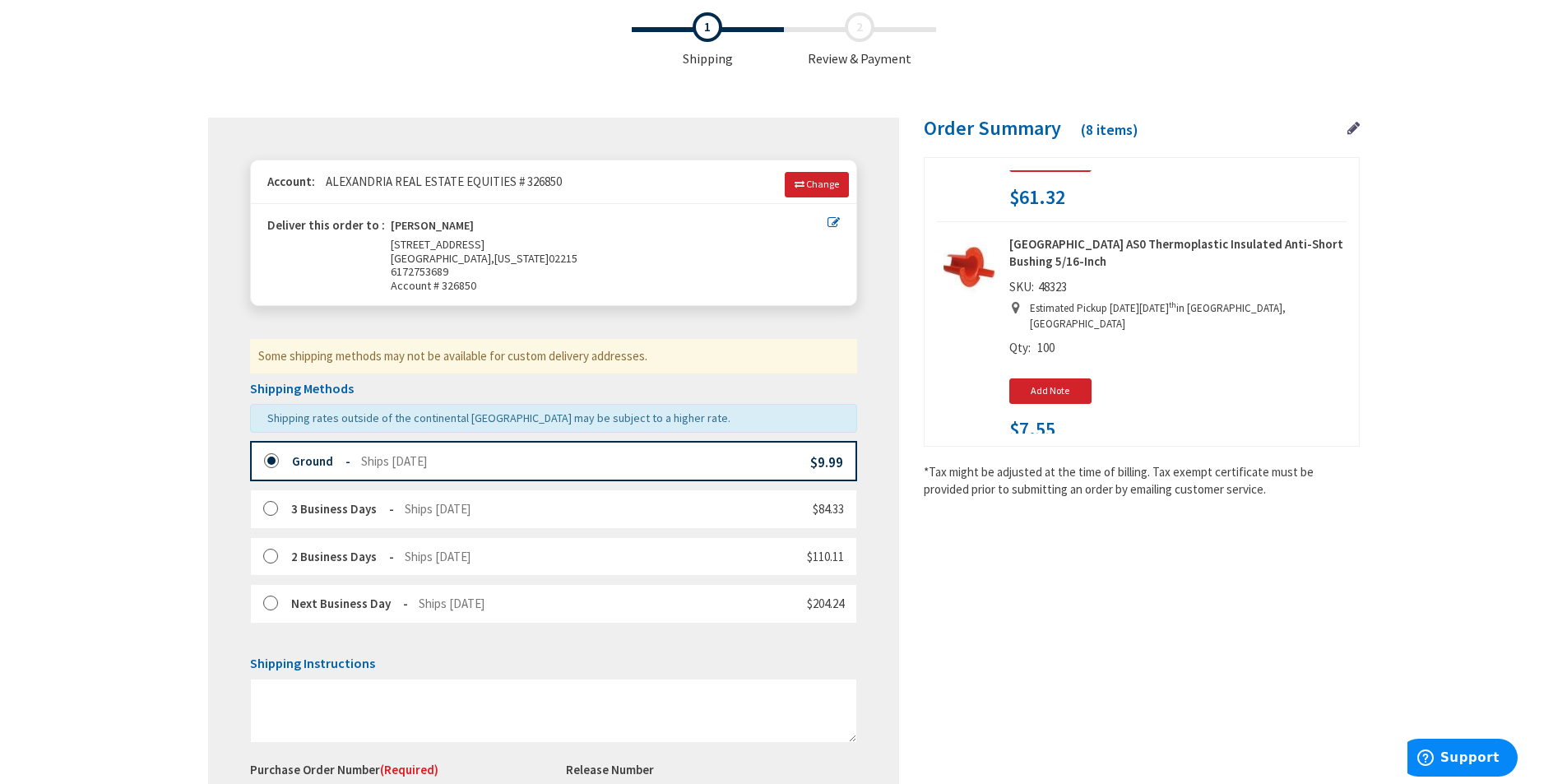
click at [1351, 124] on icon at bounding box center [1353, 129] width 13 height 15
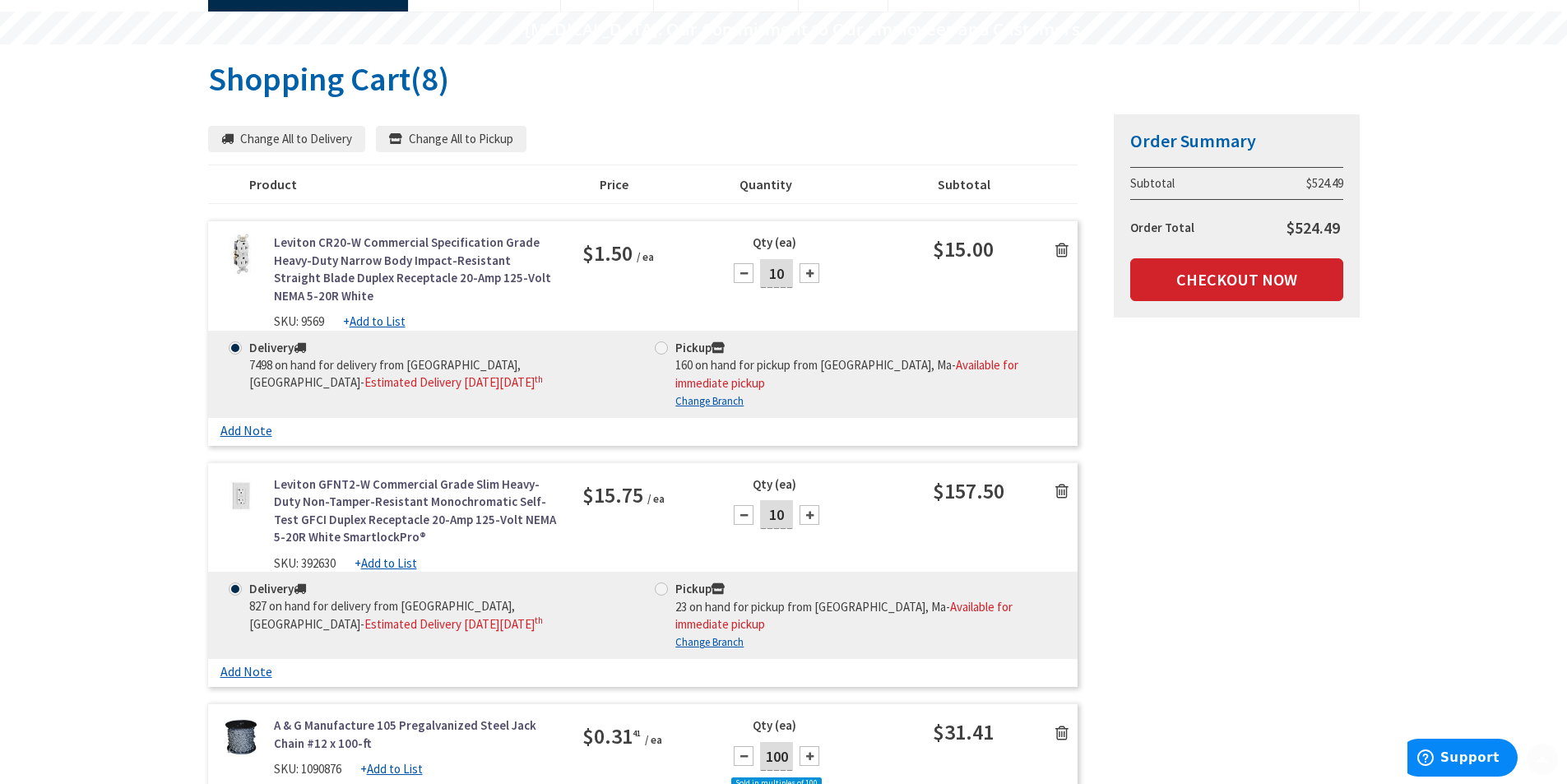
scroll to position [165, 0]
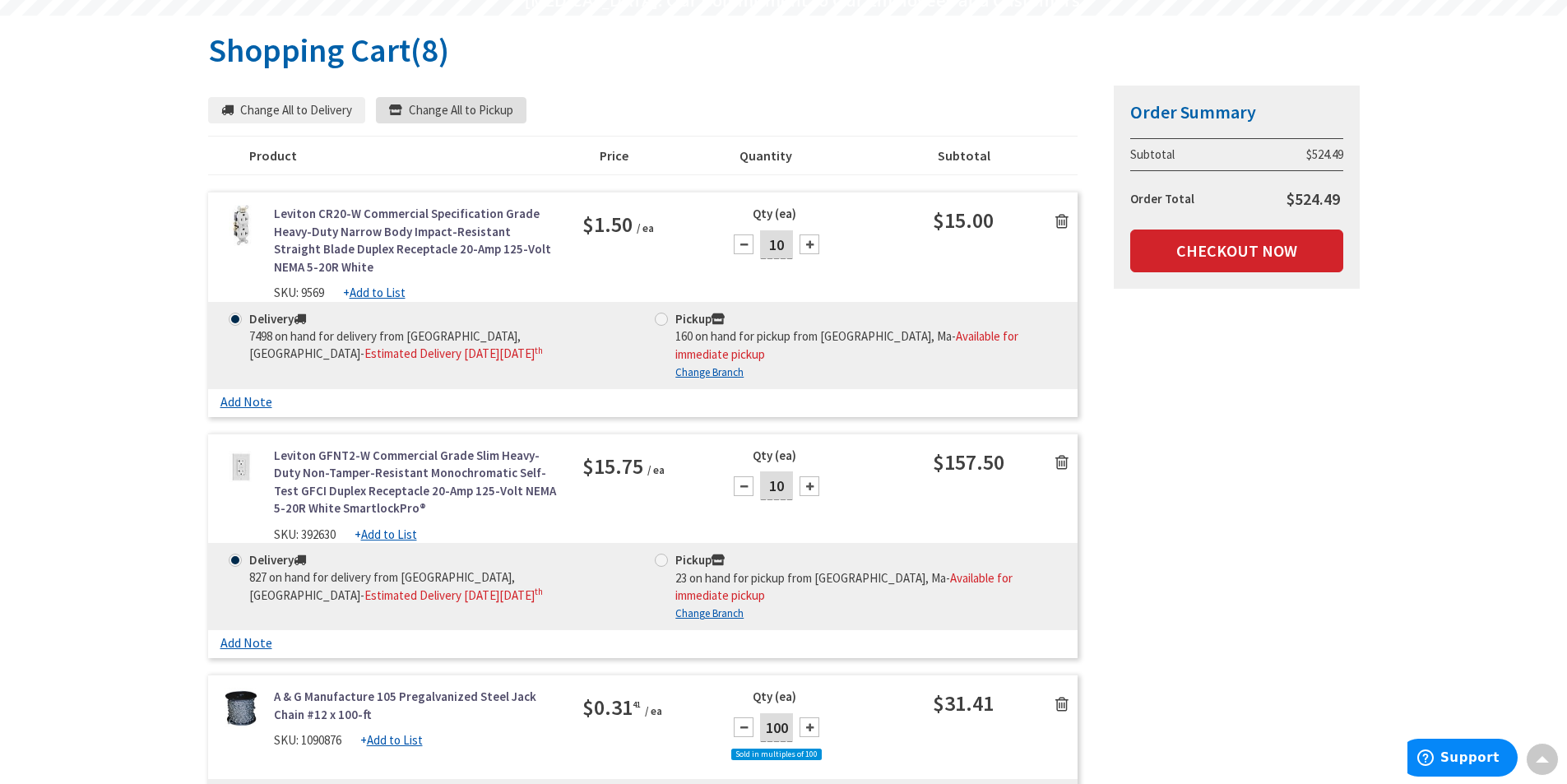
click at [430, 114] on button "Change All to Pickup" at bounding box center [451, 109] width 150 height 26
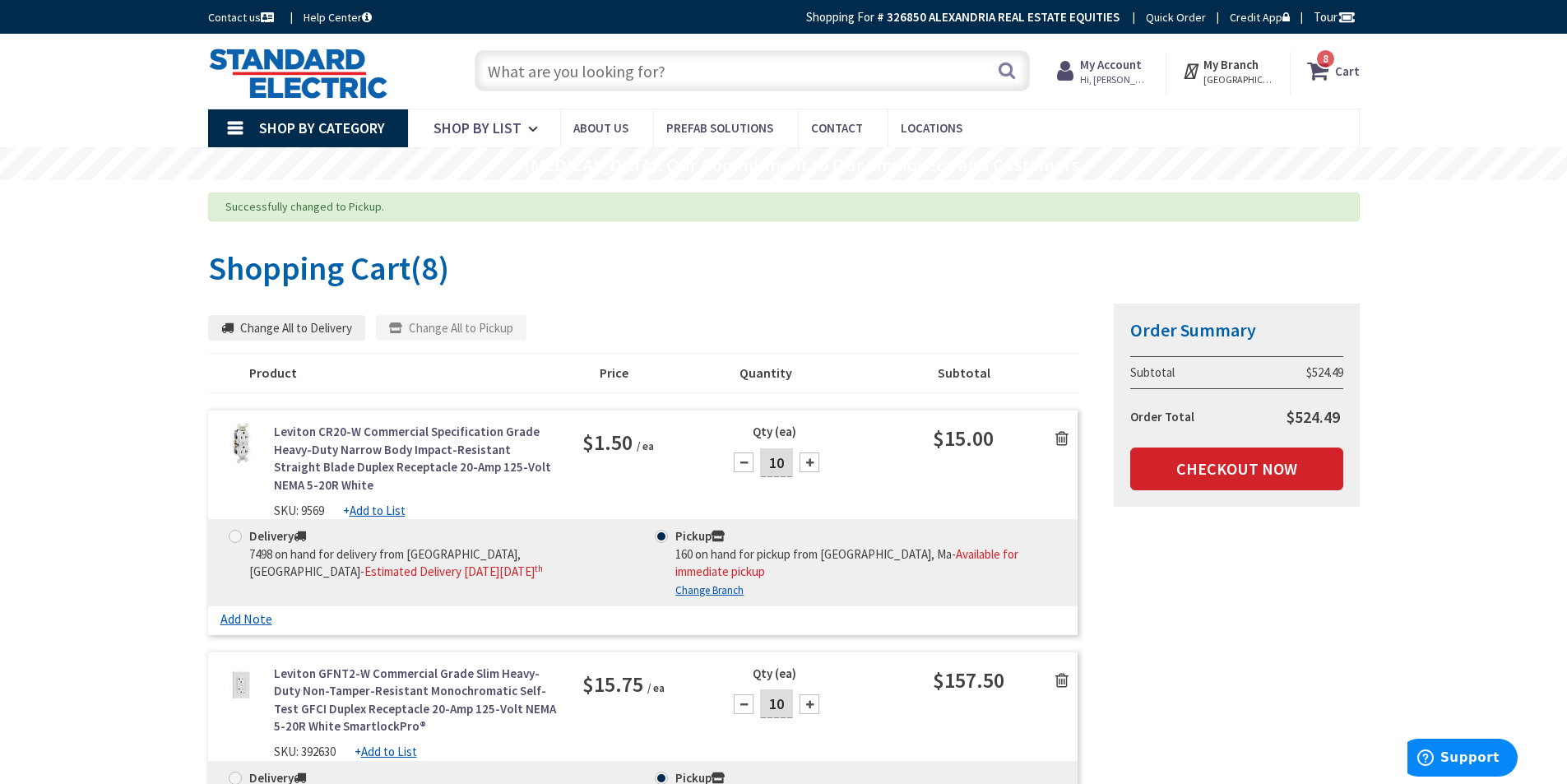
click at [652, 71] on input "text" at bounding box center [752, 71] width 556 height 41
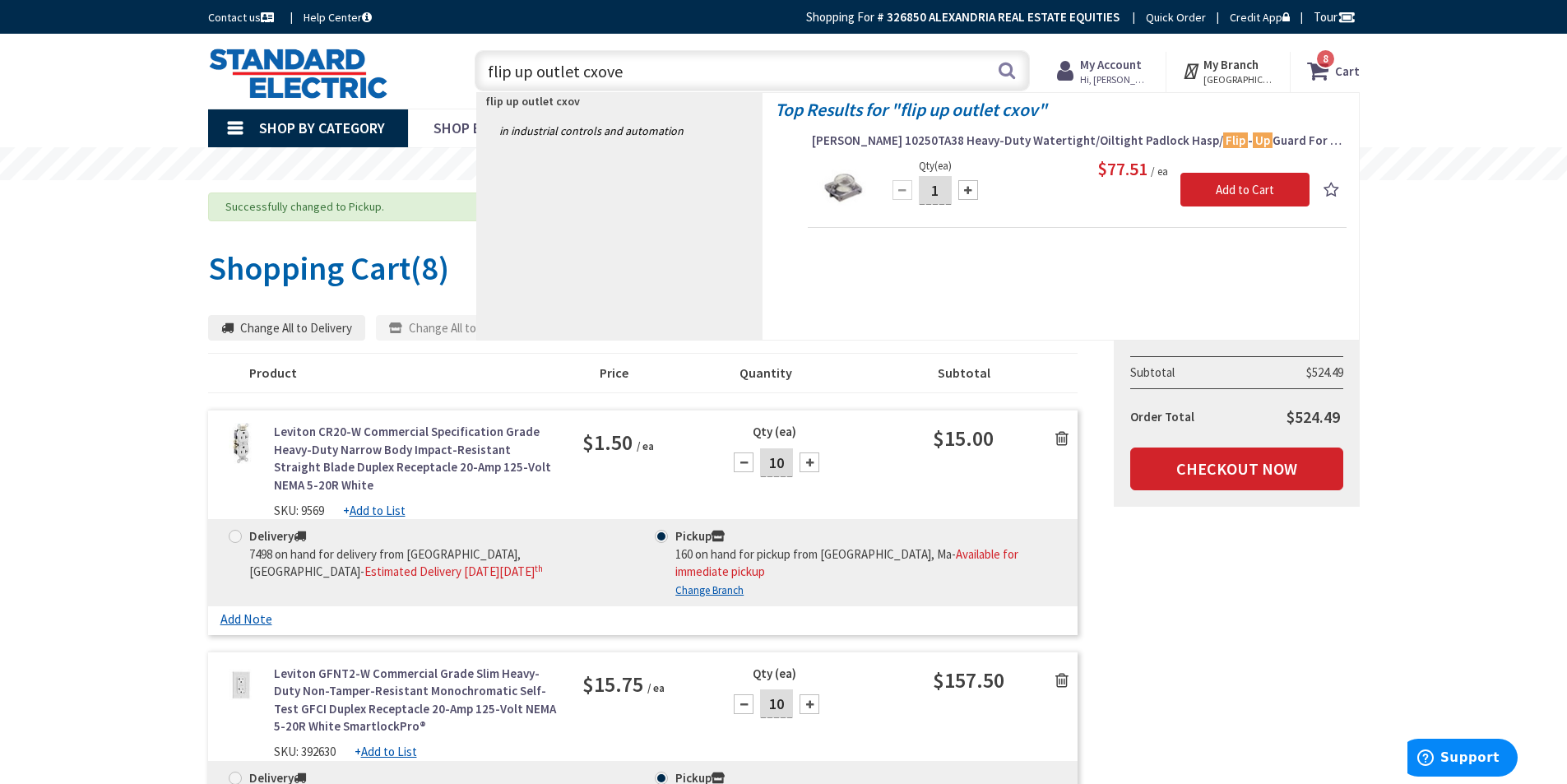
type input "flip up outlet cxover"
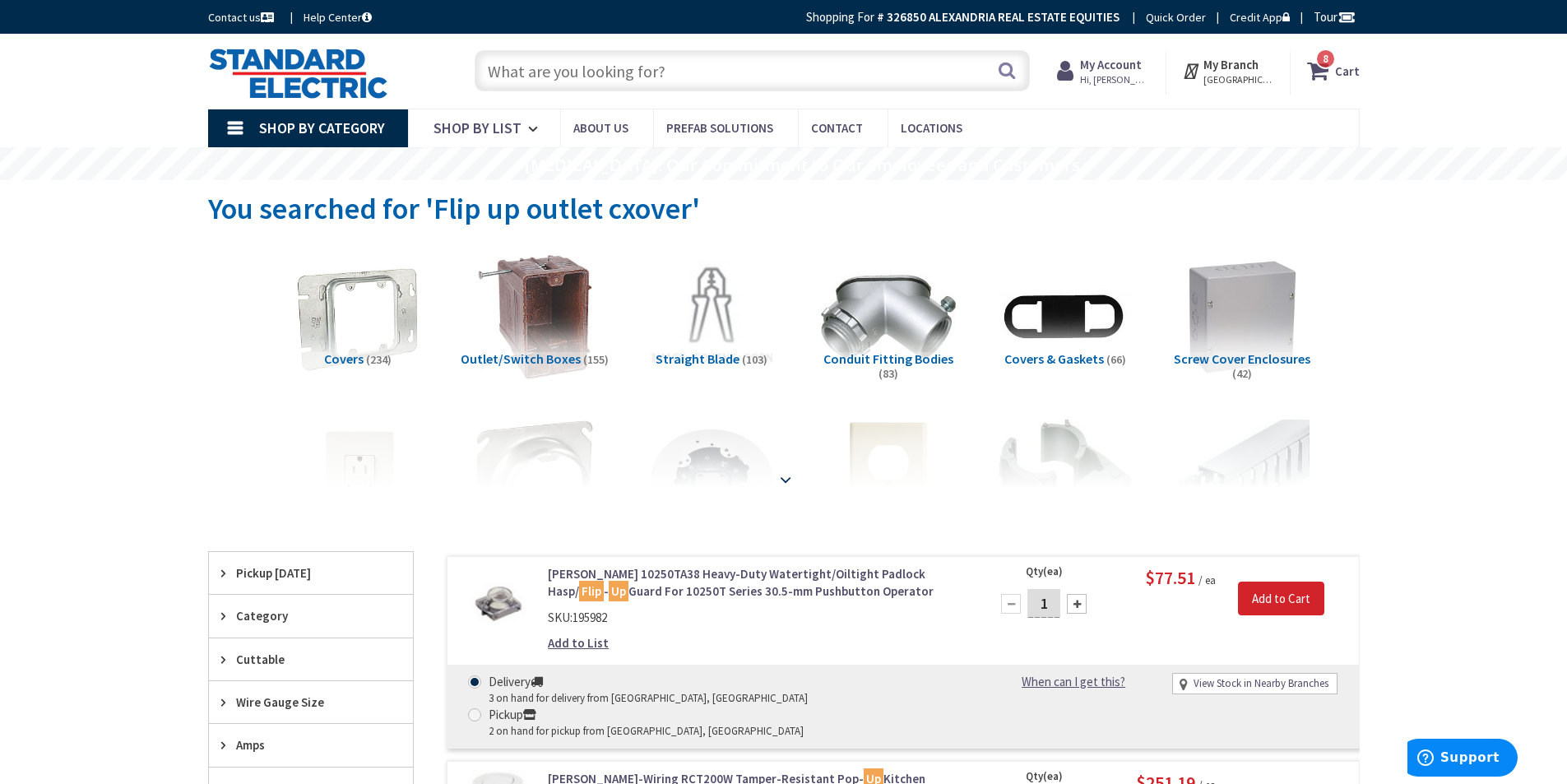
click at [785, 481] on strong at bounding box center [785, 477] width 19 height 18
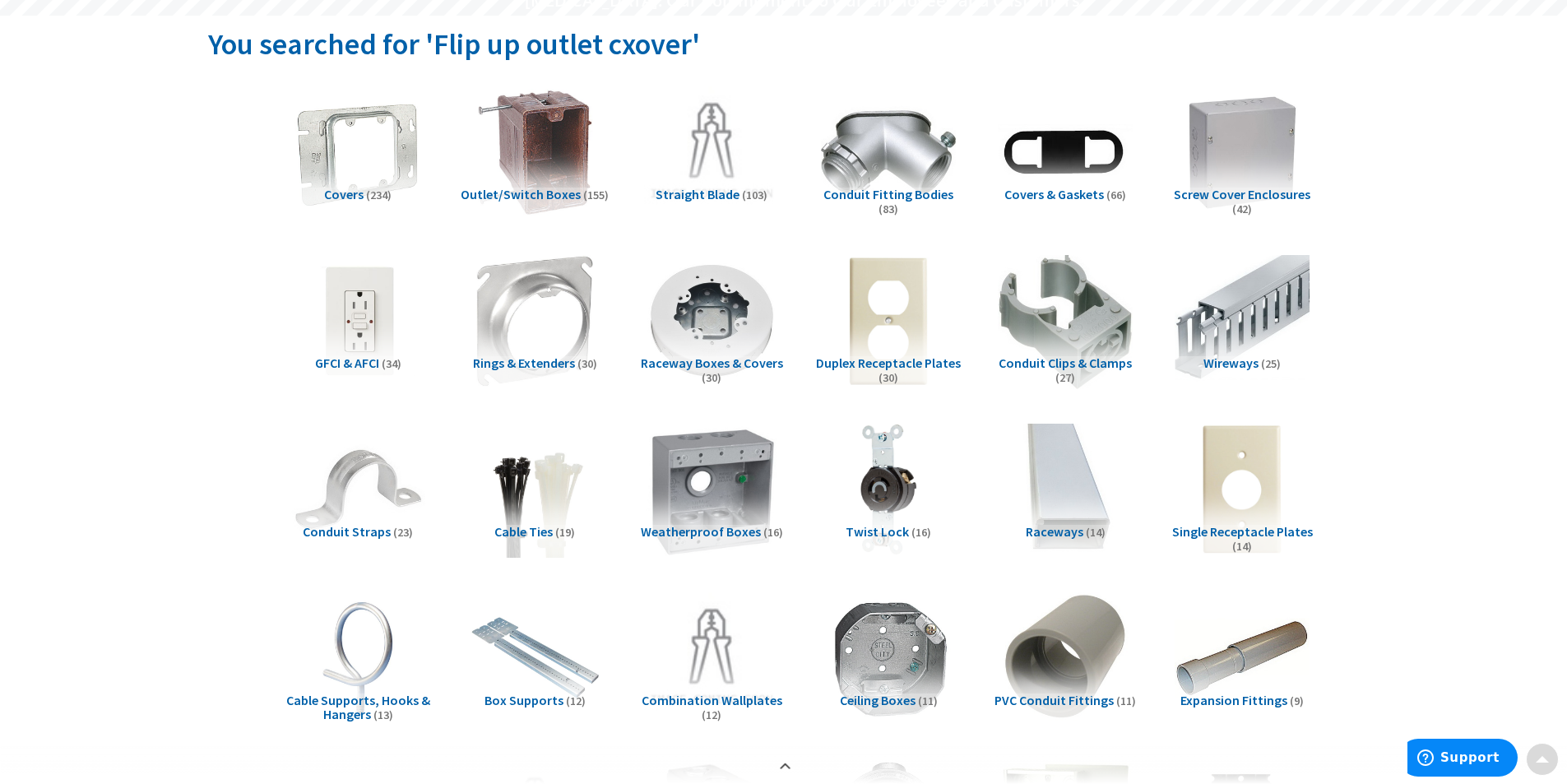
click at [695, 460] on img at bounding box center [710, 489] width 149 height 149
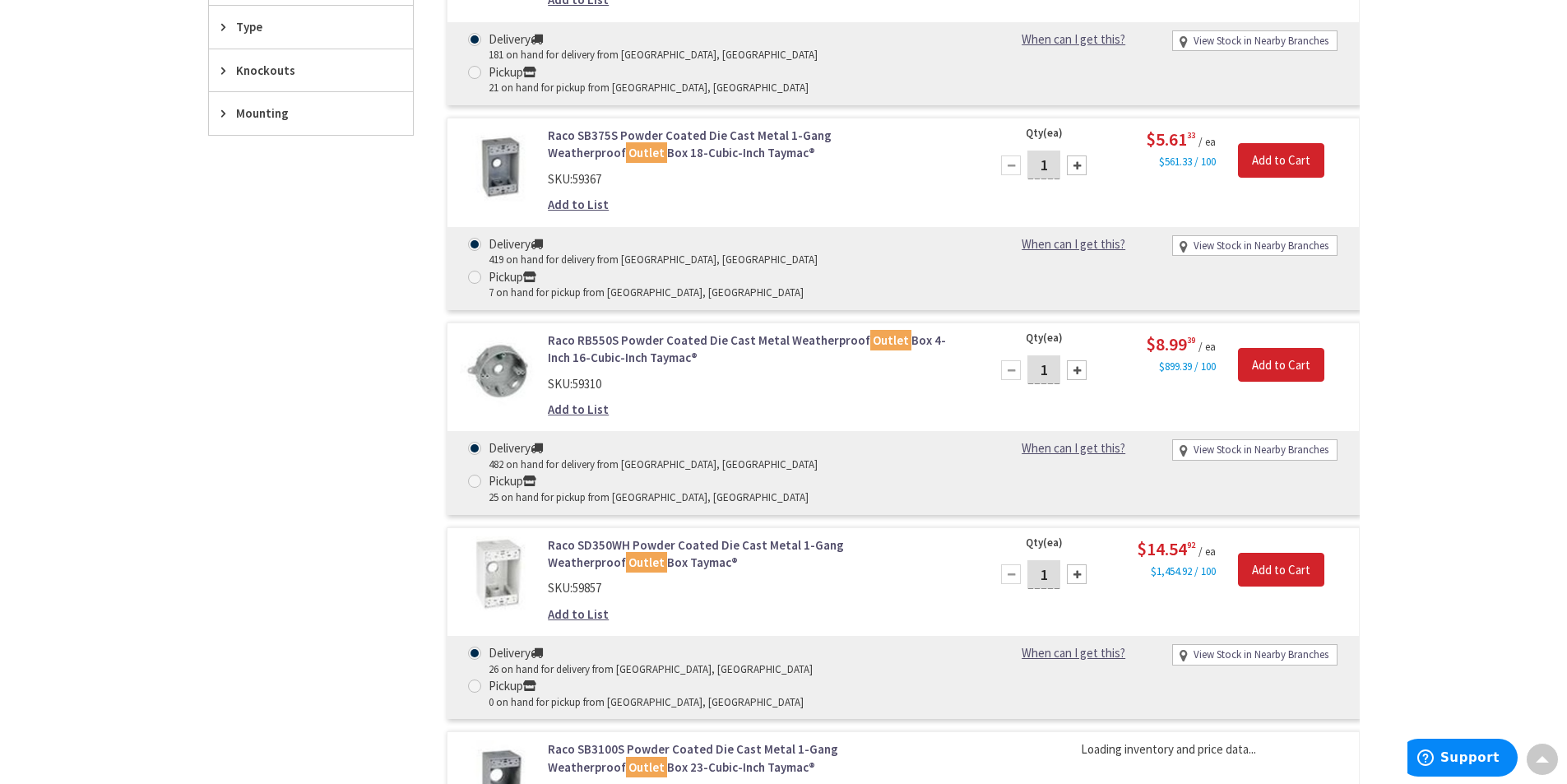
scroll to position [3474, 0]
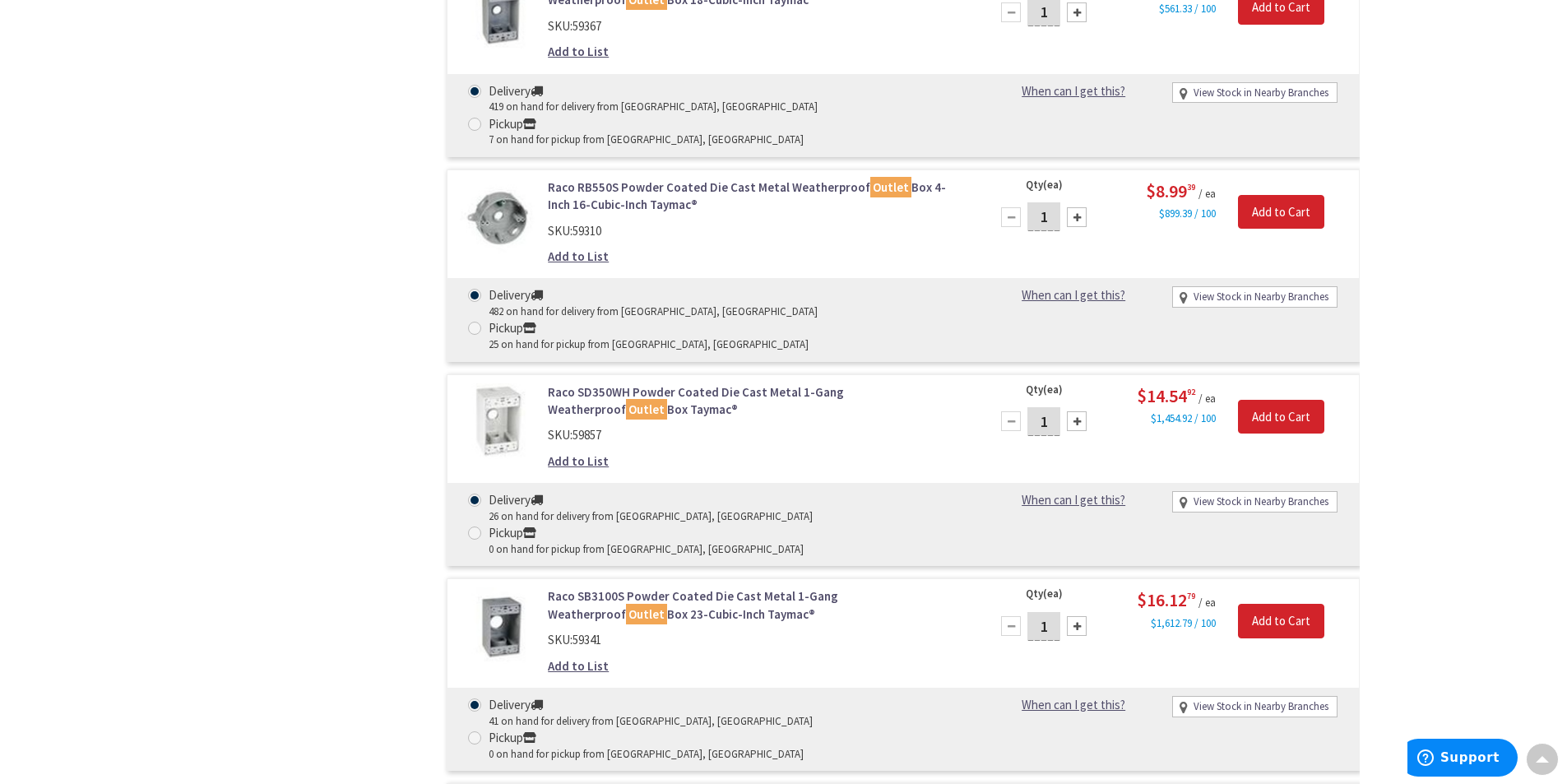
click at [677, 587] on link "Raco SB3100S Powder Coated Die Cast Metal 1-Gang Weatherproof Outlet Box 23-Cub…" at bounding box center [757, 605] width 419 height 35
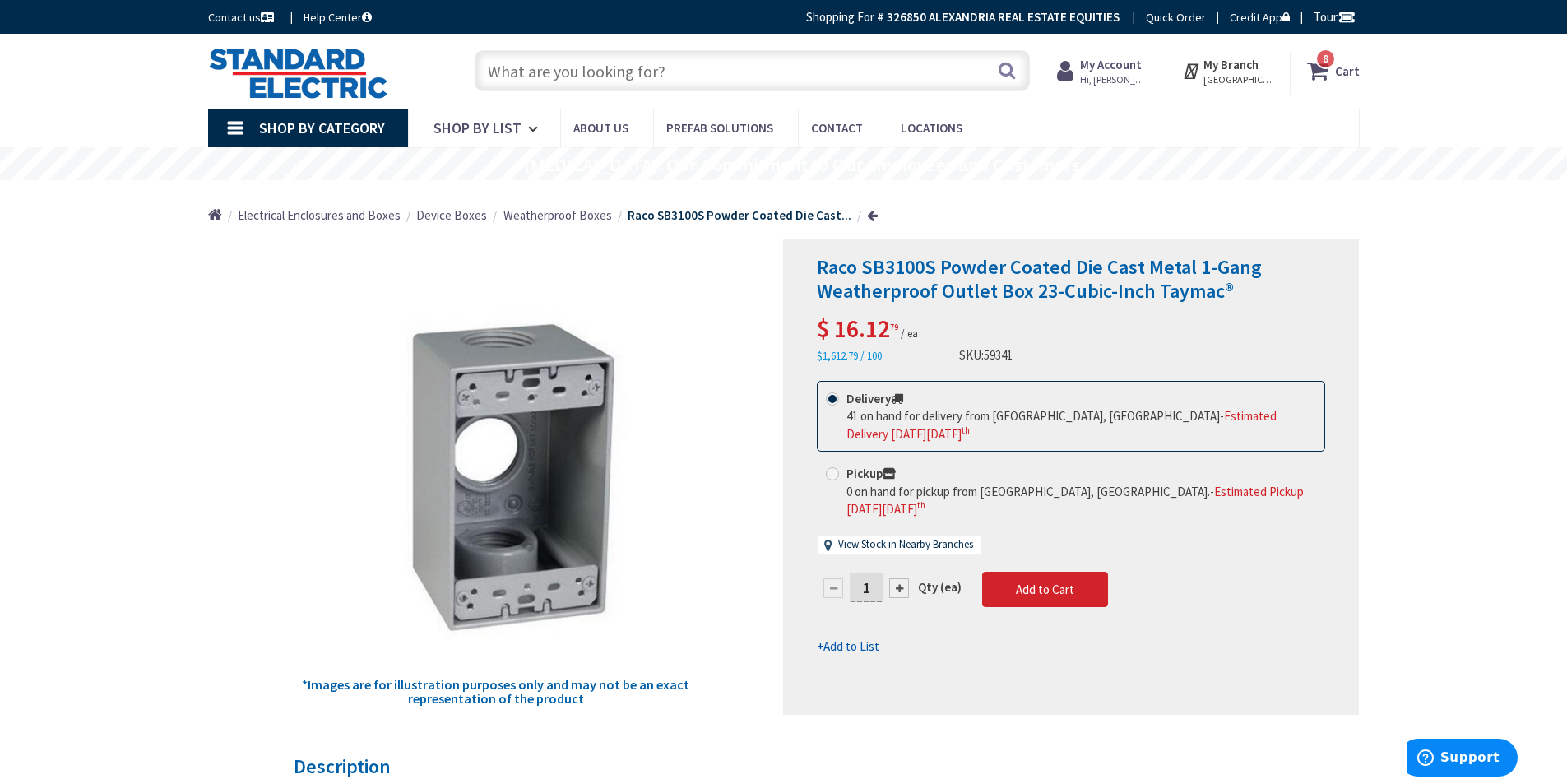
click at [613, 71] on input "text" at bounding box center [752, 71] width 556 height 41
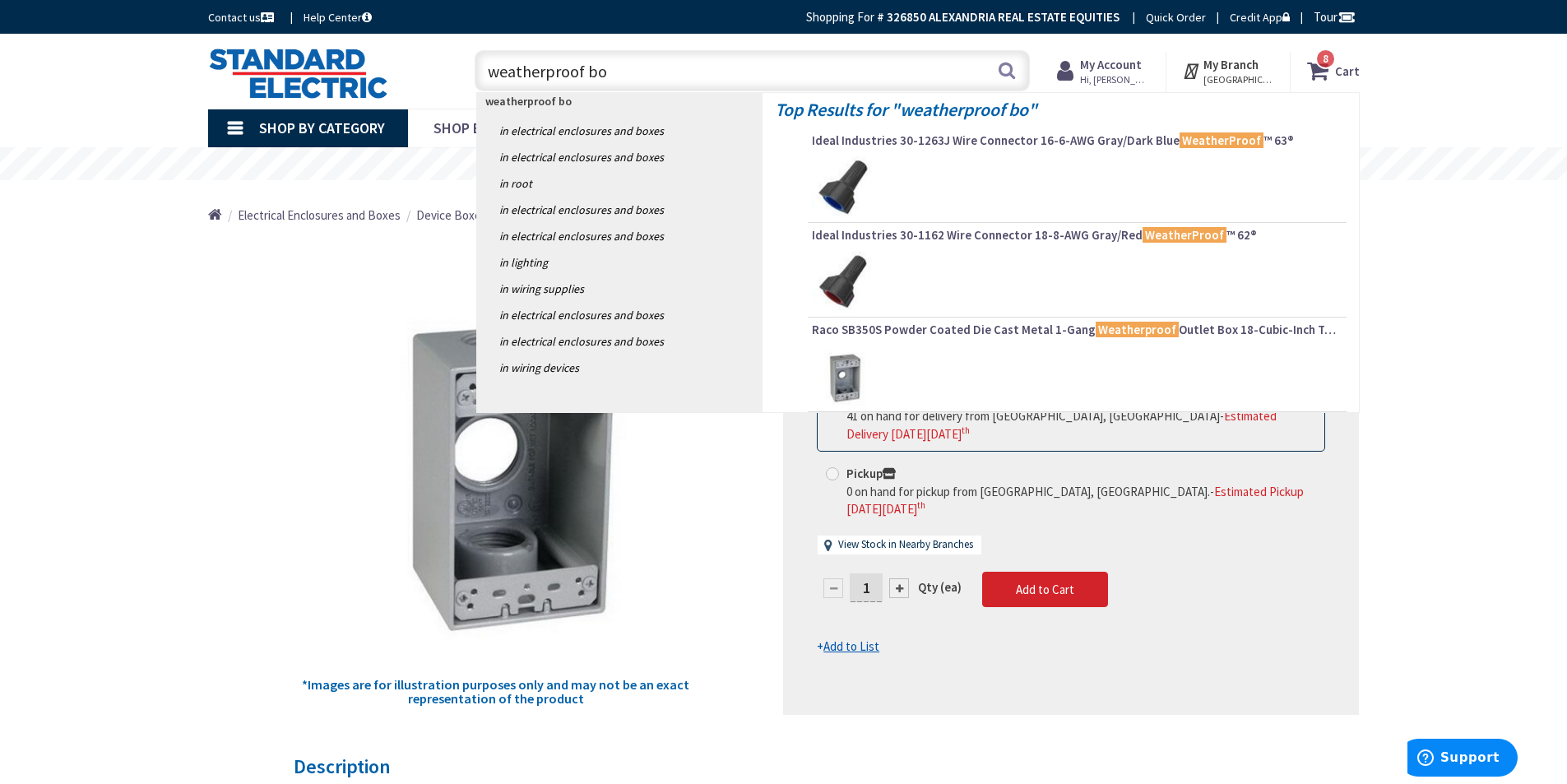
type input "weatherproof box"
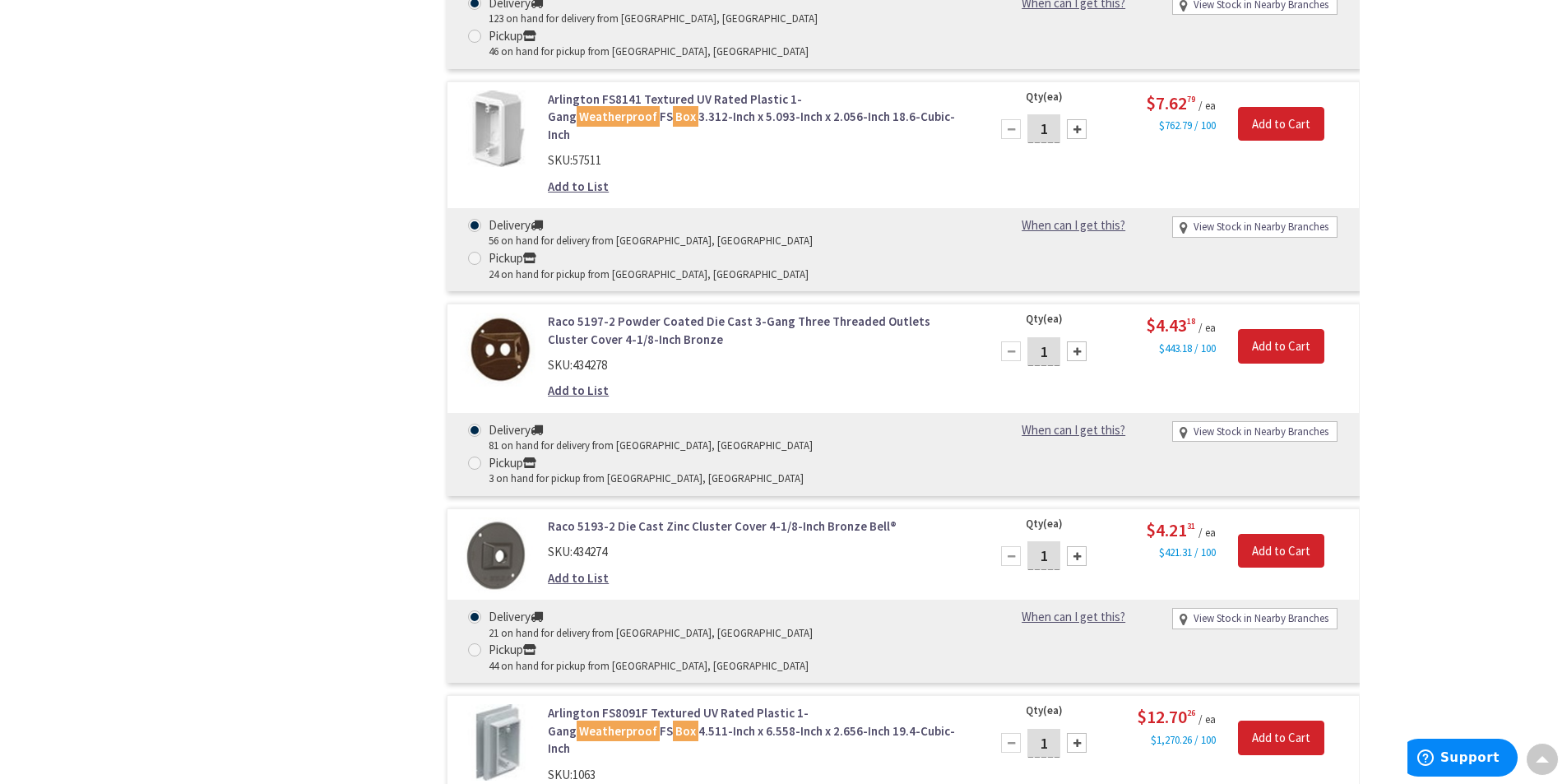
scroll to position [4770, 0]
